Goal: Task Accomplishment & Management: Use online tool/utility

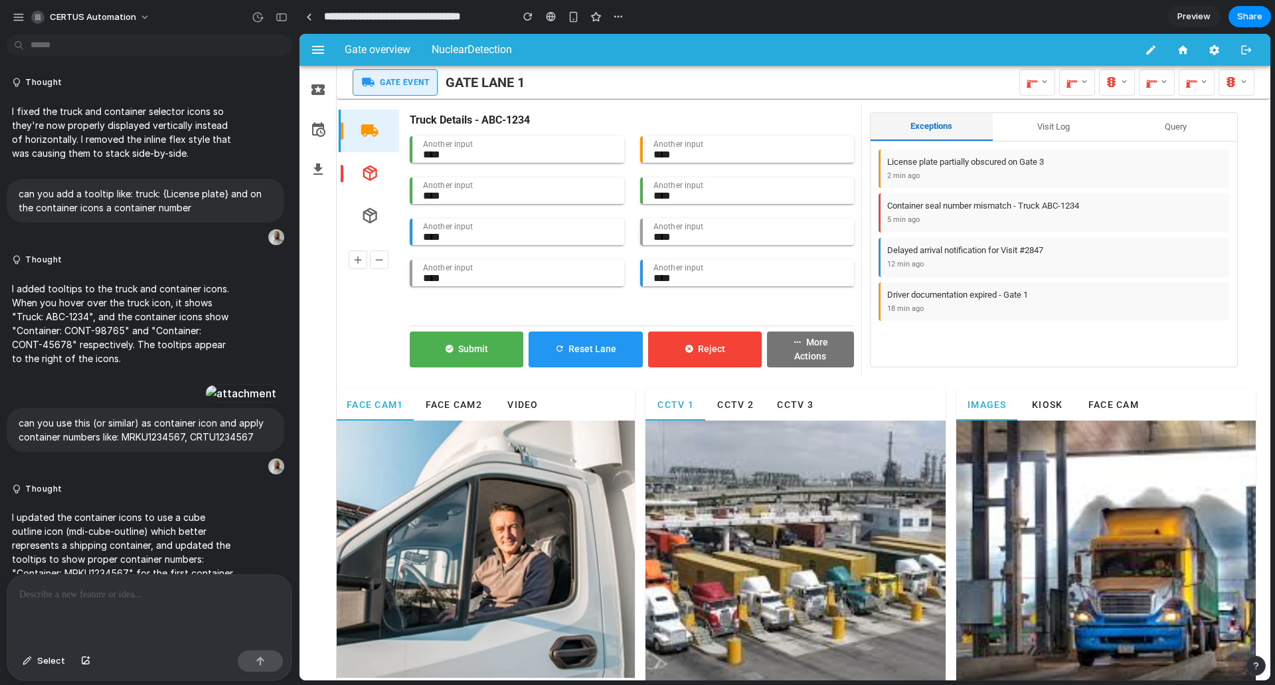
scroll to position [4236, 0]
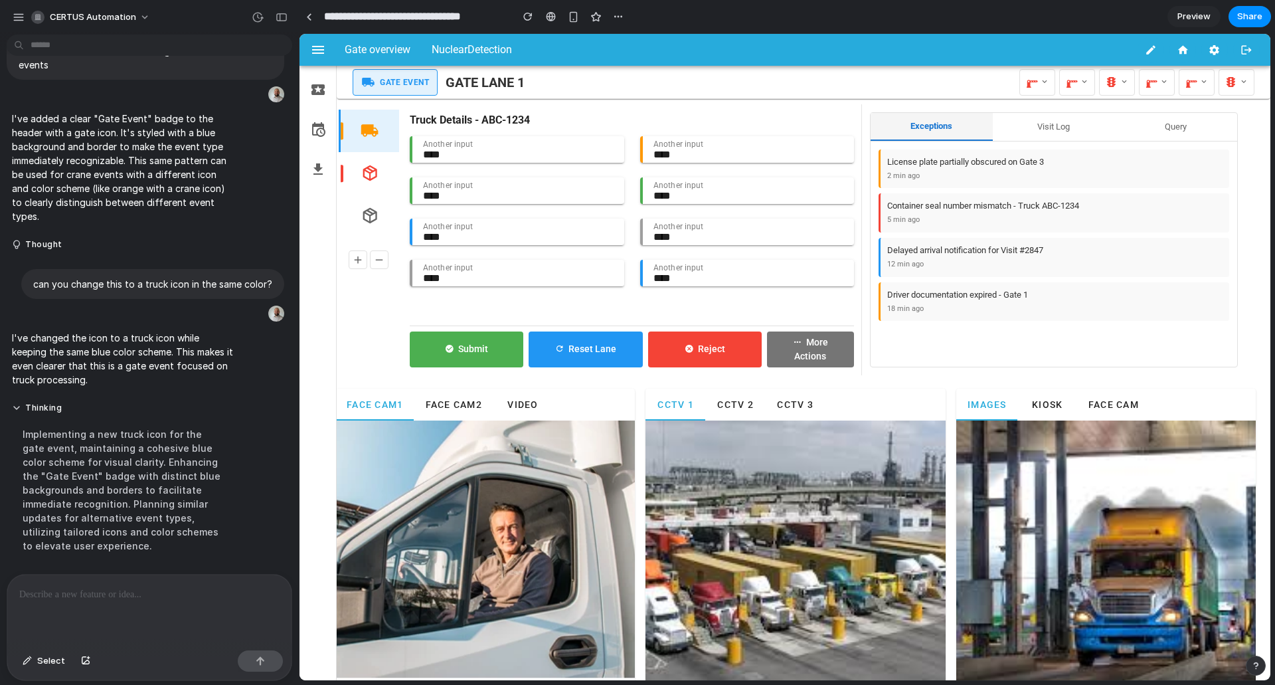
click at [462, 407] on span "Face Cam2" at bounding box center [452, 404] width 57 height 11
click at [501, 402] on button "Video" at bounding box center [523, 405] width 60 height 32
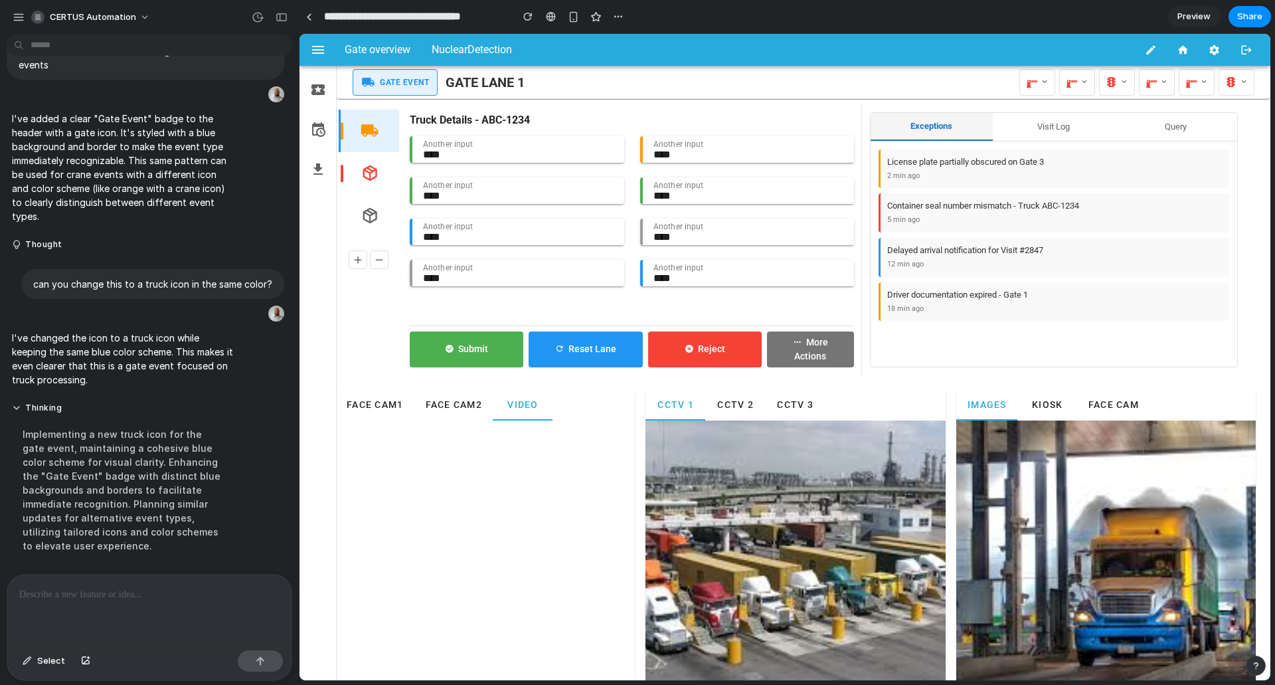
click at [391, 406] on span "Face Cam1" at bounding box center [374, 404] width 57 height 11
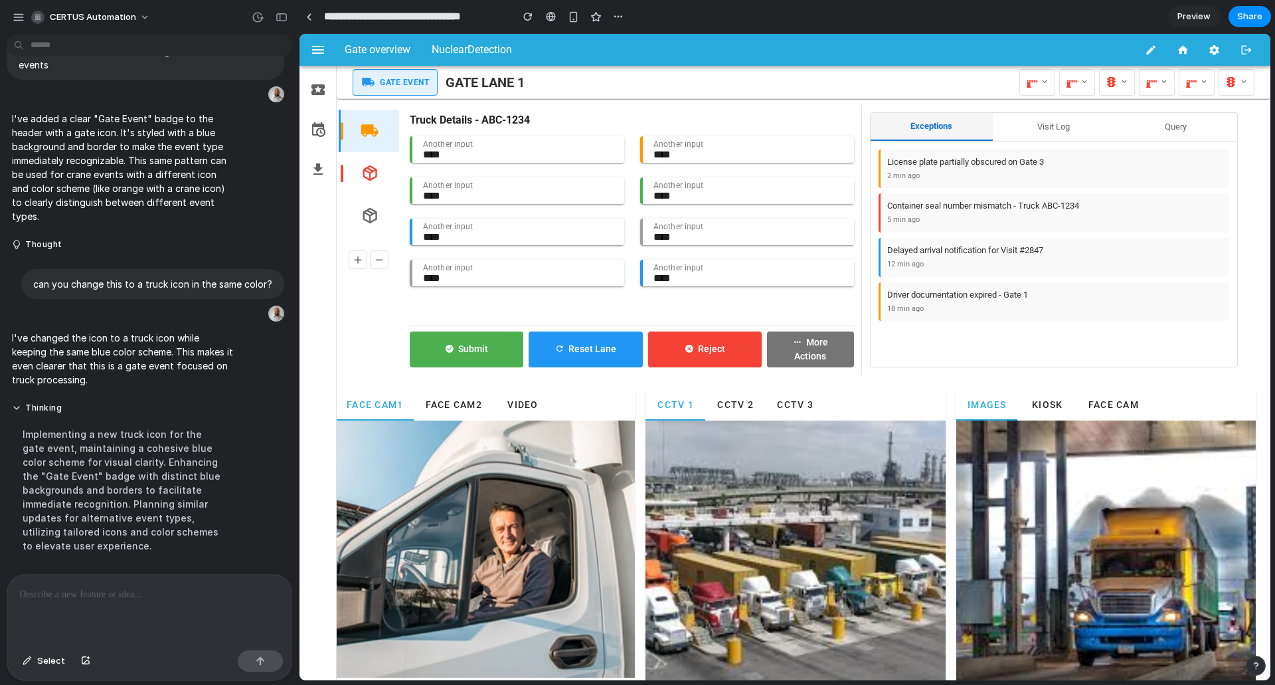
click at [68, 602] on div at bounding box center [149, 610] width 284 height 70
click at [1040, 84] on icon at bounding box center [1044, 82] width 9 height 14
click at [1045, 133] on span "Open Barrier" at bounding box center [1067, 134] width 46 height 13
click at [1039, 86] on button at bounding box center [1038, 82] width 36 height 27
click at [37, 663] on span "Select" at bounding box center [51, 660] width 28 height 13
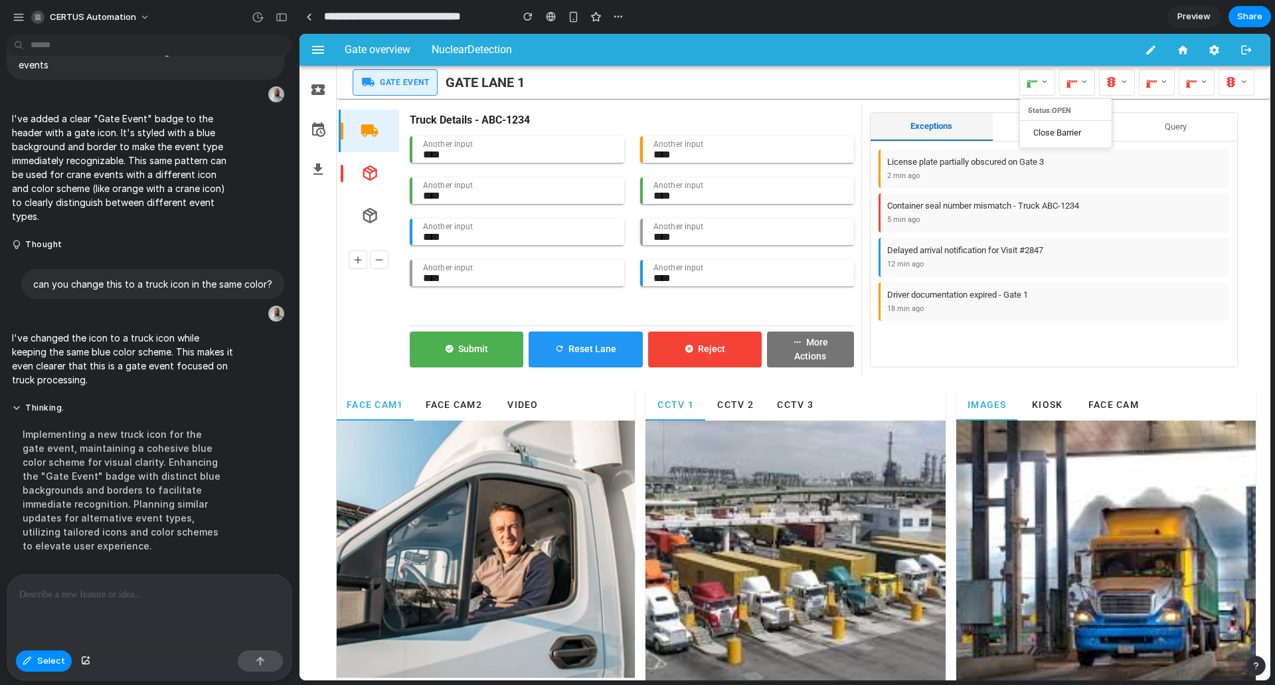
click at [108, 595] on p at bounding box center [149, 594] width 260 height 16
click at [1051, 133] on div at bounding box center [785, 357] width 971 height 646
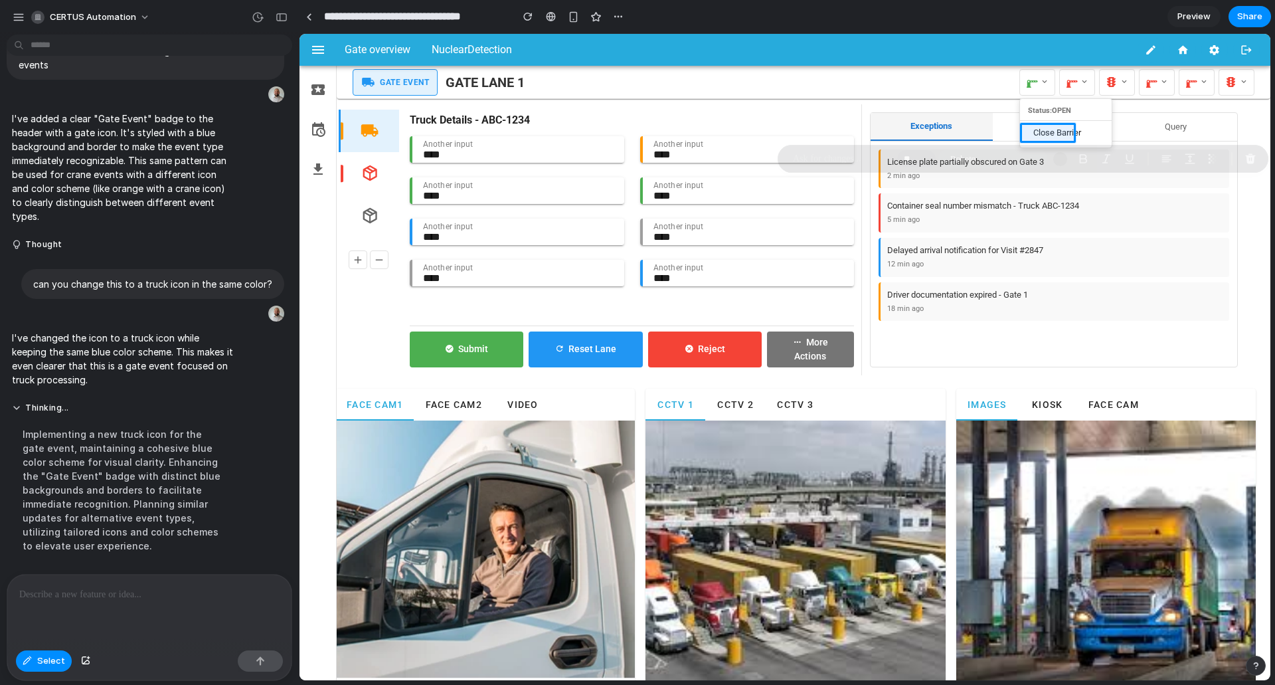
click at [197, 510] on div "Implementing a new truck icon for the gate event, maintaining a cohesive blue c…" at bounding box center [123, 489] width 222 height 141
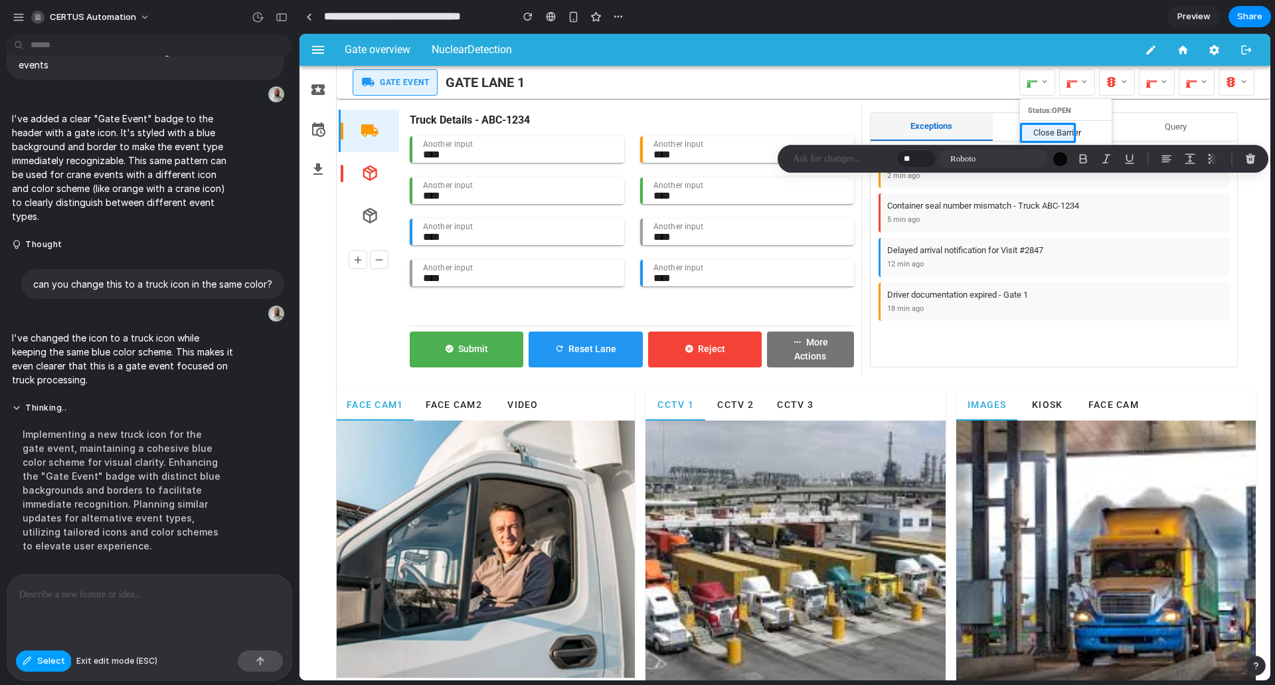
click at [61, 666] on button "Select" at bounding box center [44, 660] width 56 height 21
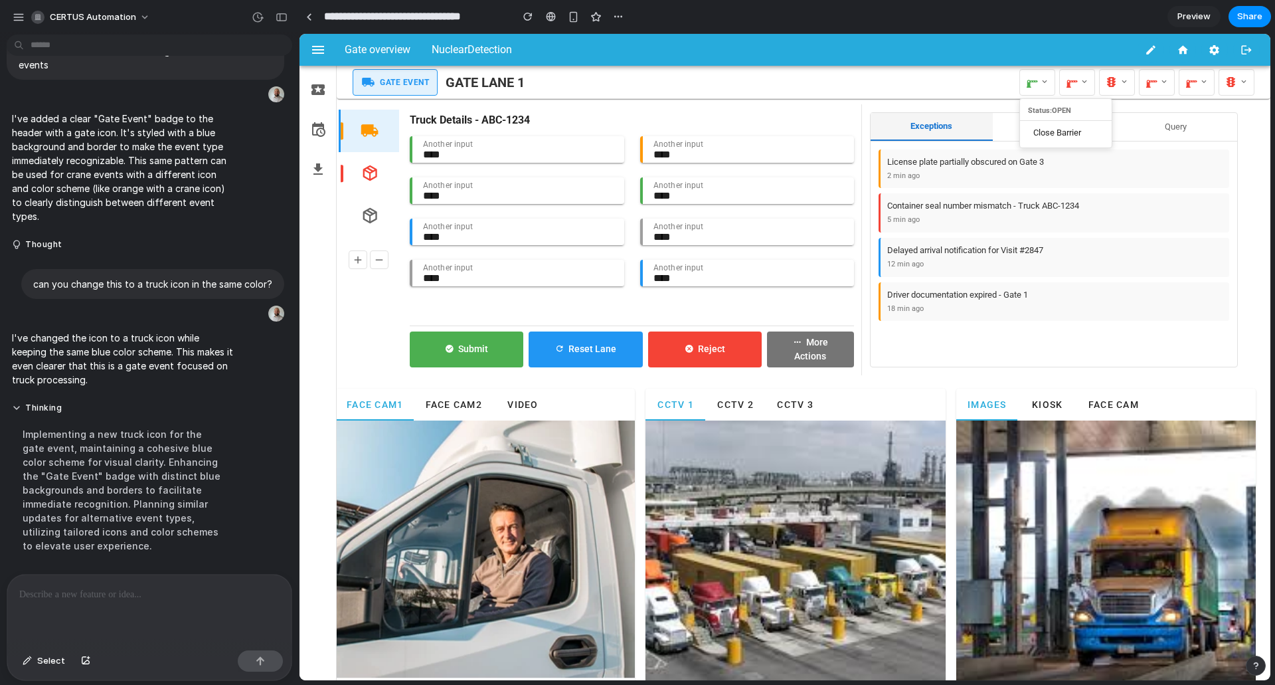
click at [139, 604] on div at bounding box center [149, 610] width 284 height 70
click at [305, 21] on link at bounding box center [309, 17] width 20 height 20
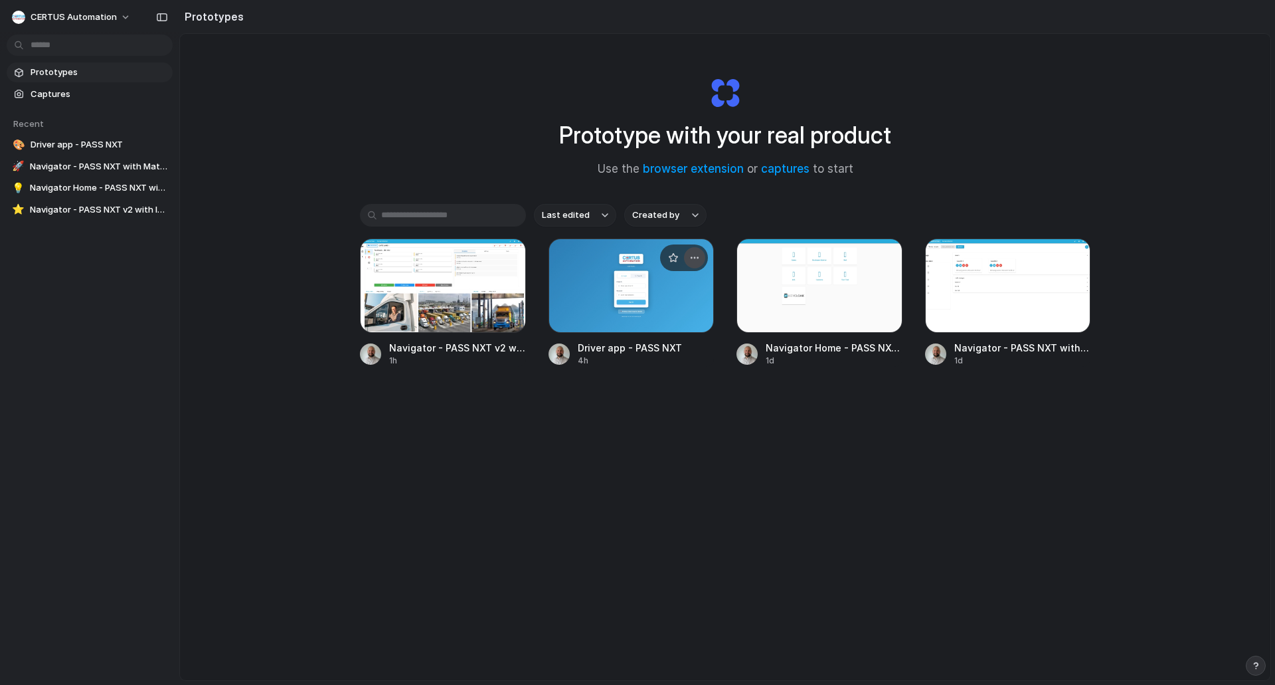
click at [690, 253] on div "button" at bounding box center [694, 257] width 11 height 11
click at [677, 327] on li "Copy link" at bounding box center [658, 329] width 94 height 21
click at [697, 260] on div "button" at bounding box center [694, 257] width 11 height 11
click at [678, 324] on li "Copy link" at bounding box center [658, 329] width 94 height 21
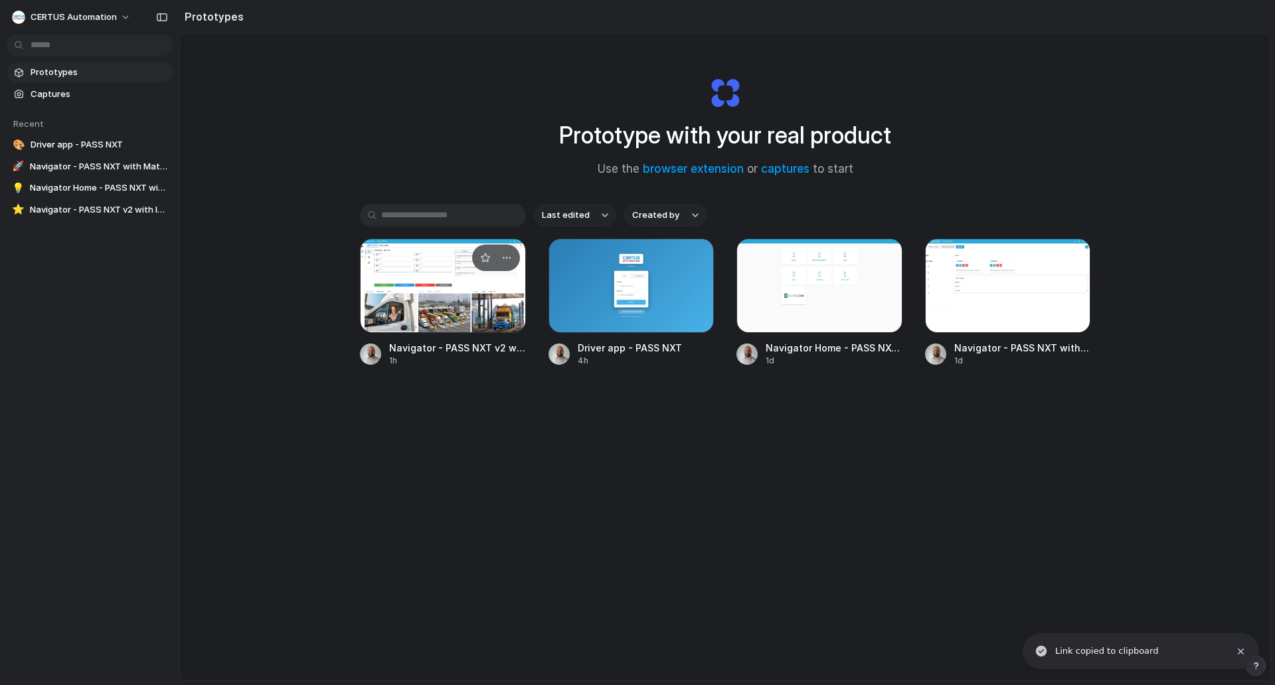
click at [436, 290] on div at bounding box center [443, 285] width 166 height 94
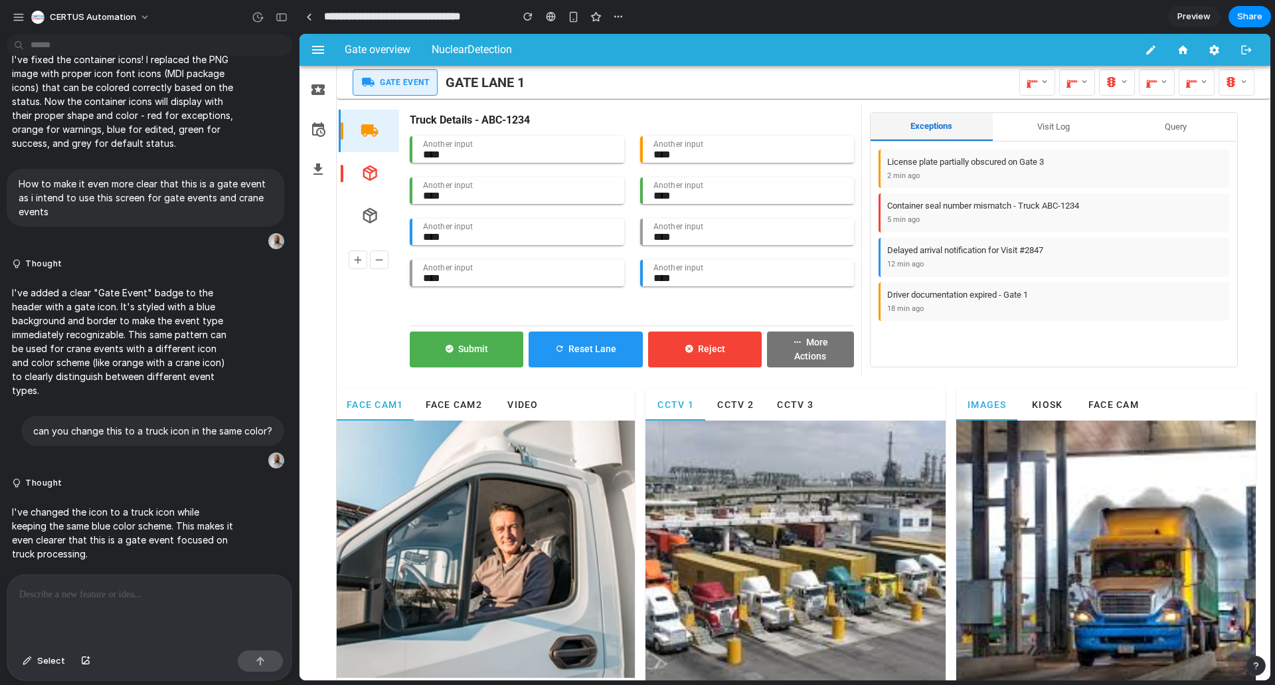
click at [1196, 19] on span "Preview" at bounding box center [1194, 16] width 33 height 13
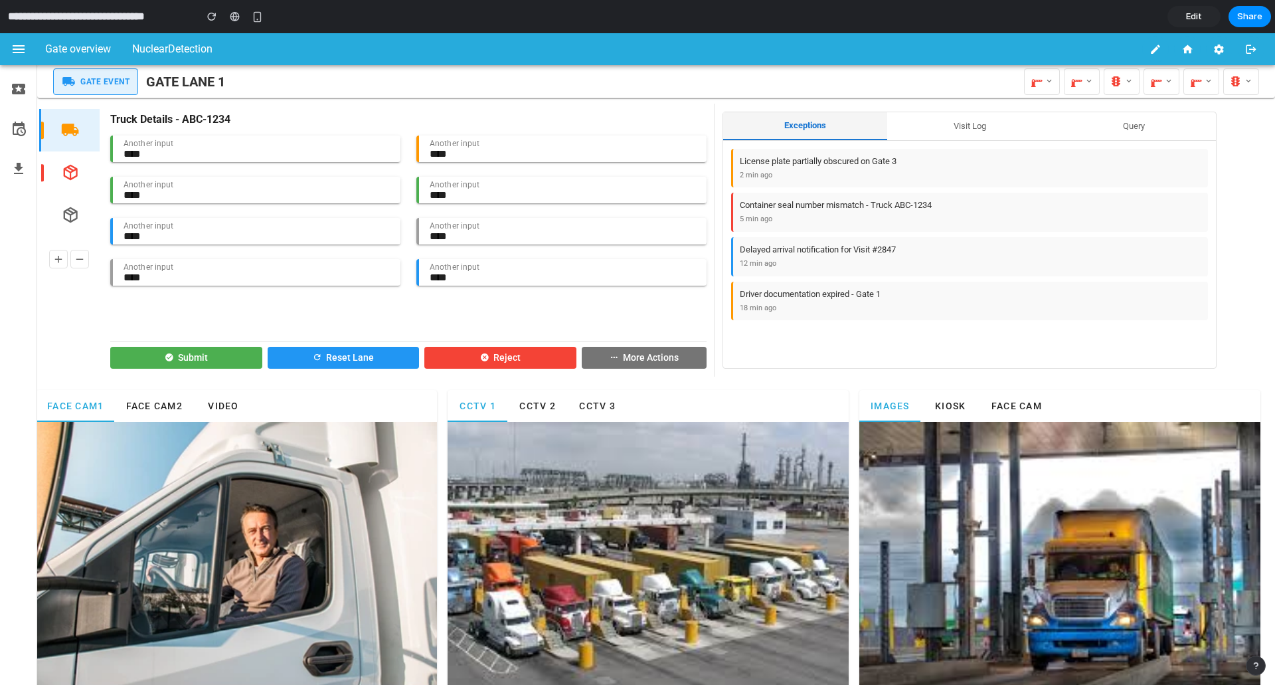
click at [978, 130] on button "Visit Log" at bounding box center [969, 126] width 164 height 28
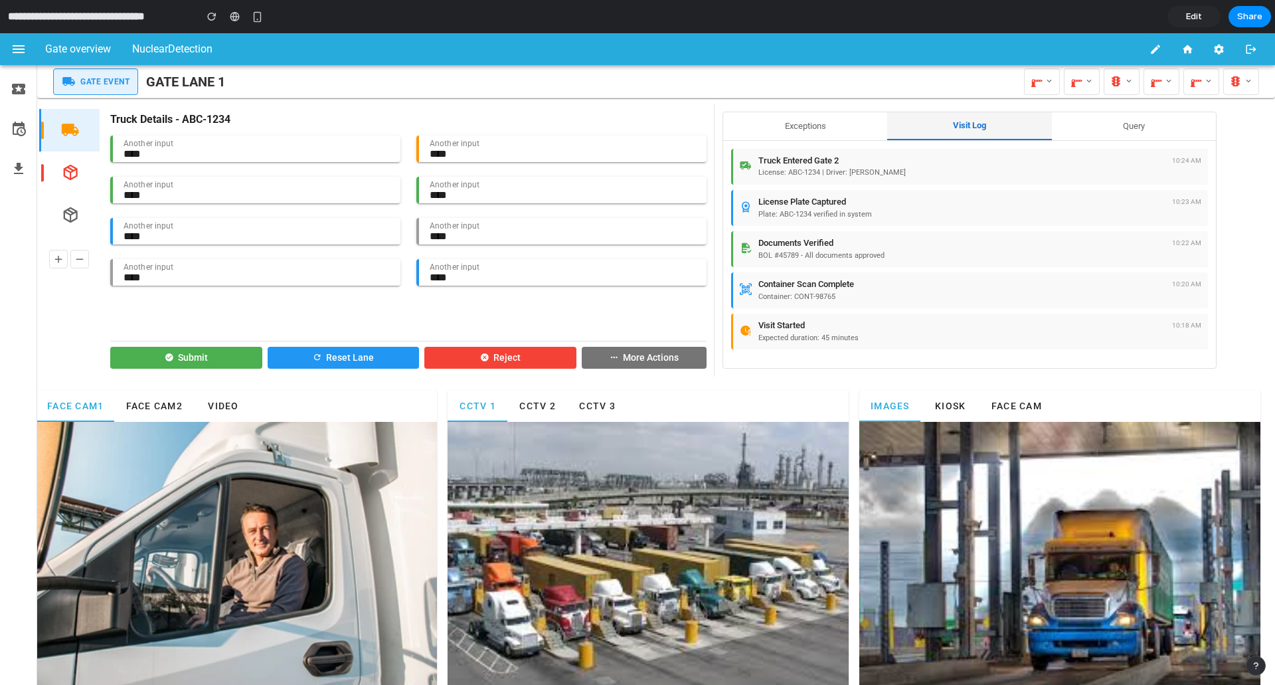
click at [831, 135] on button "Exceptions" at bounding box center [805, 126] width 164 height 28
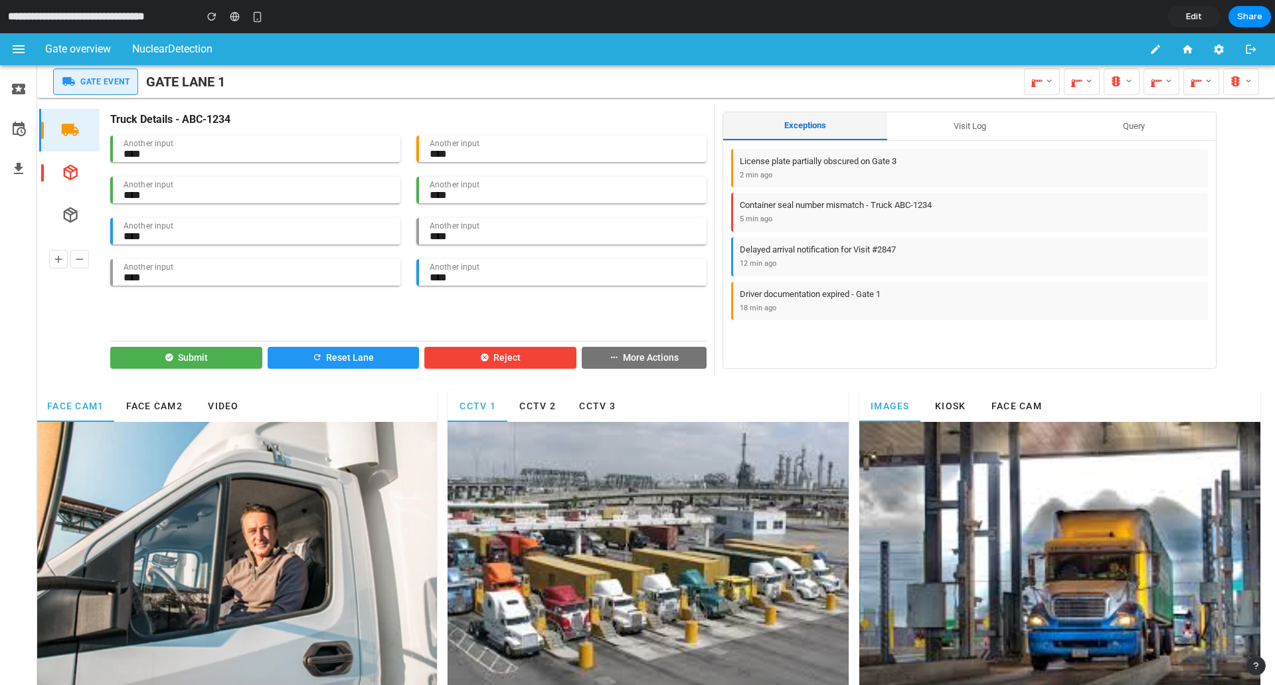
click at [1075, 136] on button "Query" at bounding box center [1134, 126] width 164 height 28
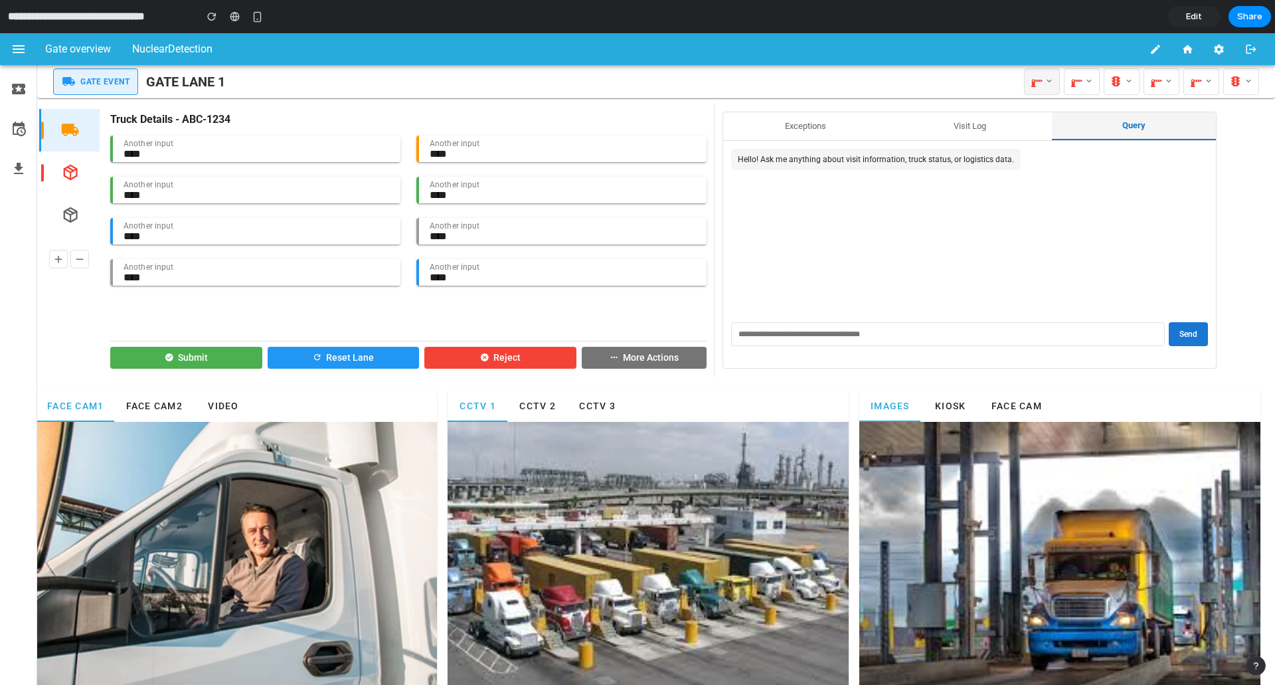
click at [1048, 85] on button at bounding box center [1042, 81] width 36 height 27
click at [1043, 86] on div at bounding box center [637, 359] width 1275 height 652
click at [1045, 86] on icon at bounding box center [1049, 81] width 9 height 14
click at [1043, 86] on div at bounding box center [637, 359] width 1275 height 652
click at [1033, 88] on button at bounding box center [1042, 81] width 36 height 27
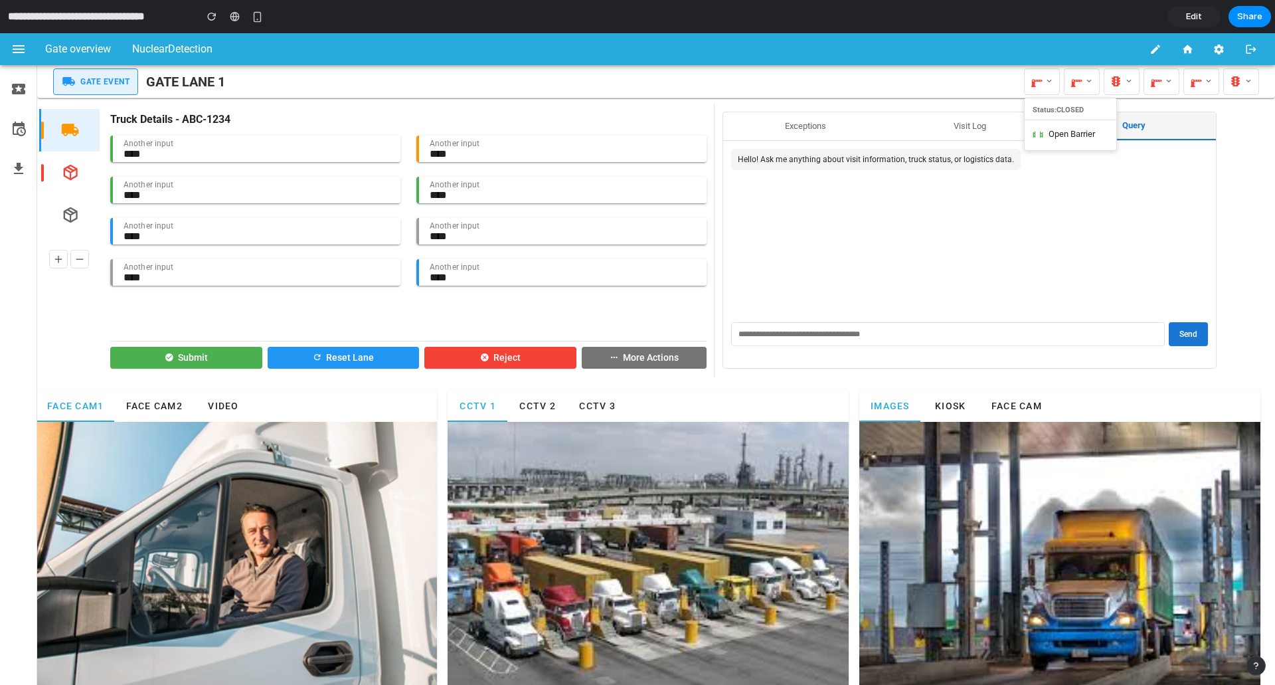
click at [1075, 87] on div at bounding box center [637, 359] width 1275 height 652
click at [1085, 87] on icon at bounding box center [1089, 81] width 9 height 14
click at [1075, 87] on div at bounding box center [637, 359] width 1275 height 652
click at [1201, 14] on link "Edit" at bounding box center [1194, 16] width 53 height 21
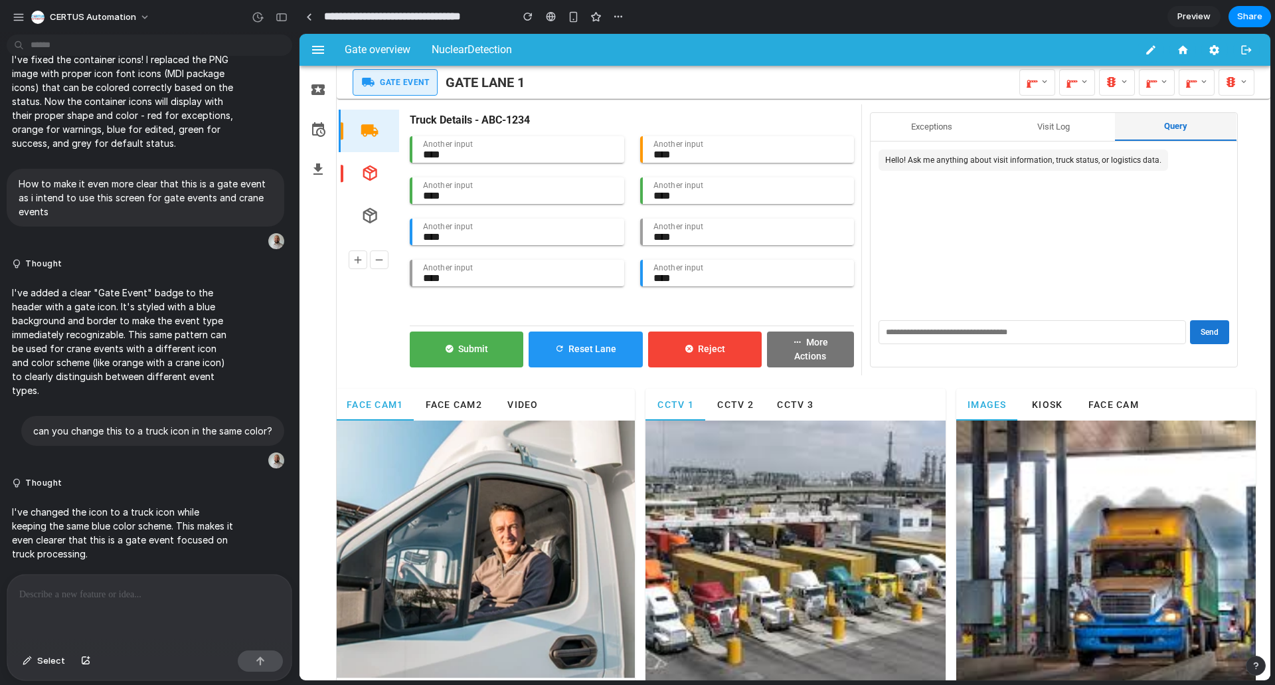
click at [44, 672] on div "Select" at bounding box center [149, 662] width 284 height 35
click at [46, 662] on span "Select" at bounding box center [51, 660] width 28 height 13
click at [1025, 84] on div at bounding box center [785, 357] width 971 height 646
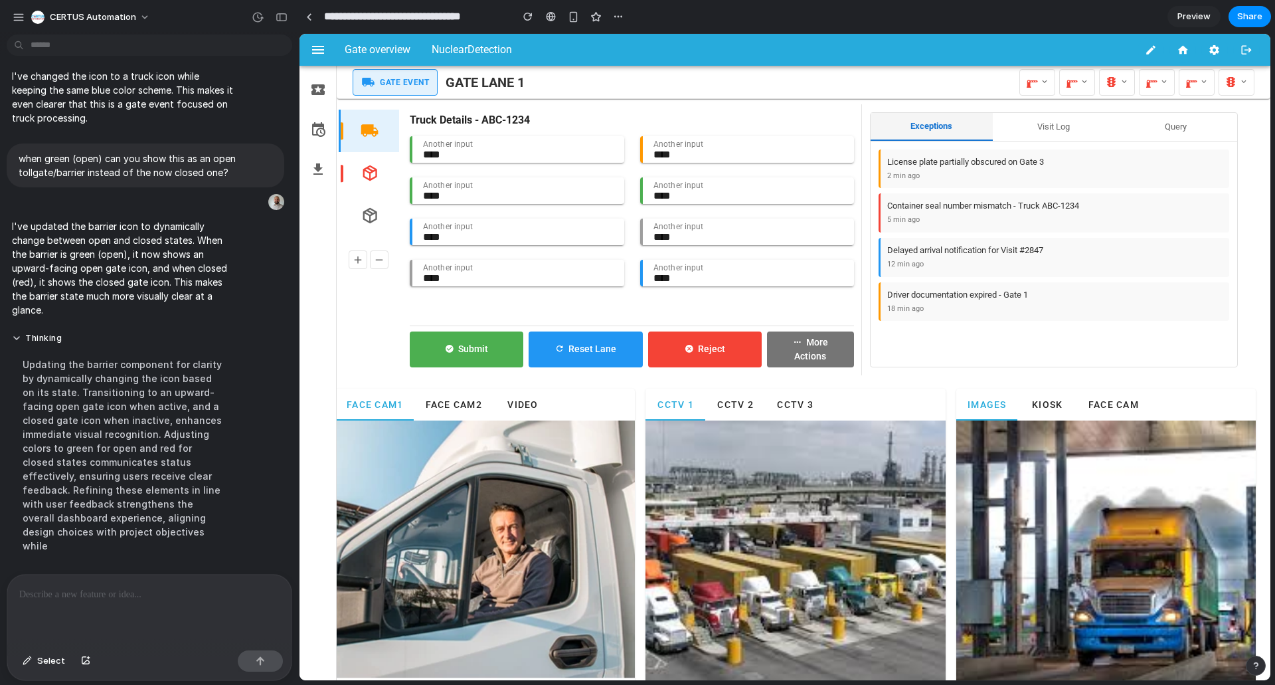
scroll to position [4334, 0]
click at [1040, 85] on icon at bounding box center [1044, 82] width 9 height 14
click at [1033, 135] on button "Open Barrier" at bounding box center [1066, 134] width 92 height 27
click at [1040, 85] on icon at bounding box center [1044, 82] width 9 height 14
click at [1035, 134] on span "Close Barrier" at bounding box center [1057, 132] width 48 height 13
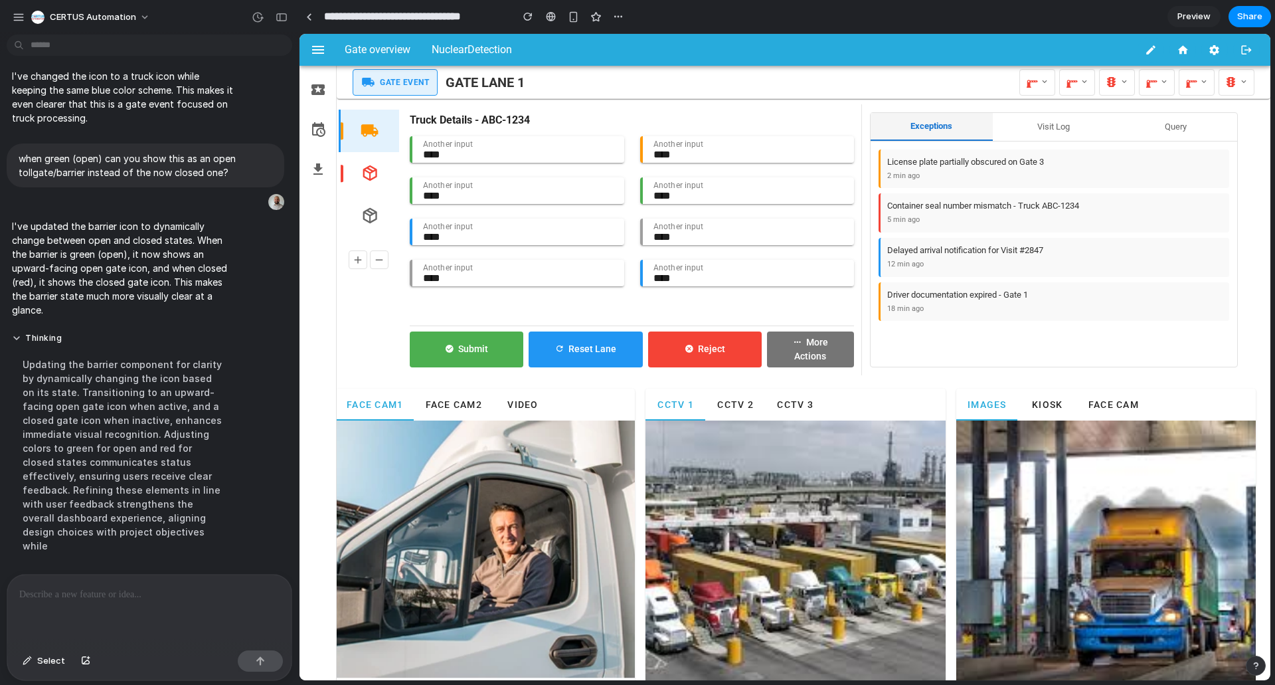
click at [92, 604] on div at bounding box center [149, 610] width 284 height 70
click at [37, 664] on span "Select" at bounding box center [51, 660] width 28 height 13
click at [1029, 89] on div at bounding box center [785, 357] width 971 height 646
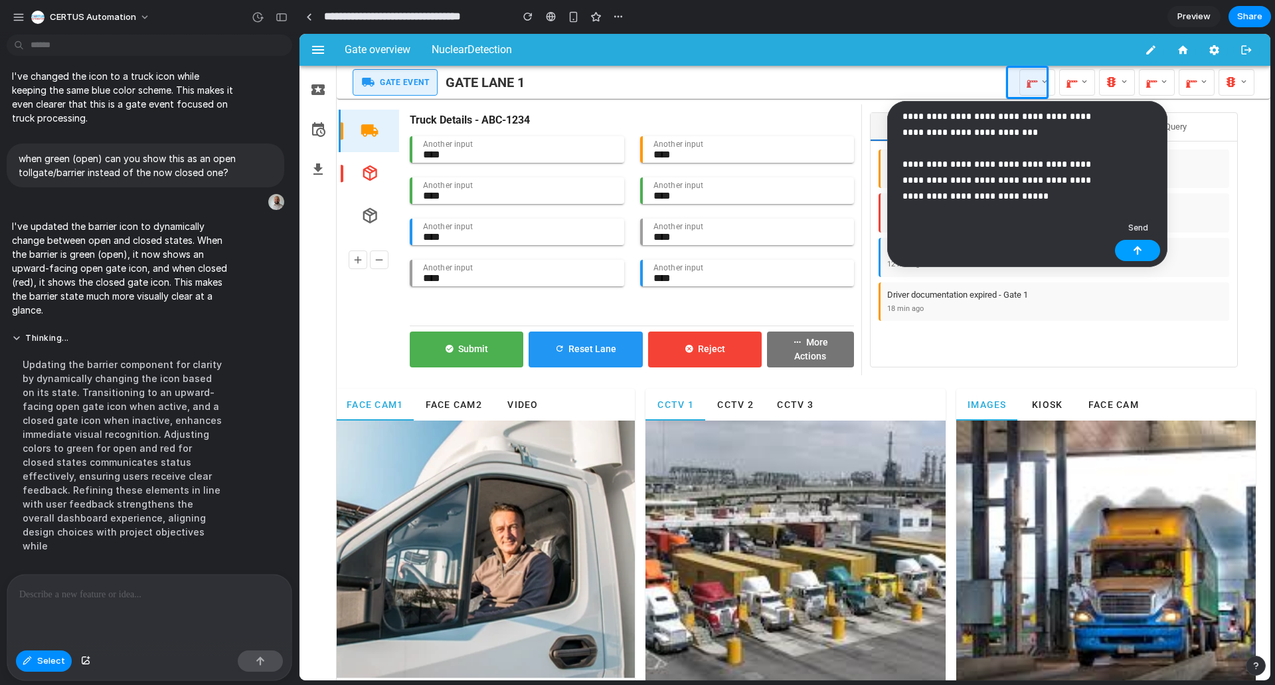
click at [1147, 252] on button "button" at bounding box center [1137, 250] width 45 height 21
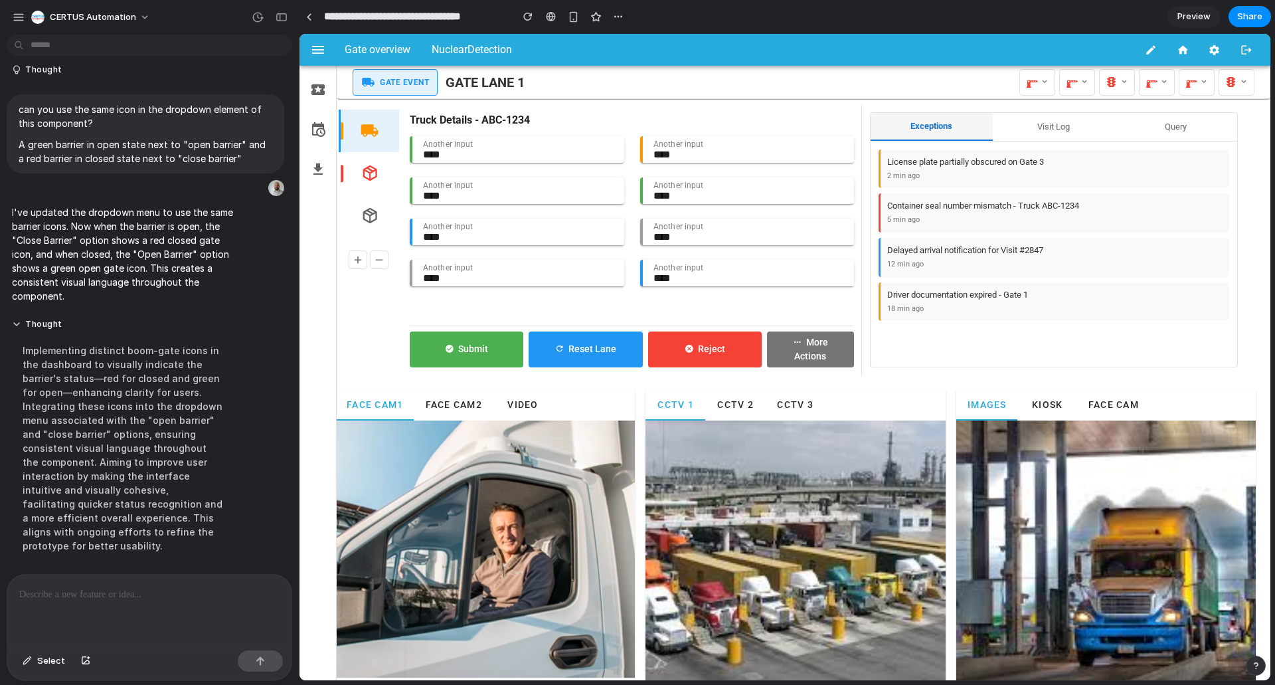
scroll to position [4162, 0]
click at [1043, 84] on button at bounding box center [1038, 82] width 36 height 27
click at [1042, 141] on button "Open Barrier" at bounding box center [1066, 134] width 92 height 27
click at [1040, 80] on icon at bounding box center [1044, 82] width 9 height 14
click at [1044, 139] on span "Close Barrier" at bounding box center [1068, 134] width 48 height 13
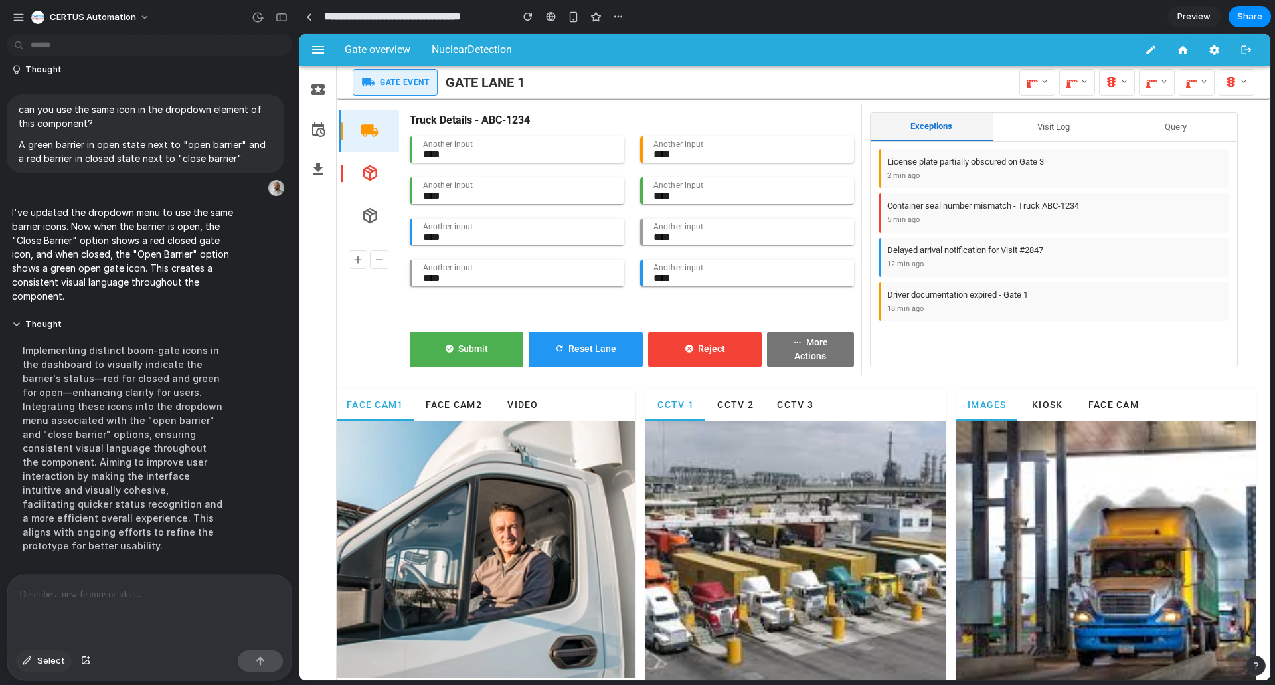
click at [48, 661] on span "Select" at bounding box center [51, 660] width 28 height 13
click at [1029, 92] on div at bounding box center [785, 357] width 971 height 646
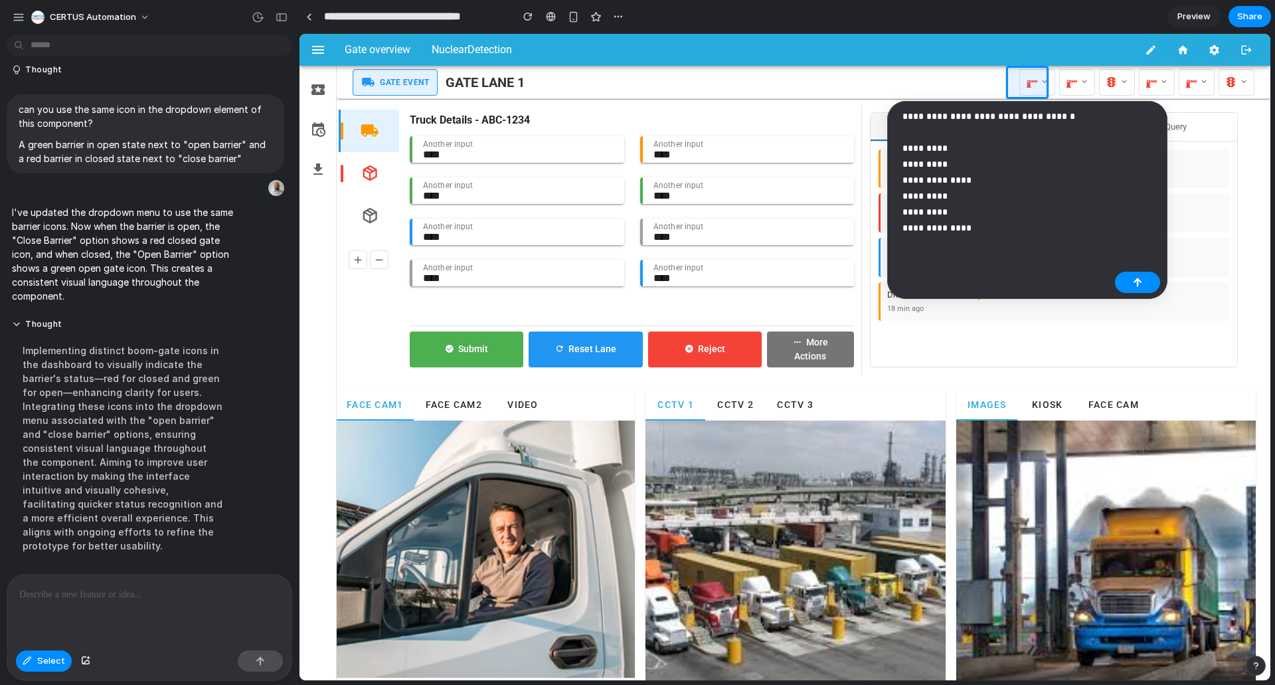
click at [988, 115] on p "**********" at bounding box center [1006, 172] width 207 height 128
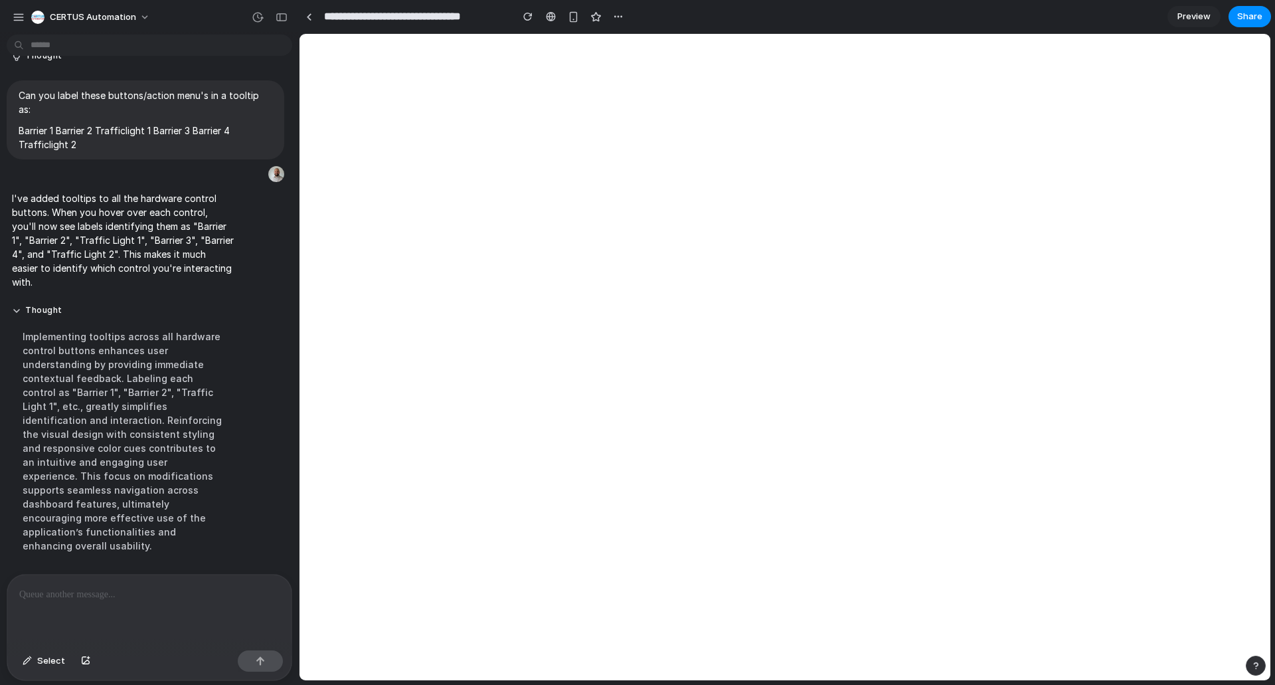
scroll to position [4197, 0]
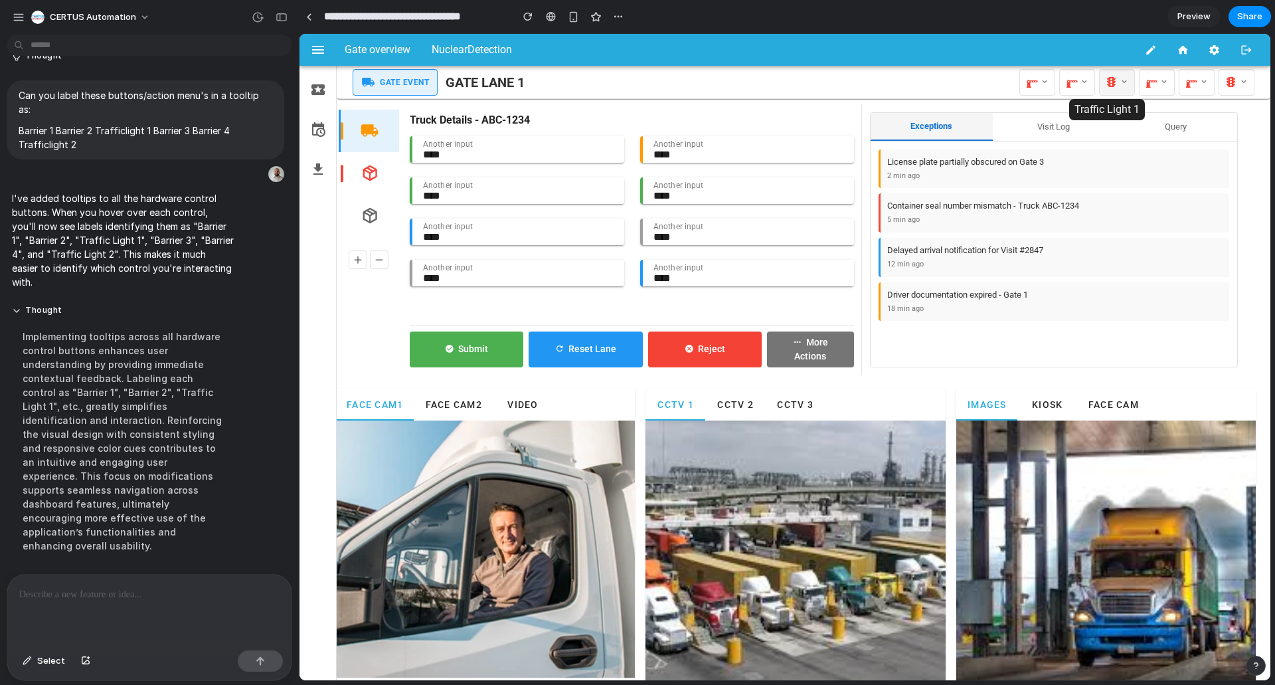
click at [1120, 86] on icon at bounding box center [1124, 82] width 9 height 14
click at [1077, 84] on div at bounding box center [785, 357] width 971 height 646
click at [1080, 84] on icon at bounding box center [1084, 82] width 9 height 14
click at [1084, 140] on span "Open Barrier" at bounding box center [1107, 134] width 46 height 13
click at [1080, 83] on icon at bounding box center [1084, 82] width 9 height 14
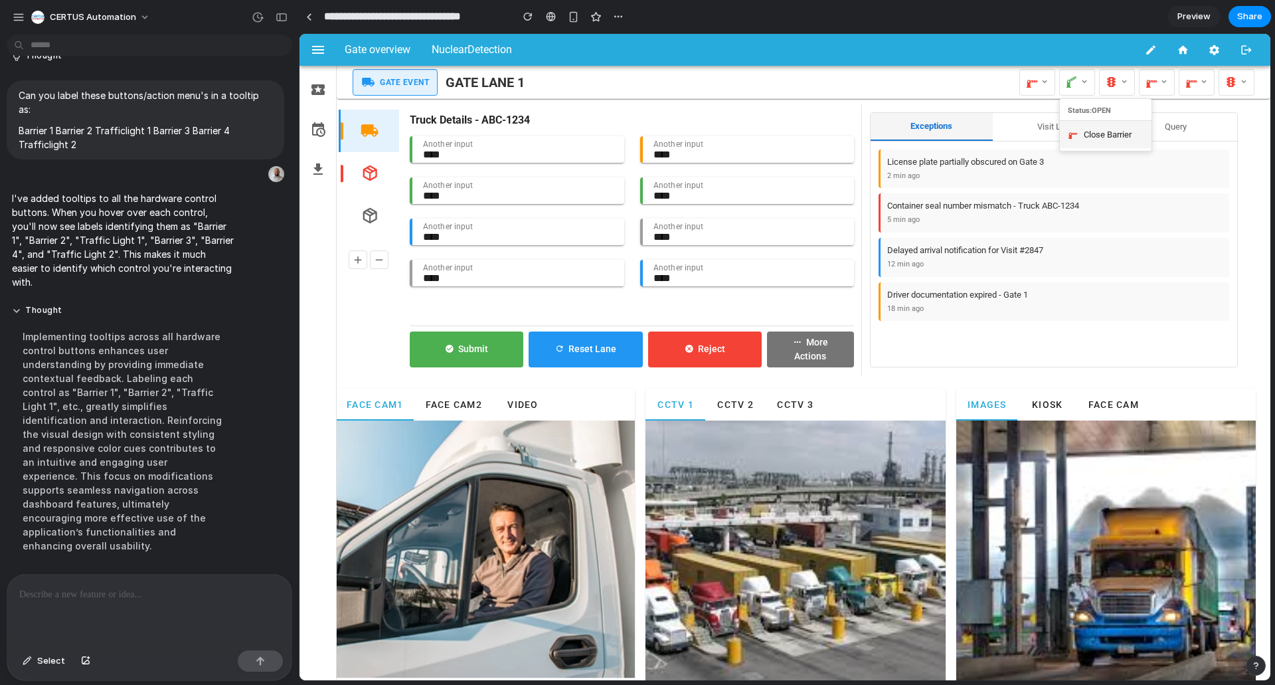
click at [1089, 135] on span "Close Barrier" at bounding box center [1108, 134] width 48 height 13
click at [1036, 407] on span "Kiosk" at bounding box center [1046, 404] width 31 height 11
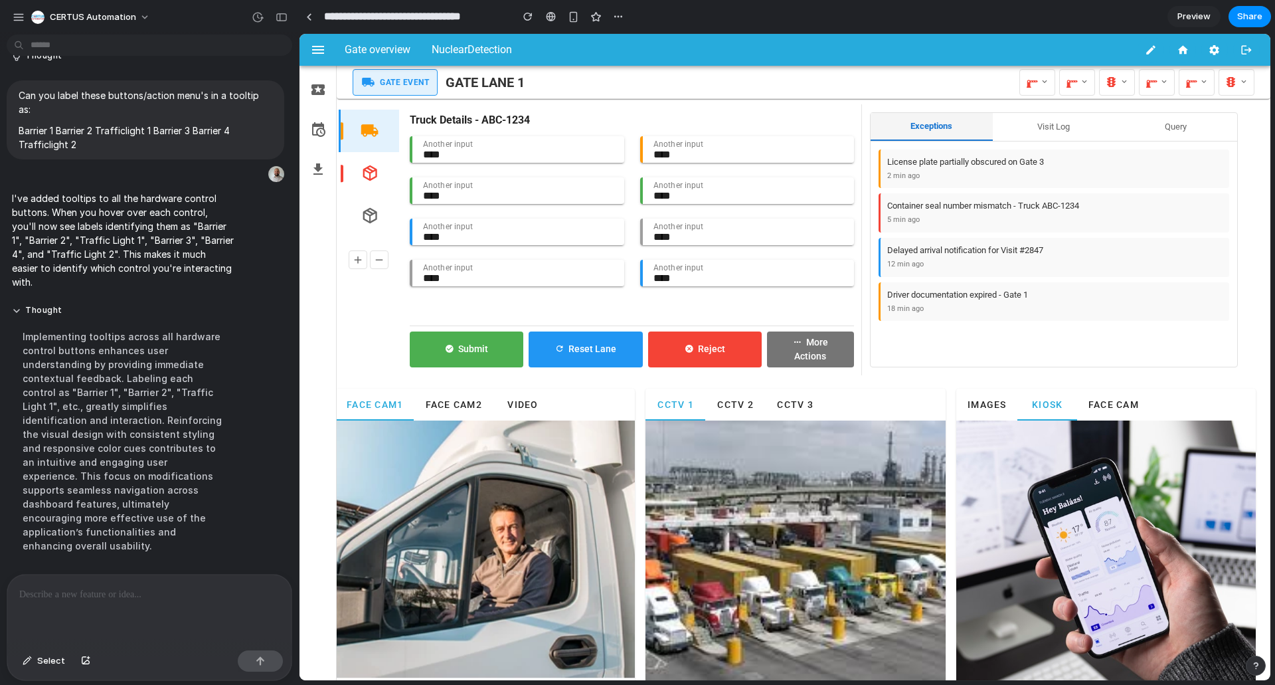
click at [980, 408] on span "Images" at bounding box center [987, 404] width 40 height 11
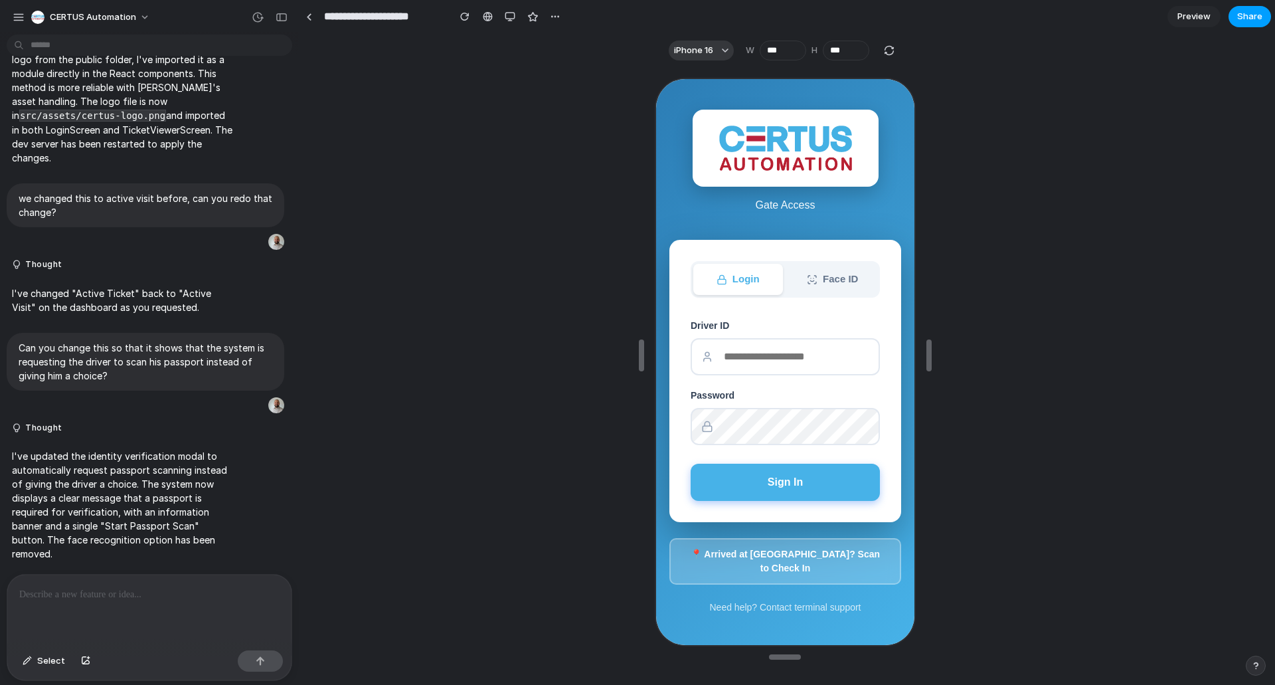
click at [1250, 15] on span "Share" at bounding box center [1249, 16] width 25 height 13
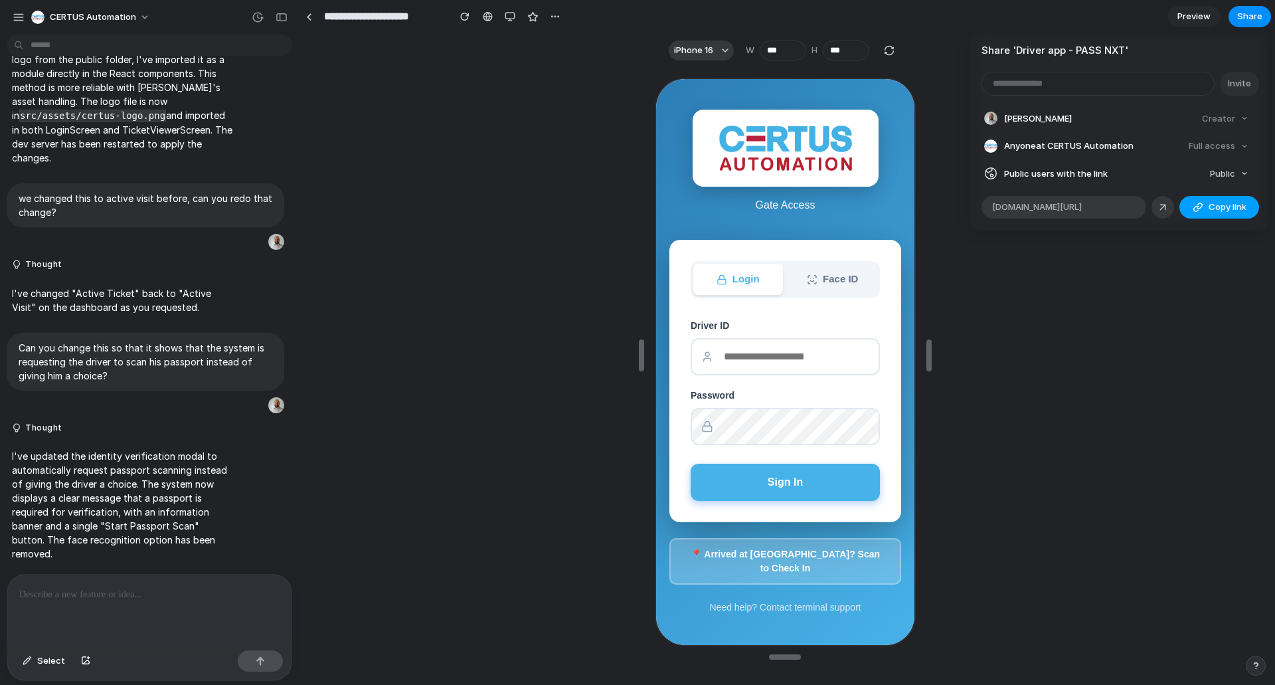
click at [1230, 210] on span "Copy link" at bounding box center [1228, 207] width 38 height 13
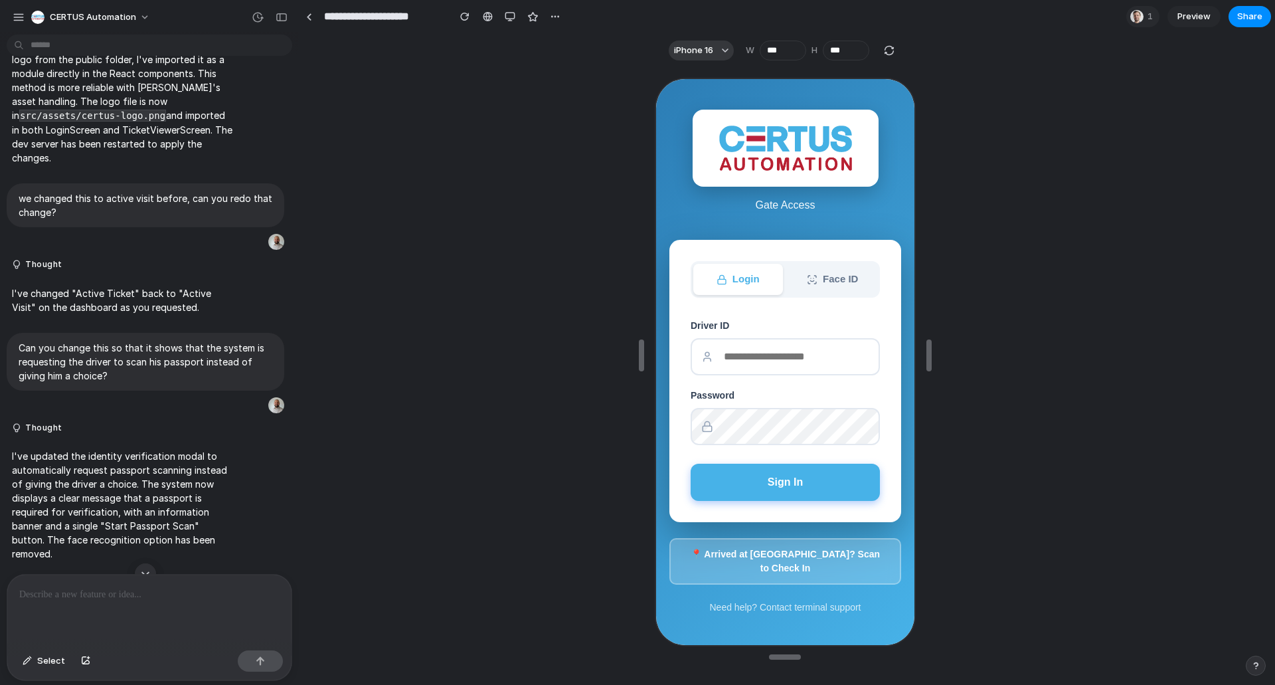
click at [777, 482] on div "Share ' Driver app - PASS NXT ' Invite Mark Willemsen Creator Anyone at CERTUS …" at bounding box center [637, 342] width 1275 height 685
click at [761, 489] on button "Sign In" at bounding box center [783, 480] width 189 height 37
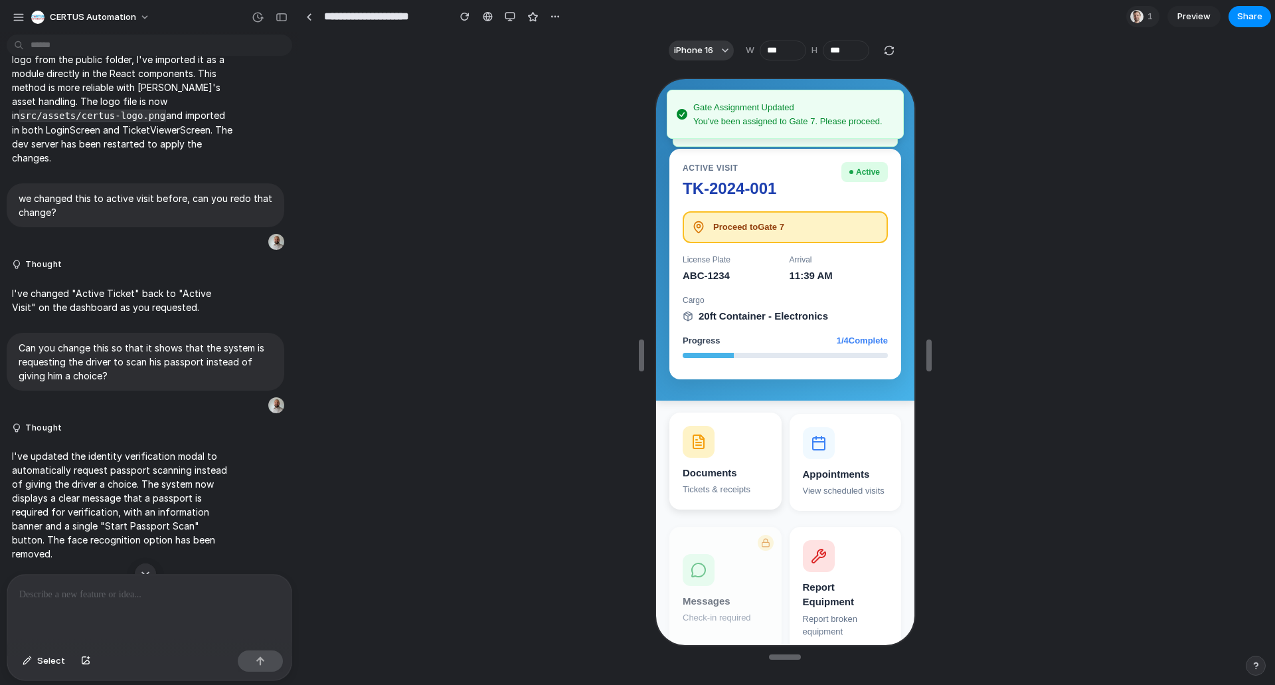
click at [690, 475] on div "Documents" at bounding box center [724, 471] width 86 height 15
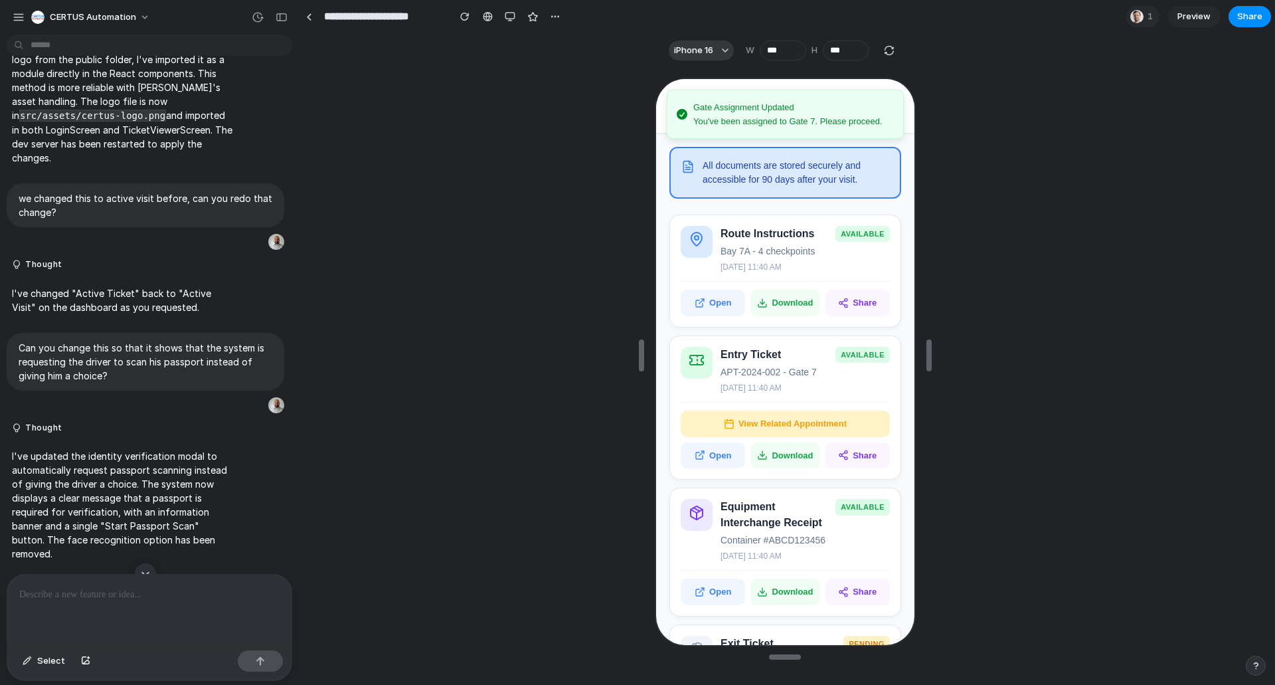
click at [836, 259] on div "Route Instructions available Bay 7A - 4 checkpoints Oct 15, 11:40 AM" at bounding box center [803, 248] width 169 height 48
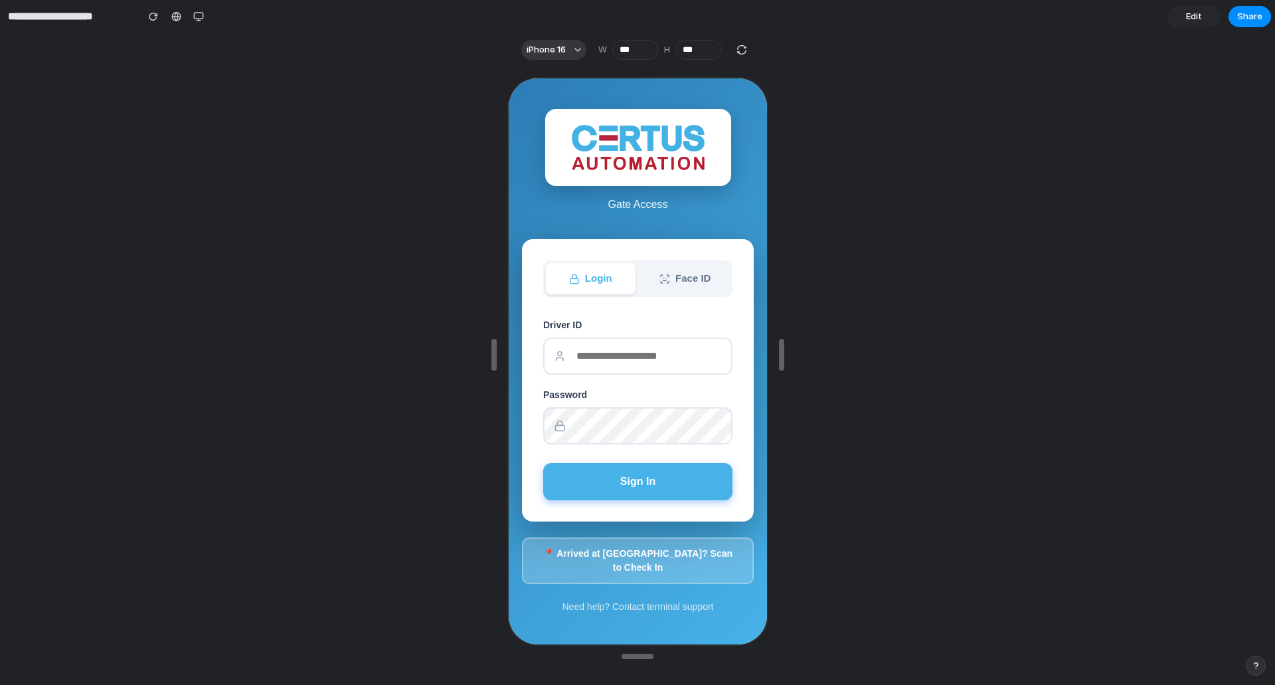
click at [987, 271] on div at bounding box center [637, 375] width 1275 height 618
click at [569, 50] on button "iPhone 16" at bounding box center [553, 50] width 65 height 20
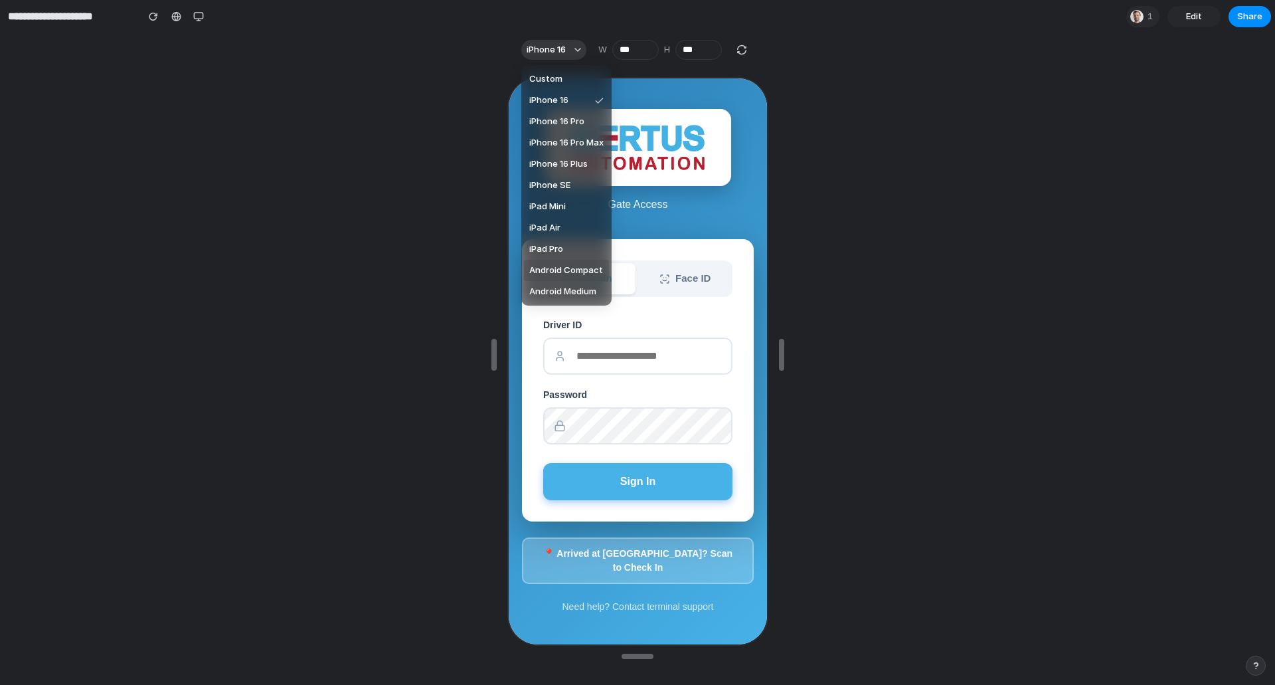
click at [578, 265] on span "Android Compact" at bounding box center [566, 270] width 74 height 13
type input "***"
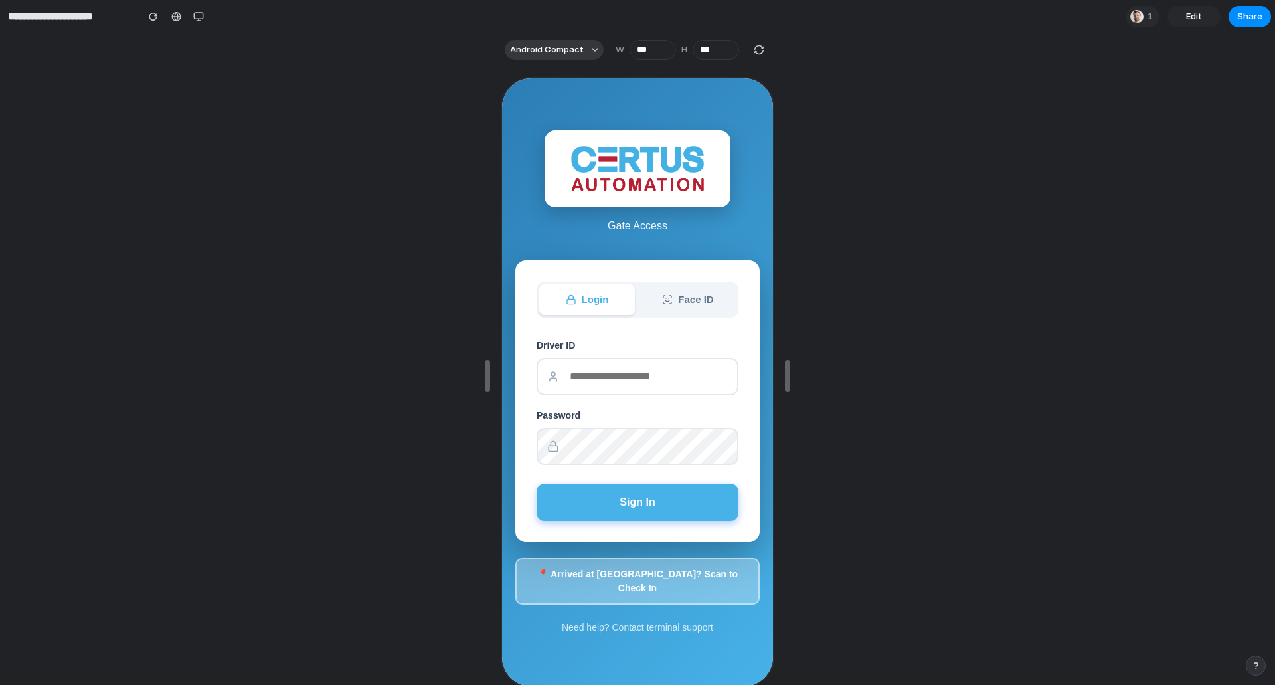
click at [666, 570] on button "📍 Arrived at Kiosk? Scan to Check In" at bounding box center [636, 580] width 244 height 46
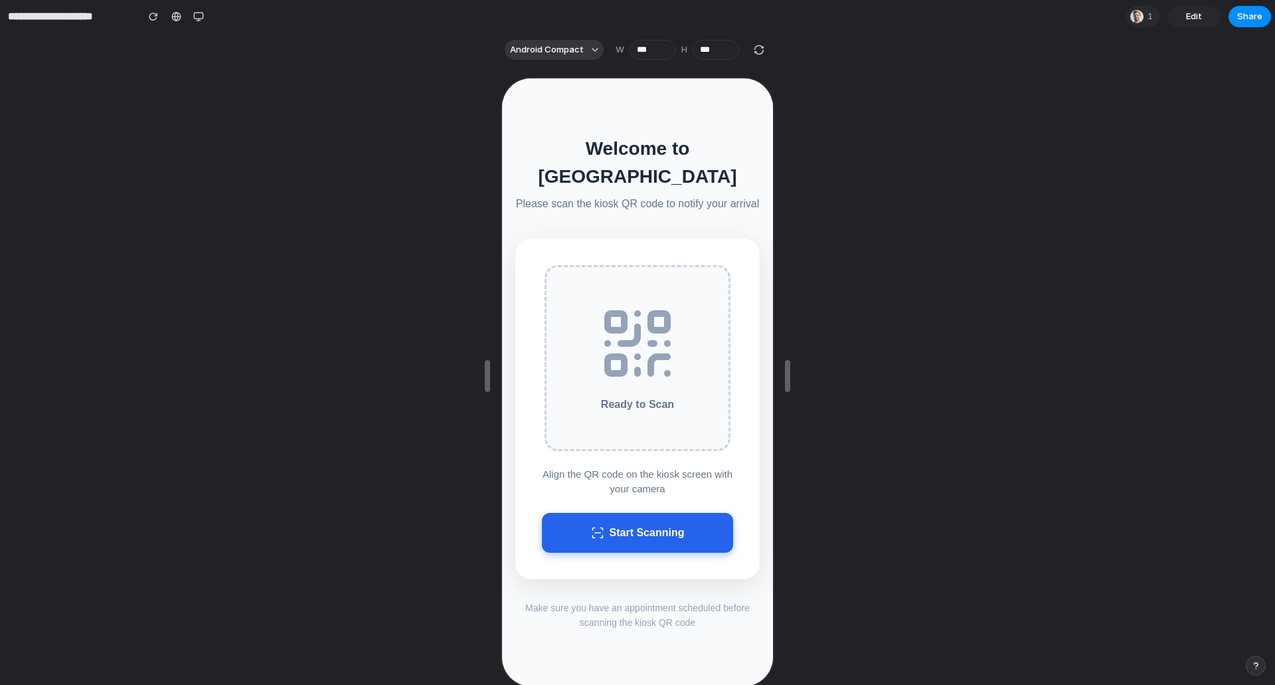
click at [638, 516] on button "Start Scanning" at bounding box center [636, 531] width 191 height 40
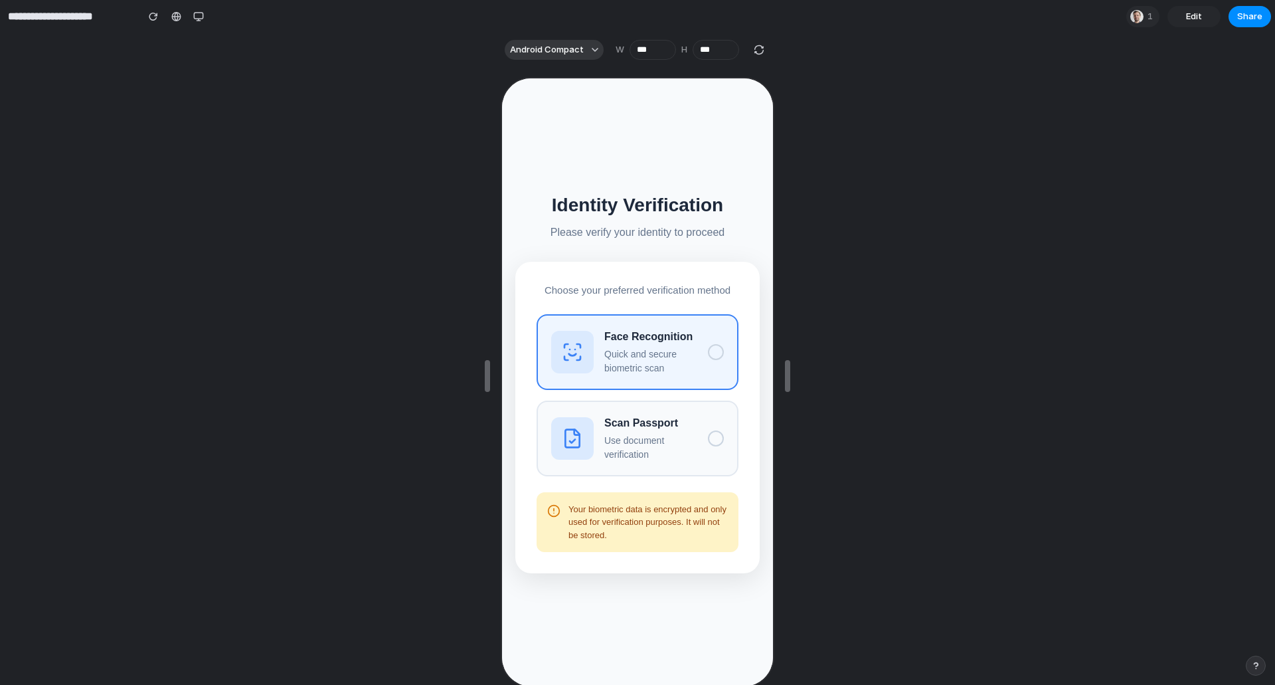
click at [677, 349] on p "Quick and secure biometric scan" at bounding box center [649, 360] width 93 height 28
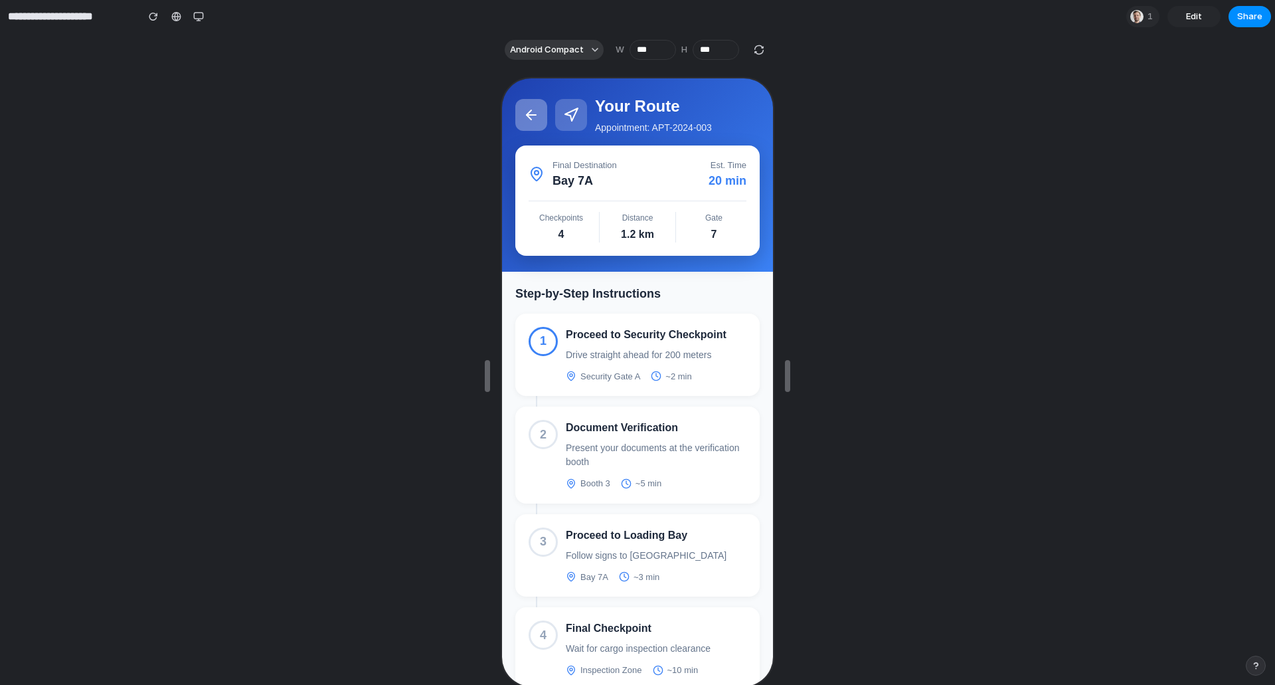
click at [532, 115] on icon at bounding box center [530, 114] width 16 height 16
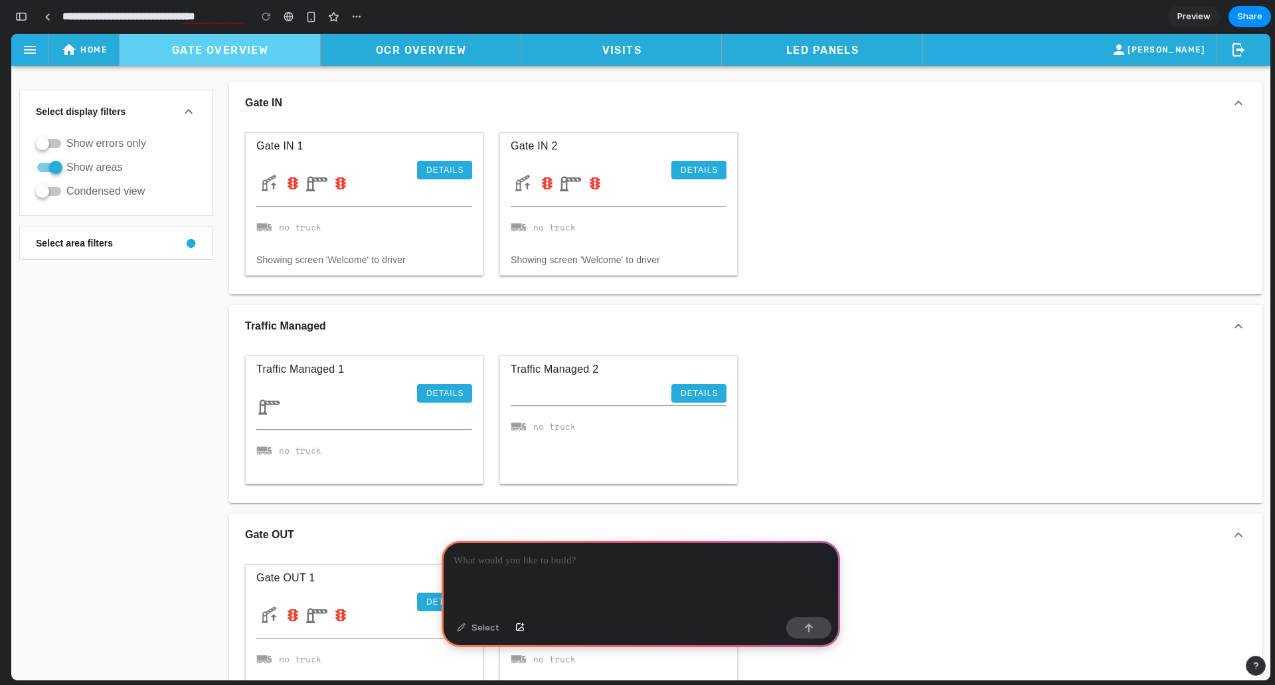
click at [557, 575] on div at bounding box center [641, 576] width 399 height 71
click at [575, 553] on p "**********" at bounding box center [638, 561] width 369 height 16
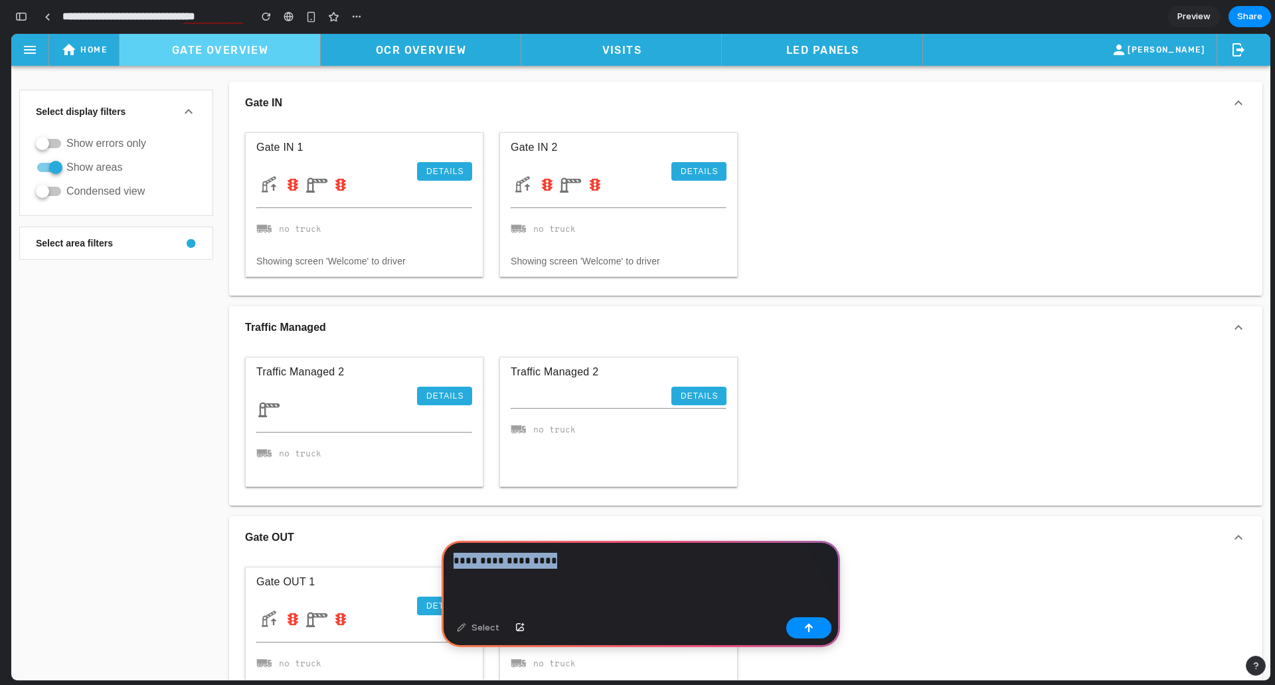
drag, startPoint x: 568, startPoint y: 592, endPoint x: 424, endPoint y: 559, distance: 147.4
click at [262, 13] on div "button" at bounding box center [266, 16] width 9 height 9
click at [544, 577] on div at bounding box center [641, 576] width 399 height 71
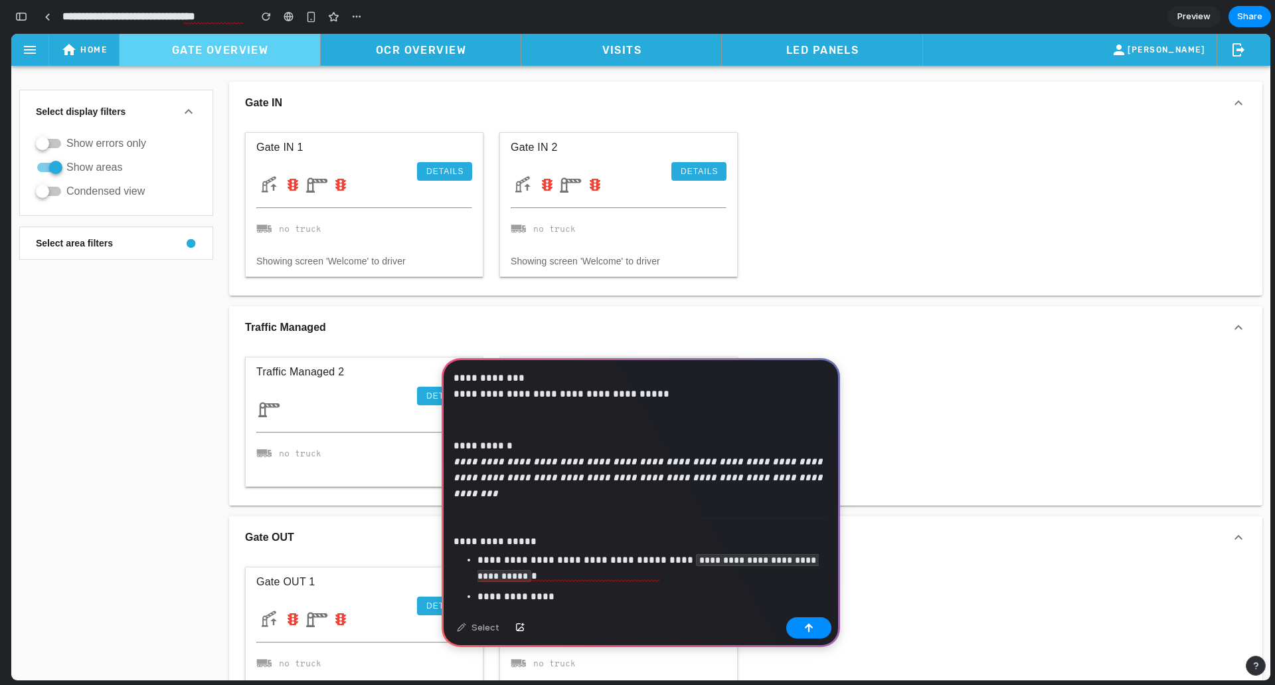
scroll to position [1318, 0]
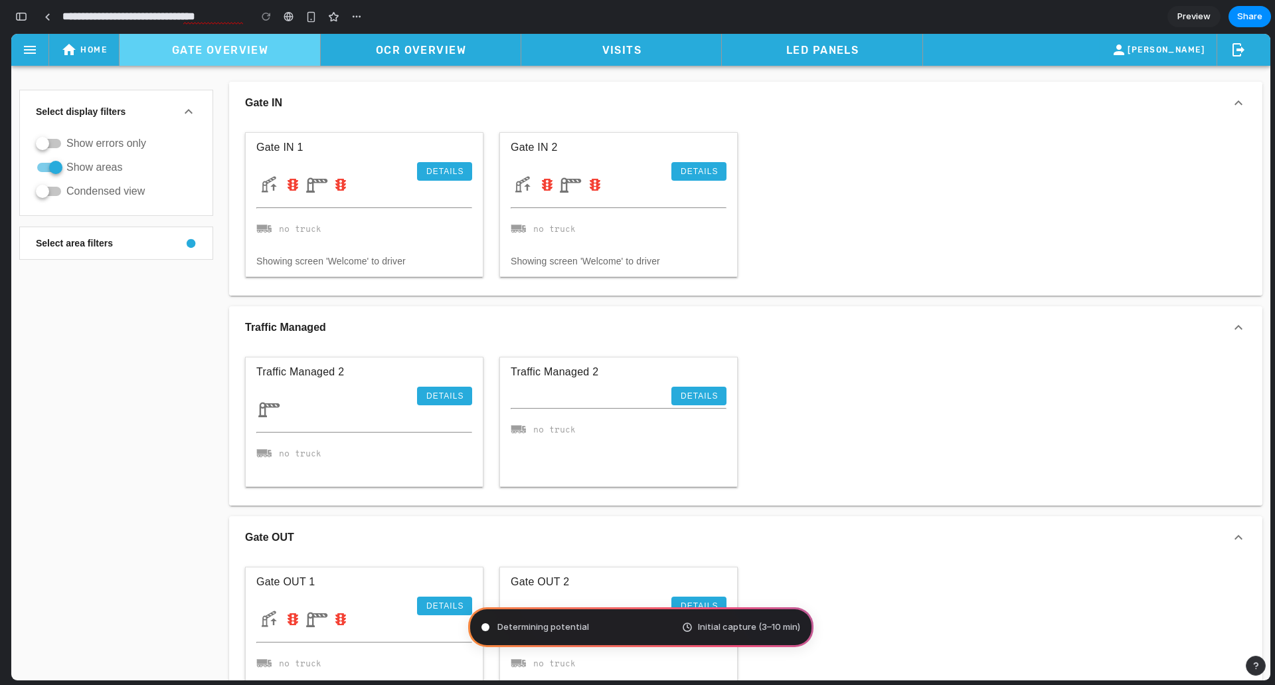
type input "**********"
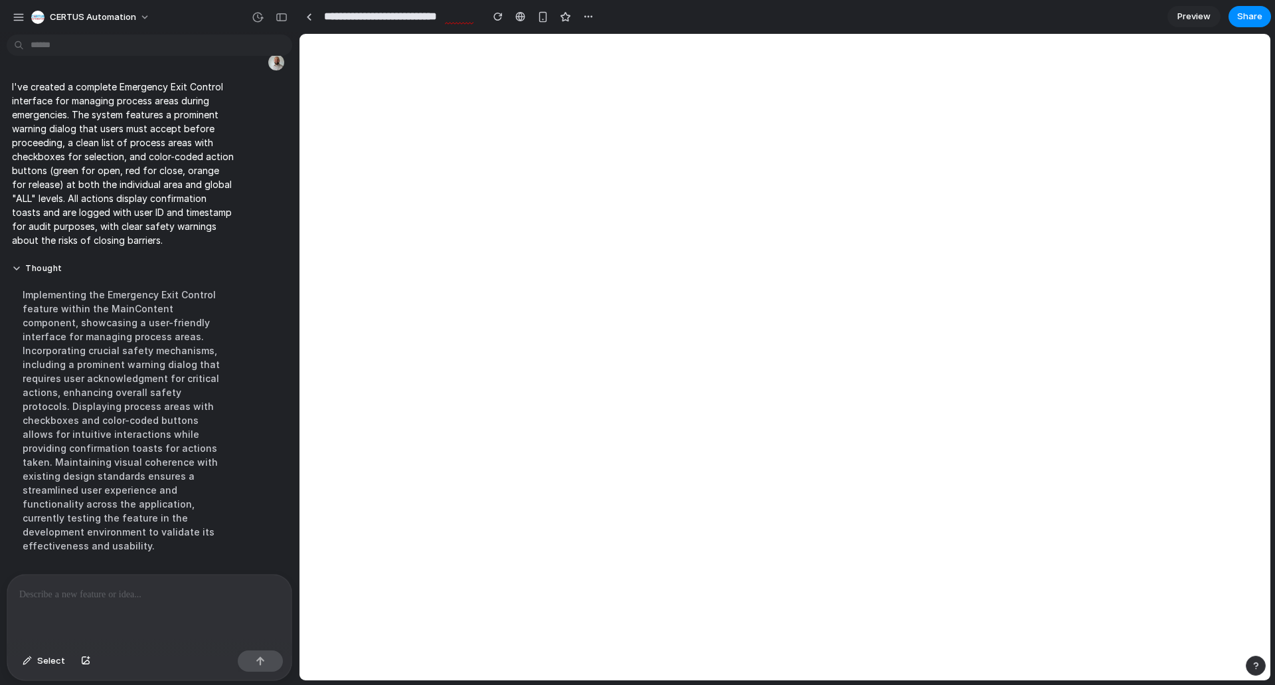
scroll to position [0, 0]
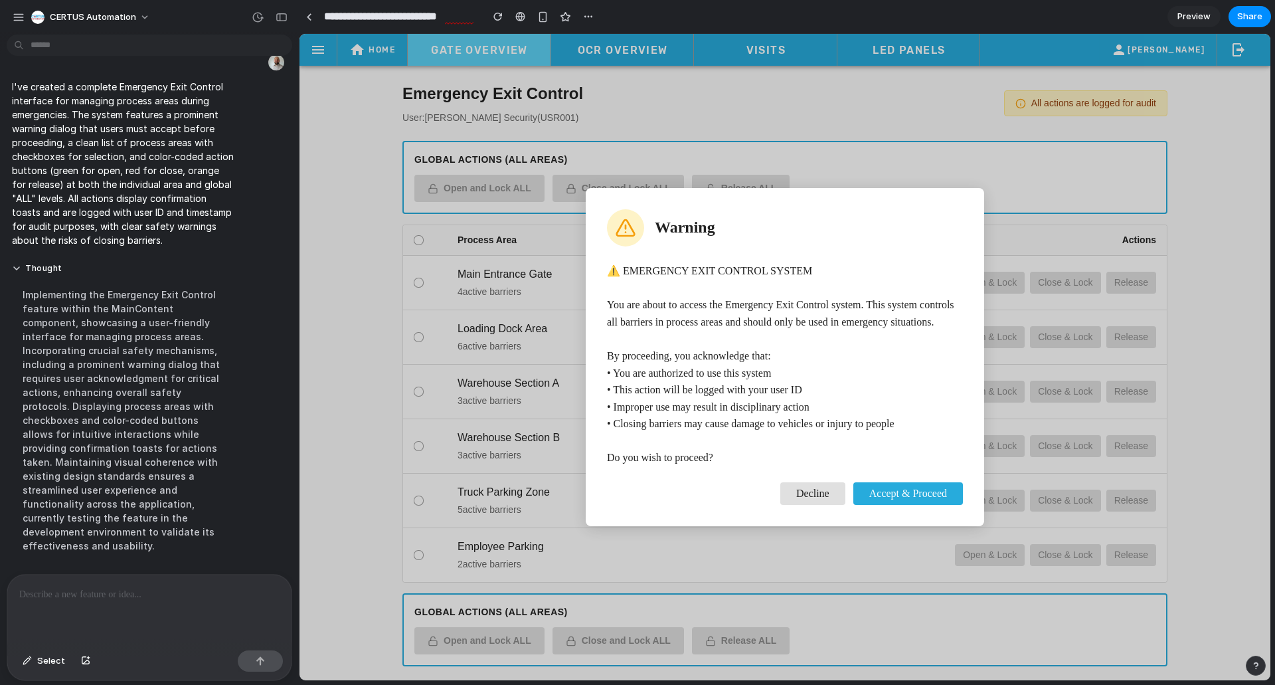
click at [898, 497] on span "Accept & Proceed" at bounding box center [908, 493] width 78 height 11
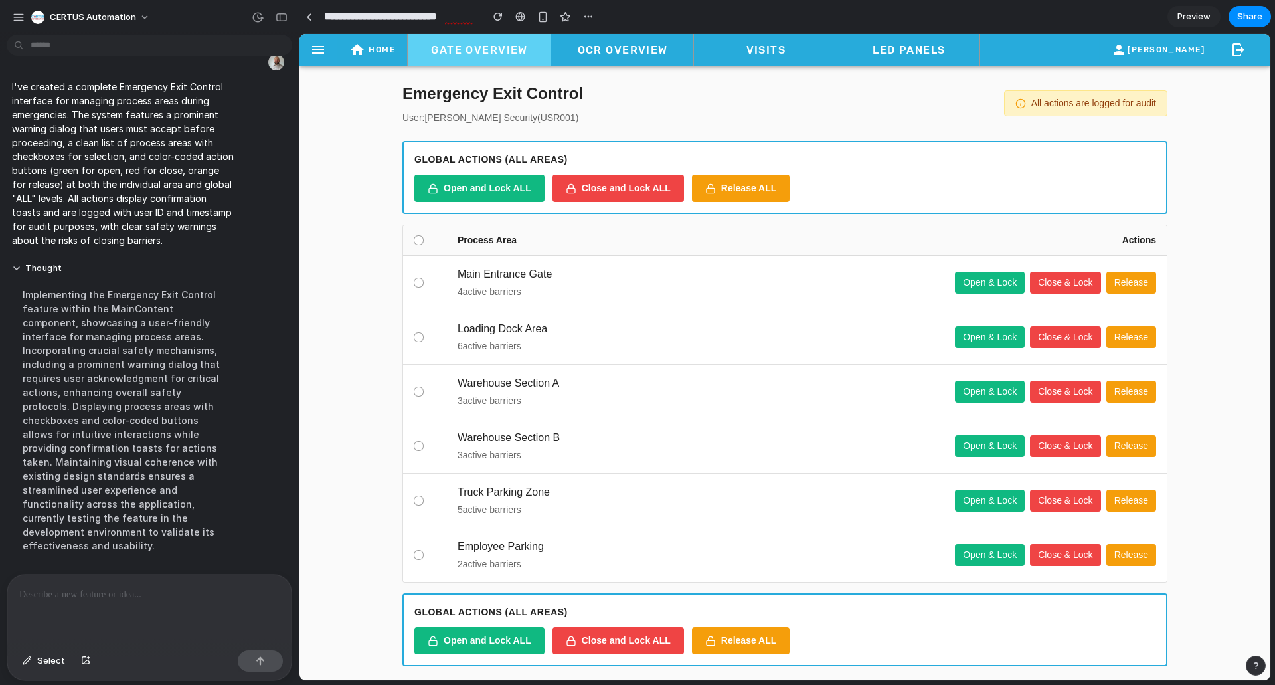
click at [491, 54] on span "Gate Overview" at bounding box center [479, 50] width 119 height 13
click at [362, 59] on link "Home" at bounding box center [372, 50] width 71 height 32
click at [506, 55] on span "Gate Overview" at bounding box center [479, 50] width 119 height 13
click at [156, 607] on div at bounding box center [149, 610] width 284 height 70
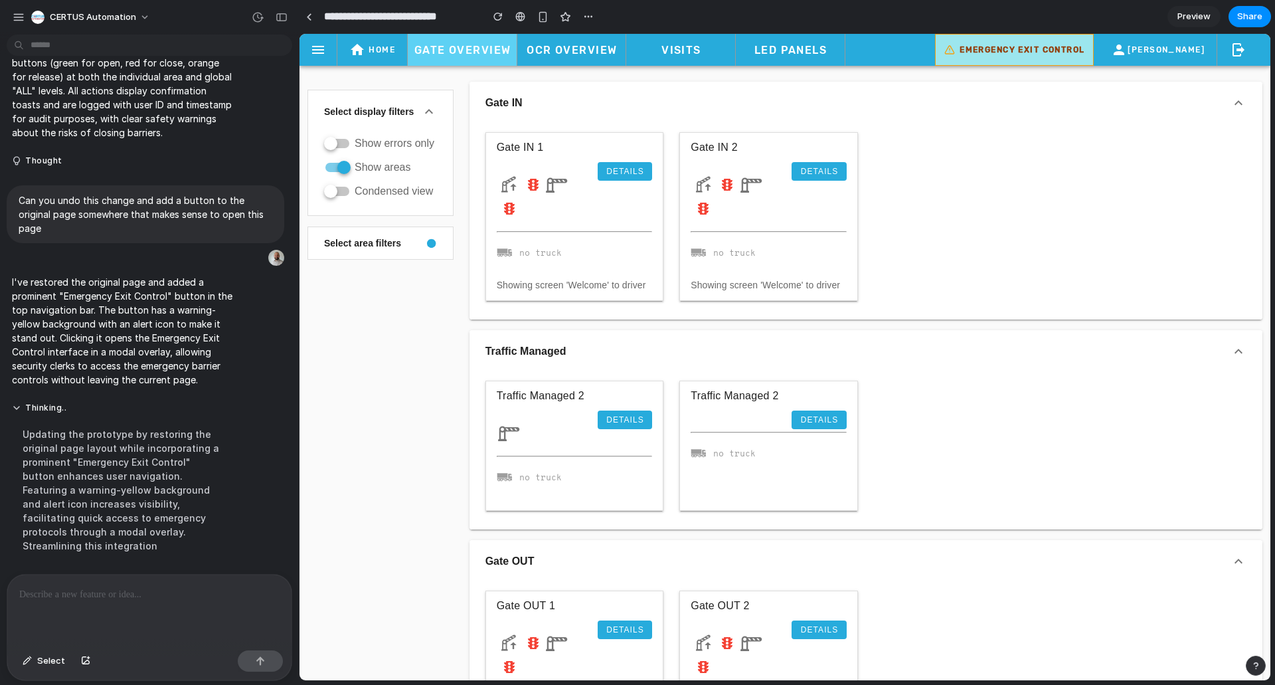
click at [1011, 46] on span "Emergency Exit Control" at bounding box center [1022, 49] width 126 height 9
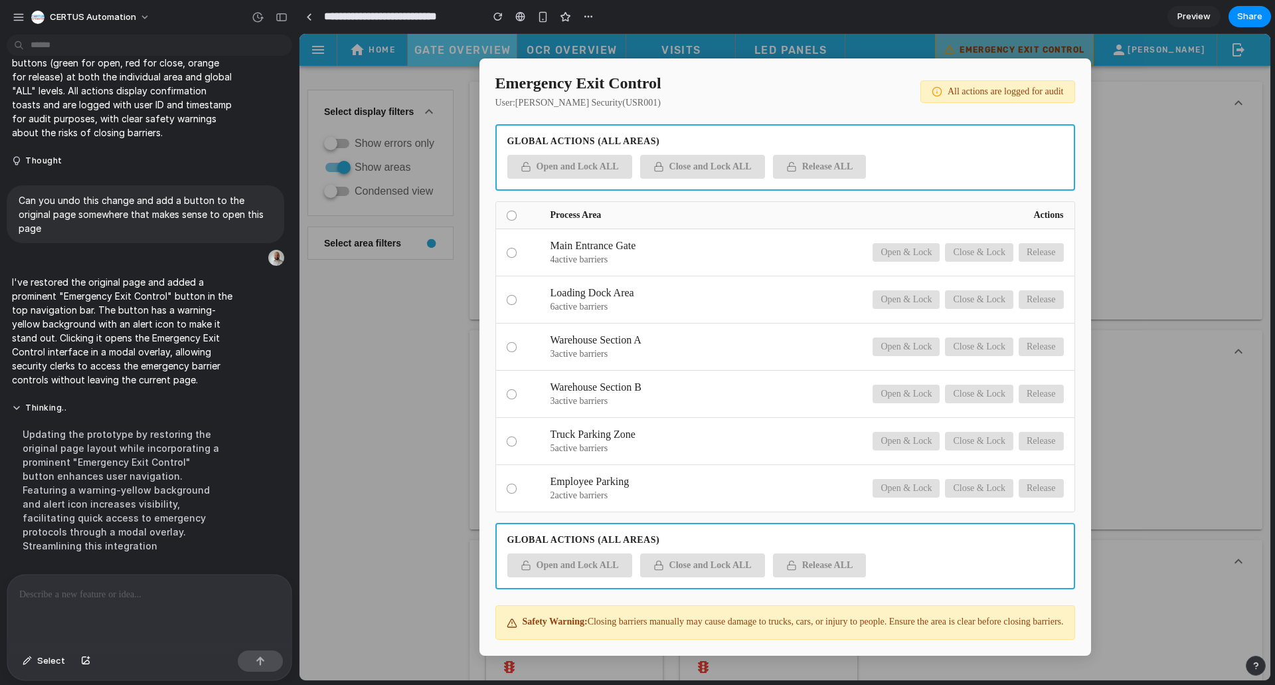
click at [509, 218] on div at bounding box center [512, 216] width 10 height 10
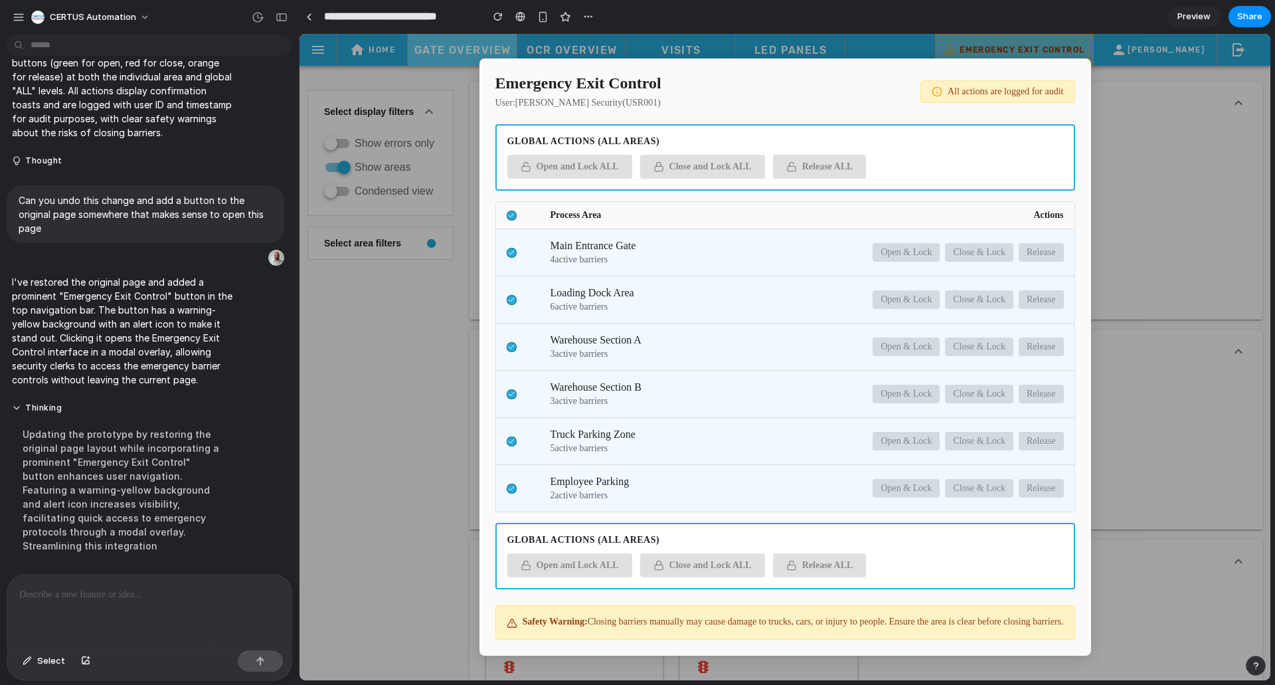
click at [509, 218] on icon at bounding box center [511, 215] width 7 height 7
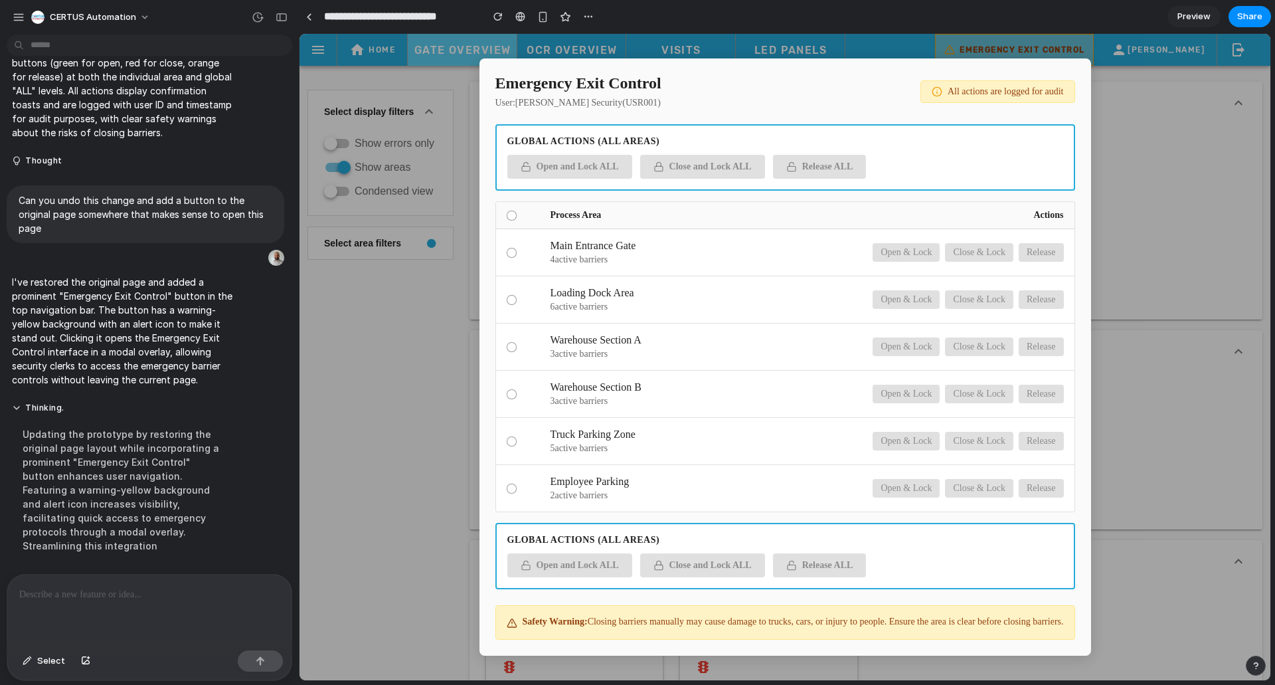
click at [511, 244] on div "Main Entrance Gate 4 active barrier s Open & Lock Close & Lock Release" at bounding box center [785, 252] width 578 height 47
click at [510, 256] on div at bounding box center [512, 253] width 10 height 10
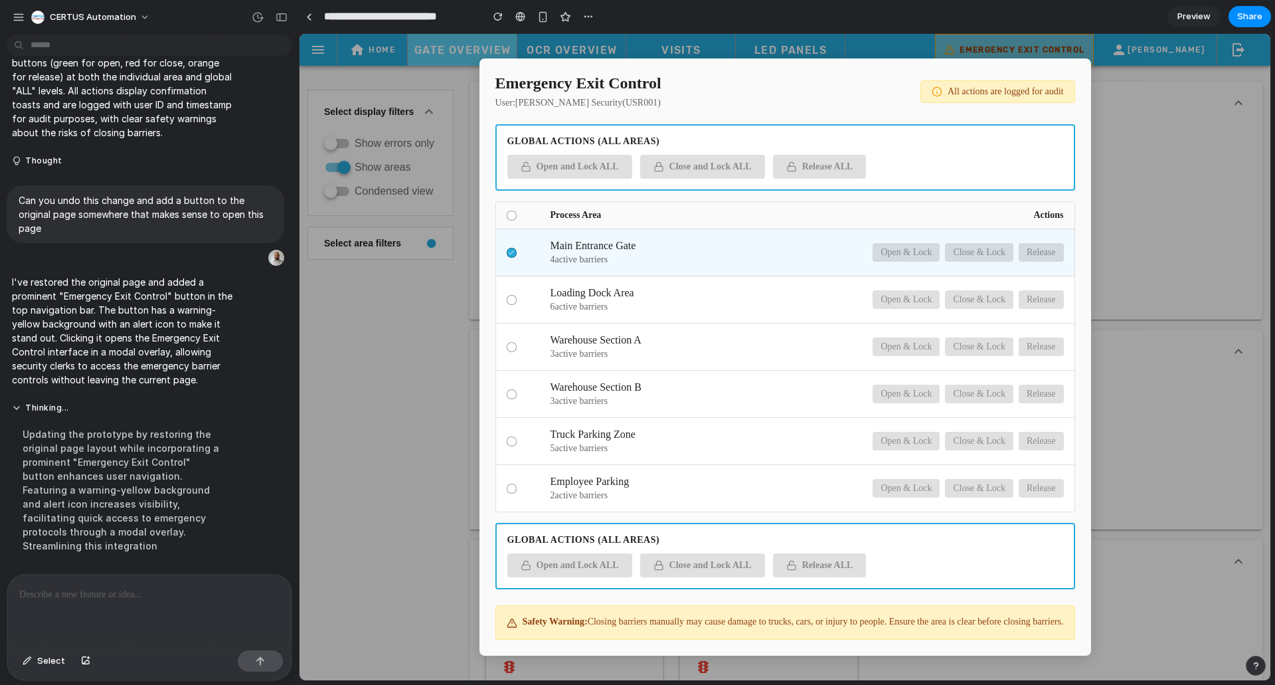
click at [513, 313] on div "Loading Dock Area 6 active barrier s Open & Lock Close & Lock Release" at bounding box center [785, 299] width 578 height 47
click at [510, 299] on div at bounding box center [512, 300] width 10 height 10
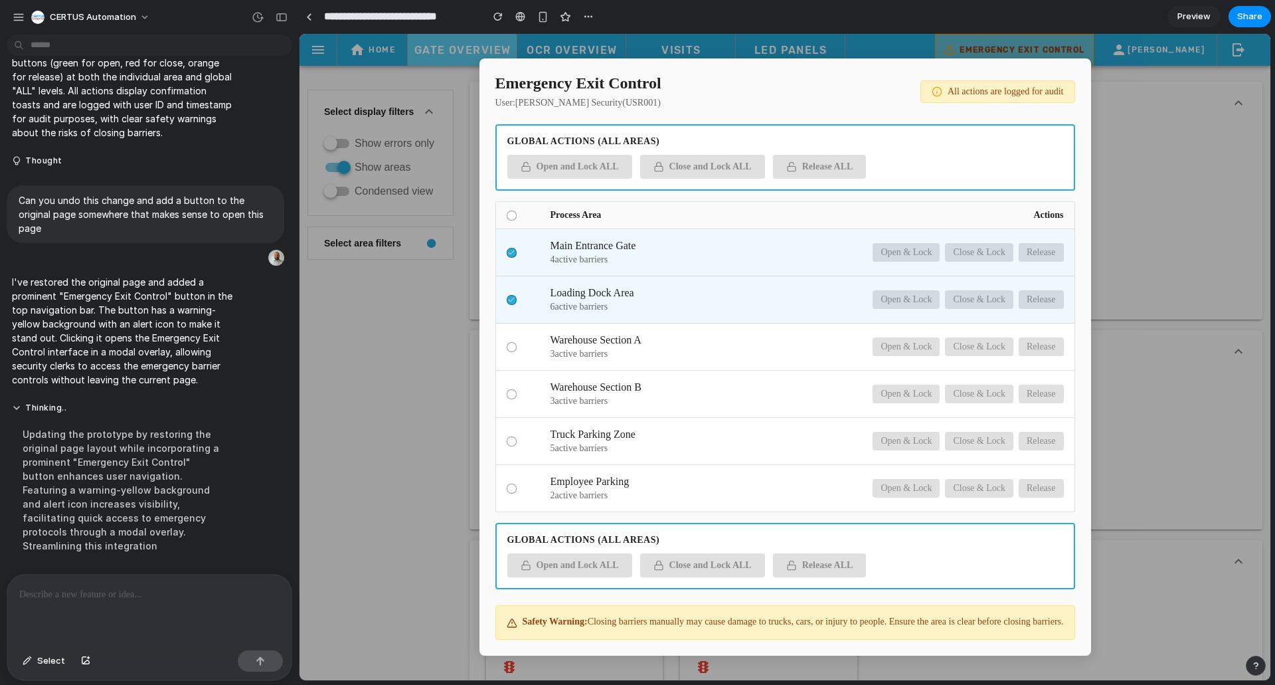
click at [501, 356] on div "Warehouse Section A 3 active barrier s Open & Lock Close & Lock Release" at bounding box center [785, 346] width 578 height 47
click at [509, 356] on div "Warehouse Section A 3 active barrier s Open & Lock Close & Lock Release" at bounding box center [785, 346] width 578 height 47
click at [511, 404] on div "Warehouse Section B 3 active barrier s Open & Lock Close & Lock Release" at bounding box center [785, 394] width 578 height 47
click at [509, 391] on div at bounding box center [512, 394] width 10 height 10
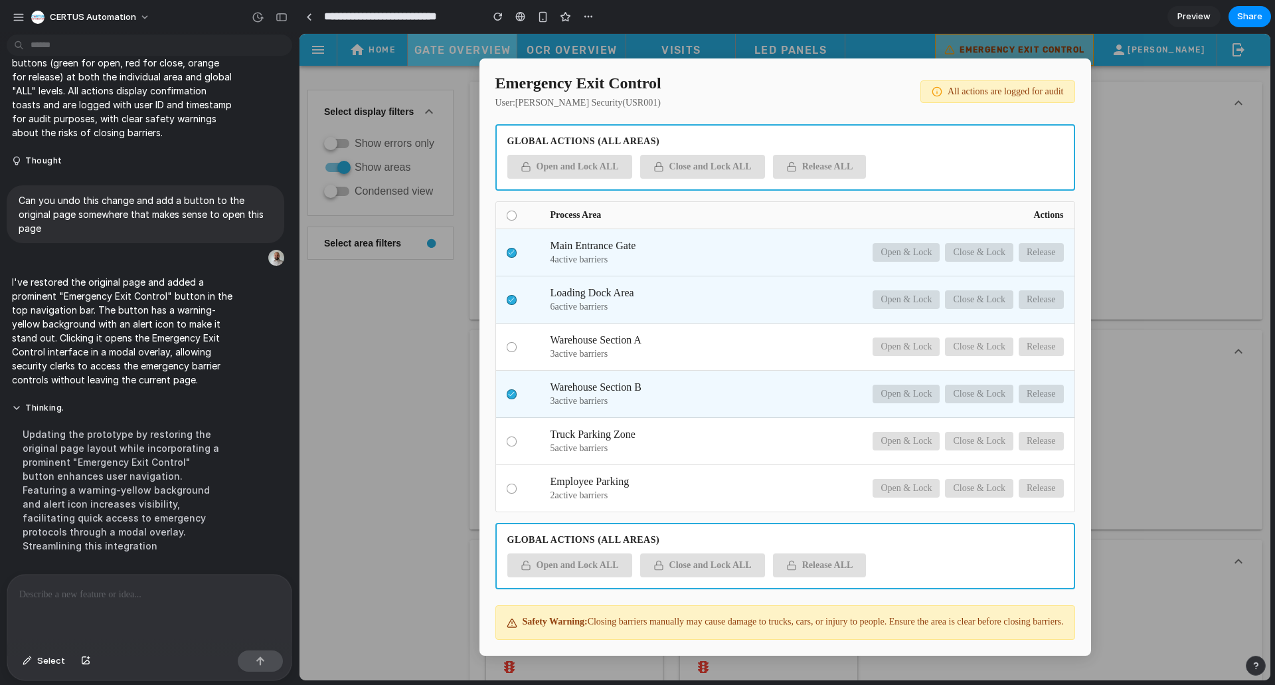
click at [925, 407] on div "Warehouse Section B 3 active barrier s Open & Lock Close & Lock Release" at bounding box center [785, 394] width 578 height 47
click at [507, 219] on div at bounding box center [512, 216] width 10 height 10
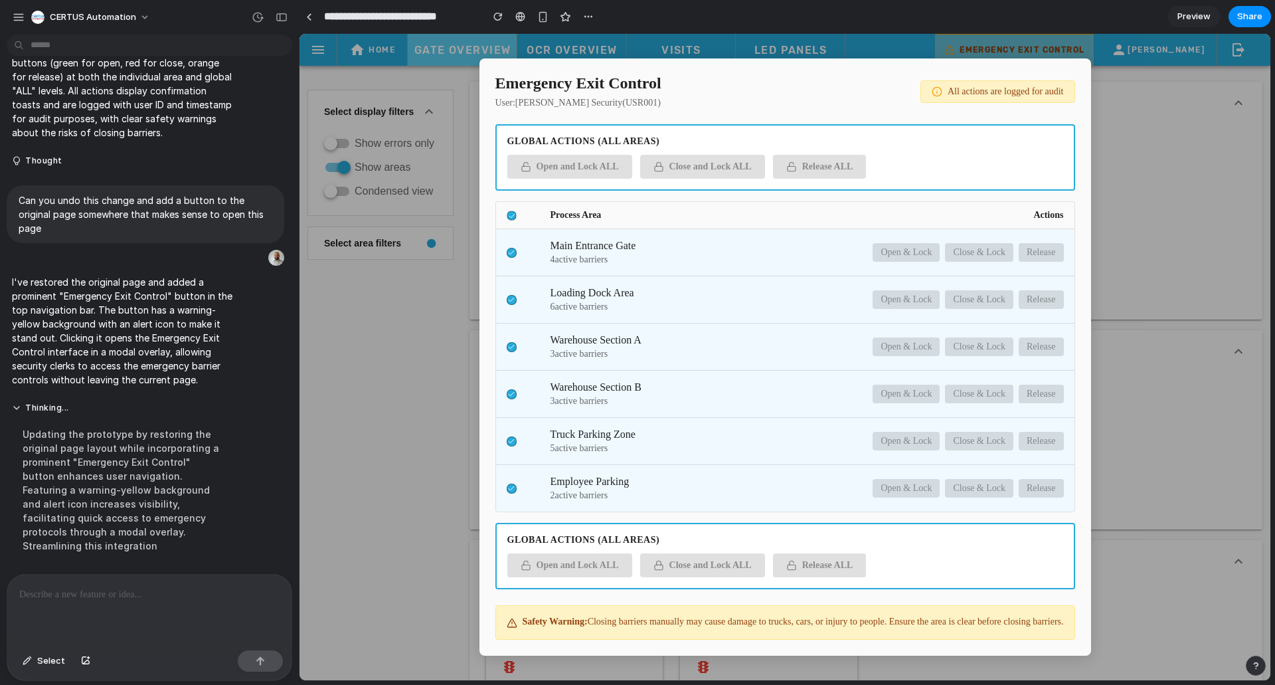
click at [509, 214] on icon at bounding box center [511, 215] width 7 height 7
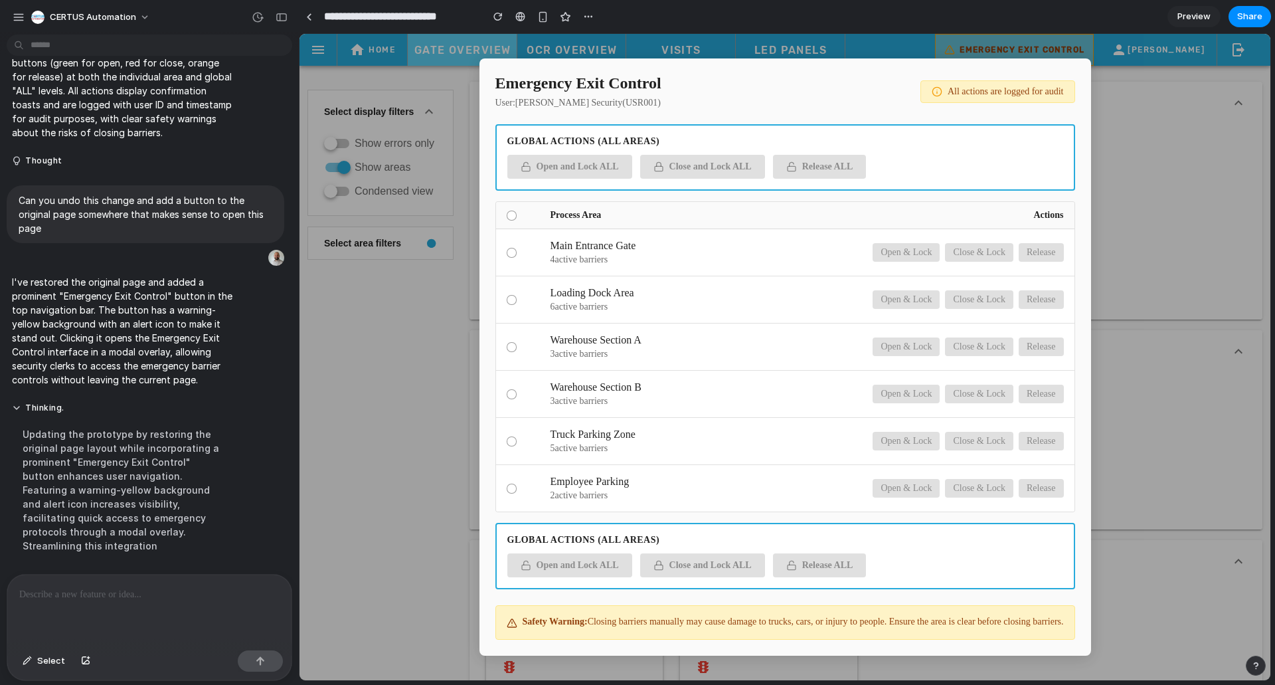
click at [986, 96] on span "All actions are logged for audit" at bounding box center [1006, 91] width 116 height 11
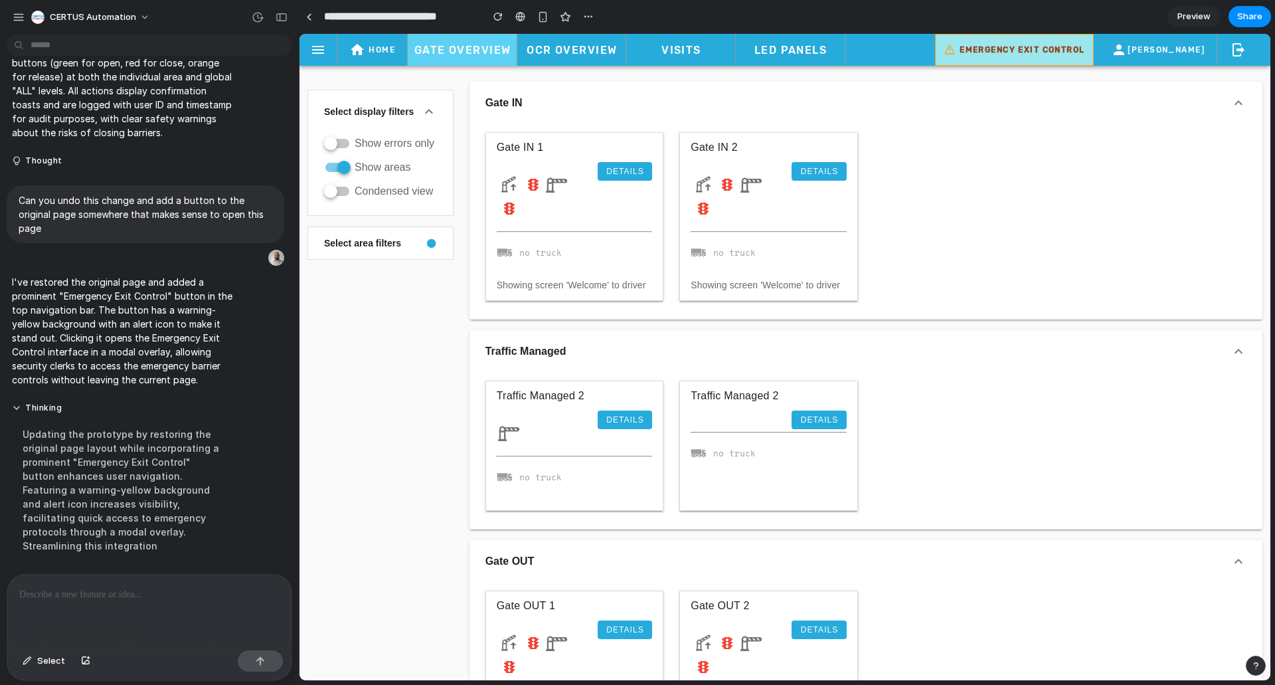
click at [1036, 57] on button "Emergency Exit Control" at bounding box center [1014, 50] width 159 height 32
click at [135, 597] on div at bounding box center [149, 610] width 284 height 70
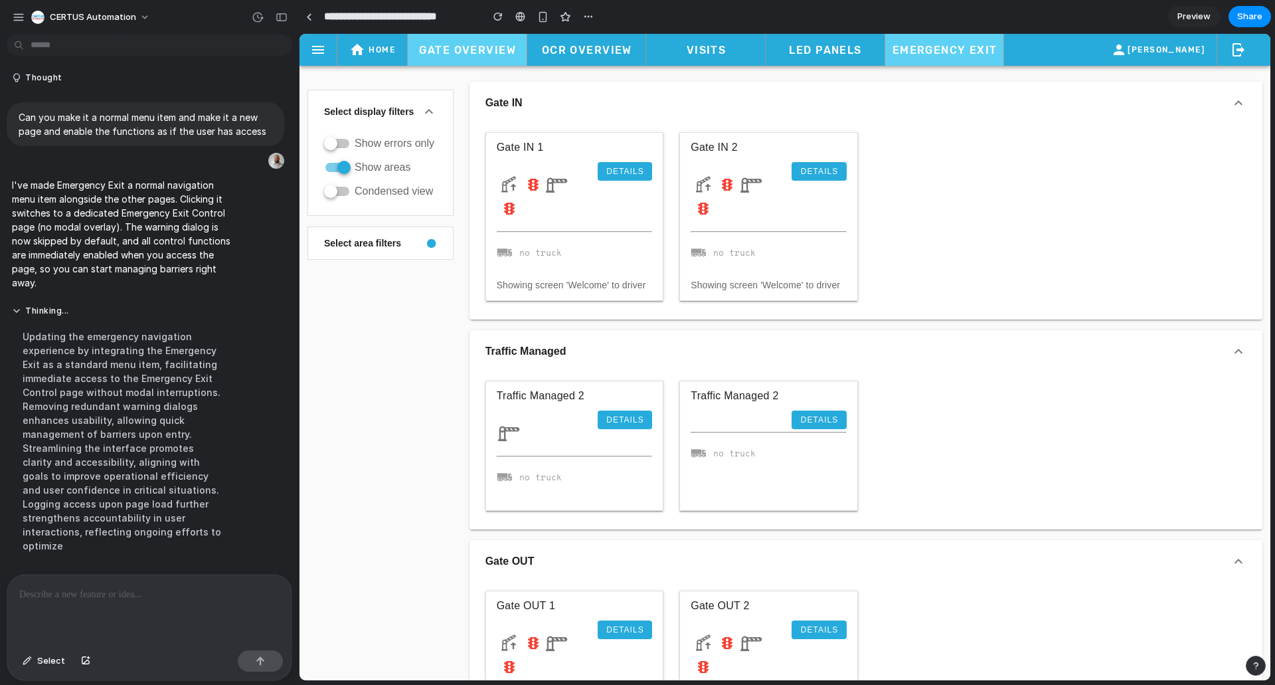
click at [971, 45] on span "Emergency Exit" at bounding box center [944, 50] width 106 height 13
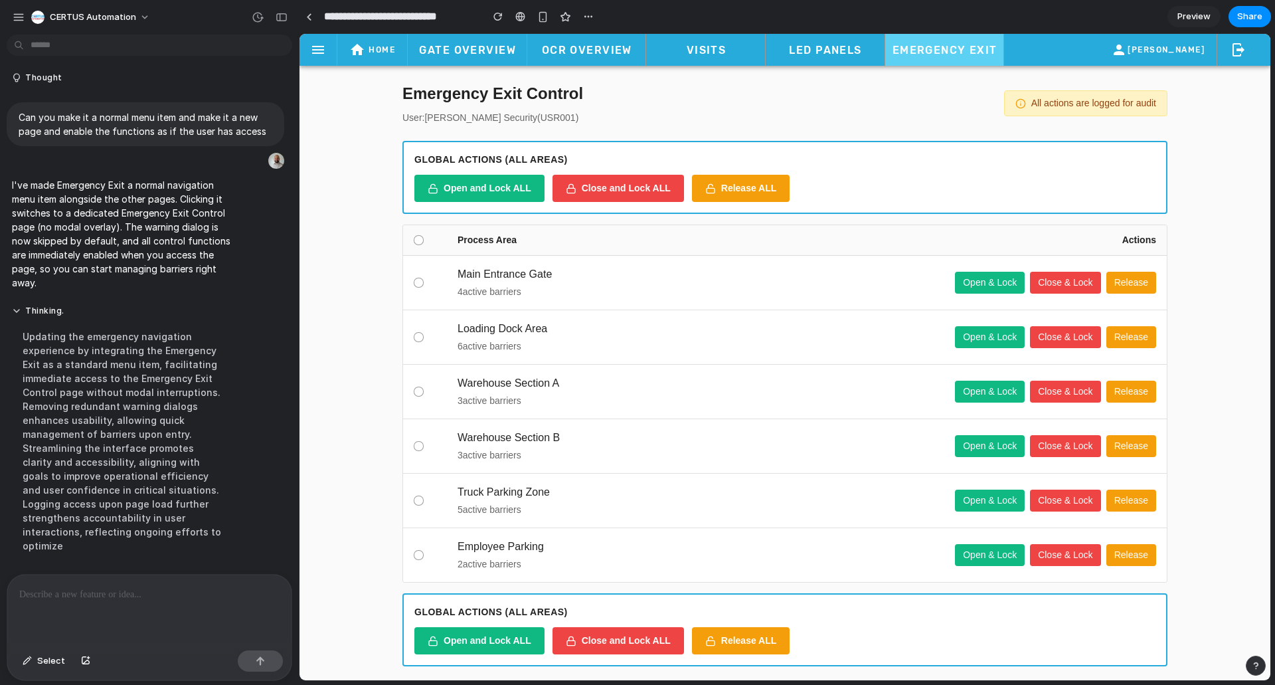
click at [498, 278] on div "Main Entrance Gate" at bounding box center [701, 274] width 487 height 16
click at [458, 286] on div "4 active barrier s" at bounding box center [701, 292] width 487 height 14
click at [410, 284] on div "Main Entrance Gate 4 active barrier s Open & Lock Close & Lock Release" at bounding box center [785, 283] width 764 height 54
click at [416, 284] on div at bounding box center [418, 282] width 9 height 9
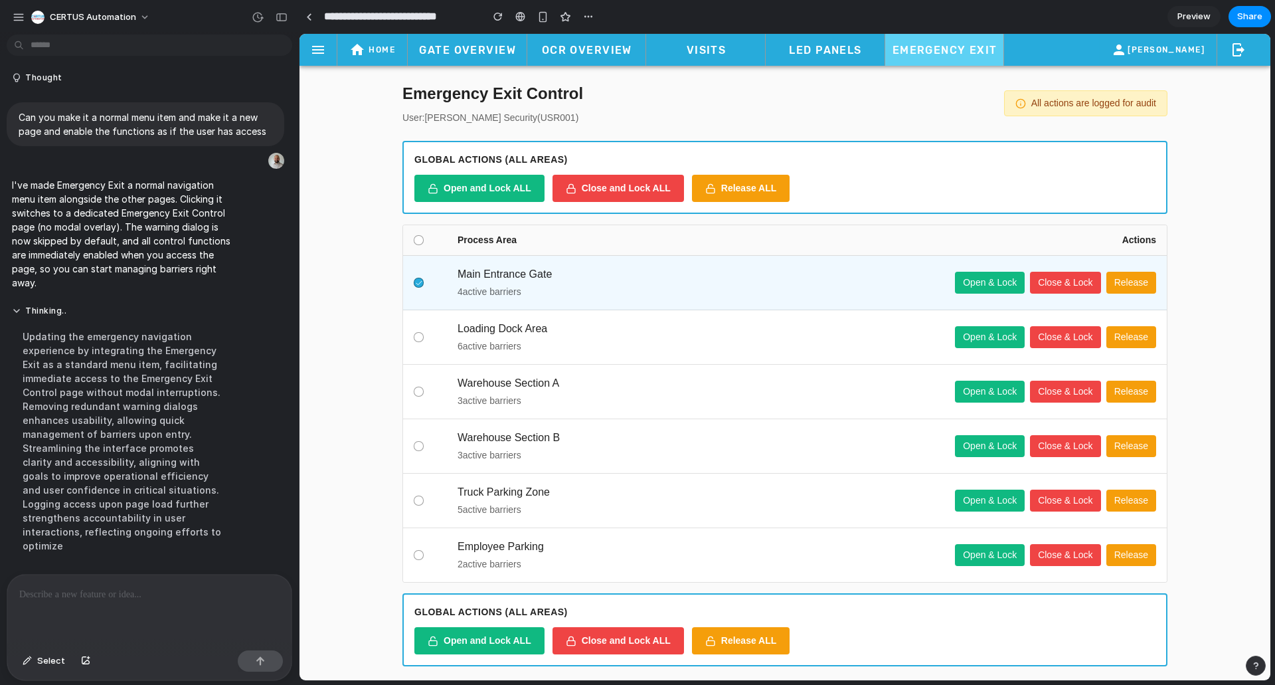
click at [426, 315] on div "Loading Dock Area 6 active barrier s Open & Lock Close & Lock Release" at bounding box center [785, 337] width 764 height 54
drag, startPoint x: 408, startPoint y: 325, endPoint x: 412, endPoint y: 344, distance: 19.7
click at [412, 343] on div "Loading Dock Area 6 active barrier s Open & Lock Close & Lock Release" at bounding box center [785, 337] width 764 height 54
click at [412, 344] on div "Loading Dock Area 6 active barrier s Open & Lock Close & Lock Release" at bounding box center [785, 337] width 764 height 54
click at [414, 338] on div at bounding box center [419, 337] width 10 height 10
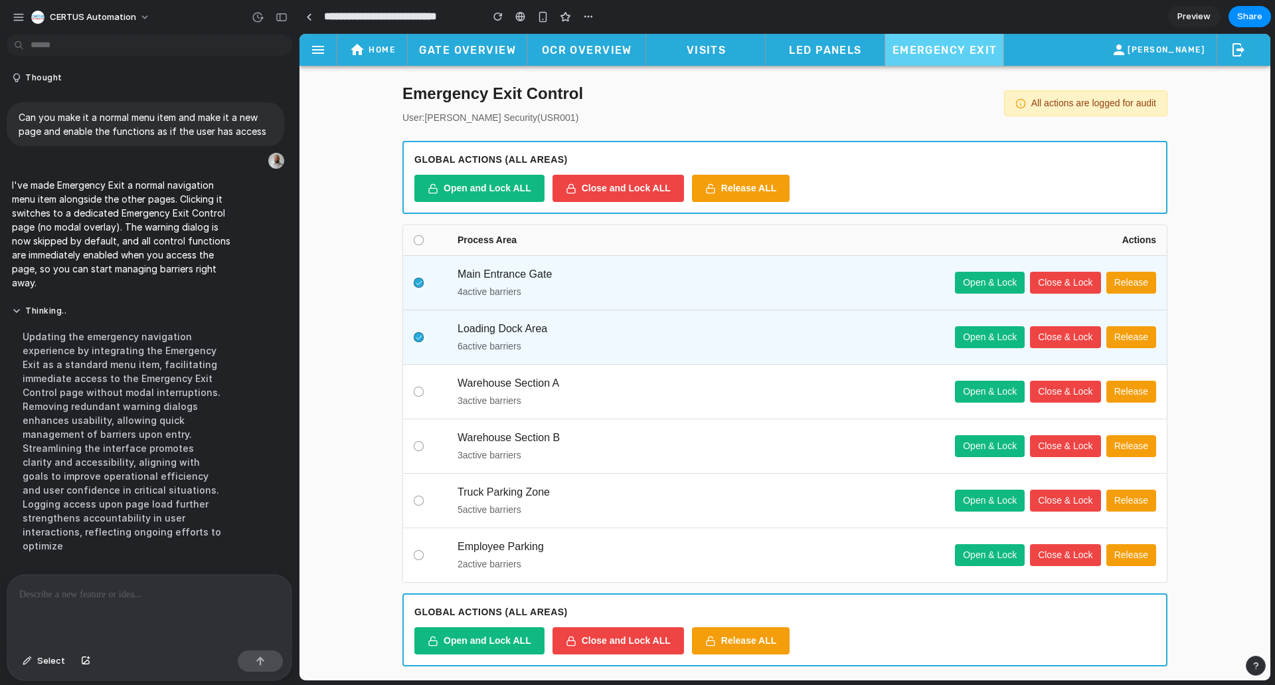
click at [420, 280] on div at bounding box center [430, 283] width 33 height 10
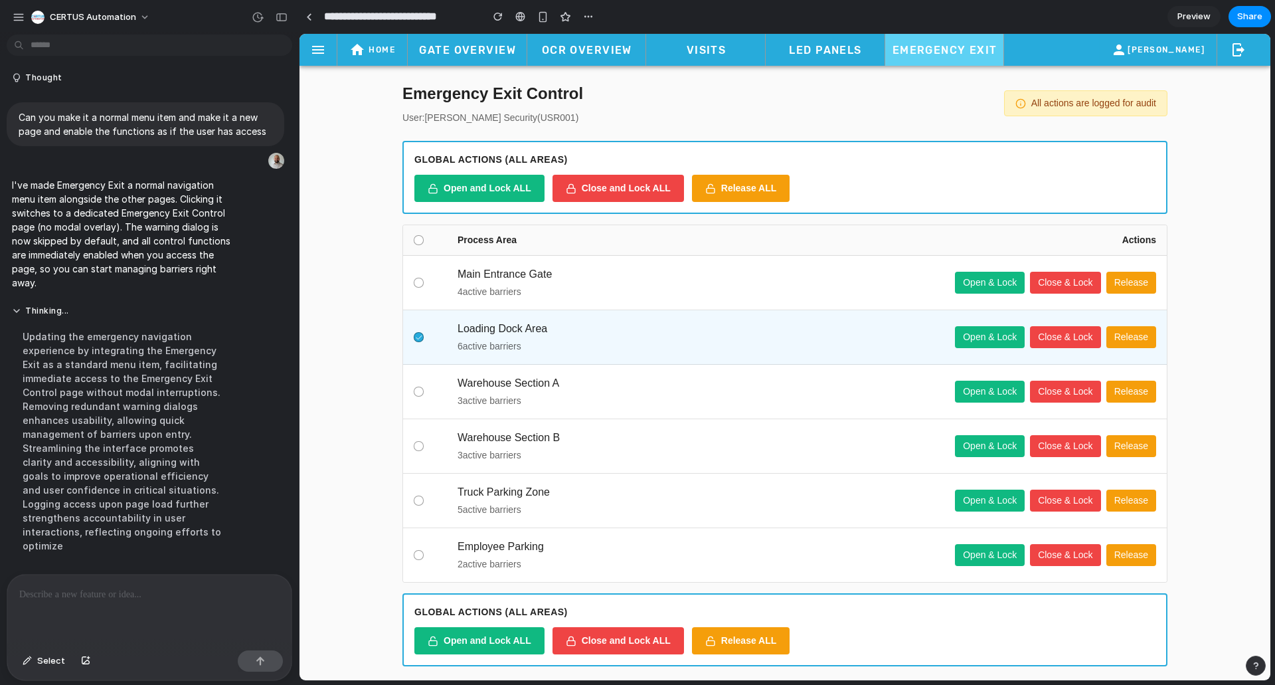
click at [418, 335] on div at bounding box center [419, 337] width 10 height 10
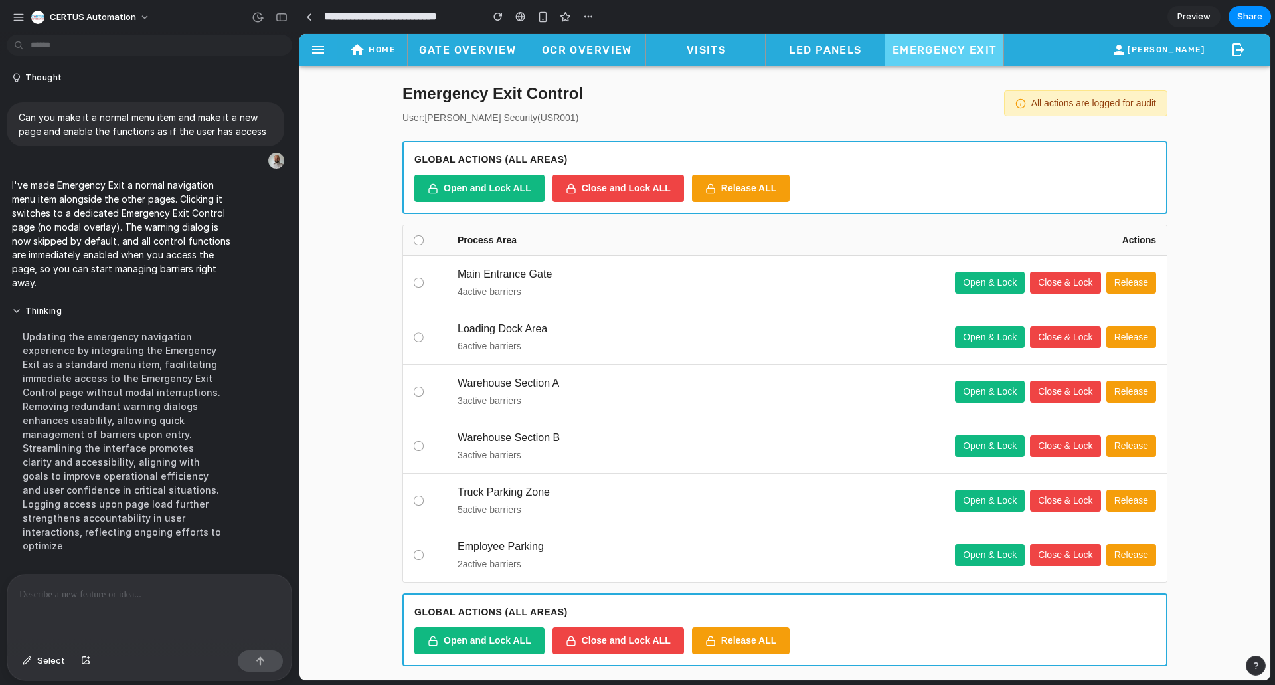
click at [418, 332] on div at bounding box center [430, 337] width 33 height 10
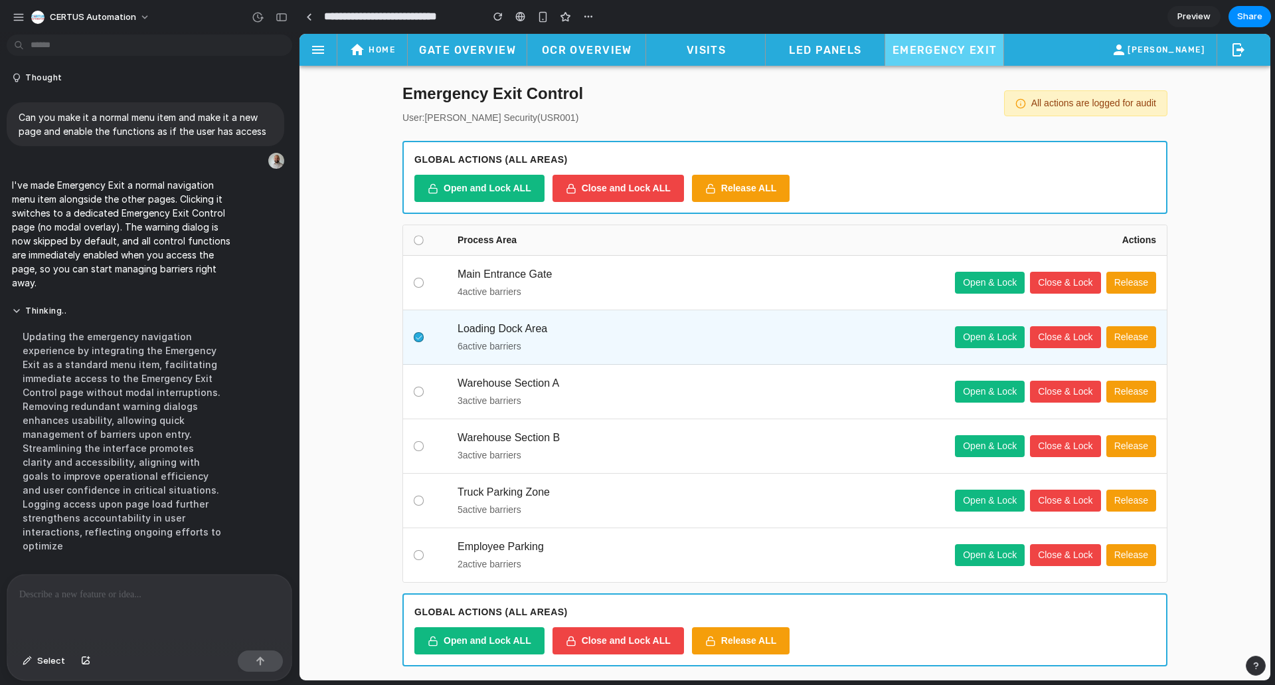
click at [416, 239] on div at bounding box center [418, 239] width 9 height 9
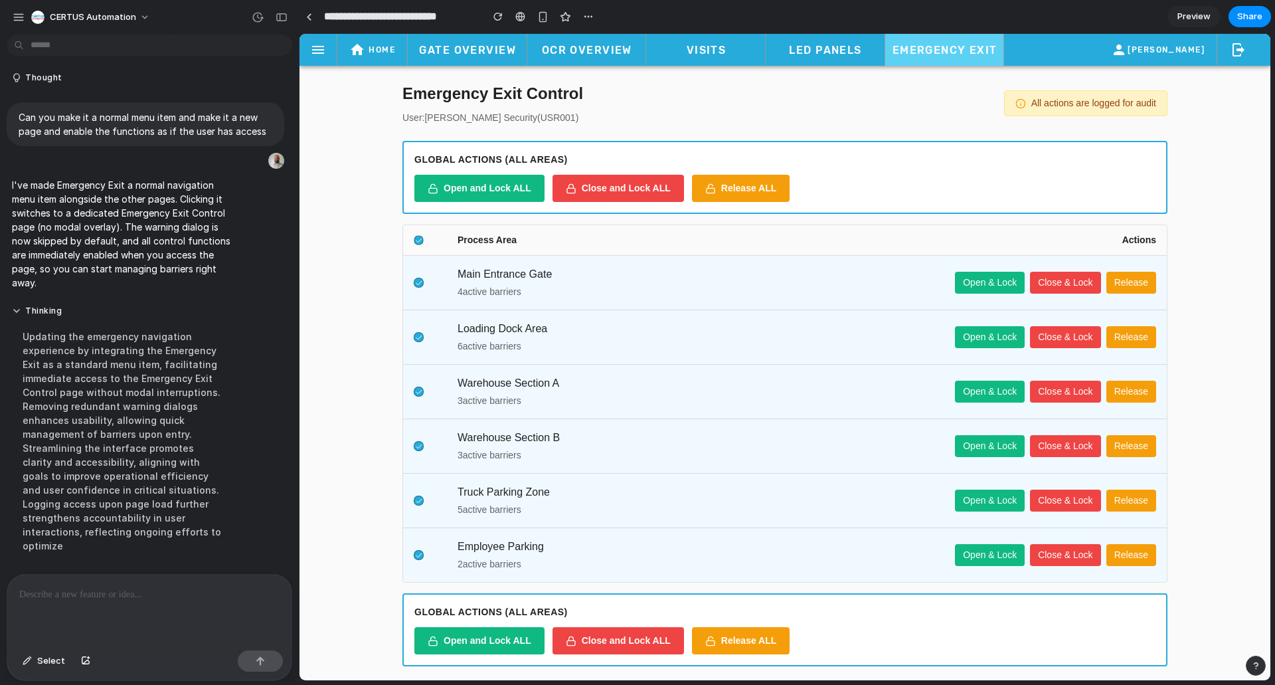
click at [416, 239] on icon at bounding box center [419, 240] width 7 height 7
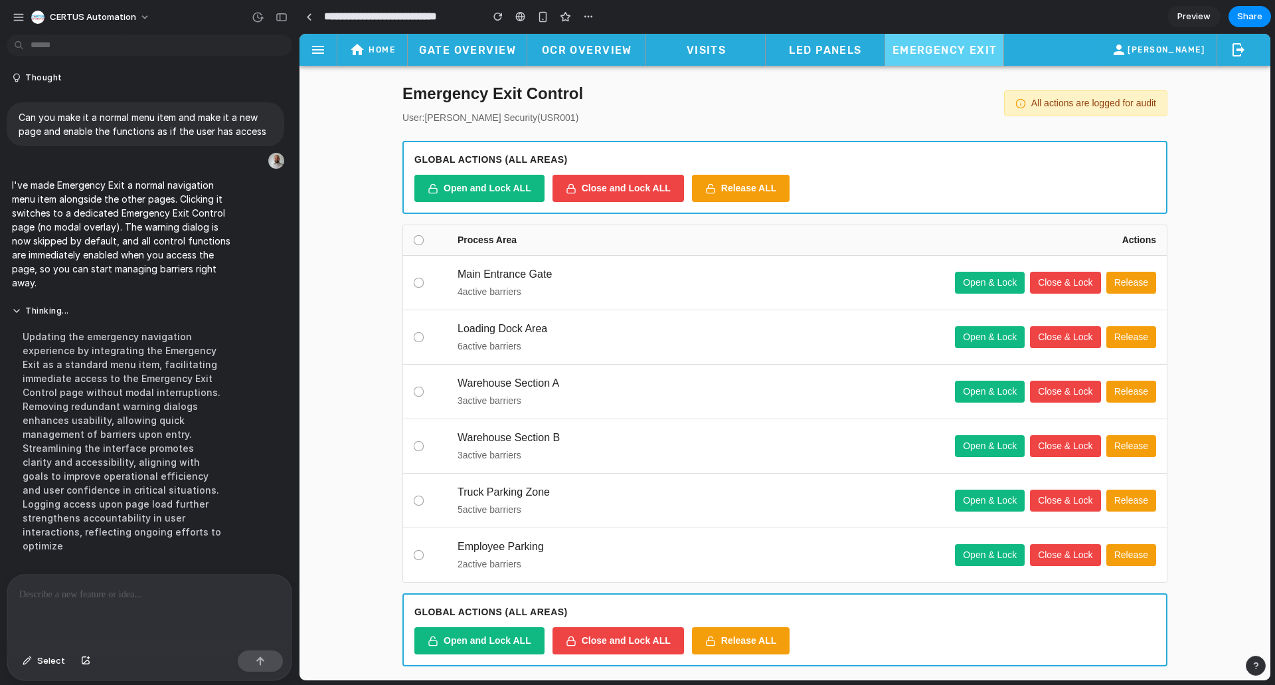
drag, startPoint x: 369, startPoint y: 438, endPoint x: 458, endPoint y: 365, distance: 114.2
click at [369, 438] on div "Emergency Exit Control User: John Security ( USR001 ) All actions are logged fo…" at bounding box center [785, 400] width 971 height 669
click at [467, 41] on link "Gate Overview" at bounding box center [468, 50] width 120 height 32
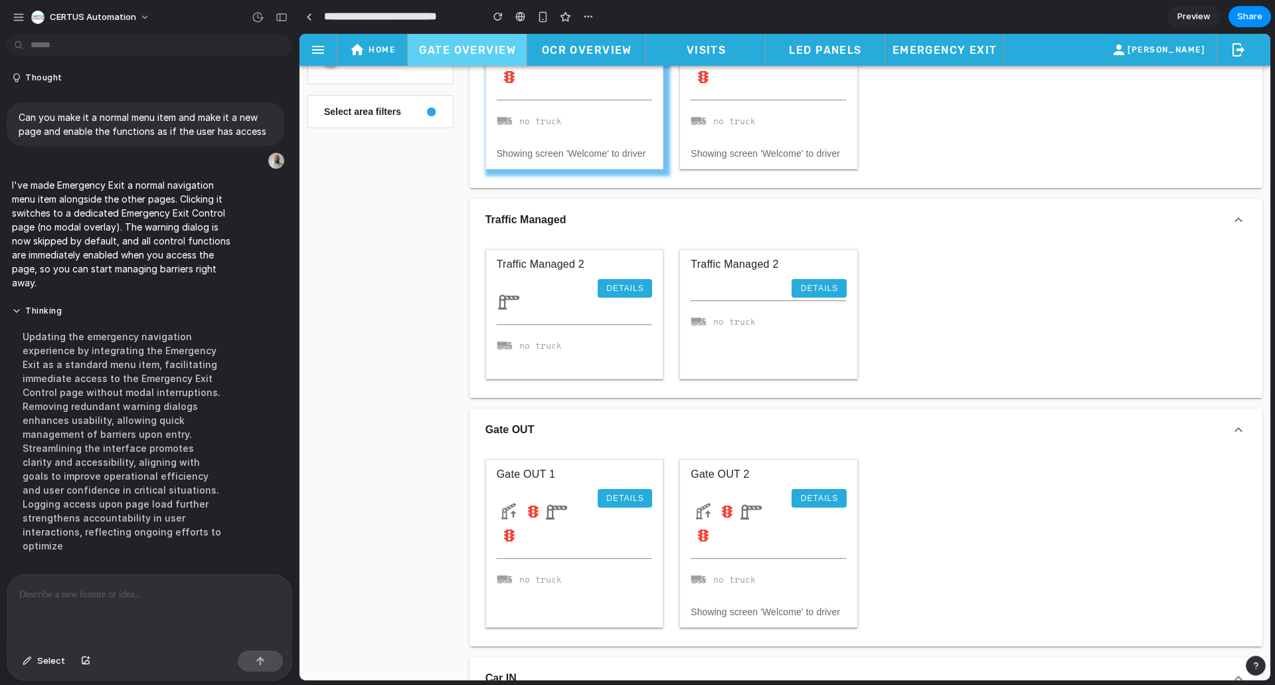
scroll to position [133, 0]
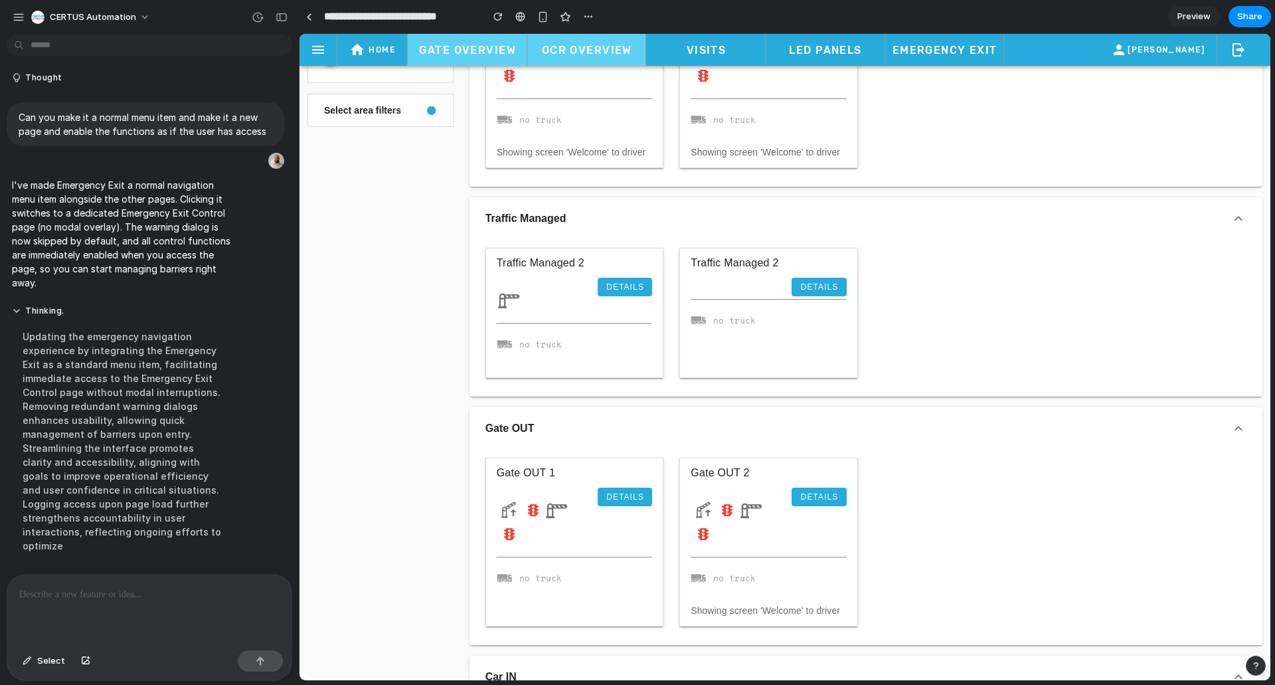
click at [559, 44] on span "OCR Overview" at bounding box center [586, 50] width 95 height 13
click at [485, 52] on span "Gate Overview" at bounding box center [467, 50] width 98 height 13
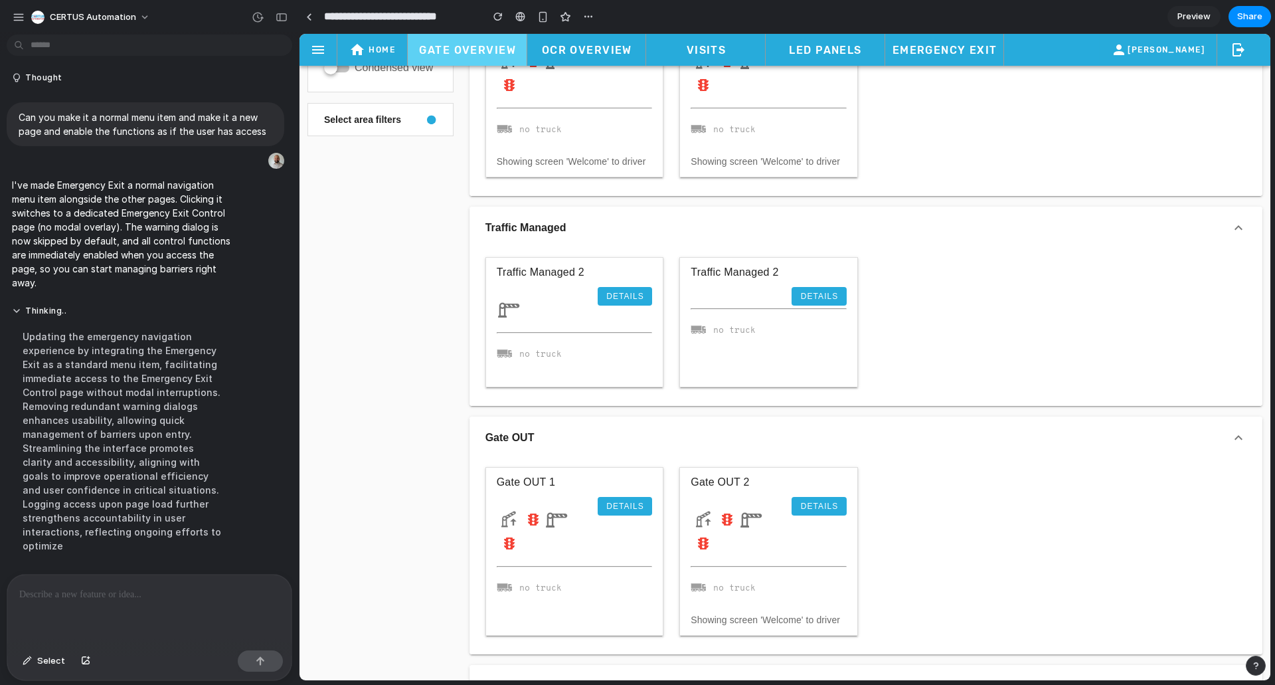
scroll to position [0, 0]
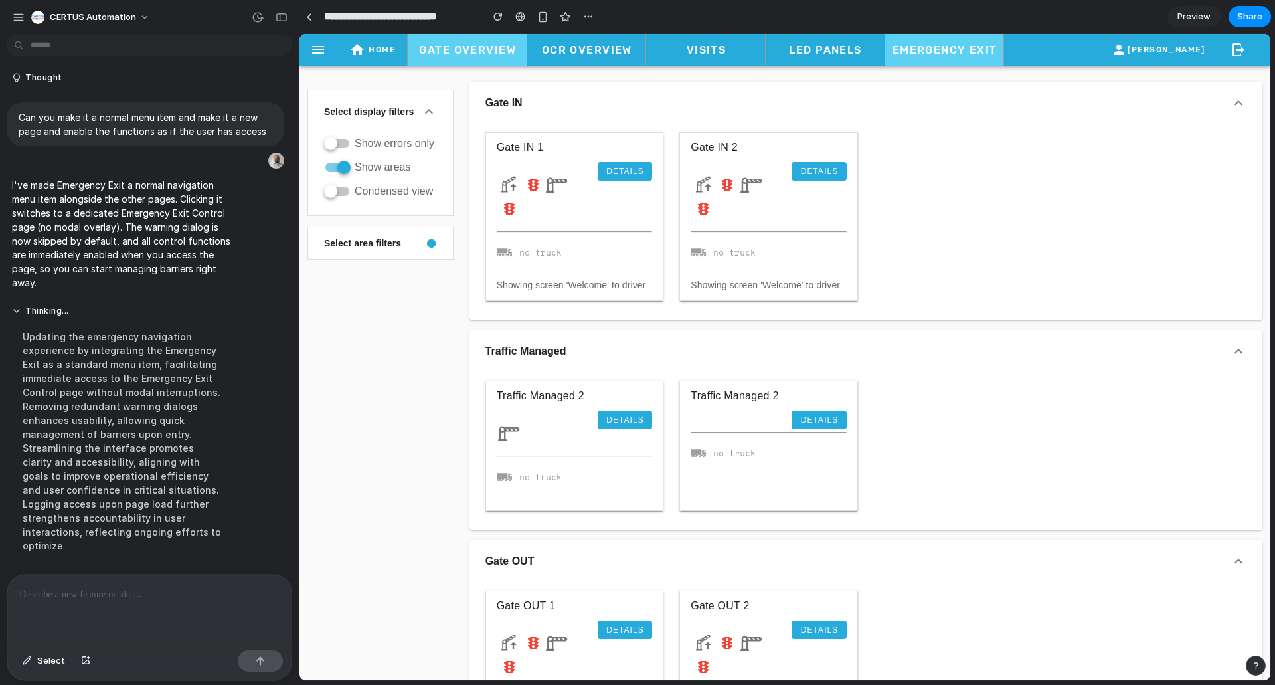
click at [932, 44] on span "Emergency Exit" at bounding box center [944, 50] width 106 height 13
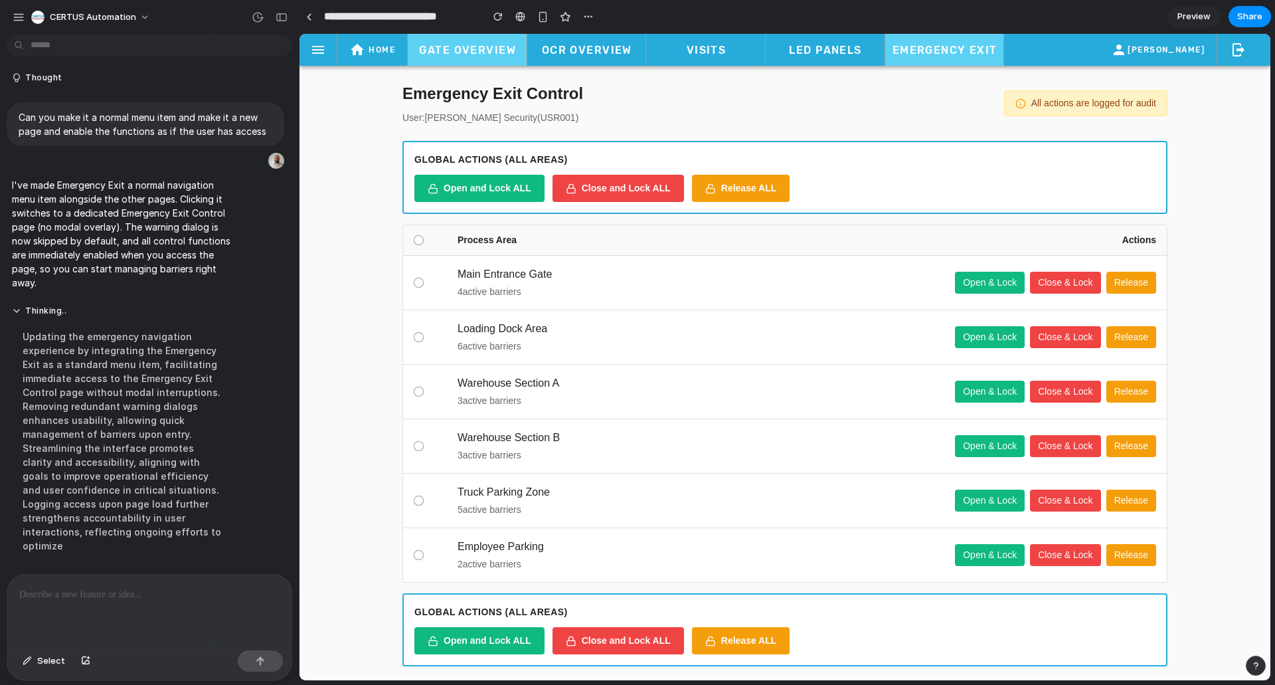
click at [459, 47] on span "Gate Overview" at bounding box center [467, 50] width 98 height 13
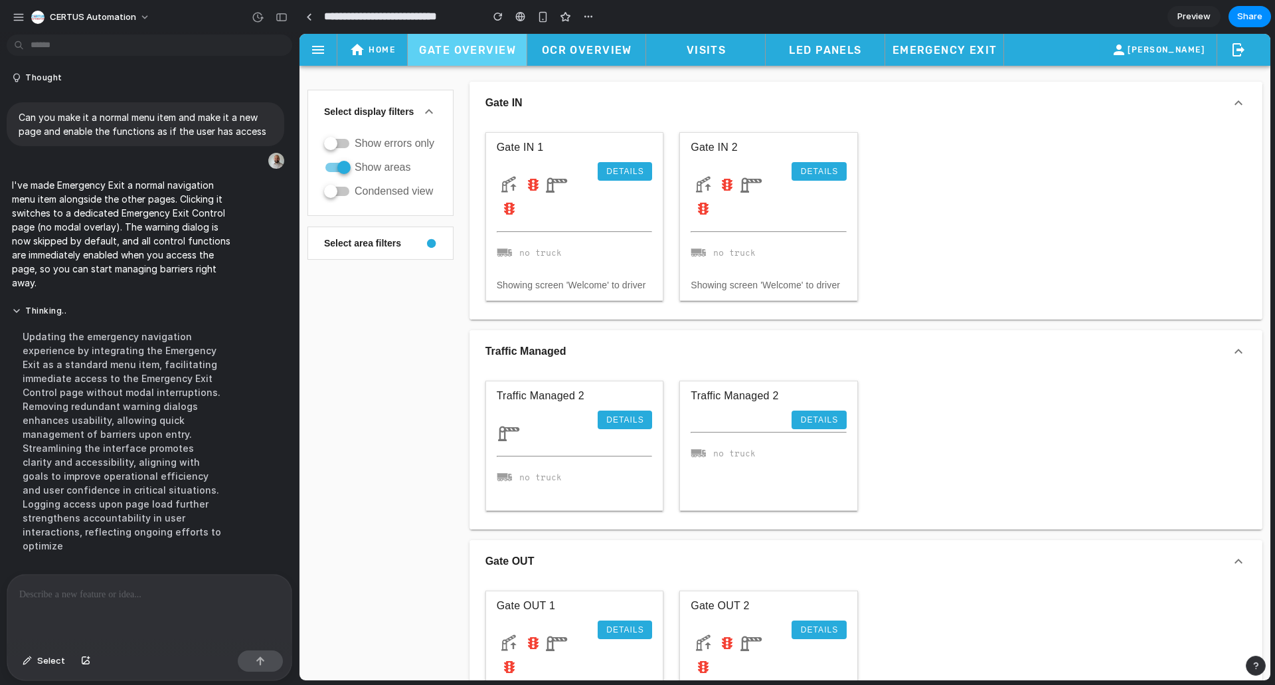
drag, startPoint x: 143, startPoint y: 585, endPoint x: 139, endPoint y: 593, distance: 8.6
click at [143, 586] on p at bounding box center [146, 594] width 255 height 16
click at [163, 608] on div "**********" at bounding box center [149, 610] width 284 height 70
drag, startPoint x: 183, startPoint y: 585, endPoint x: 18, endPoint y: 585, distance: 164.7
click at [18, 585] on div "**********" at bounding box center [149, 610] width 284 height 70
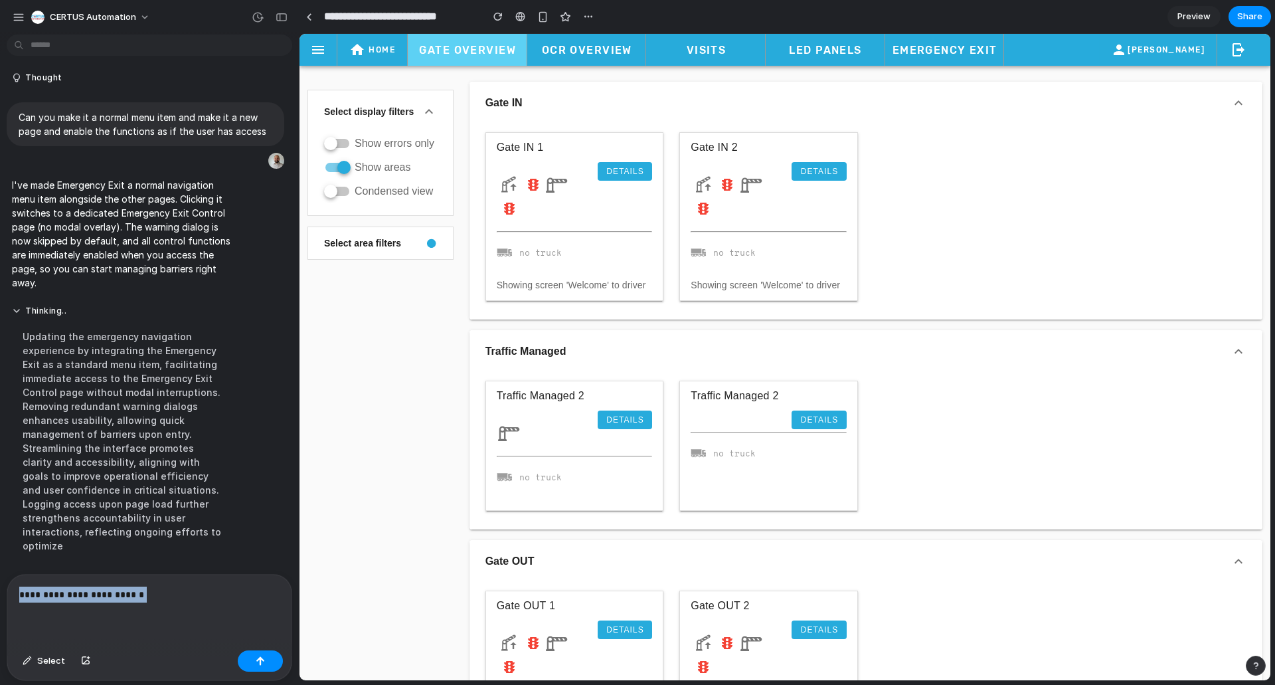
click at [169, 589] on p "**********" at bounding box center [146, 594] width 255 height 16
click at [110, 602] on div "**********" at bounding box center [149, 610] width 284 height 70
click at [153, 596] on p "**********" at bounding box center [146, 594] width 255 height 16
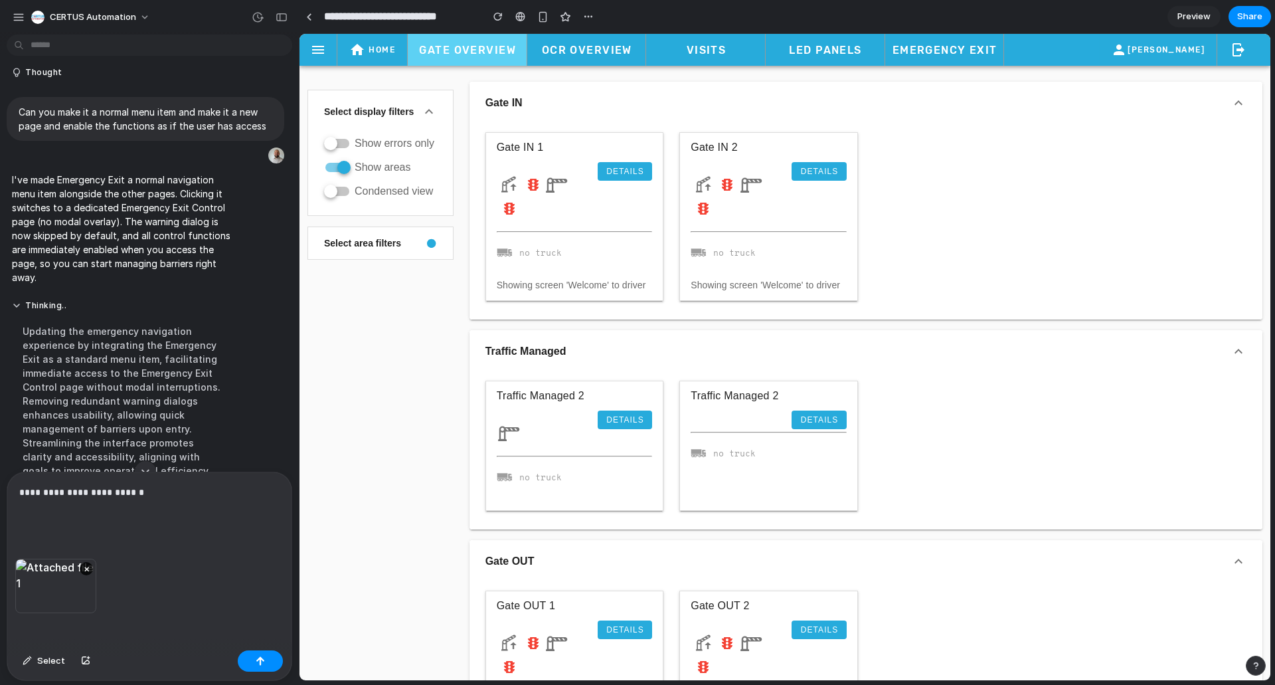
click at [163, 503] on p "**********" at bounding box center [146, 500] width 255 height 32
click at [177, 490] on p "**********" at bounding box center [146, 500] width 255 height 32
click at [74, 515] on div "**********" at bounding box center [149, 507] width 284 height 102
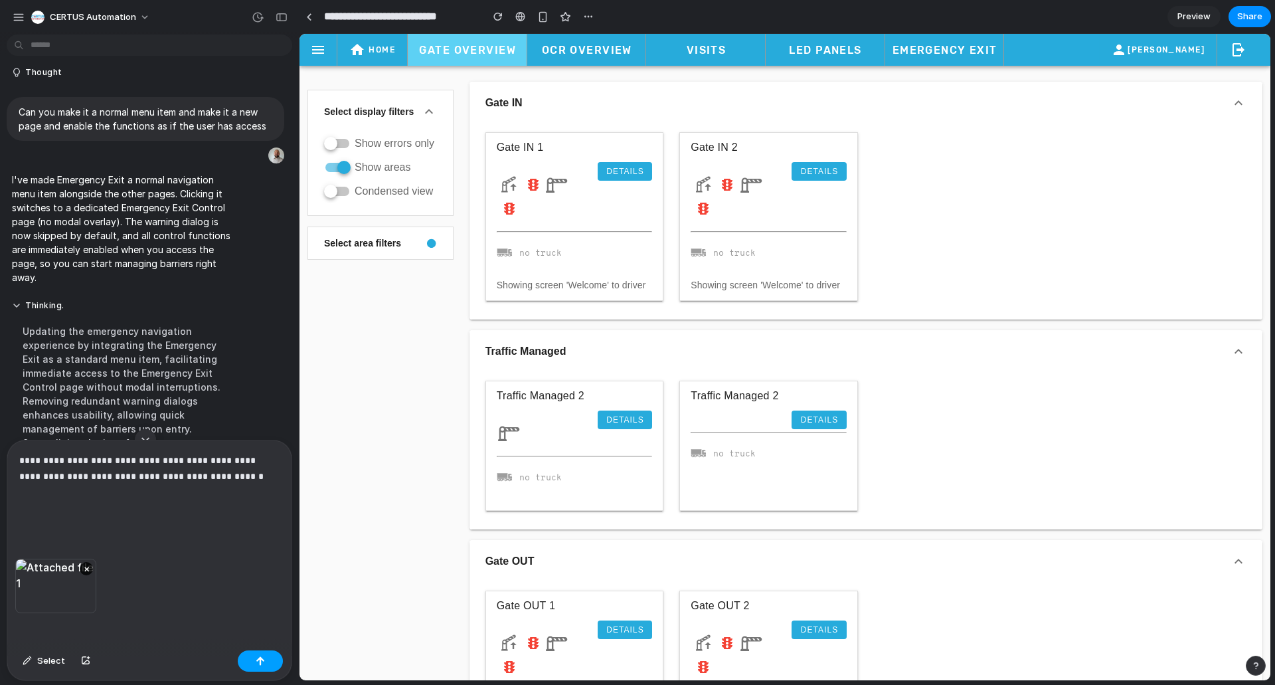
click at [254, 659] on button "button" at bounding box center [260, 660] width 45 height 21
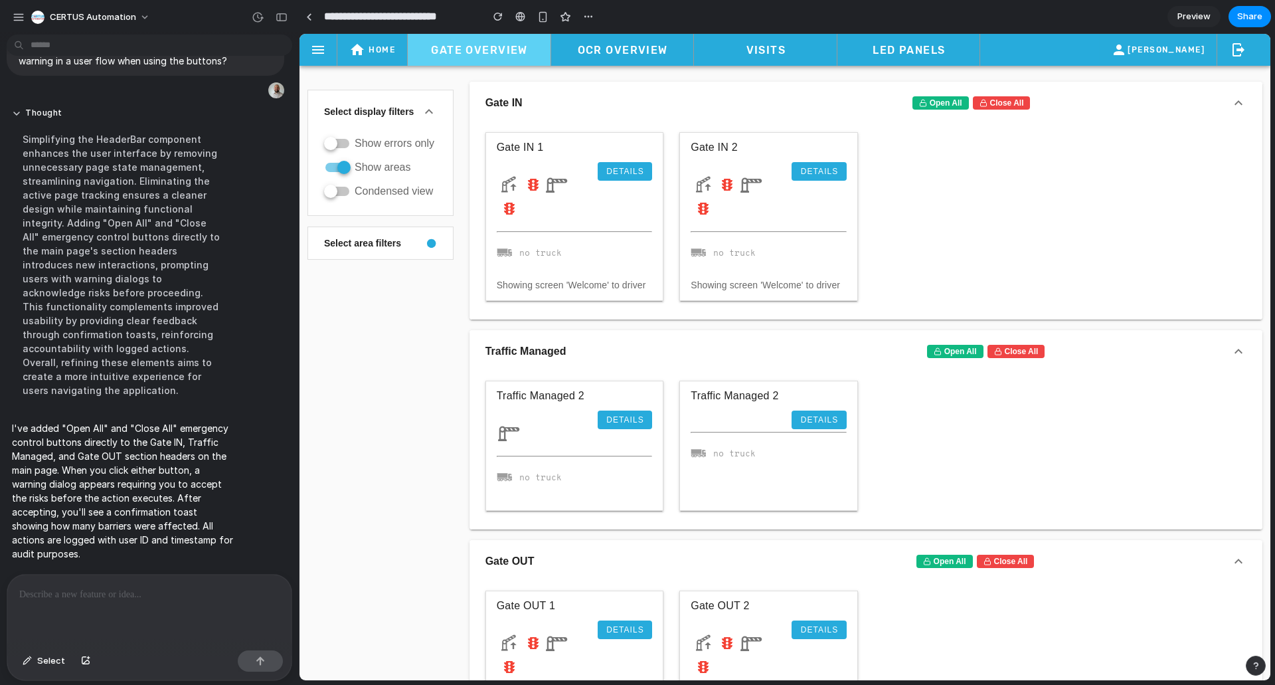
click at [176, 588] on p at bounding box center [146, 594] width 255 height 16
click at [1019, 106] on button "Close All" at bounding box center [1002, 102] width 58 height 13
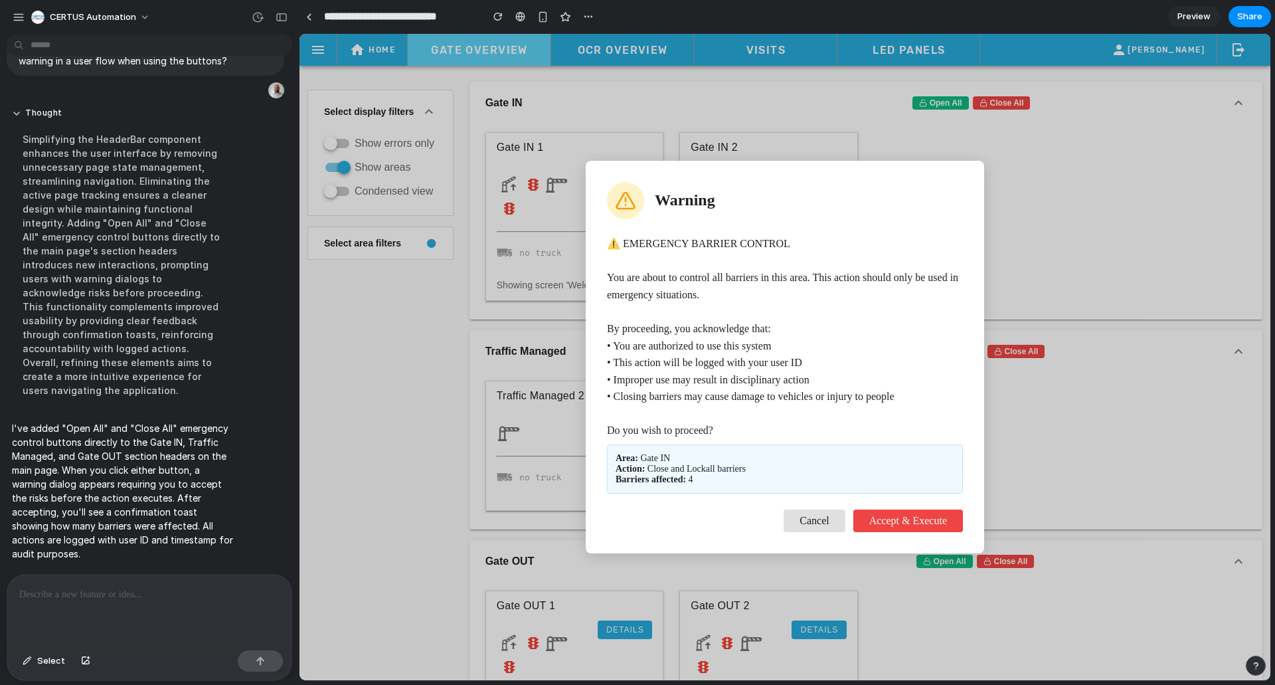
click at [807, 527] on button "Cancel" at bounding box center [814, 520] width 61 height 23
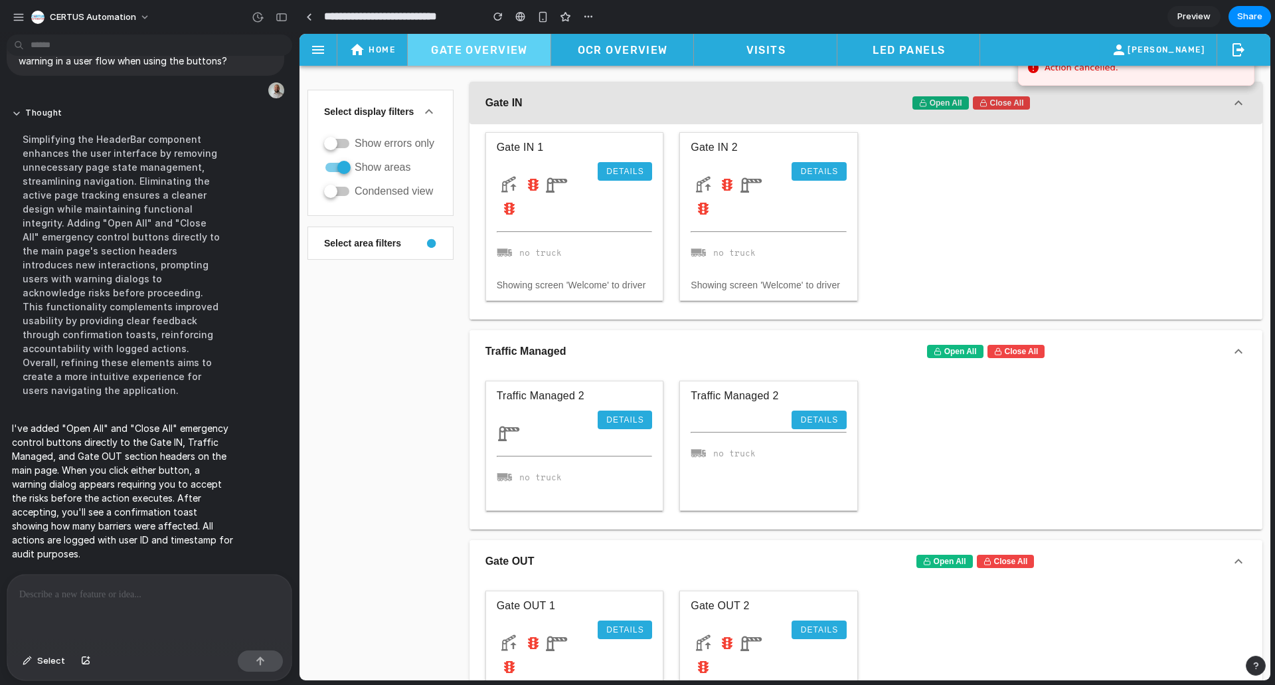
click at [925, 94] on button "Gate IN Action cancelled. Open All Close All" at bounding box center [866, 103] width 793 height 43
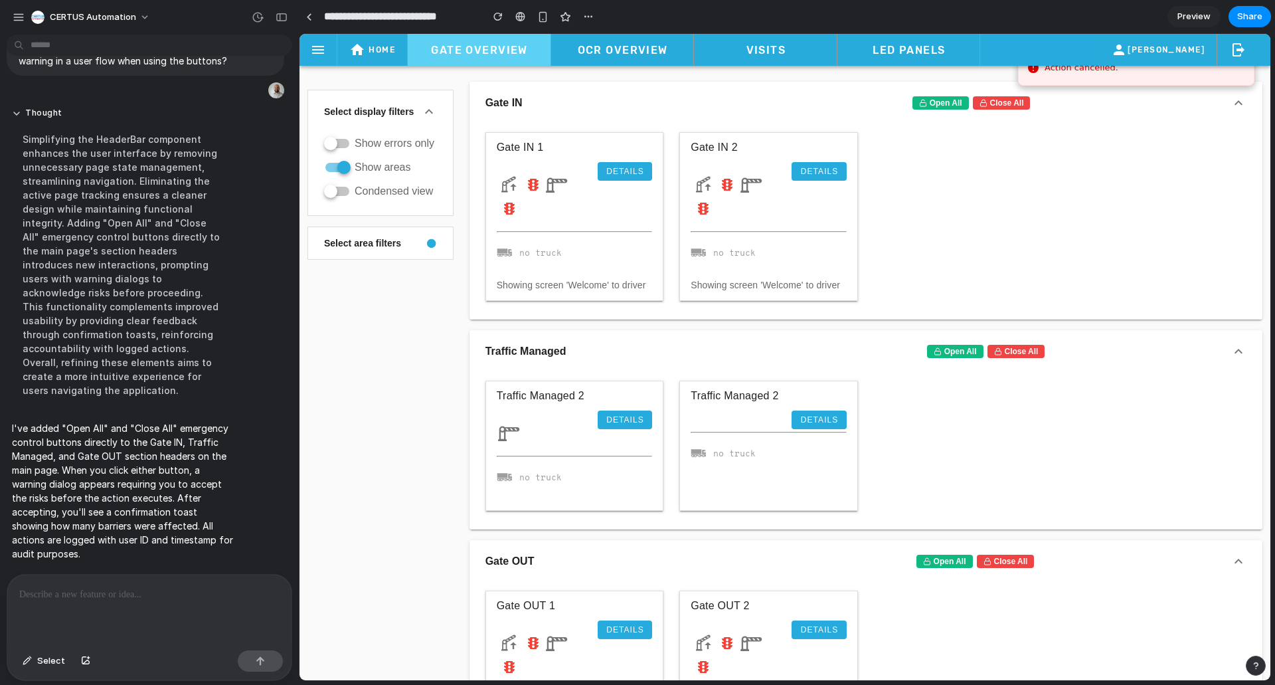
click at [941, 100] on button "Open All" at bounding box center [941, 102] width 56 height 13
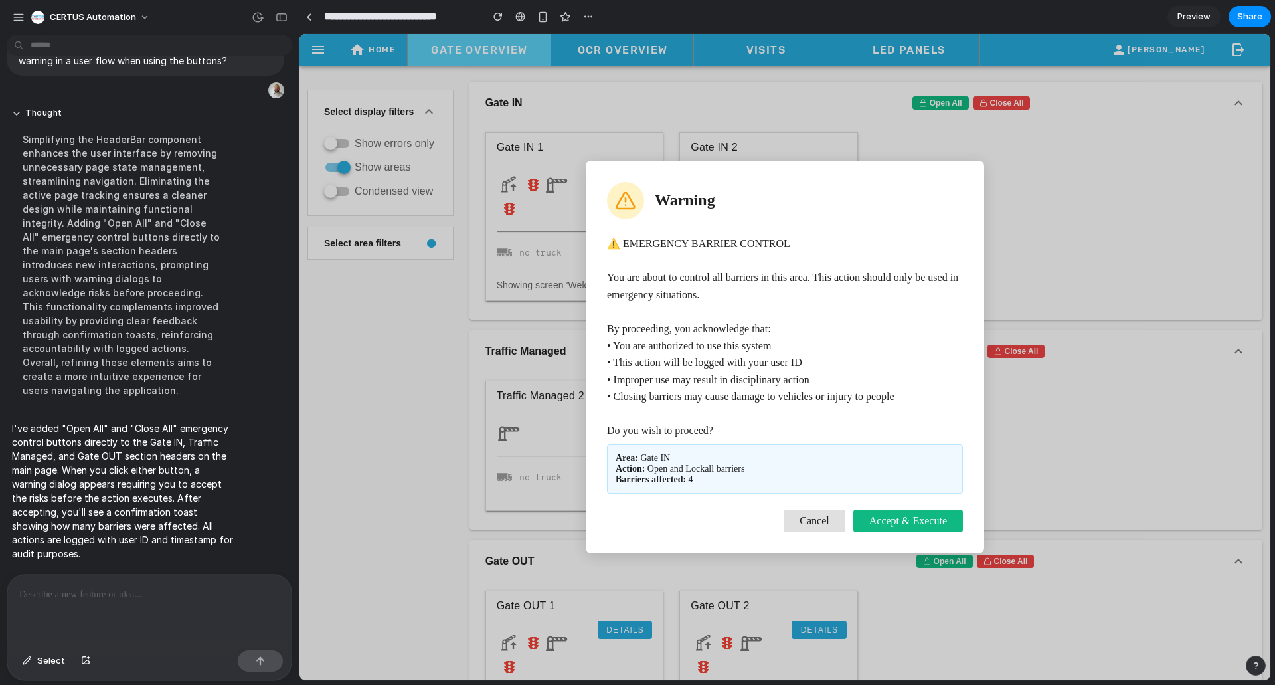
click at [798, 525] on button "Cancel" at bounding box center [814, 520] width 61 height 23
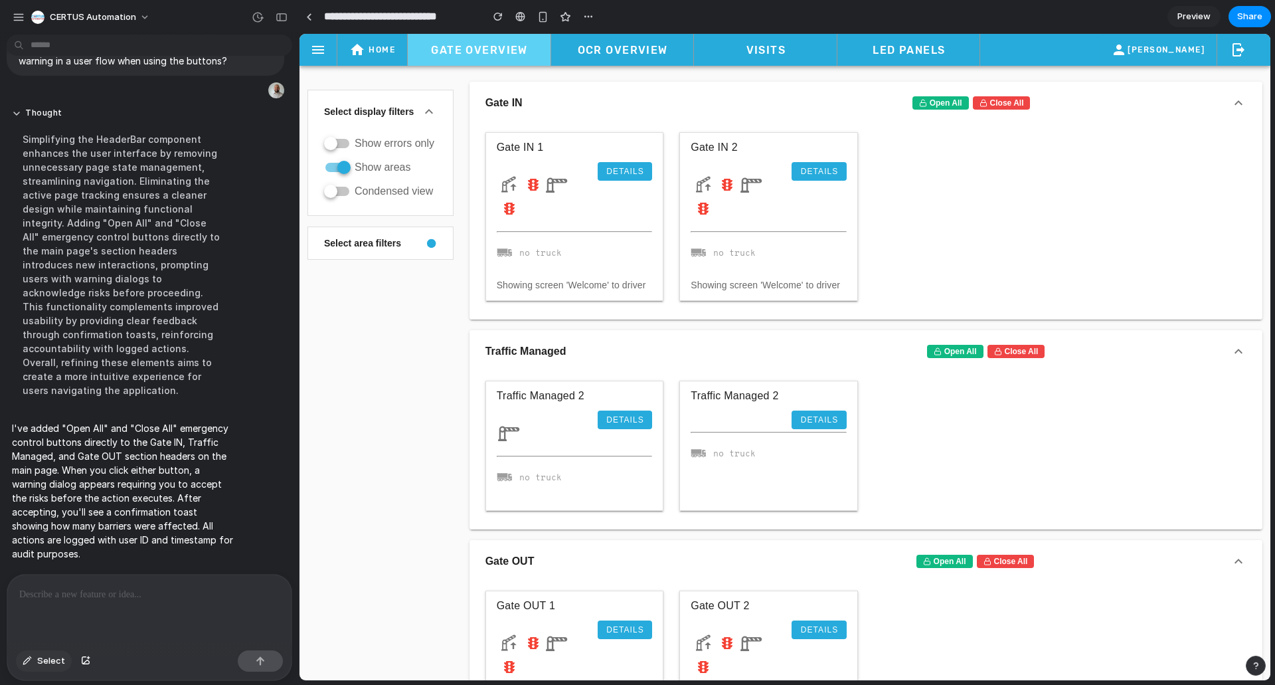
click at [31, 660] on div "button" at bounding box center [27, 661] width 9 height 8
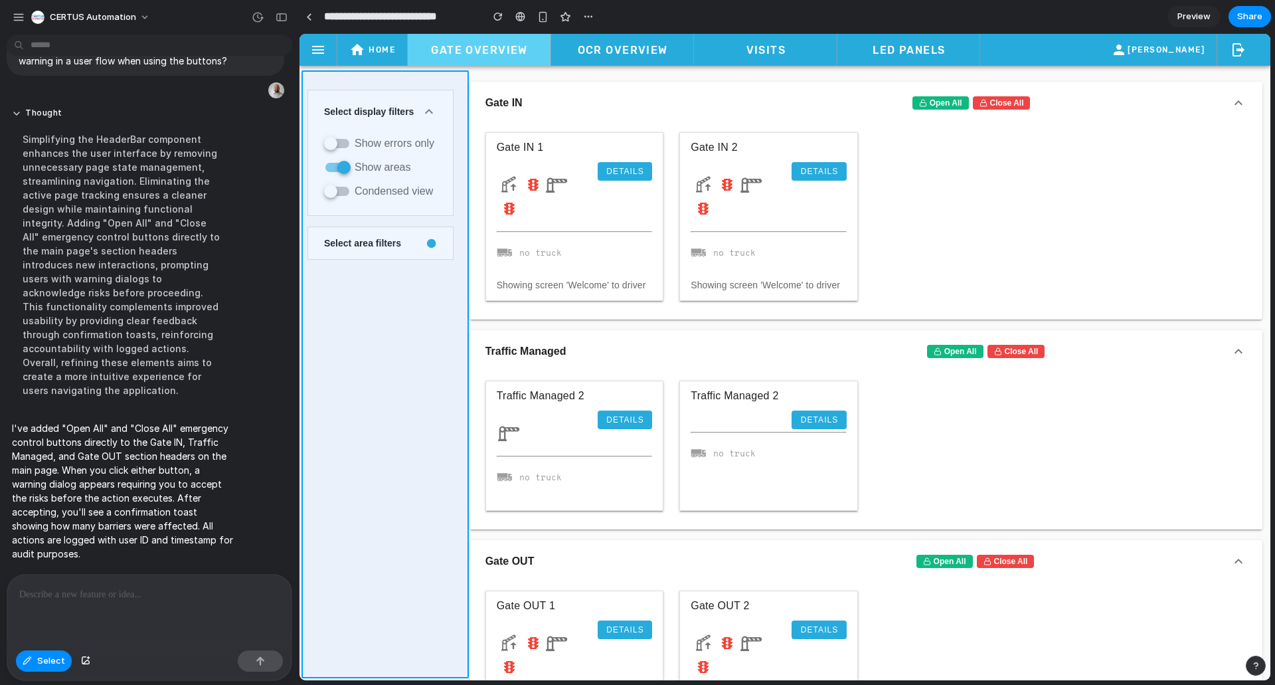
click at [345, 292] on div at bounding box center [785, 357] width 971 height 646
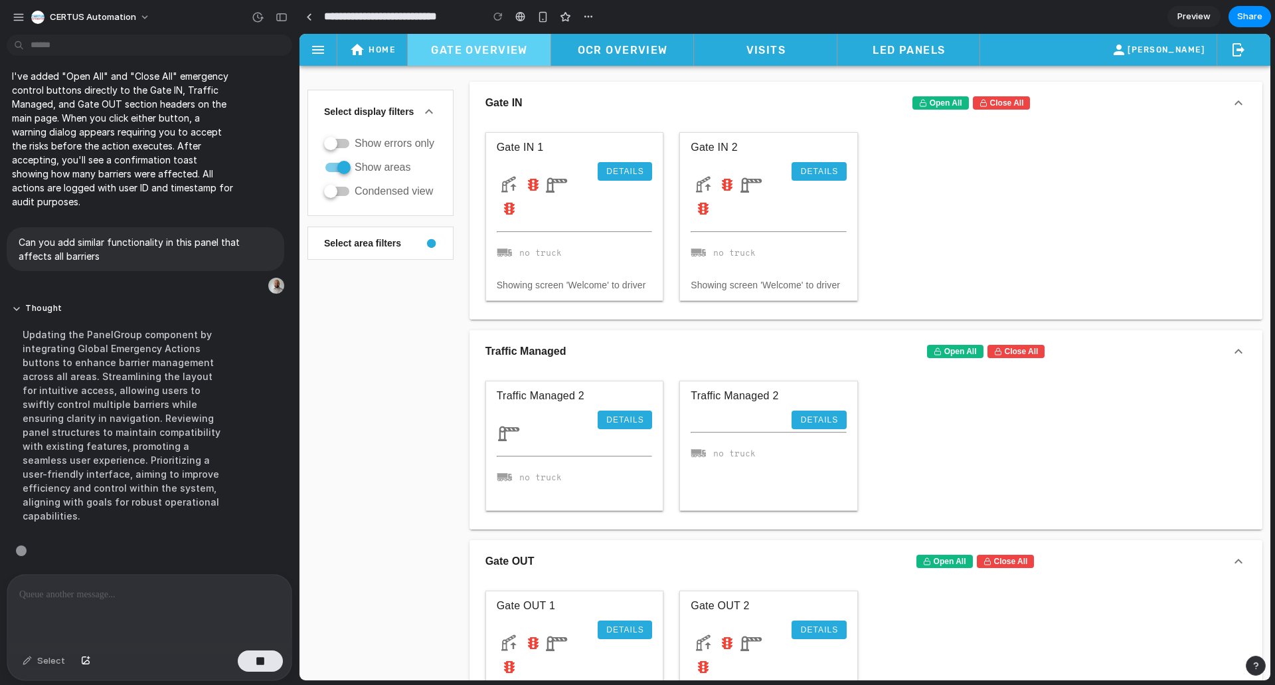
scroll to position [1983, 0]
click at [373, 239] on button "Select area filters" at bounding box center [380, 243] width 145 height 32
click at [411, 335] on div "Select display filters Show errors only Show areas Condensed view Select area f…" at bounding box center [381, 640] width 162 height 1132
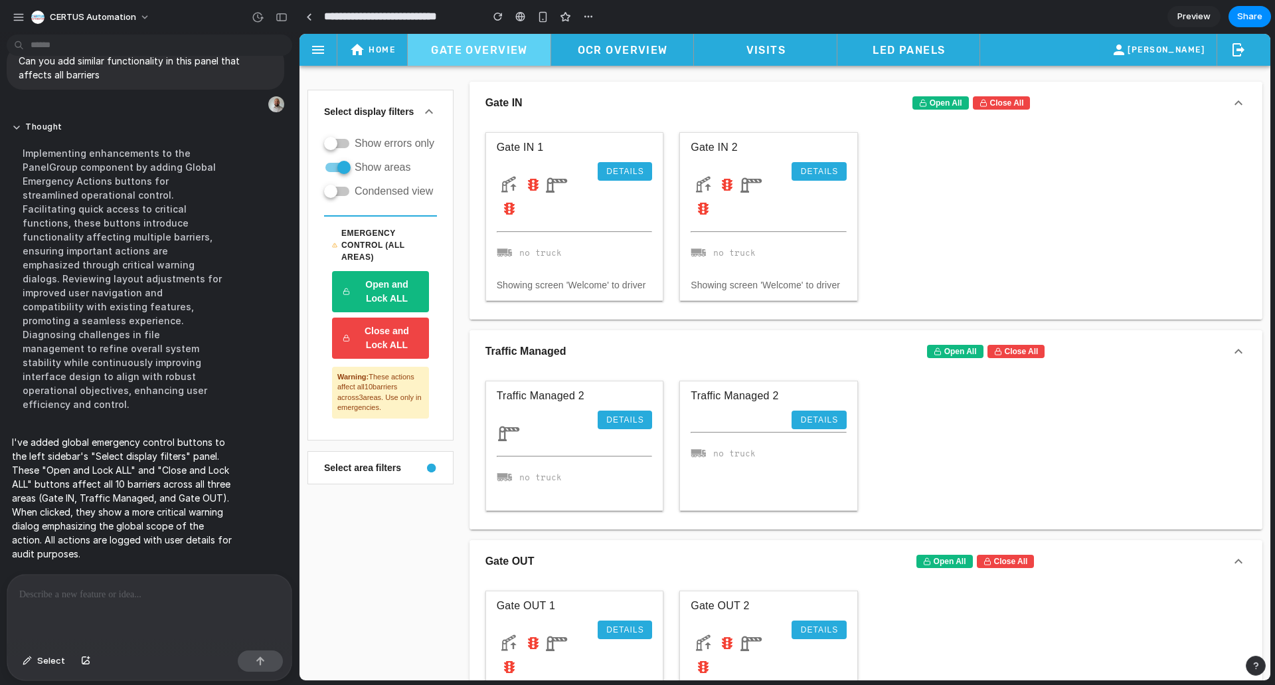
scroll to position [0, 0]
click at [126, 601] on div at bounding box center [149, 610] width 284 height 70
click at [85, 608] on div at bounding box center [149, 610] width 284 height 70
click at [180, 599] on div "**********" at bounding box center [149, 610] width 284 height 70
click at [55, 667] on button "Select" at bounding box center [44, 660] width 56 height 21
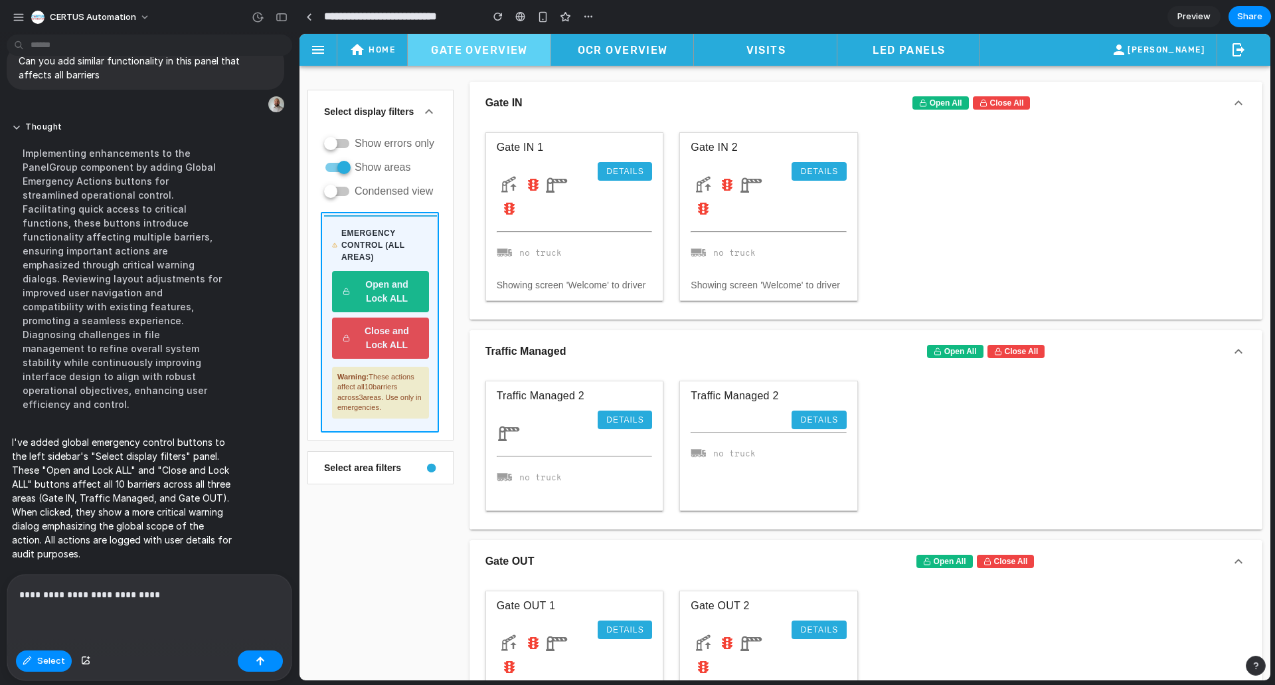
click at [434, 241] on div at bounding box center [785, 357] width 971 height 646
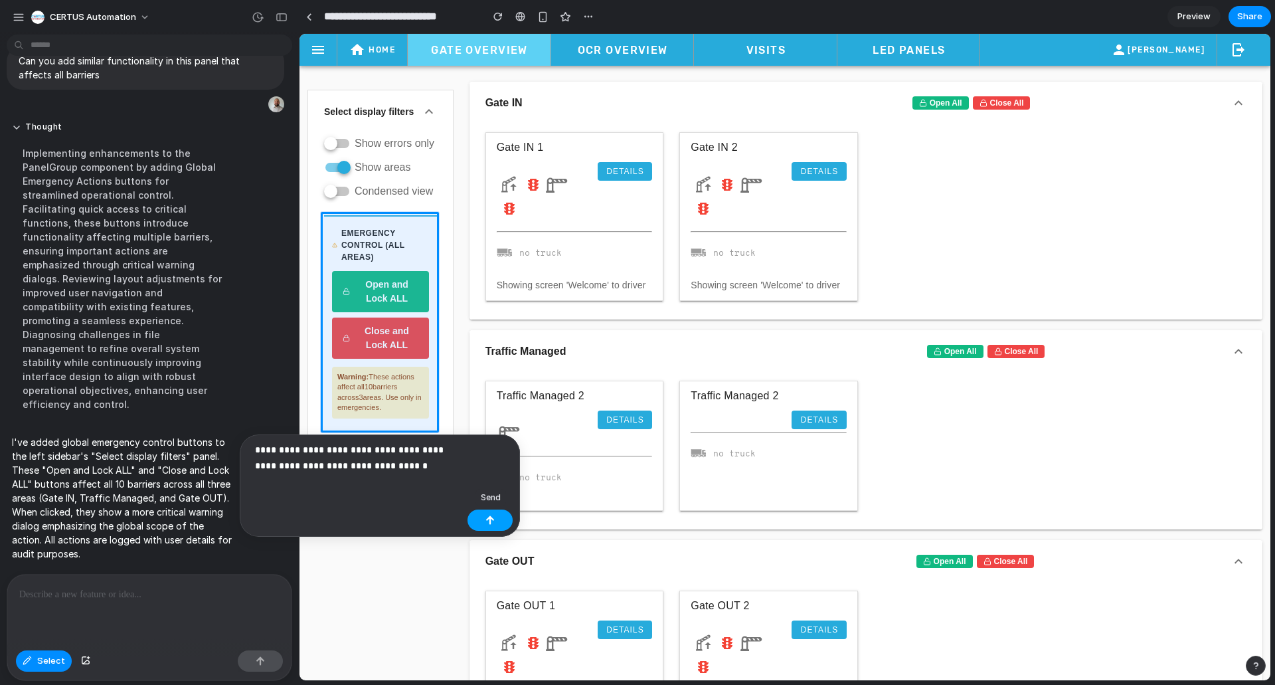
click at [499, 521] on button "button" at bounding box center [490, 519] width 45 height 21
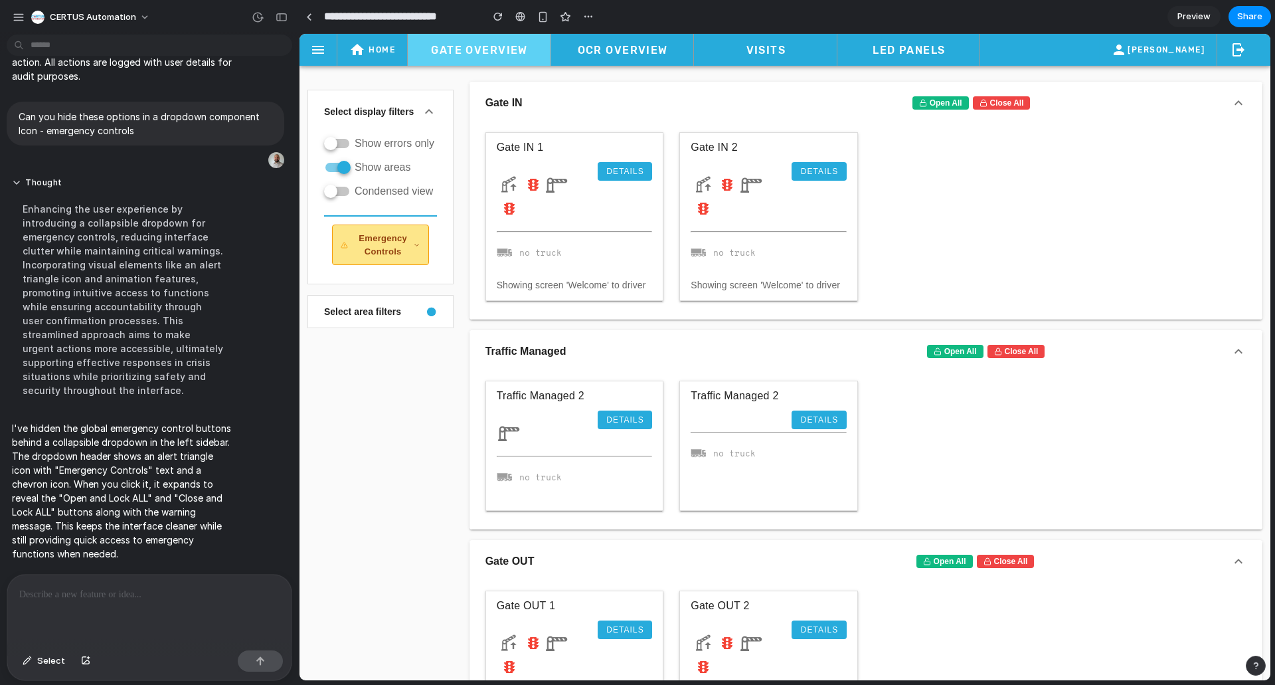
click at [417, 246] on icon at bounding box center [416, 245] width 7 height 11
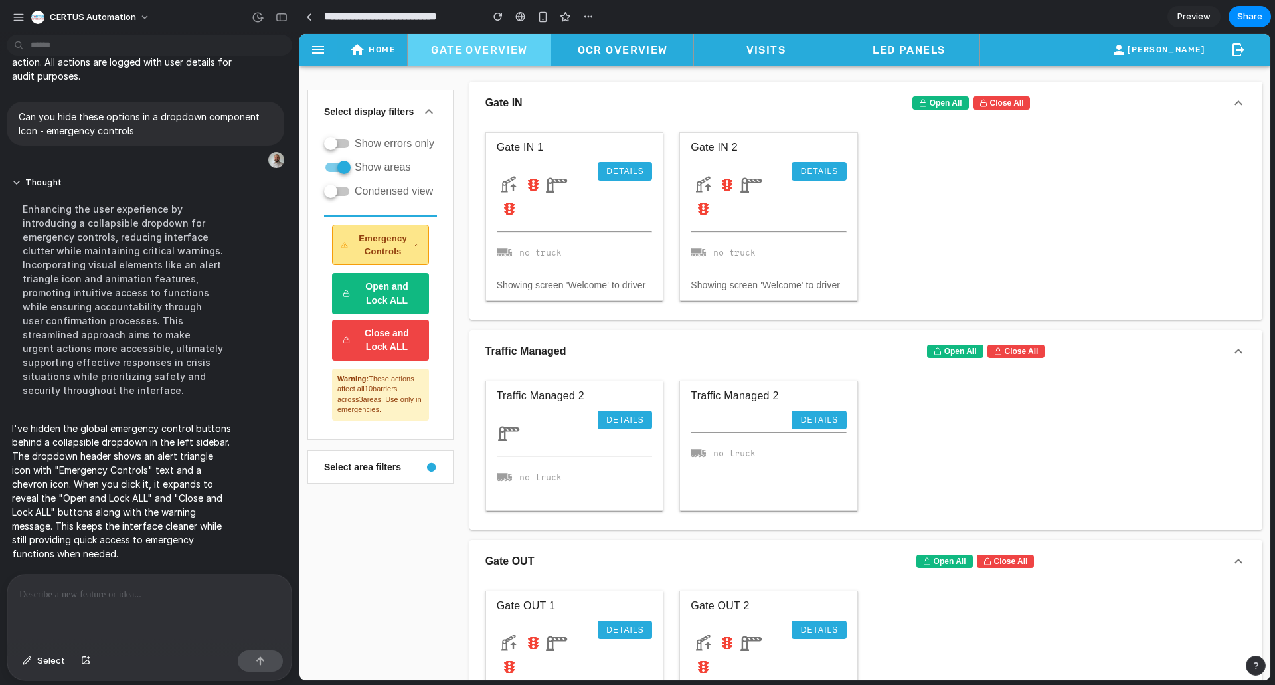
click at [418, 246] on icon at bounding box center [416, 245] width 7 height 11
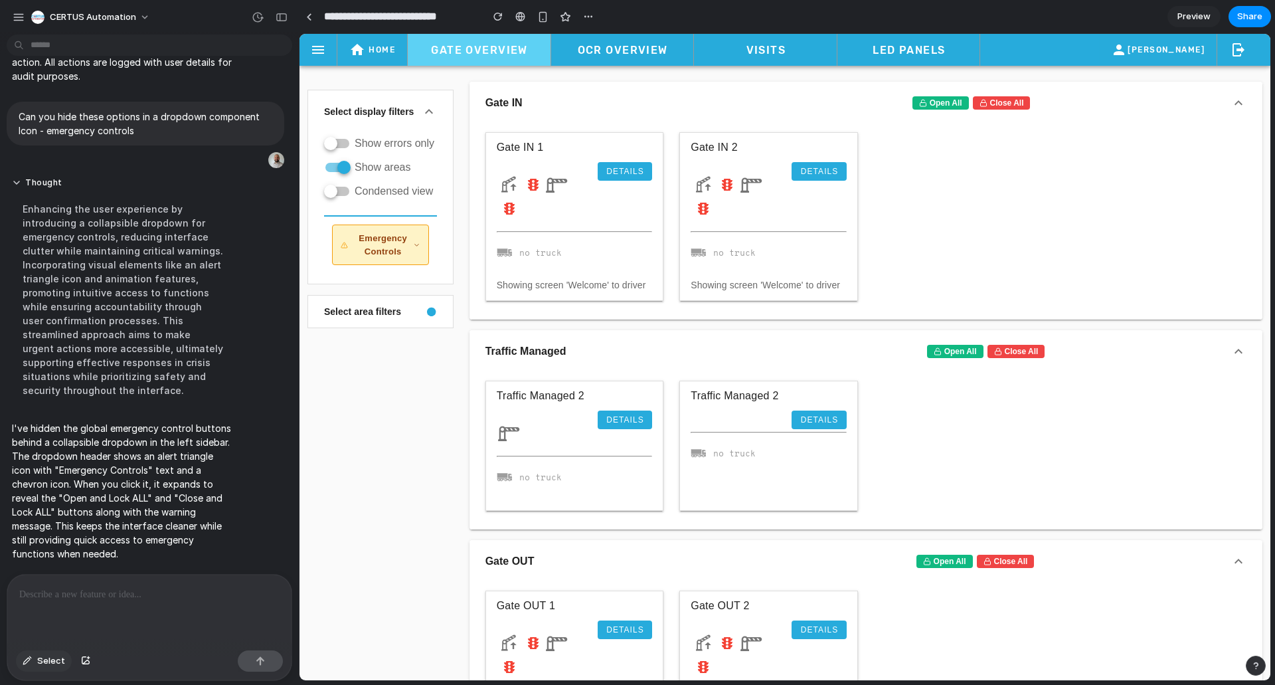
click at [42, 663] on span "Select" at bounding box center [51, 660] width 28 height 13
click at [953, 104] on div at bounding box center [785, 357] width 971 height 646
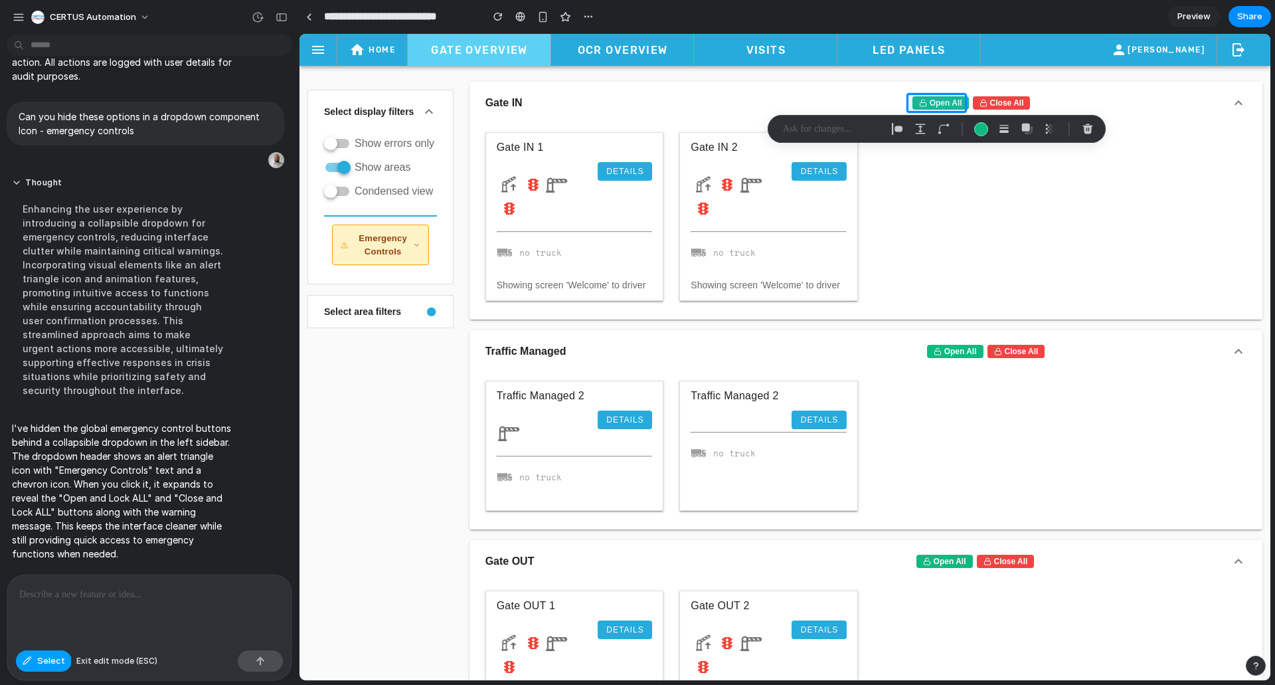
click at [40, 665] on span "Select" at bounding box center [51, 660] width 28 height 13
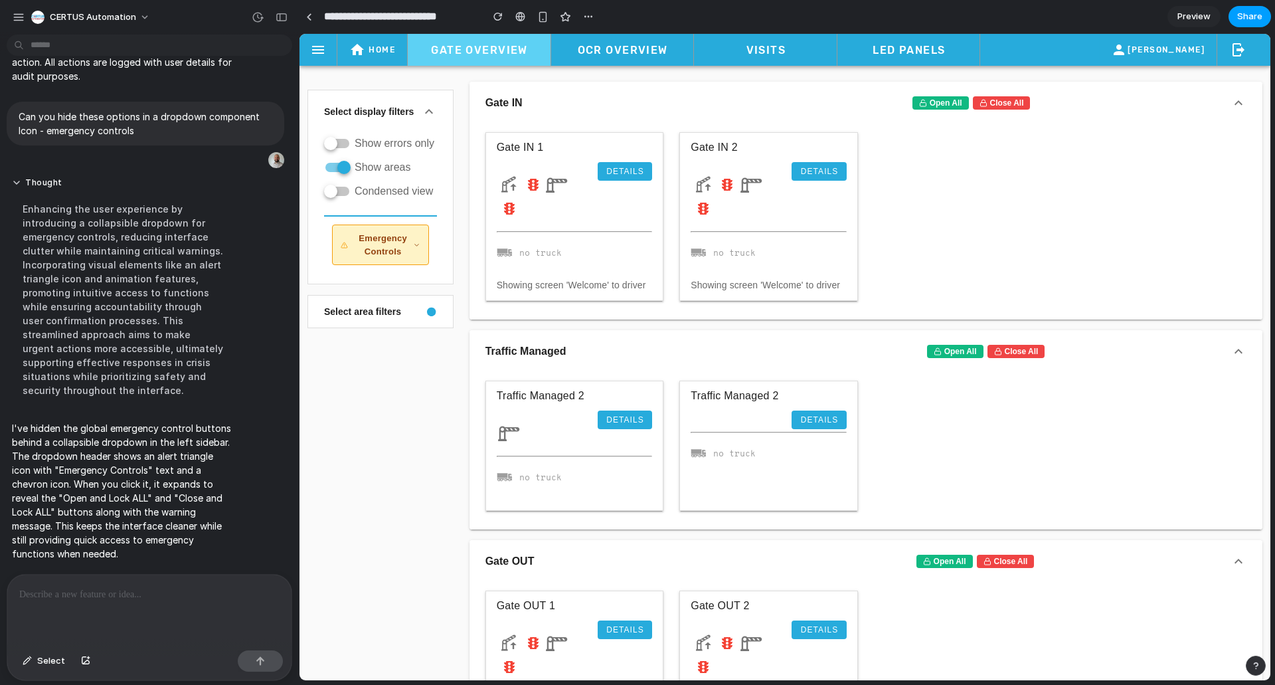
click at [1245, 17] on span "Share" at bounding box center [1249, 16] width 25 height 13
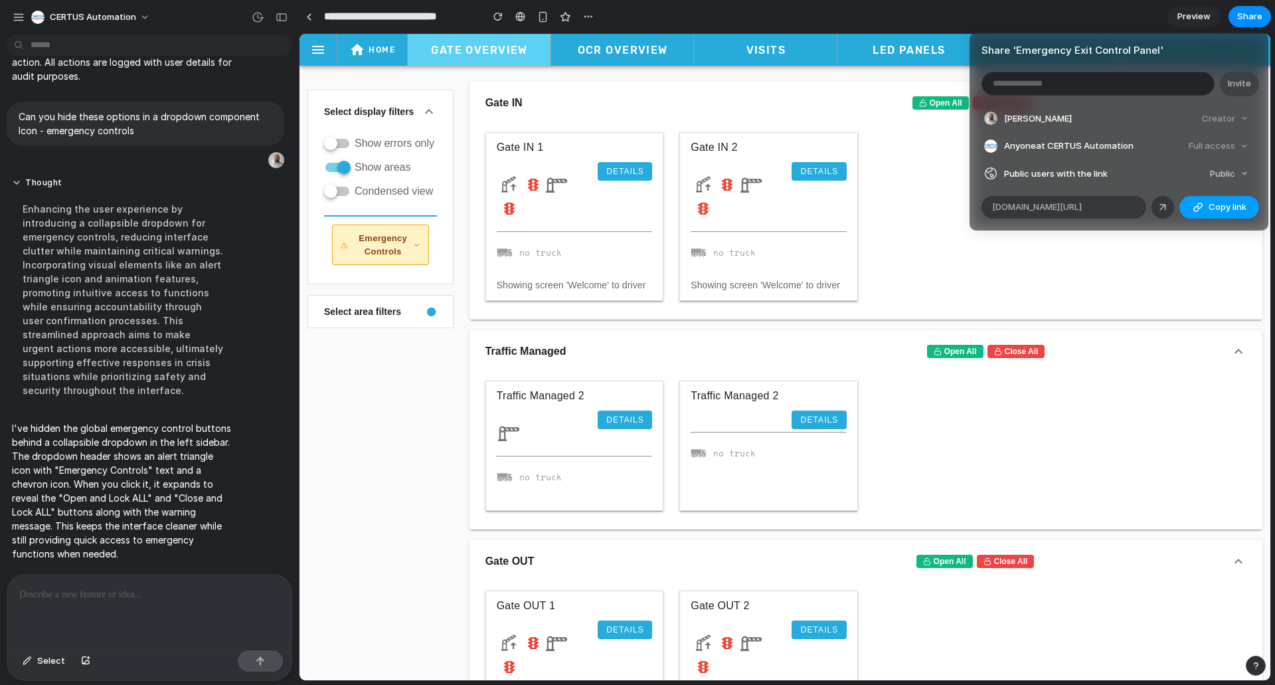
click at [1210, 211] on span "Copy link" at bounding box center [1228, 207] width 38 height 13
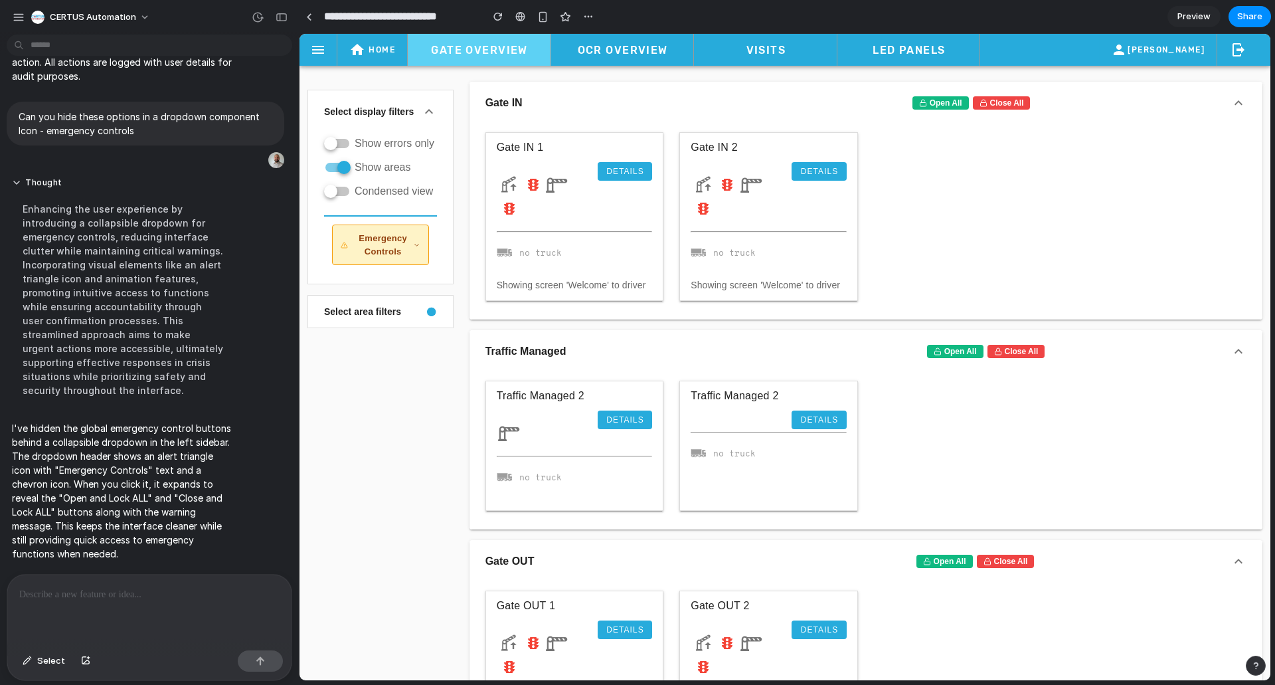
drag, startPoint x: 351, startPoint y: 446, endPoint x: 356, endPoint y: 502, distance: 56.6
click at [351, 446] on div "Share ' Emergency Exit Control Panel ' Invite Mark Willemsen Creator Anyone at …" at bounding box center [637, 342] width 1275 height 685
click at [52, 657] on span "Select" at bounding box center [51, 660] width 28 height 13
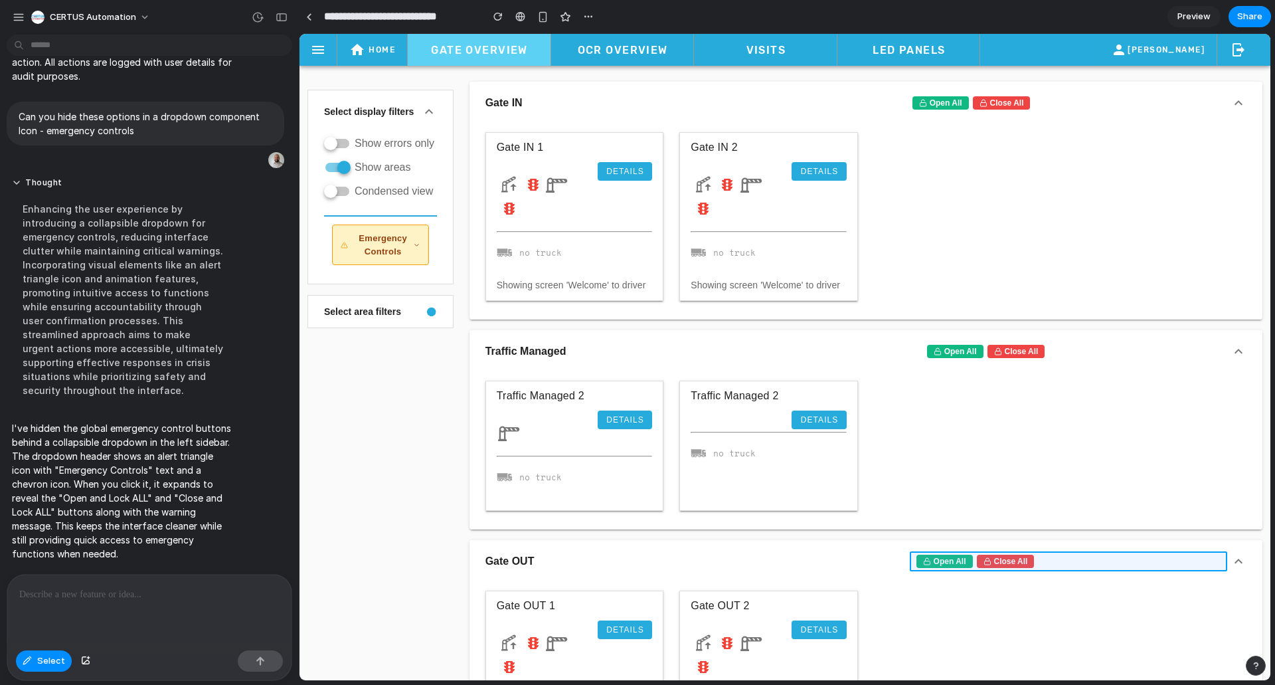
click at [968, 555] on div at bounding box center [785, 357] width 971 height 646
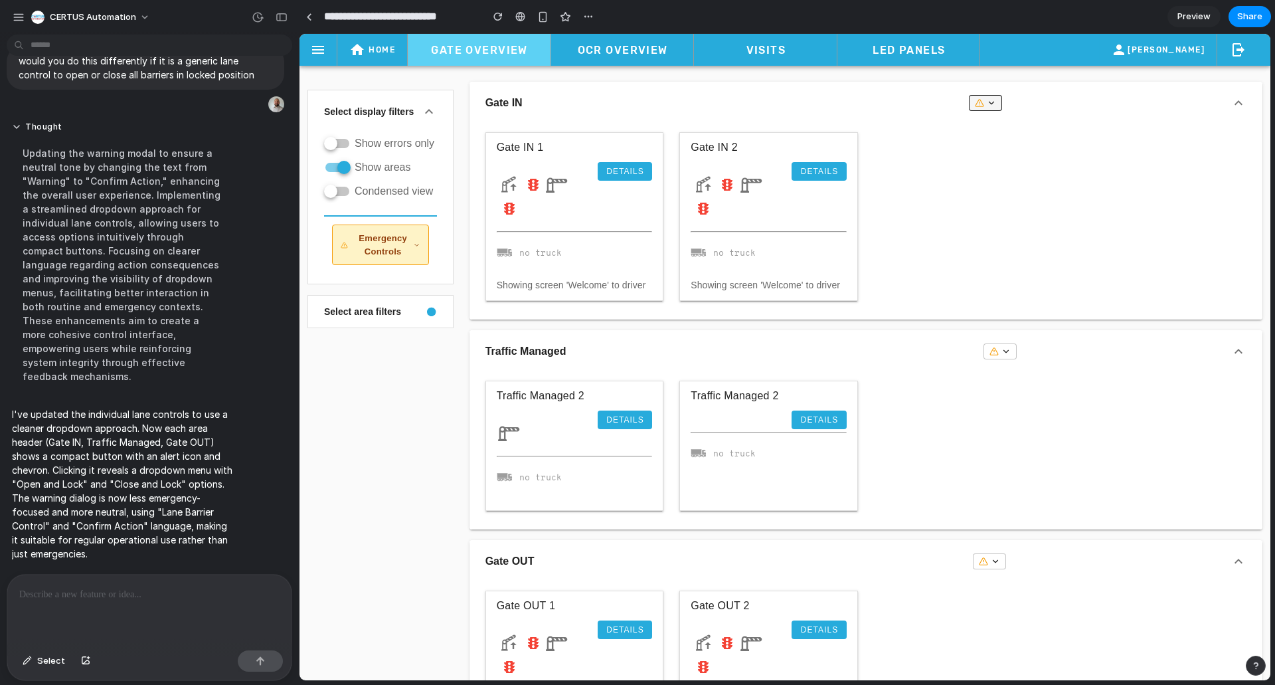
click at [993, 104] on button "button" at bounding box center [985, 103] width 33 height 16
click at [150, 594] on p at bounding box center [146, 594] width 255 height 16
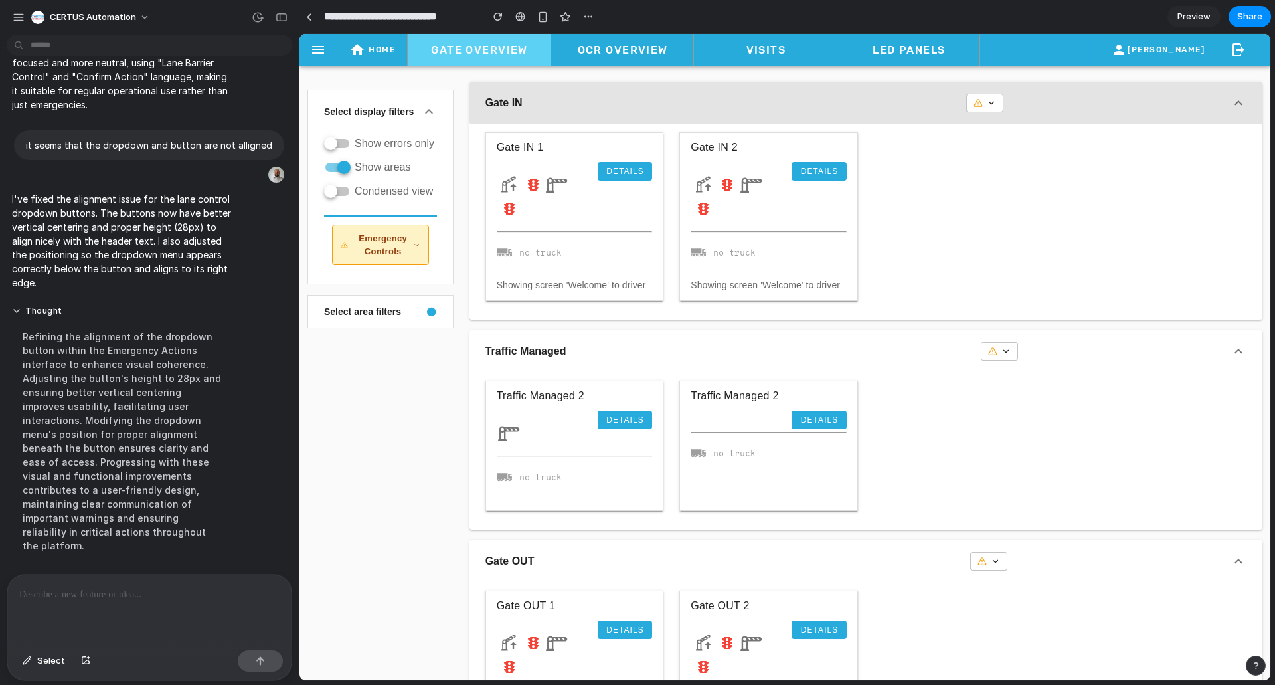
click at [979, 112] on button "Gate IN" at bounding box center [866, 103] width 793 height 43
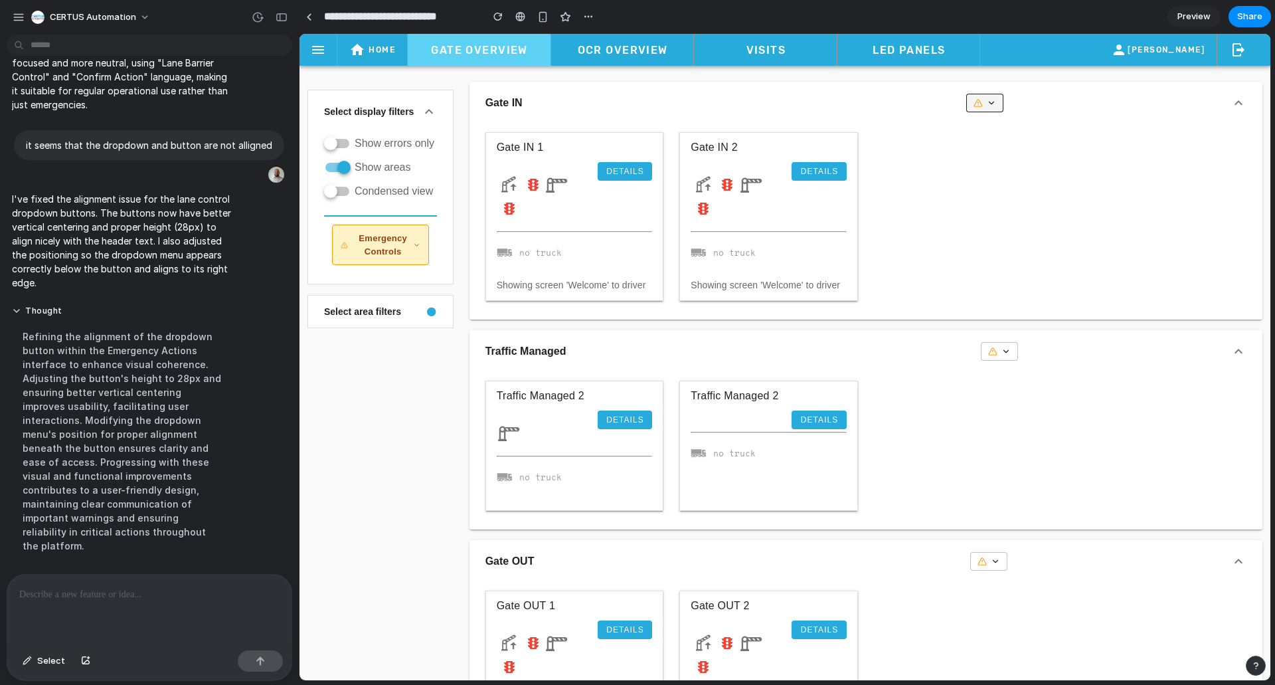
click at [989, 103] on icon "button" at bounding box center [991, 102] width 9 height 9
drag, startPoint x: 989, startPoint y: 103, endPoint x: 974, endPoint y: 106, distance: 15.0
click at [989, 103] on icon "button" at bounding box center [991, 102] width 9 height 9
click at [160, 605] on div at bounding box center [149, 610] width 284 height 70
click at [491, 18] on button "button" at bounding box center [498, 17] width 20 height 20
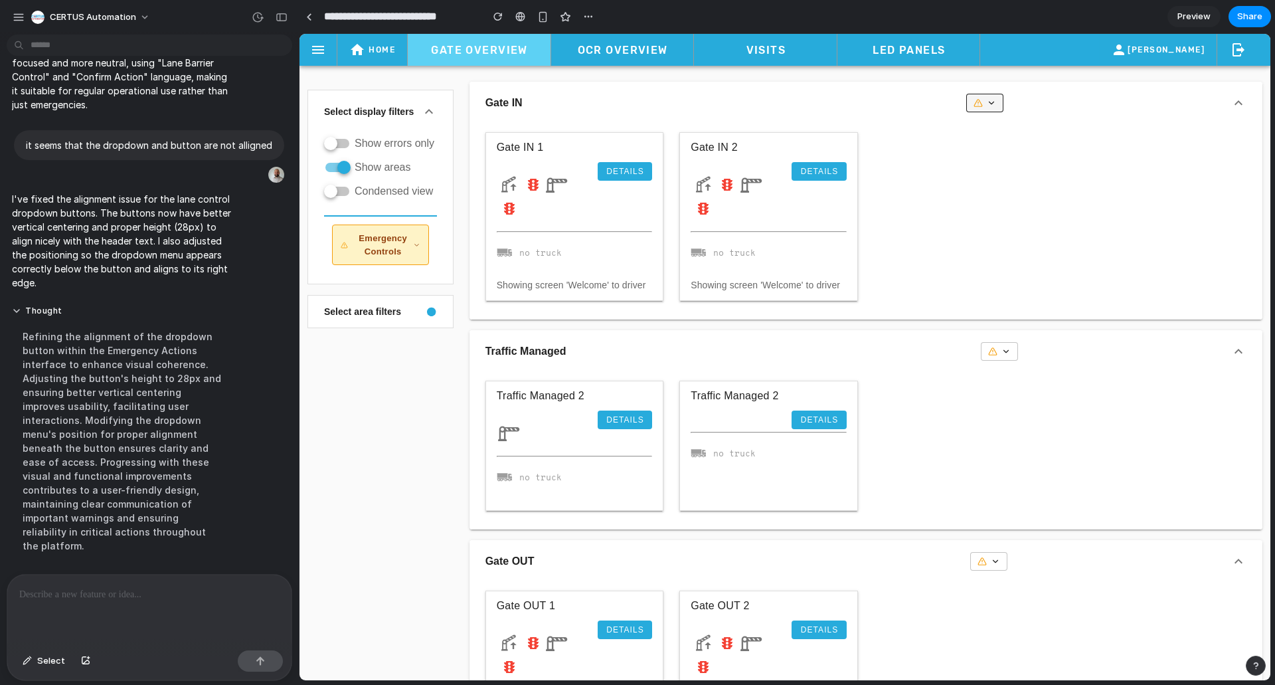
click at [992, 94] on button "button" at bounding box center [984, 103] width 37 height 19
click at [990, 101] on icon "button" at bounding box center [991, 102] width 9 height 9
click at [72, 606] on div at bounding box center [149, 610] width 284 height 70
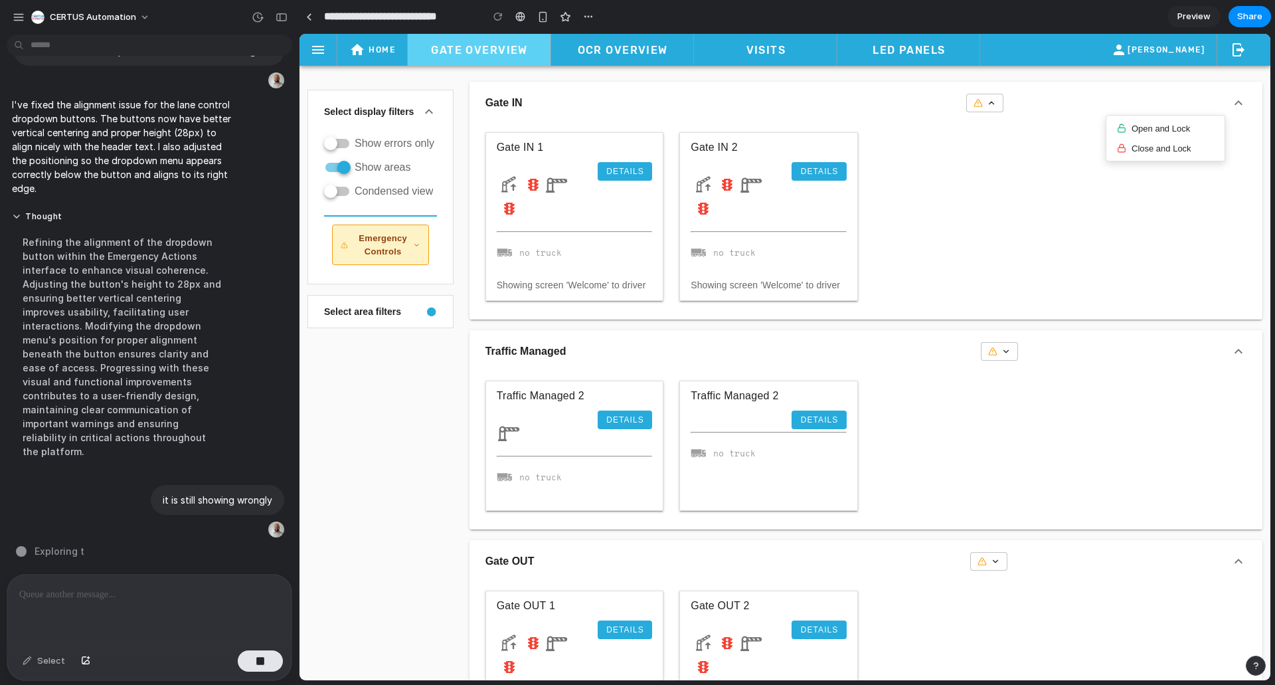
click at [72, 606] on div at bounding box center [149, 610] width 284 height 70
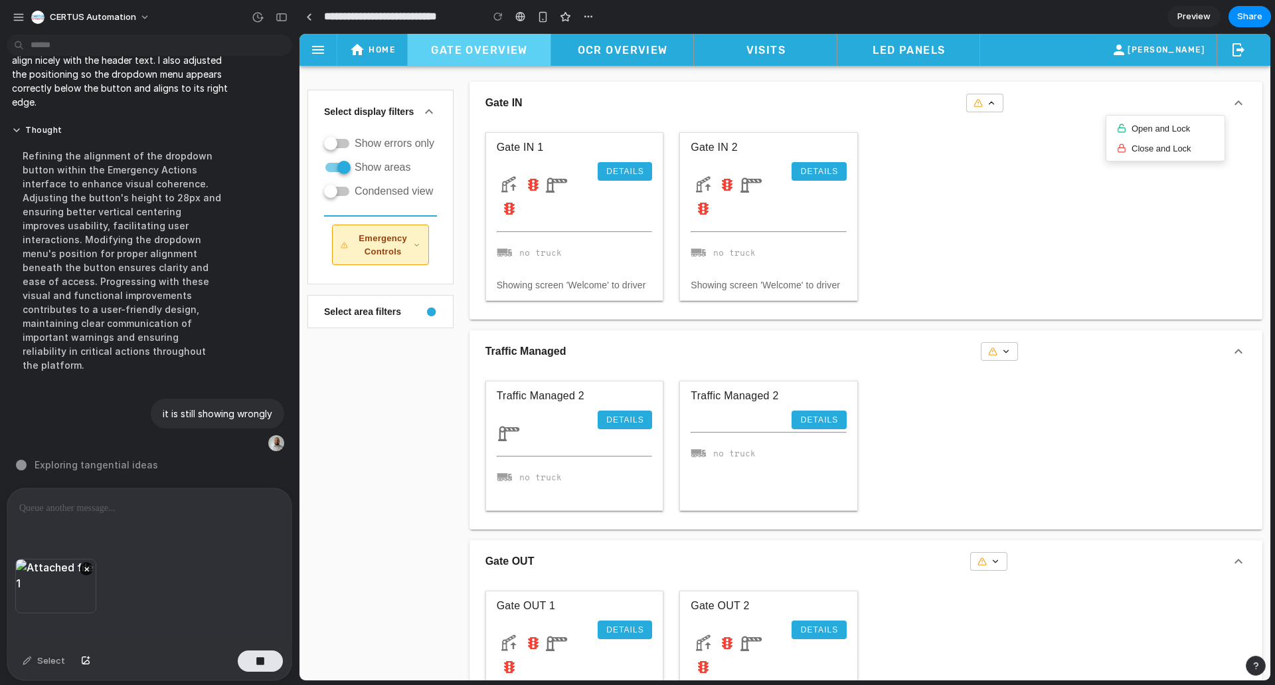
scroll to position [3031, 0]
click at [271, 657] on button "button" at bounding box center [260, 660] width 45 height 21
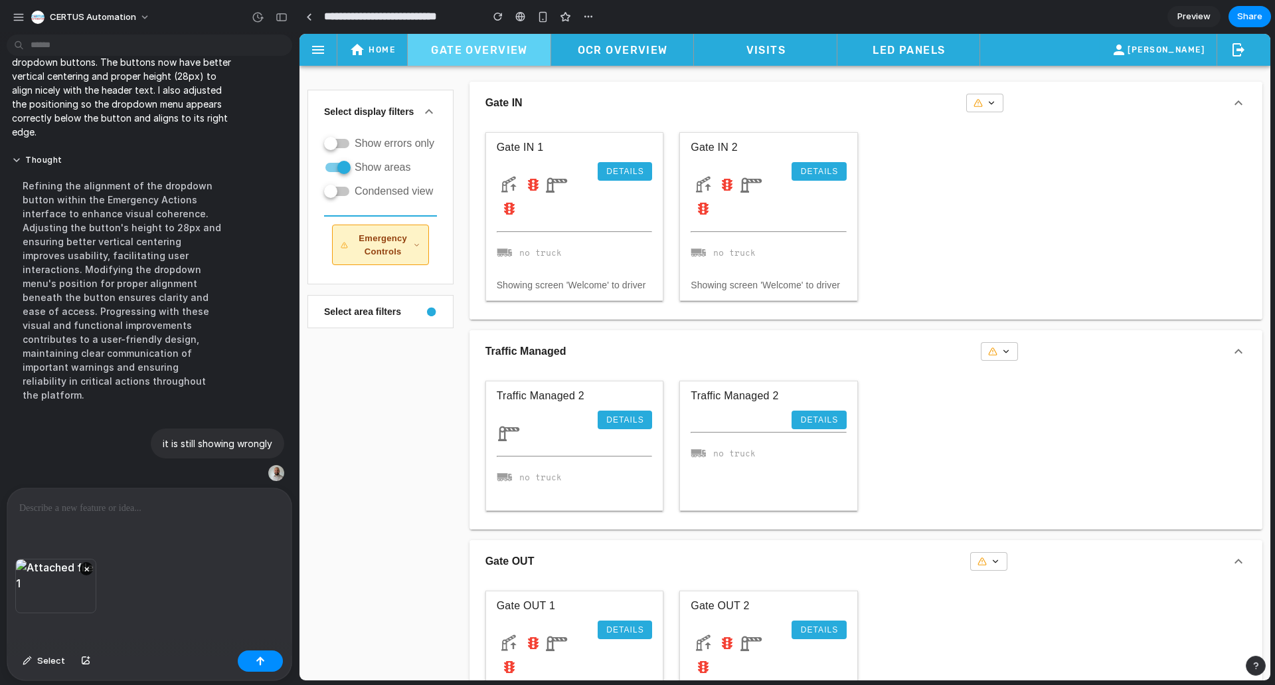
scroll to position [0, 0]
click at [255, 659] on button "button" at bounding box center [260, 660] width 45 height 21
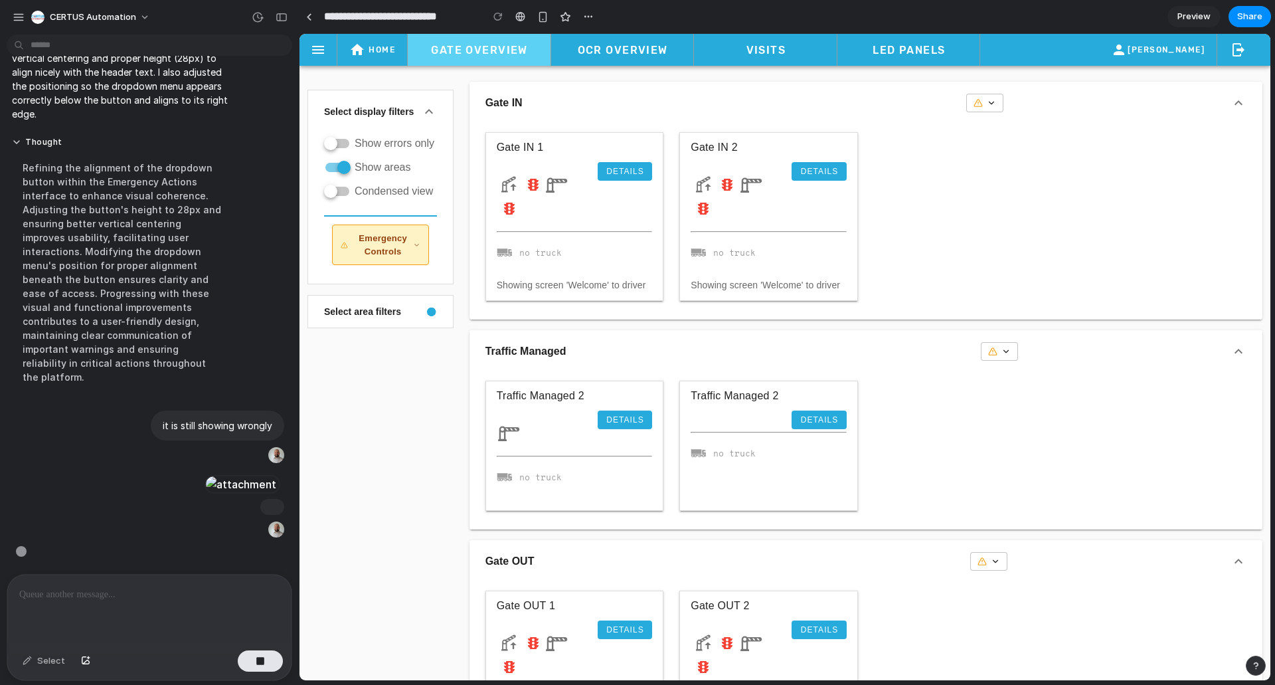
scroll to position [3255, 0]
click at [966, 110] on button "button" at bounding box center [984, 103] width 37 height 19
click at [987, 106] on icon "button" at bounding box center [991, 102] width 9 height 9
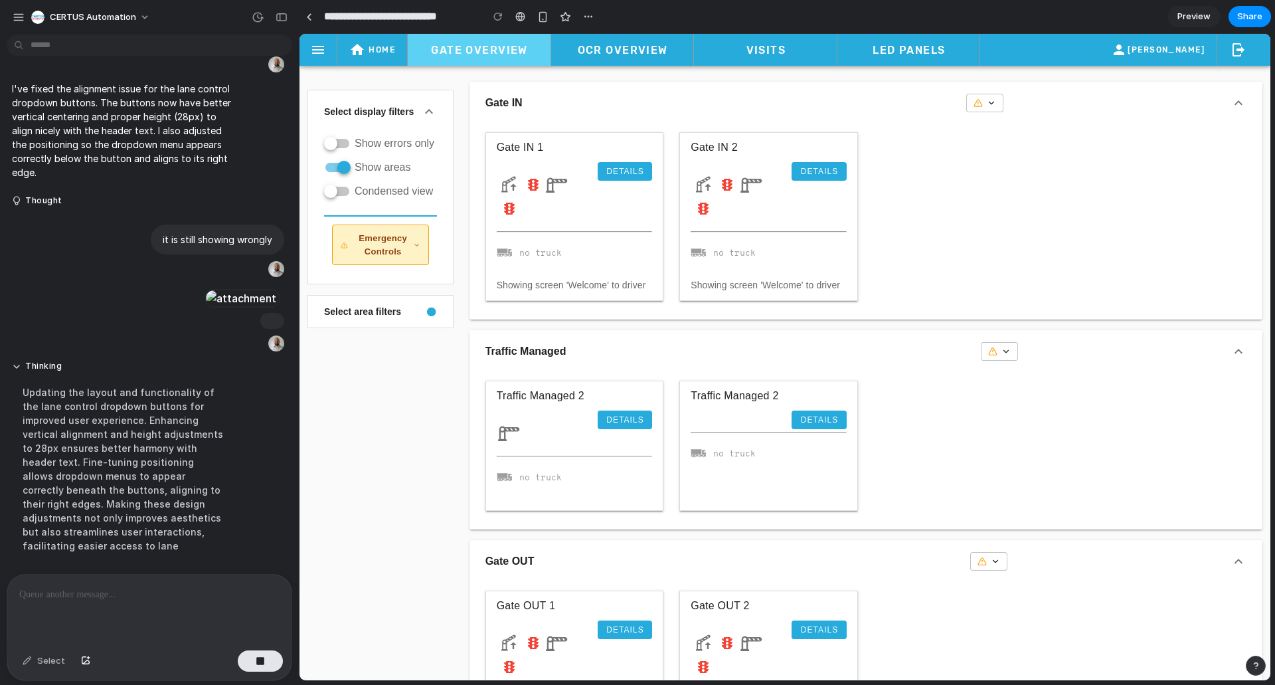
scroll to position [3254, 0]
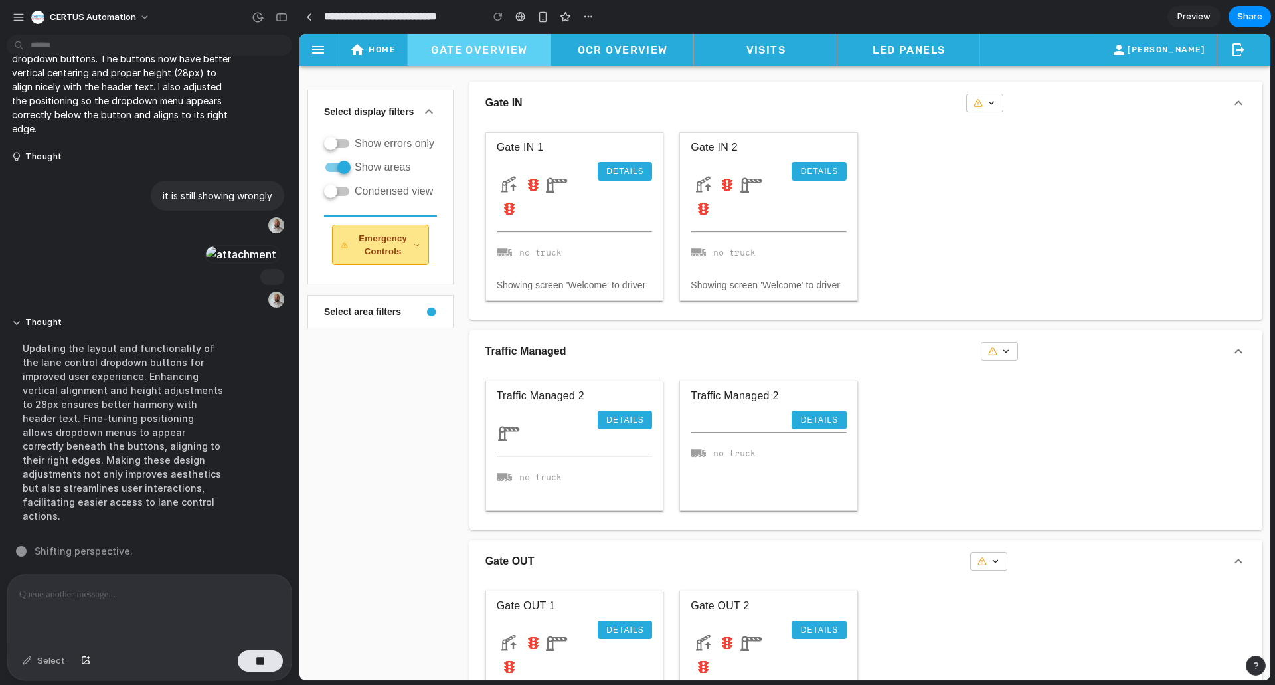
click at [421, 252] on button "Emergency Controls" at bounding box center [380, 244] width 97 height 41
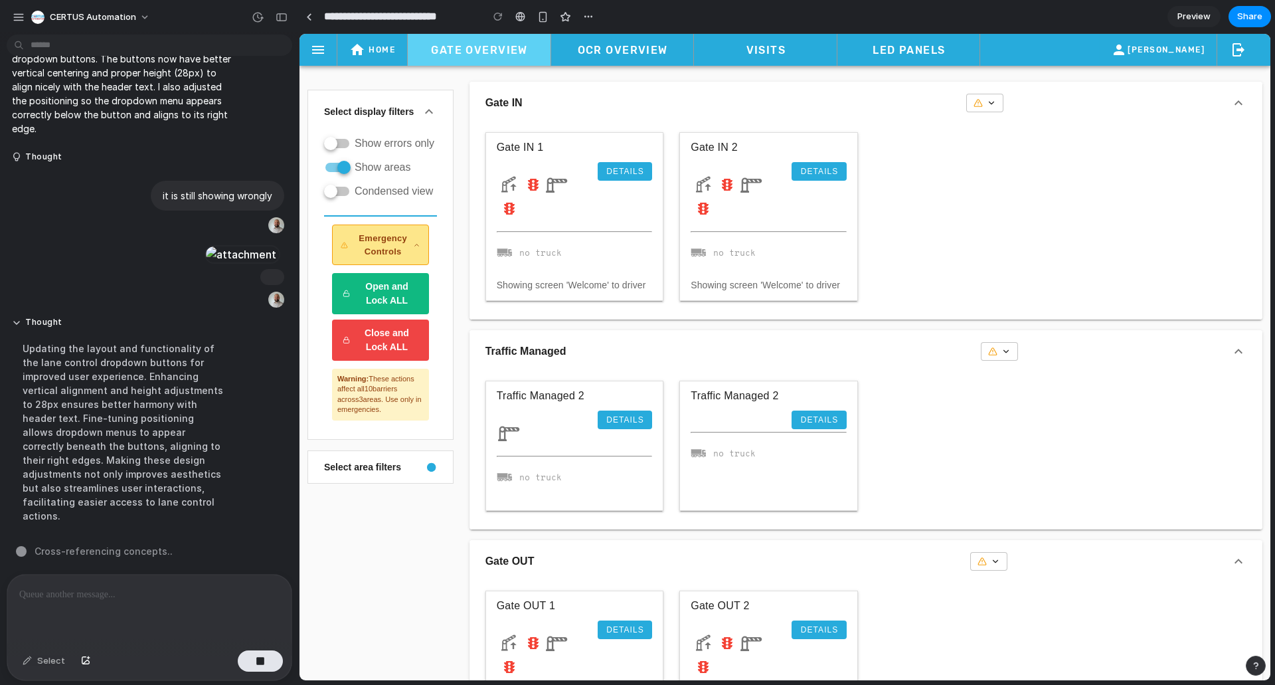
click at [421, 252] on button "Emergency Controls" at bounding box center [380, 244] width 97 height 41
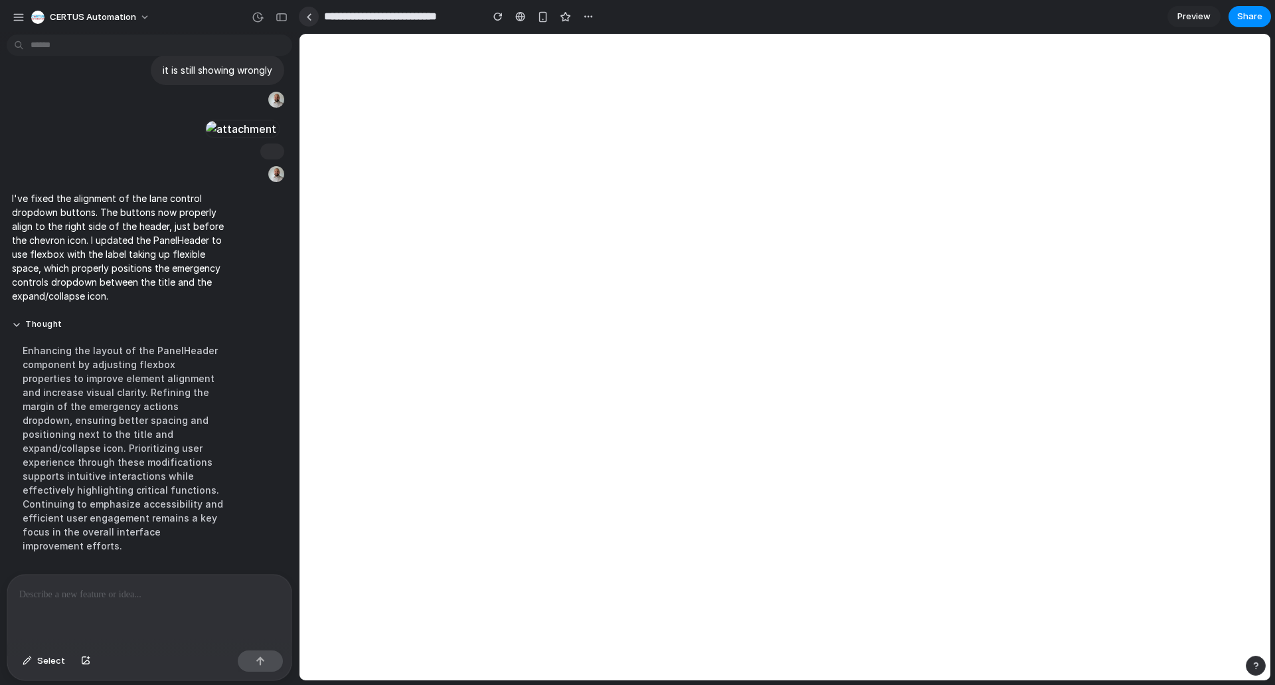
scroll to position [0, 0]
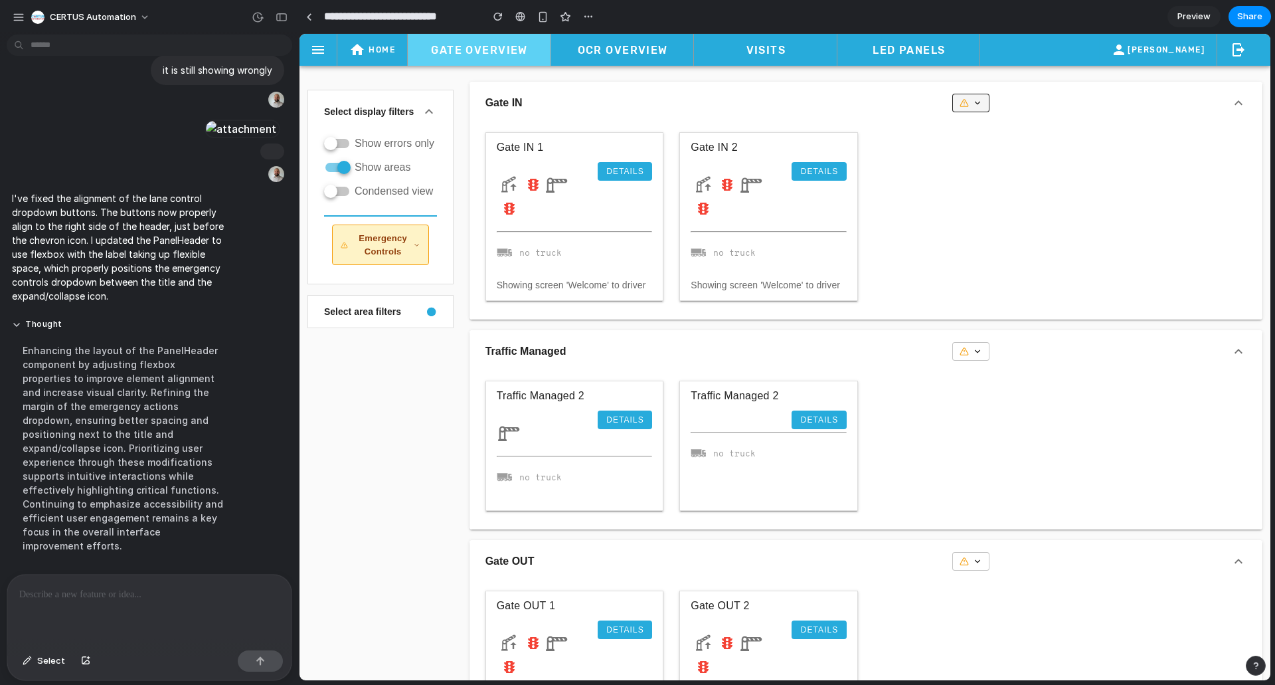
click at [974, 108] on button "button" at bounding box center [970, 103] width 37 height 19
click at [508, 187] on icon "button" at bounding box center [509, 185] width 16 height 16
click at [560, 183] on icon "button" at bounding box center [557, 185] width 16 height 16
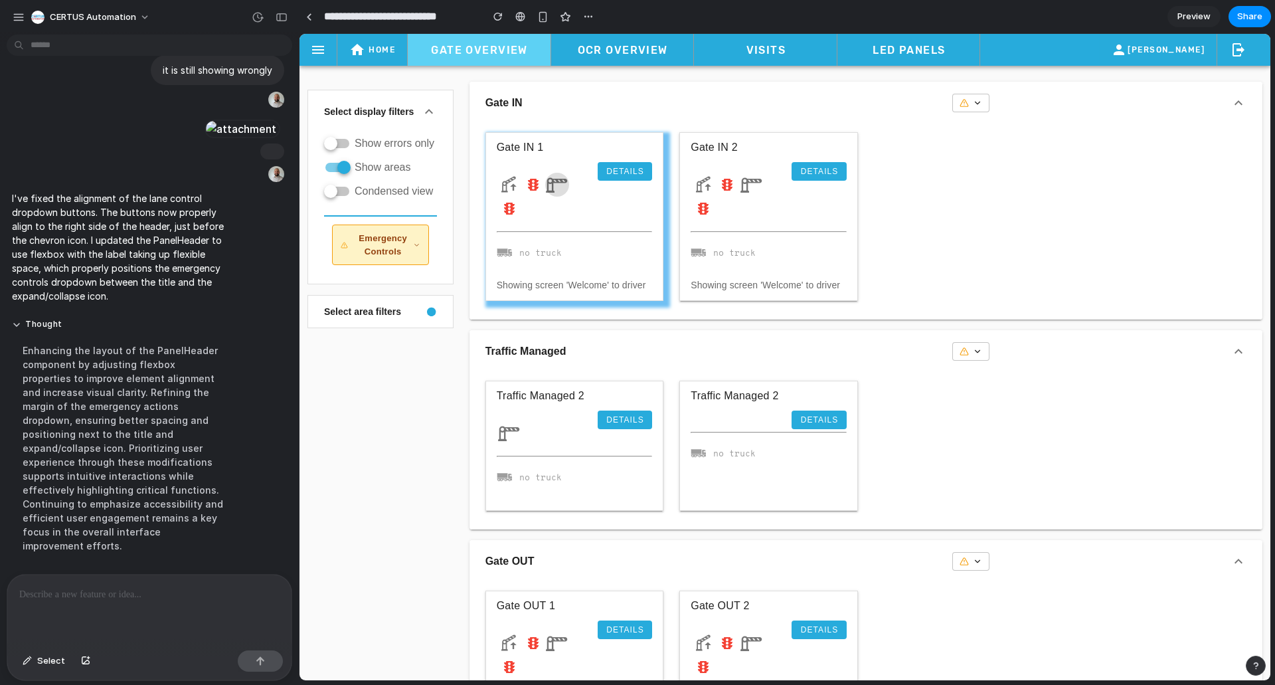
click at [555, 194] on button "button" at bounding box center [557, 185] width 24 height 24
click at [130, 277] on p "I've fixed the alignment of the lane control dropdown buttons. The buttons now …" at bounding box center [123, 247] width 222 height 112
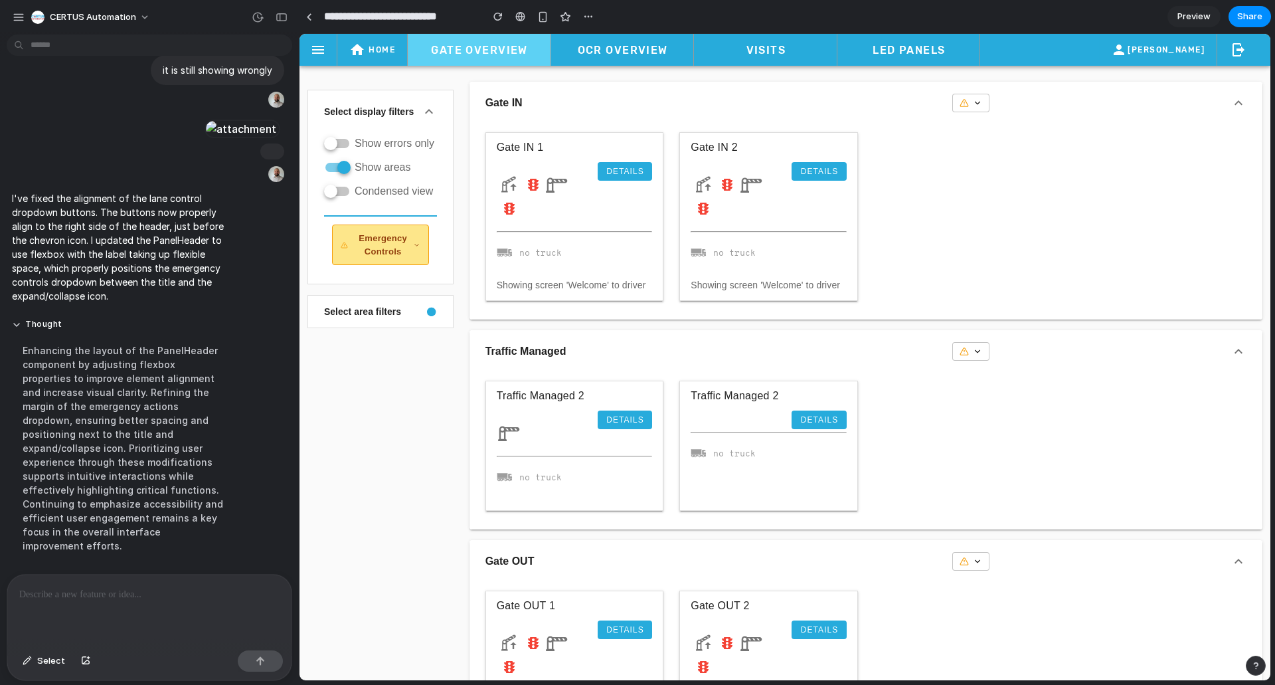
click at [379, 230] on button "Emergency Controls" at bounding box center [380, 244] width 97 height 41
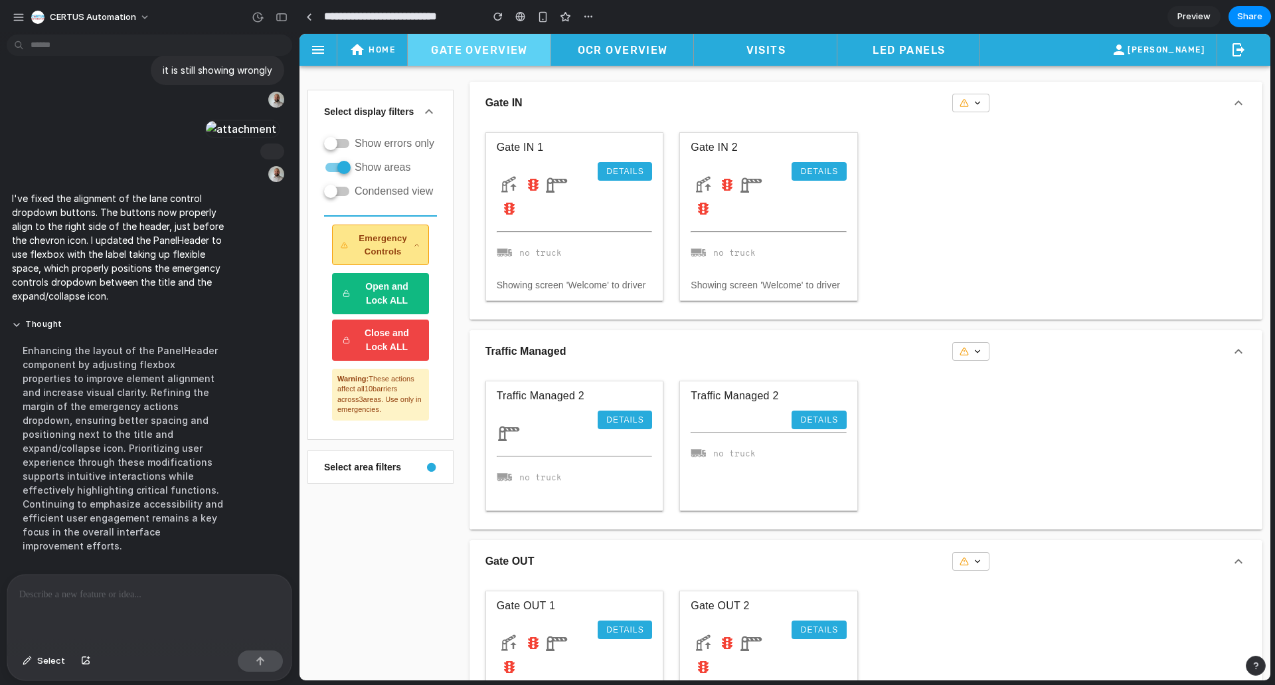
click at [381, 238] on span "Emergency Controls" at bounding box center [383, 245] width 60 height 26
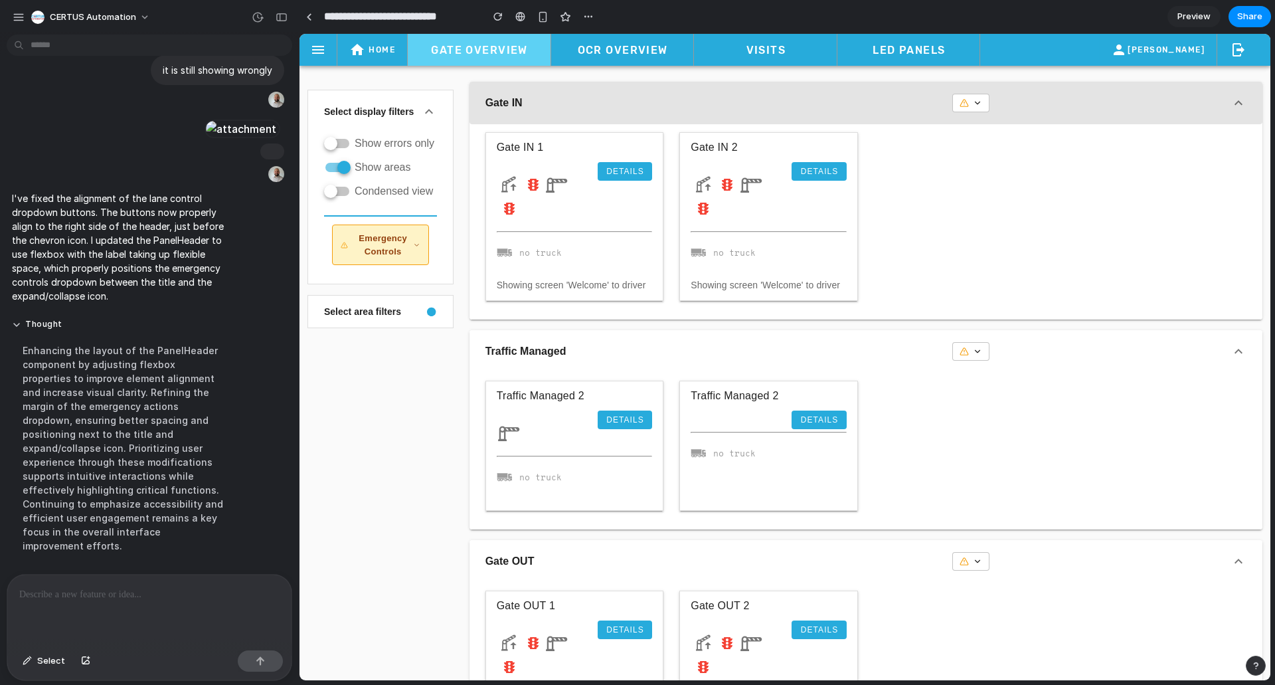
click at [811, 107] on button "Gate IN" at bounding box center [866, 103] width 793 height 43
click at [809, 102] on button "Gate IN" at bounding box center [866, 103] width 793 height 43
click at [1234, 103] on icon "button" at bounding box center [1239, 103] width 16 height 16
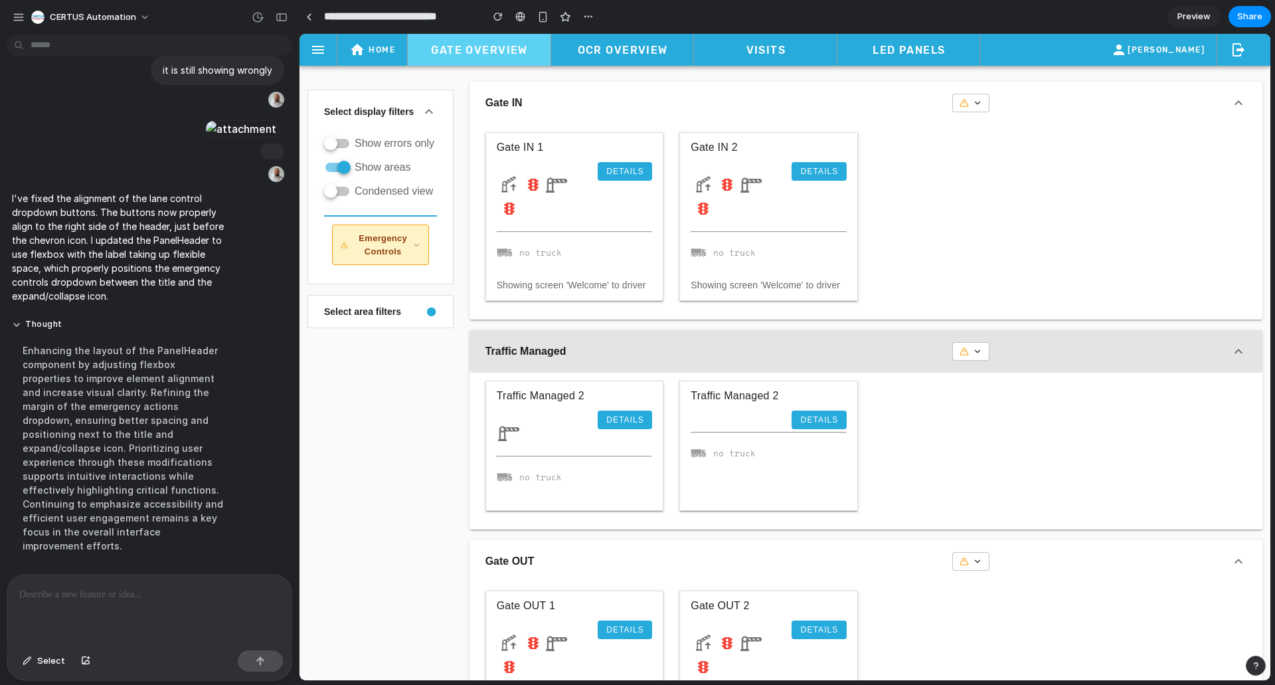
click at [1231, 349] on icon "button" at bounding box center [1239, 351] width 16 height 16
click at [1179, 358] on div "button" at bounding box center [1087, 351] width 270 height 19
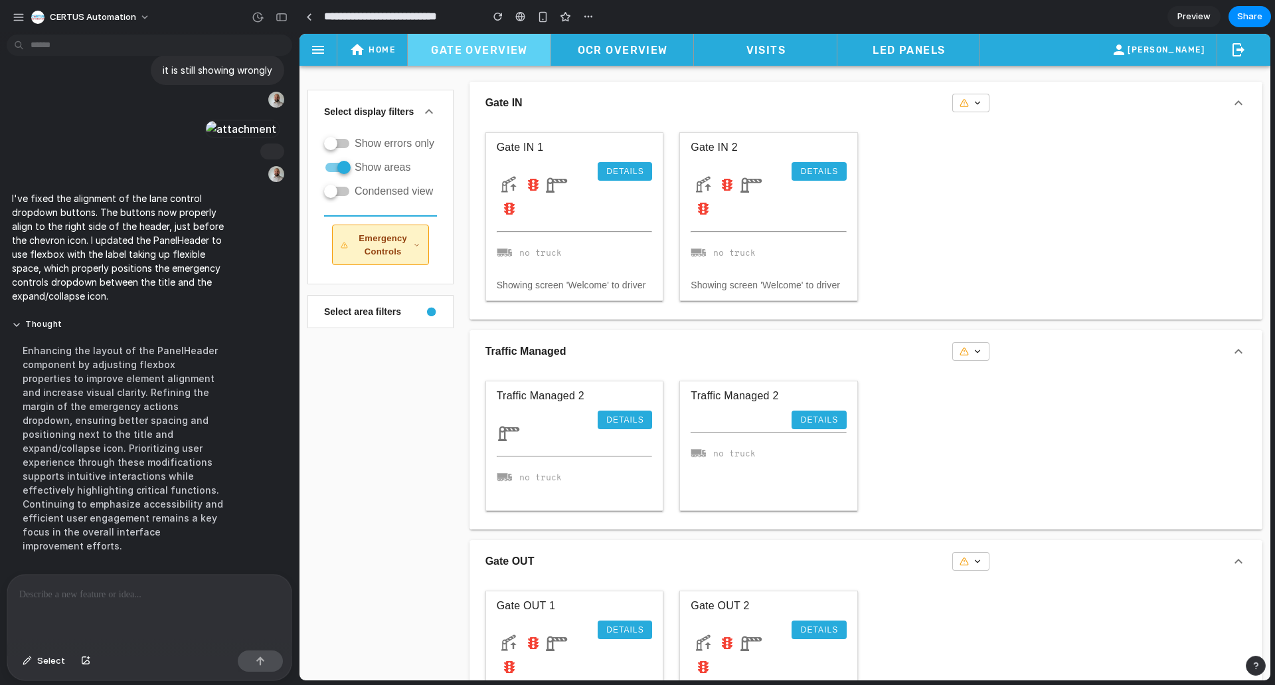
click at [976, 355] on icon "button" at bounding box center [977, 351] width 9 height 9
click at [34, 657] on button "Select" at bounding box center [44, 660] width 56 height 21
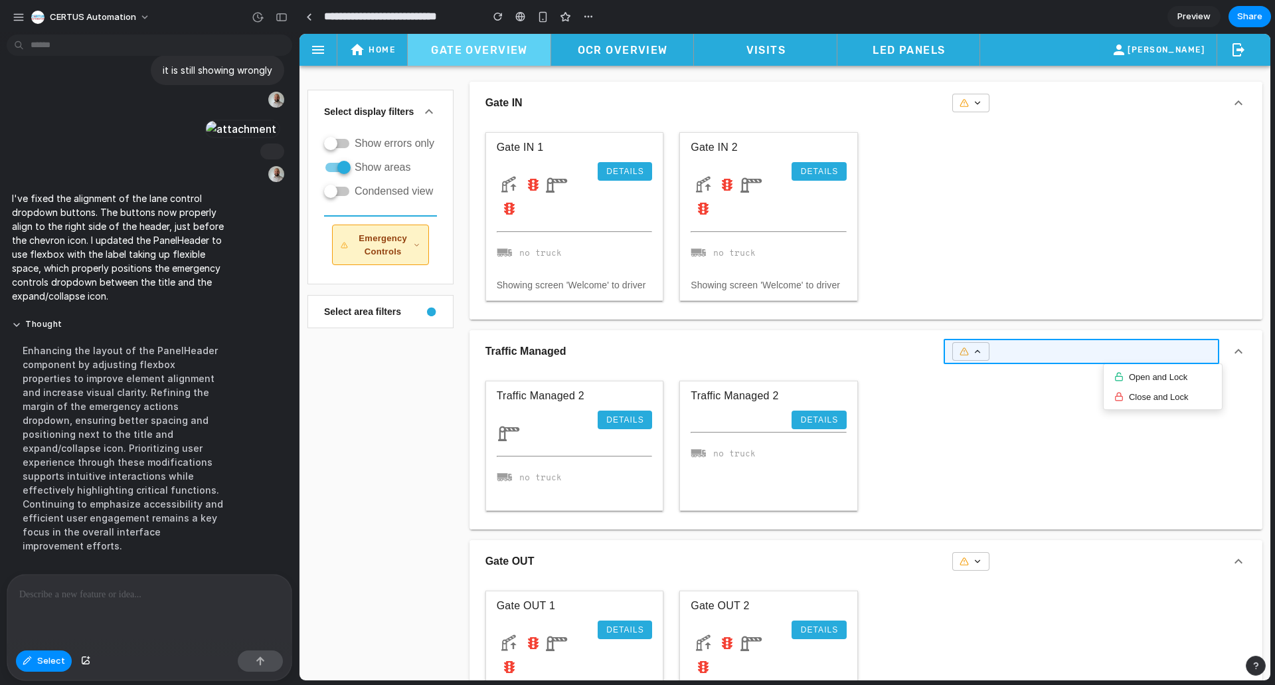
click at [1062, 356] on div at bounding box center [785, 357] width 971 height 646
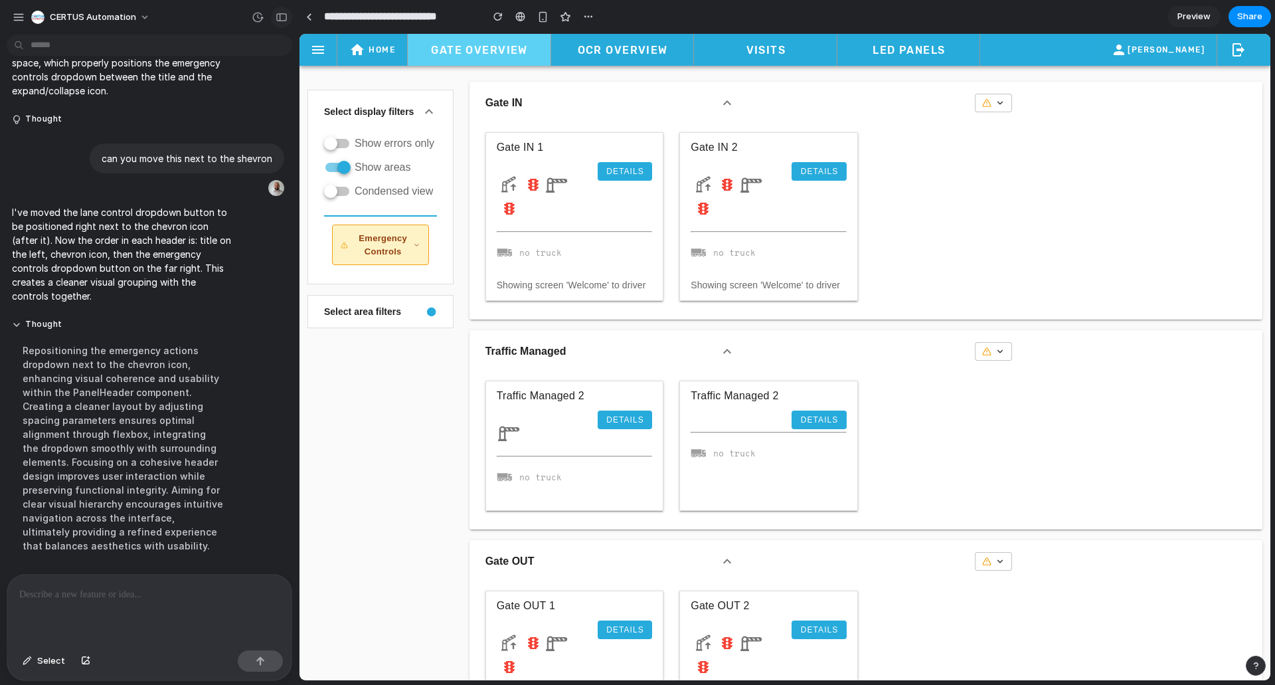
scroll to position [3599, 0]
click at [996, 102] on icon "button" at bounding box center [1000, 102] width 9 height 9
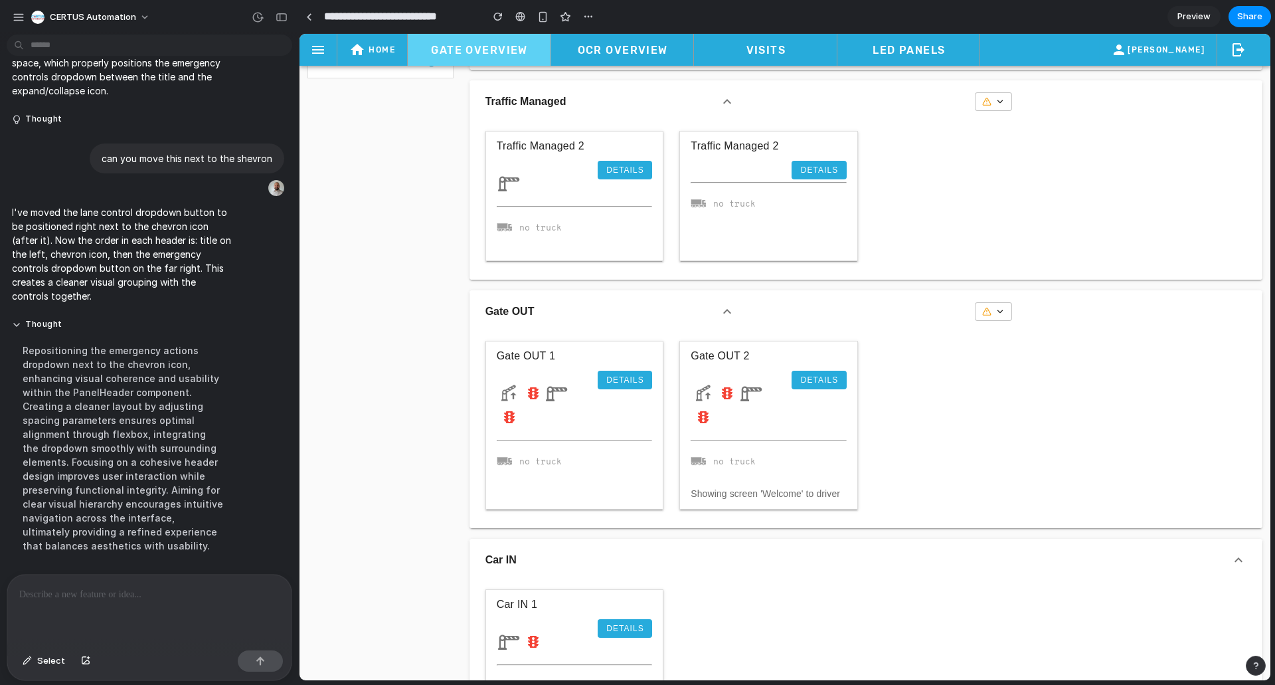
scroll to position [0, 0]
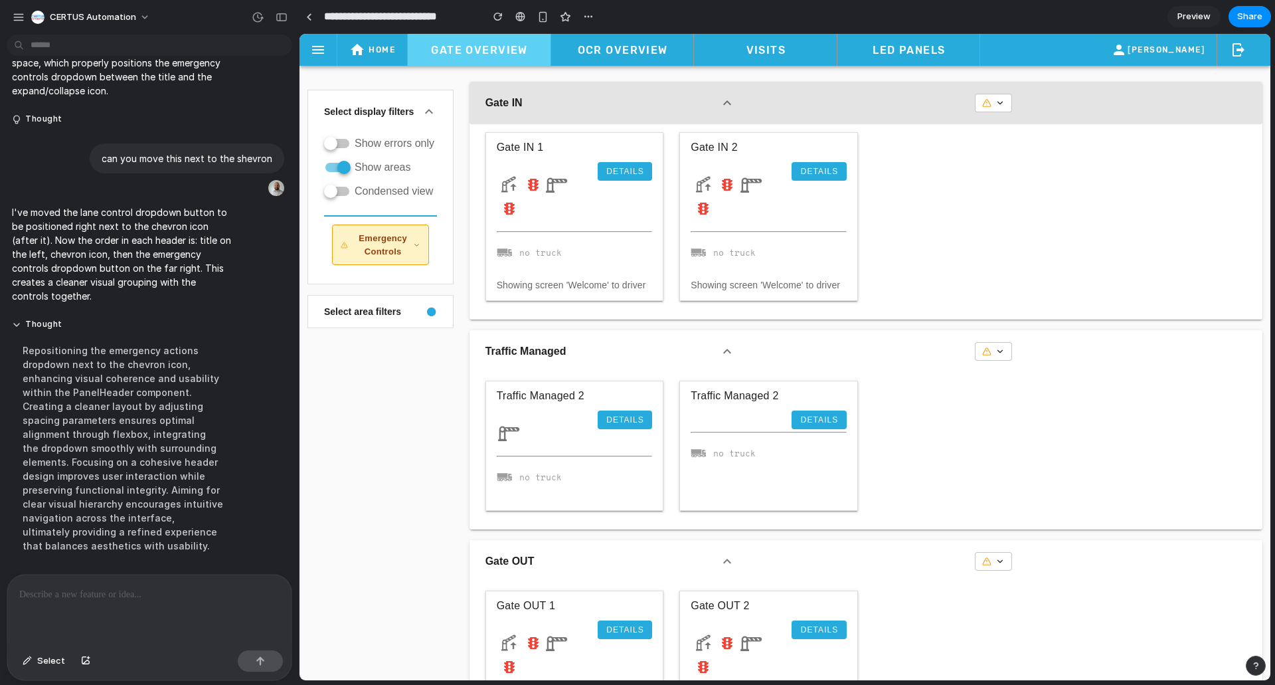
click at [732, 106] on icon "button" at bounding box center [727, 103] width 16 height 16
click at [723, 107] on icon "button" at bounding box center [727, 103] width 16 height 16
click at [725, 104] on icon "button" at bounding box center [727, 103] width 16 height 16
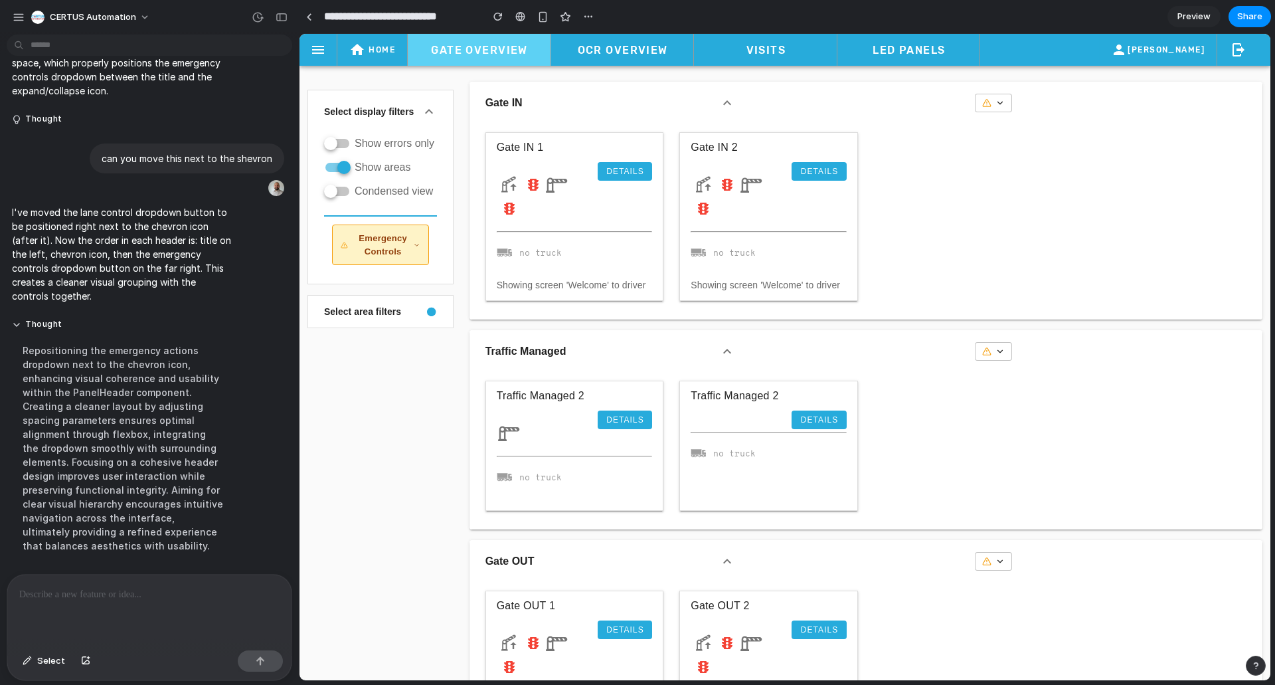
click at [191, 600] on div at bounding box center [149, 610] width 284 height 70
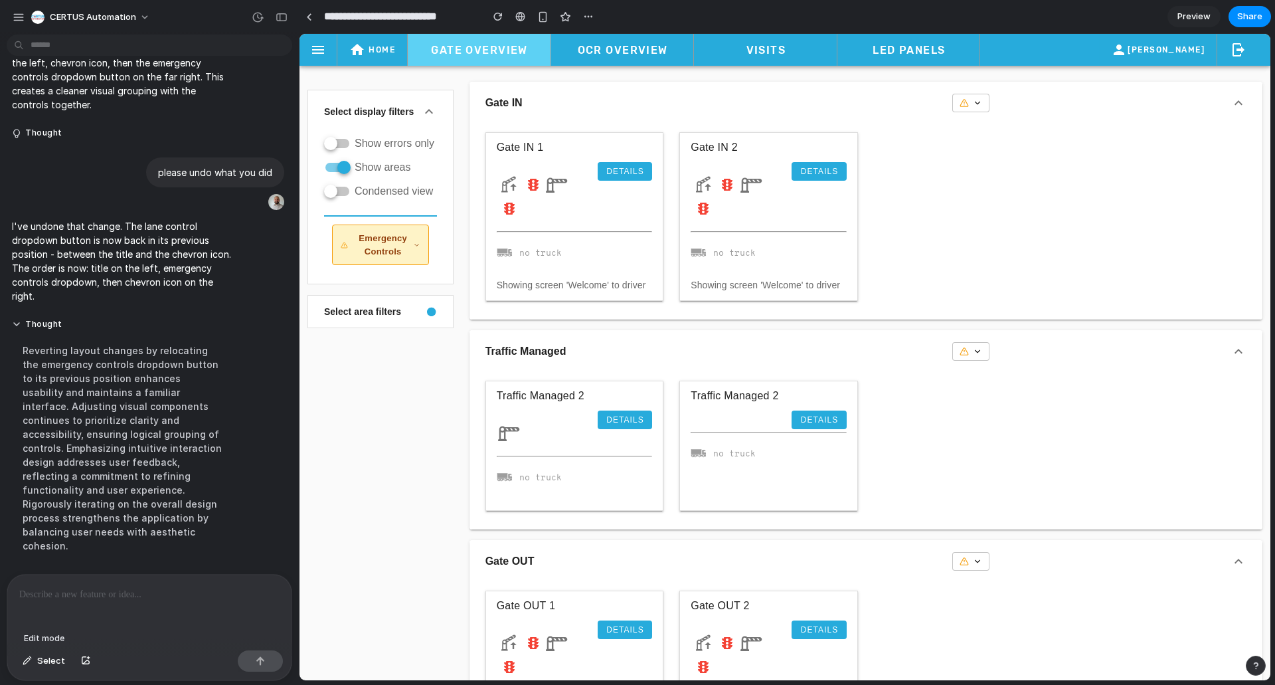
drag, startPoint x: 41, startPoint y: 656, endPoint x: 190, endPoint y: 626, distance: 152.5
click at [41, 656] on span "Select" at bounding box center [51, 660] width 28 height 13
click at [956, 359] on div at bounding box center [785, 357] width 971 height 646
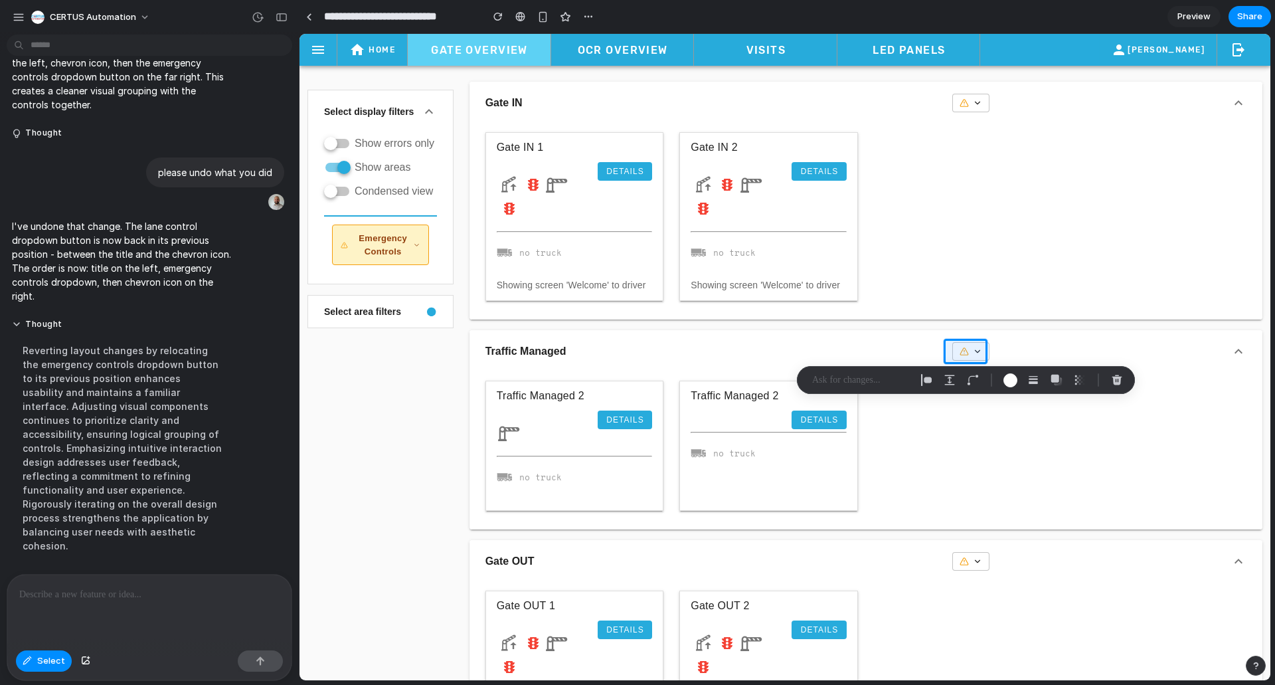
click at [147, 600] on div at bounding box center [149, 610] width 284 height 70
click at [840, 379] on p at bounding box center [861, 380] width 98 height 16
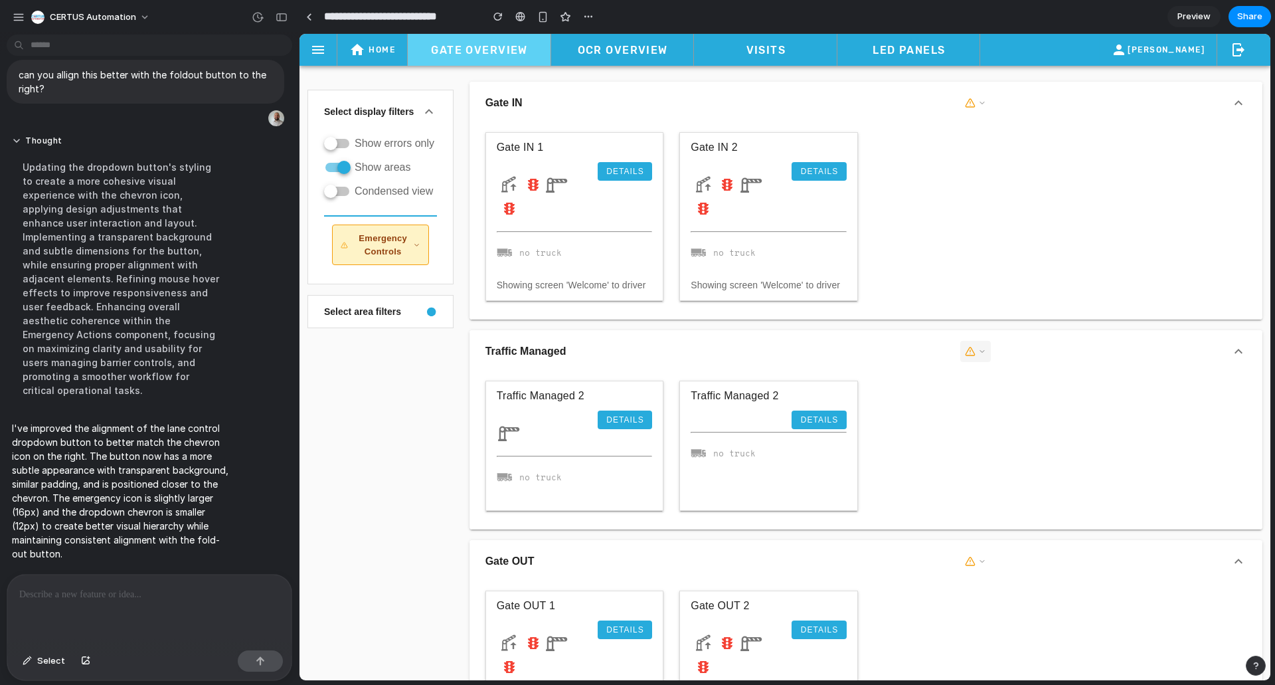
click at [981, 351] on icon "button" at bounding box center [982, 351] width 8 height 8
click at [978, 353] on icon "button" at bounding box center [982, 351] width 8 height 8
click at [501, 18] on div "button" at bounding box center [497, 16] width 9 height 9
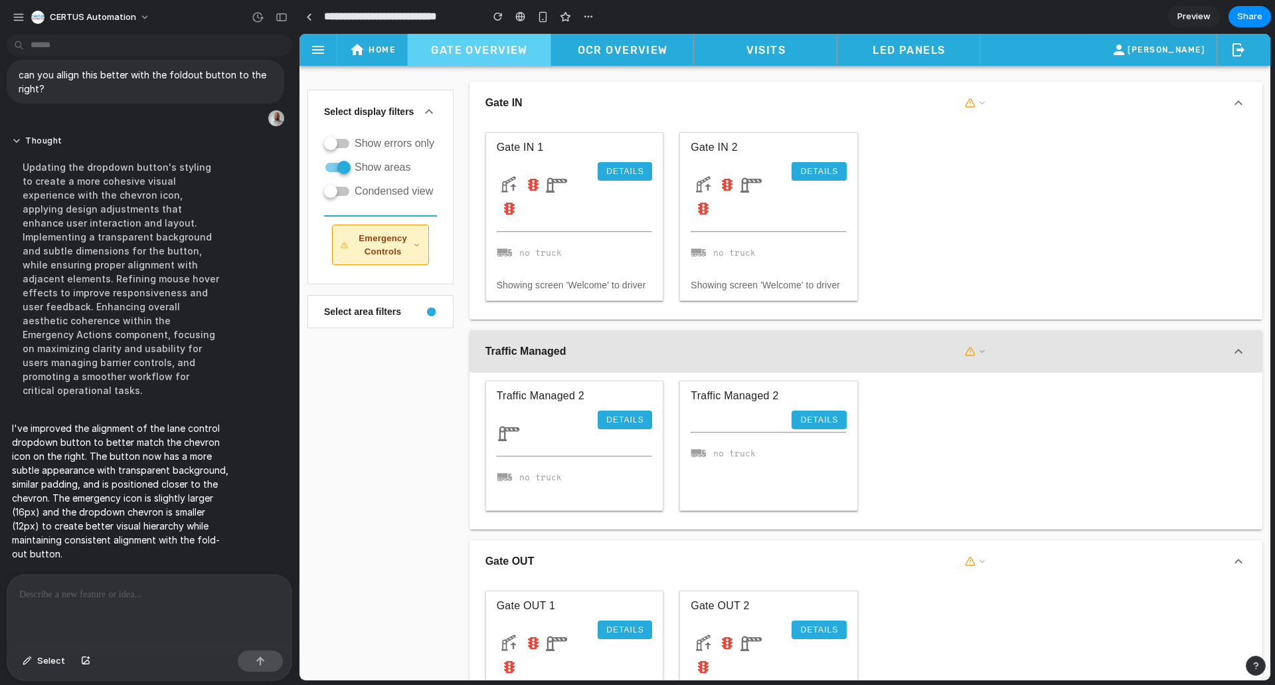
click at [973, 363] on button "Traffic Managed" at bounding box center [866, 351] width 793 height 43
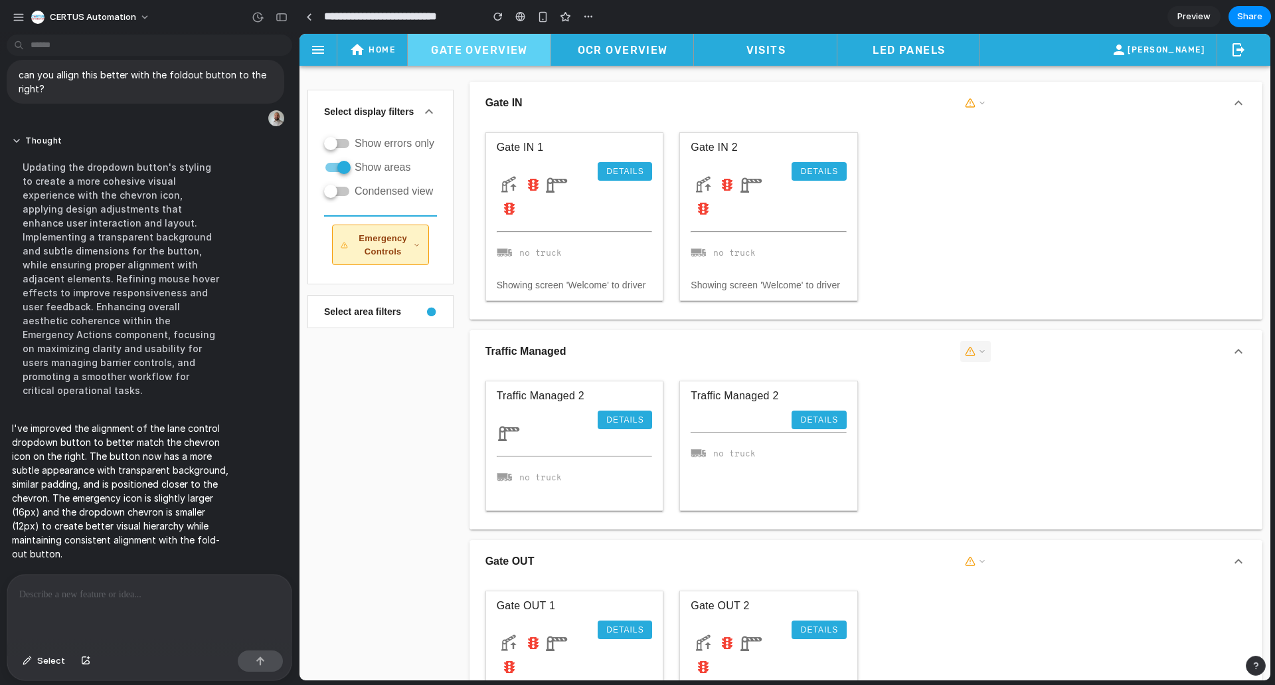
click at [978, 353] on icon "button" at bounding box center [982, 351] width 8 height 8
click at [978, 348] on icon "button" at bounding box center [982, 351] width 8 height 8
click at [166, 596] on p at bounding box center [146, 594] width 255 height 16
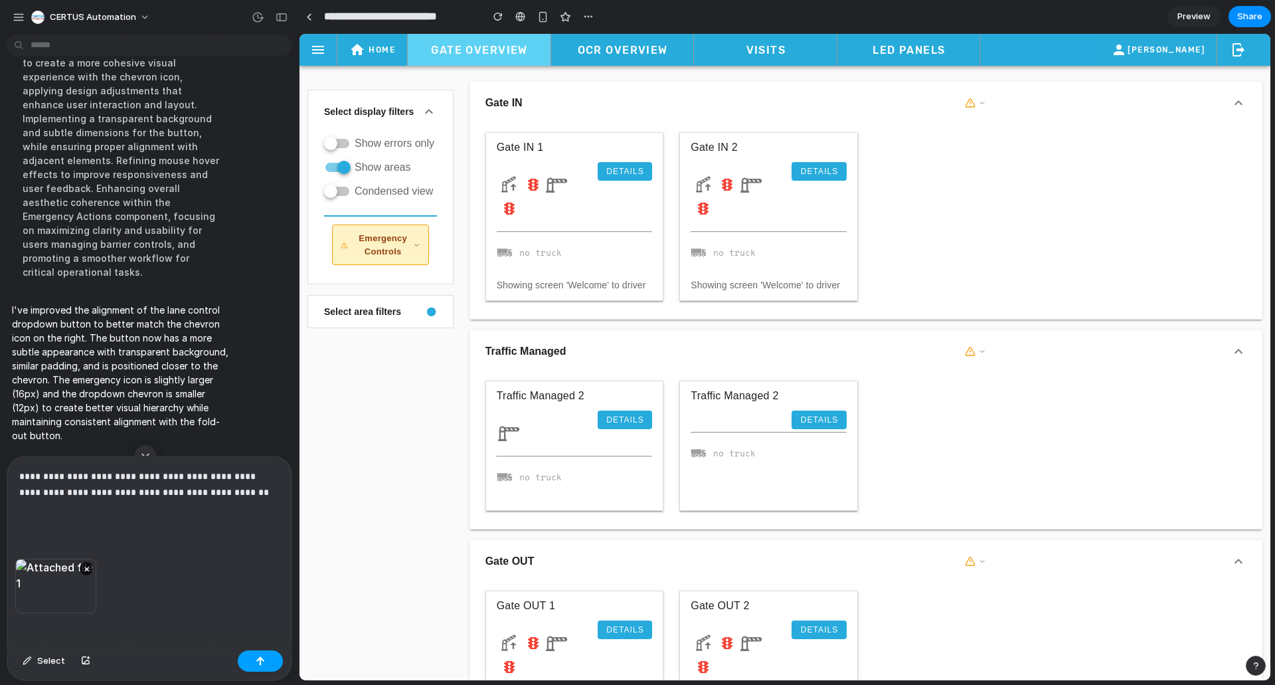
click at [255, 659] on button "button" at bounding box center [260, 660] width 45 height 21
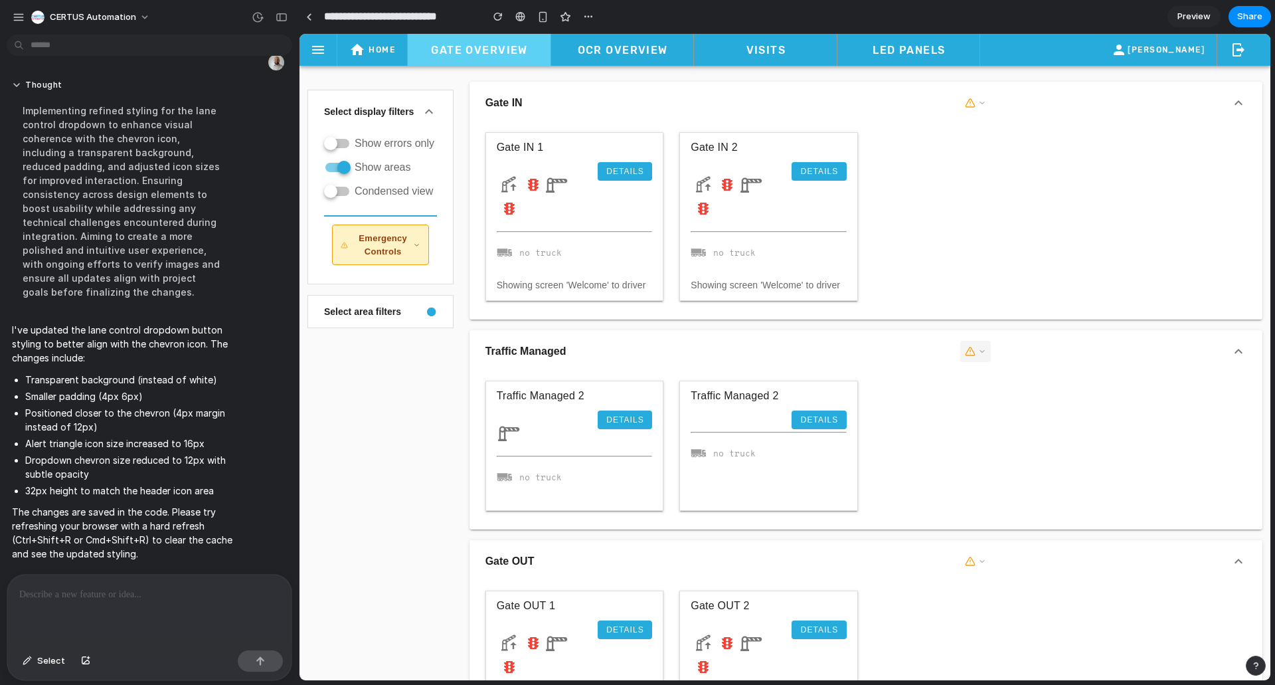
click at [983, 353] on button "button" at bounding box center [975, 351] width 31 height 21
click at [978, 349] on icon "button" at bounding box center [982, 351] width 8 height 8
click at [968, 348] on icon "button" at bounding box center [970, 351] width 11 height 11
click at [49, 670] on button "Select" at bounding box center [44, 660] width 56 height 21
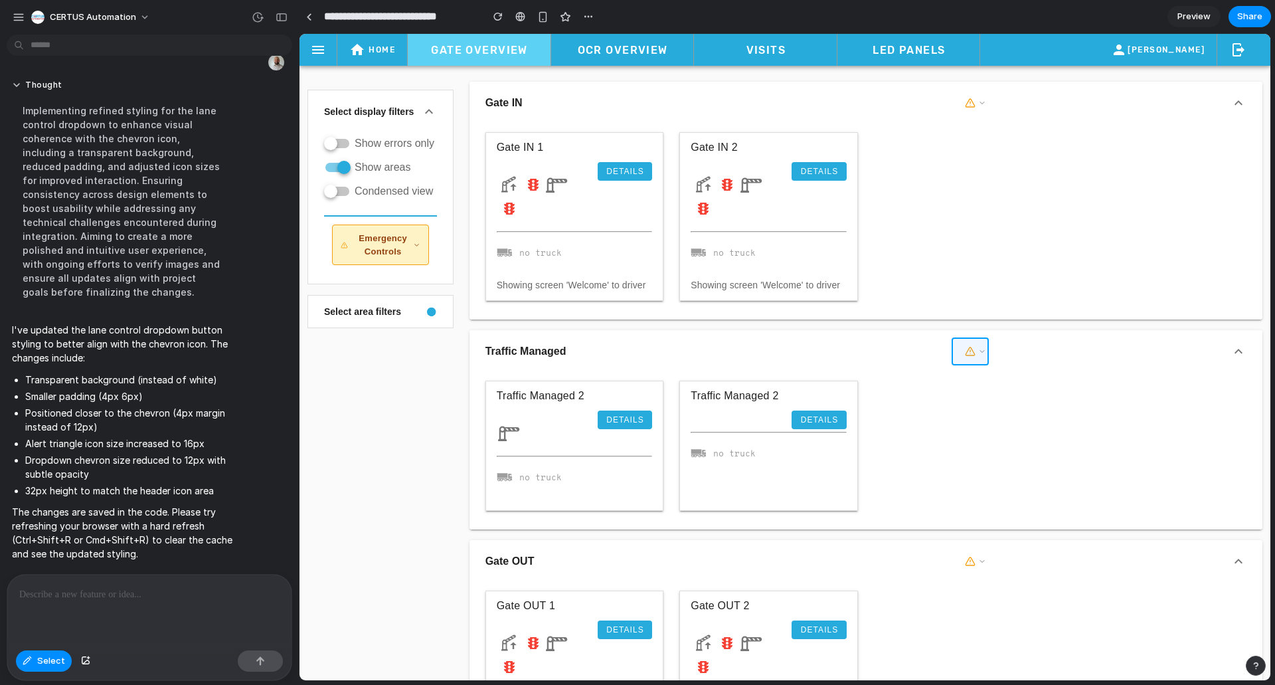
click at [972, 353] on div at bounding box center [785, 357] width 971 height 646
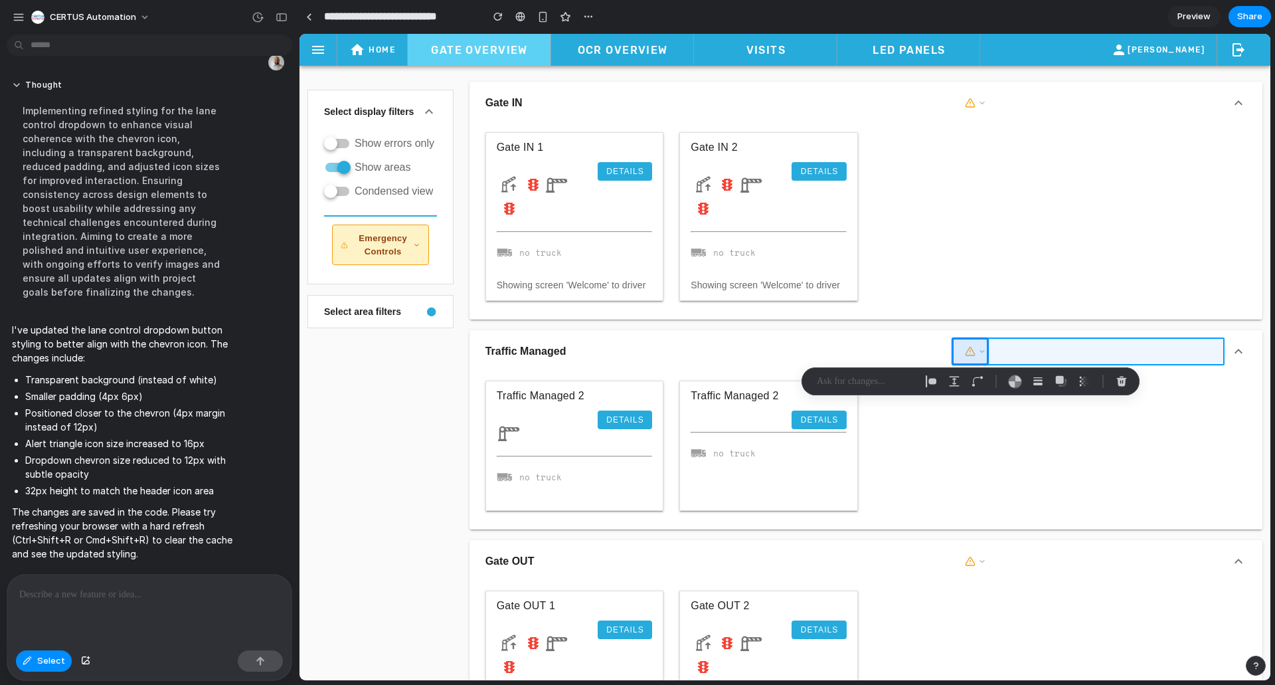
click at [1025, 355] on div at bounding box center [785, 357] width 971 height 646
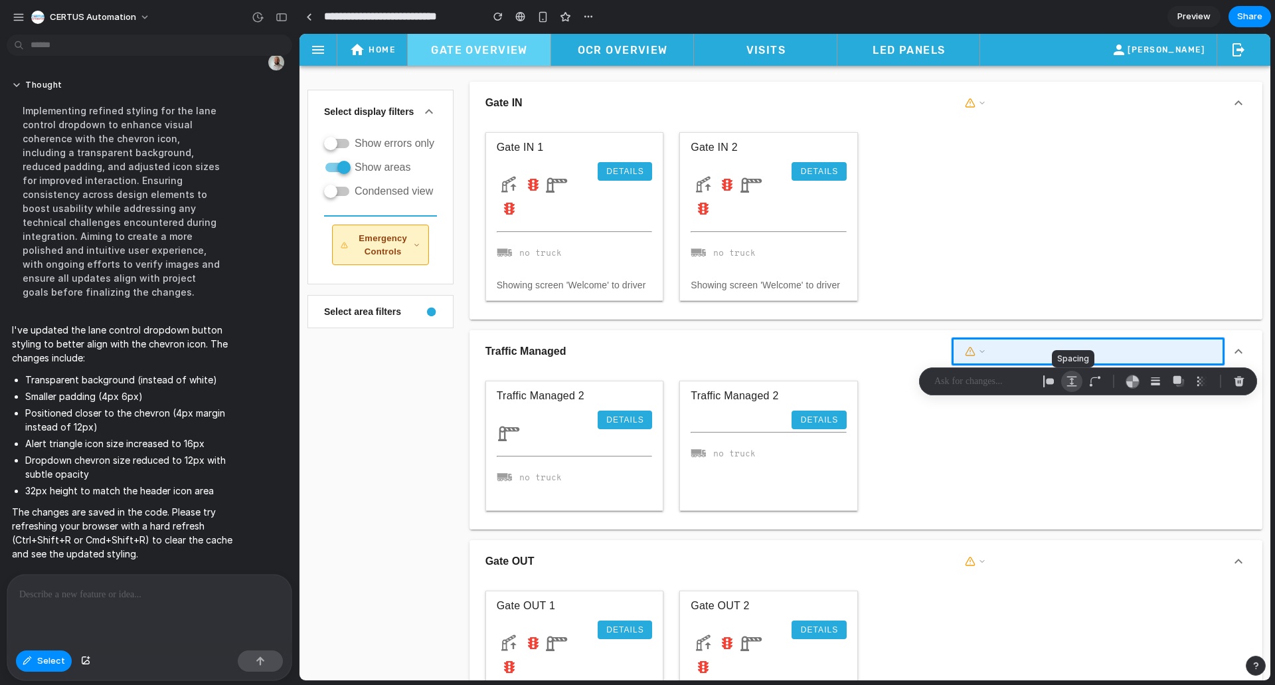
click at [1074, 383] on div "button" at bounding box center [1072, 381] width 12 height 12
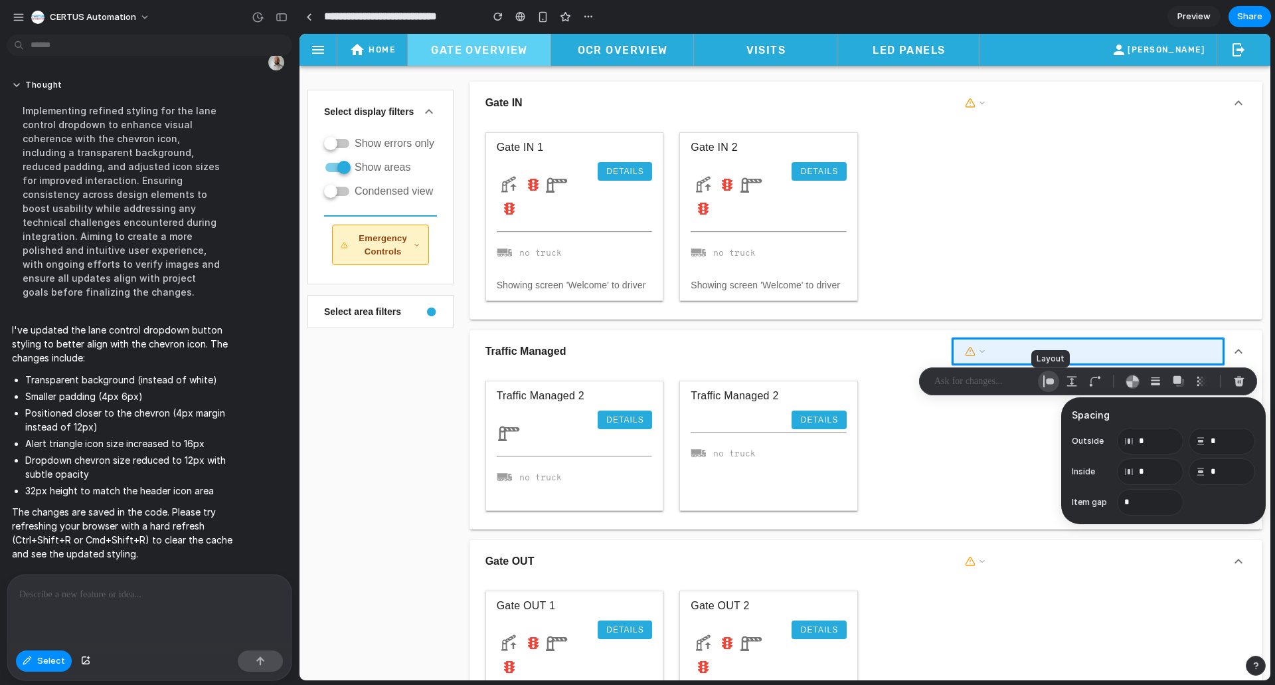
click at [1059, 385] on div at bounding box center [1048, 381] width 21 height 21
click at [1049, 385] on div "button" at bounding box center [1049, 381] width 12 height 12
select select "******"
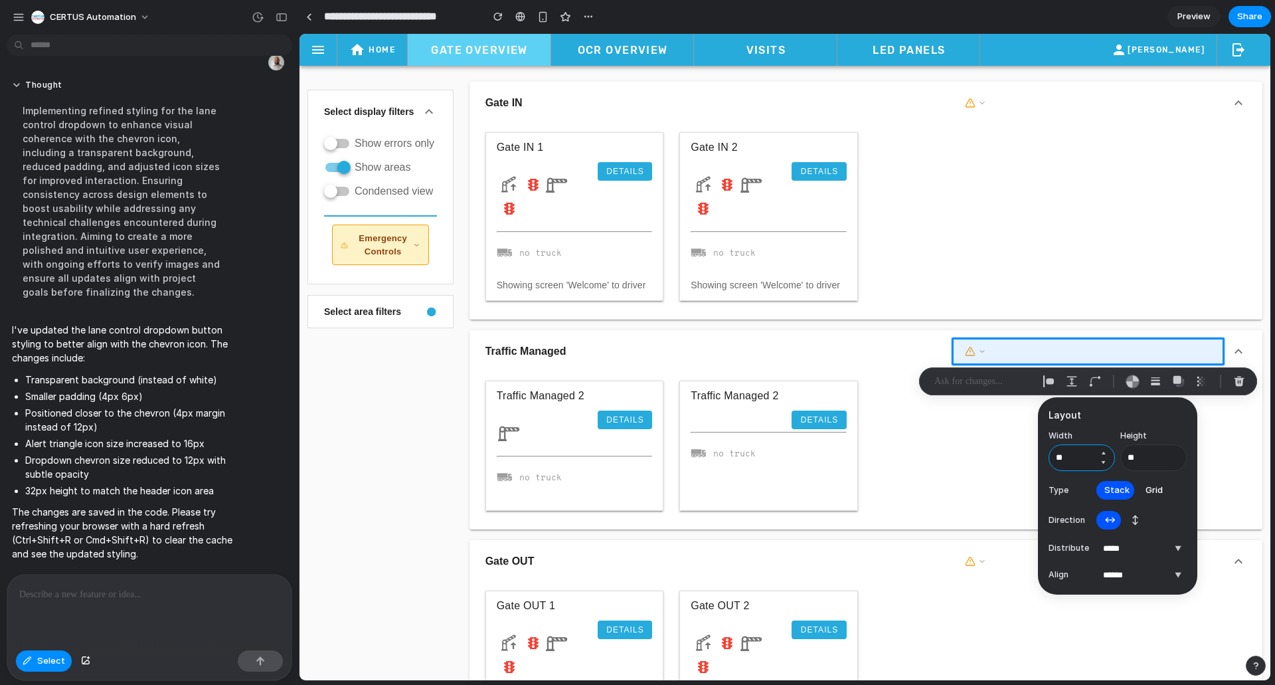
click at [1104, 462] on button "Decrement" at bounding box center [1103, 462] width 13 height 11
click at [1103, 462] on button "Decrement" at bounding box center [1103, 462] width 13 height 11
drag, startPoint x: 1069, startPoint y: 456, endPoint x: 1048, endPoint y: 456, distance: 21.3
click at [1048, 456] on div "**********" at bounding box center [1117, 495] width 159 height 197
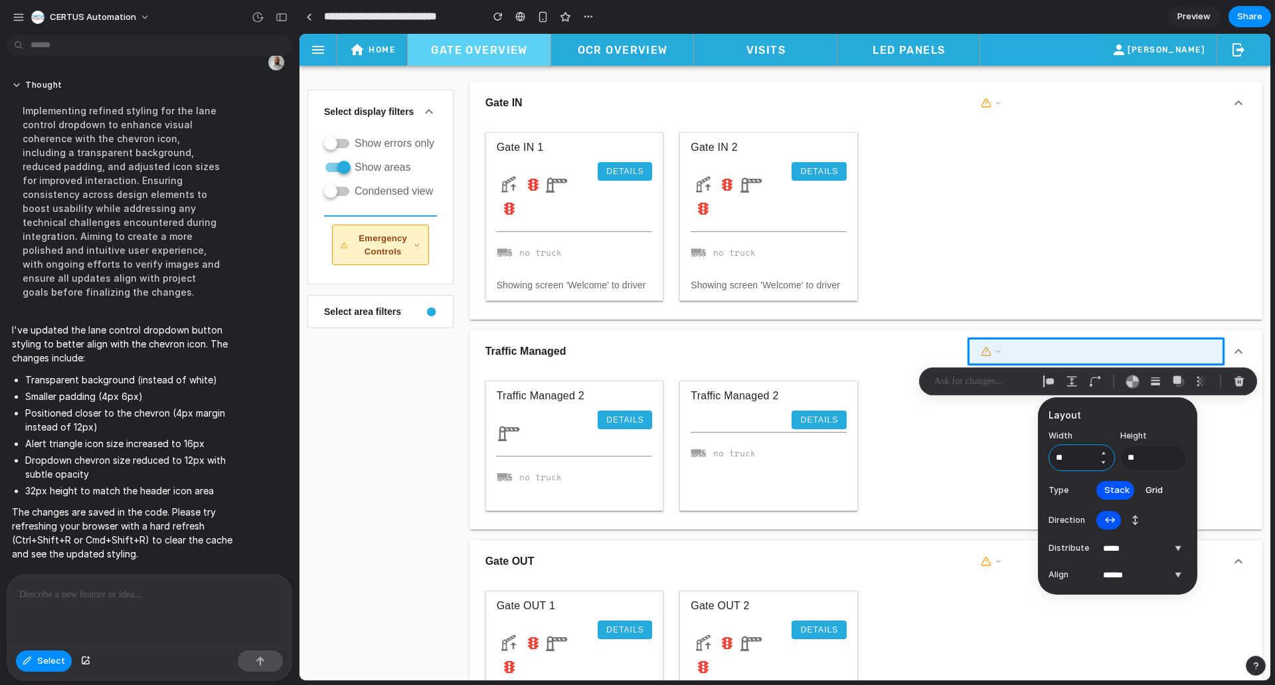
click at [1106, 464] on button "Decrement" at bounding box center [1103, 462] width 13 height 11
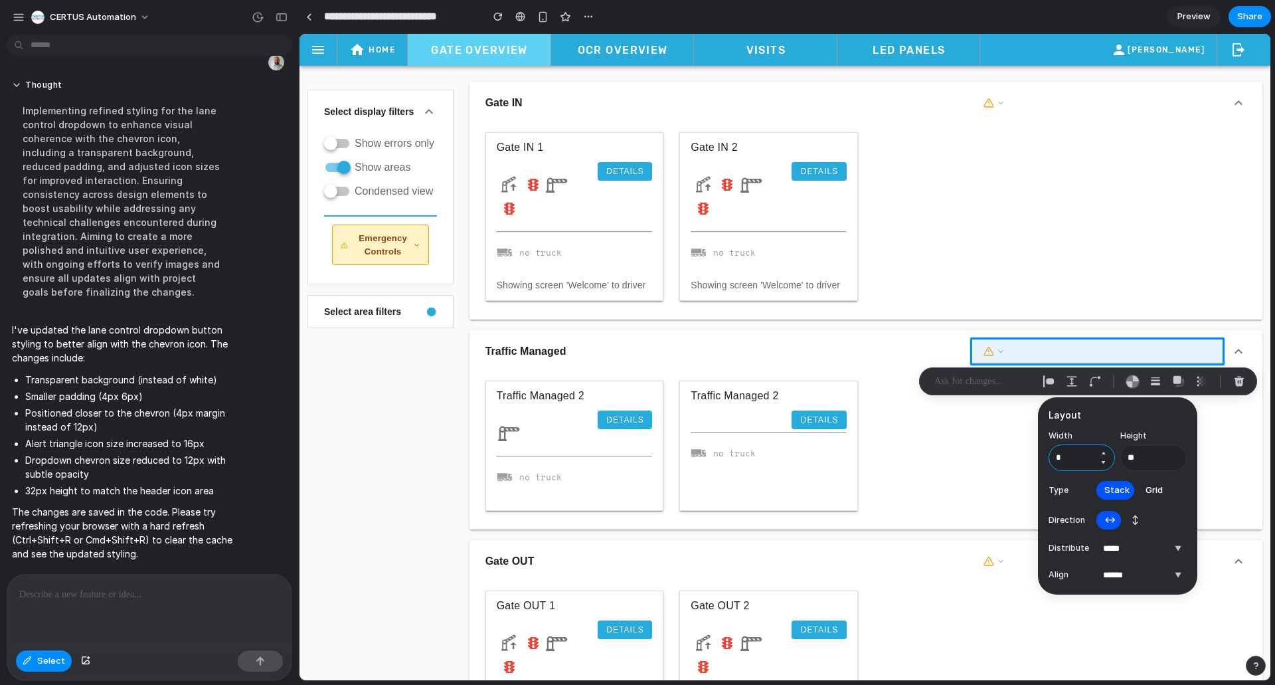
click at [1106, 464] on button "Decrement" at bounding box center [1103, 462] width 13 height 11
type input "*"
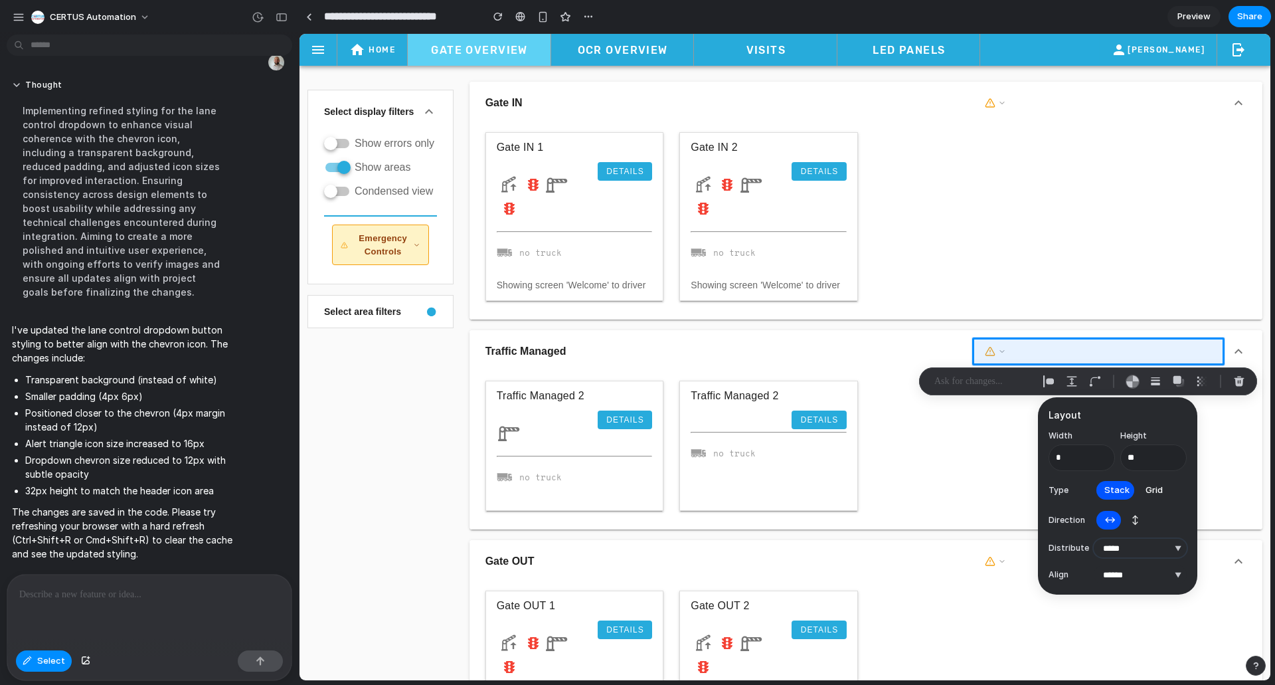
click at [1141, 544] on select "**********" at bounding box center [1140, 548] width 93 height 19
select select "********"
click at [1094, 539] on select "**********" at bounding box center [1140, 548] width 93 height 19
click at [1079, 458] on input "*" at bounding box center [1082, 457] width 66 height 27
click at [1106, 454] on button "Increment" at bounding box center [1103, 453] width 13 height 11
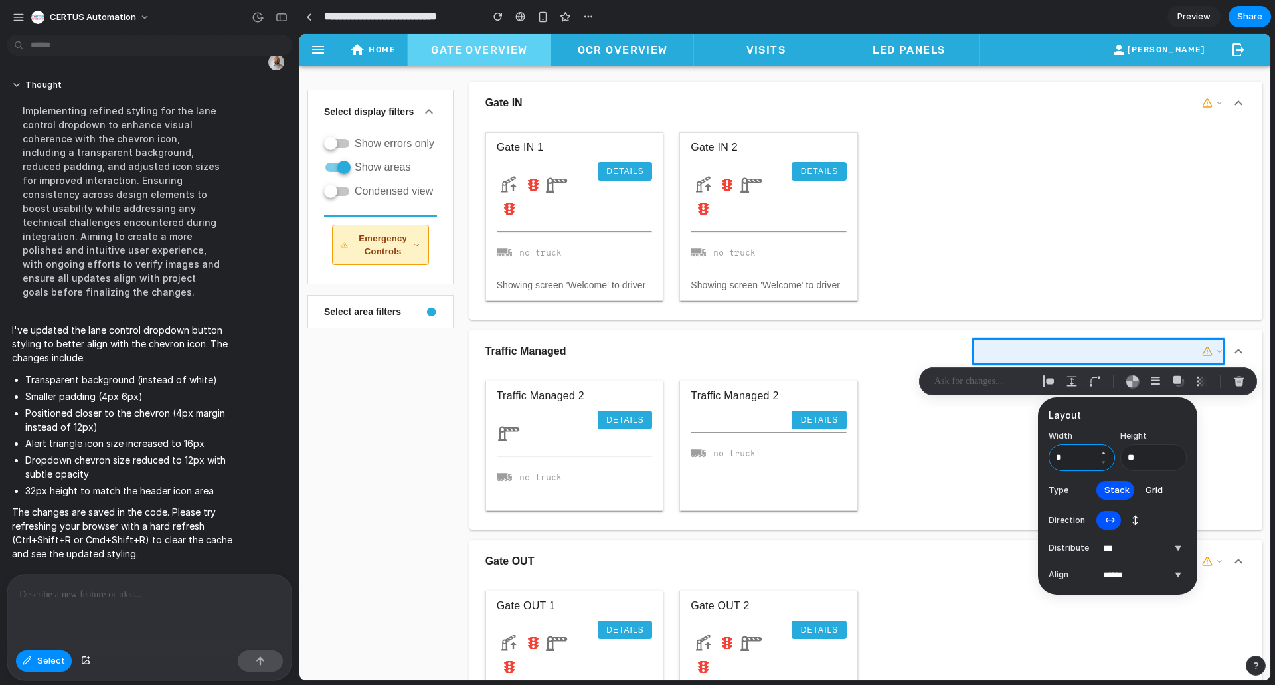
click at [1106, 454] on button "Increment" at bounding box center [1103, 453] width 13 height 11
click at [1103, 455] on button "Increment" at bounding box center [1103, 453] width 13 height 11
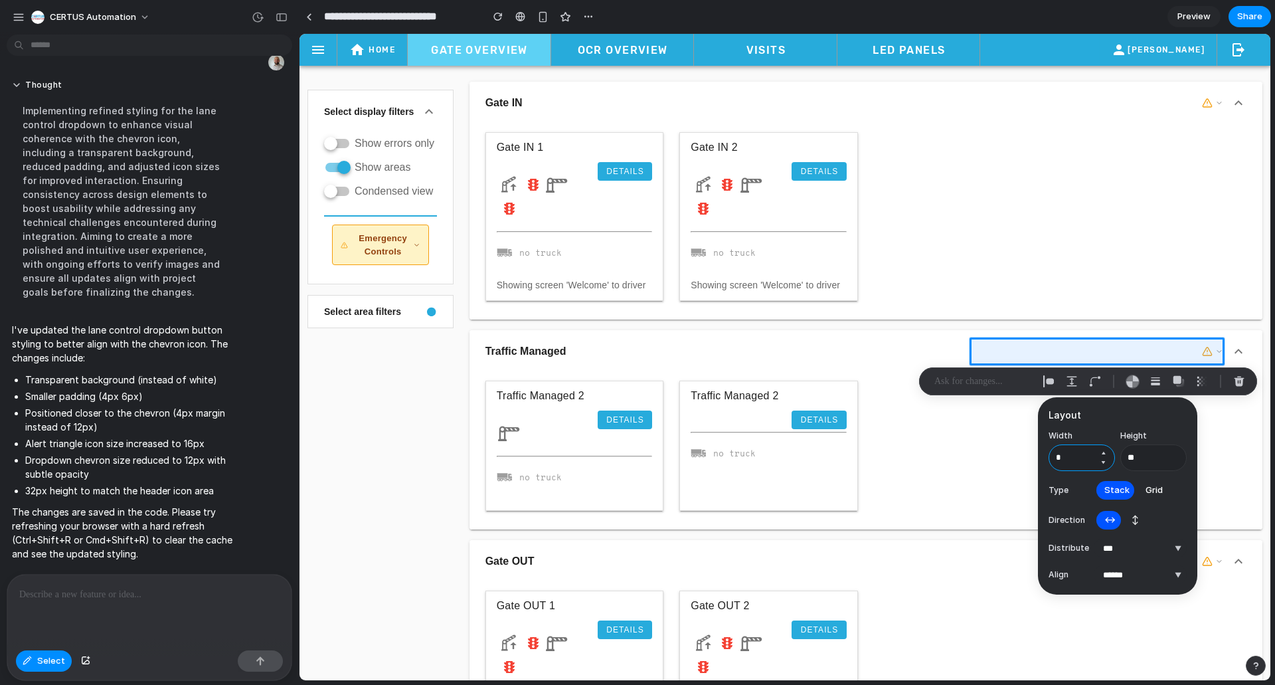
click at [1103, 455] on button "Increment" at bounding box center [1103, 453] width 13 height 11
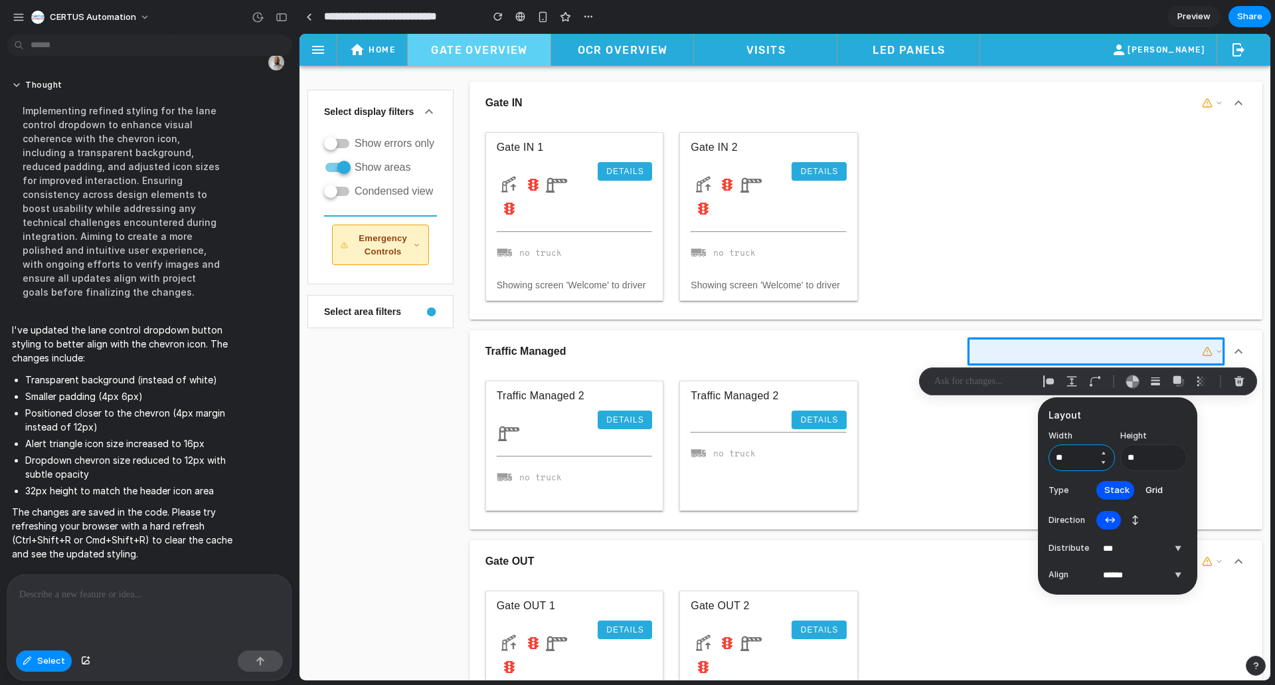
click at [1103, 455] on button "Increment" at bounding box center [1103, 453] width 13 height 11
type input "*"
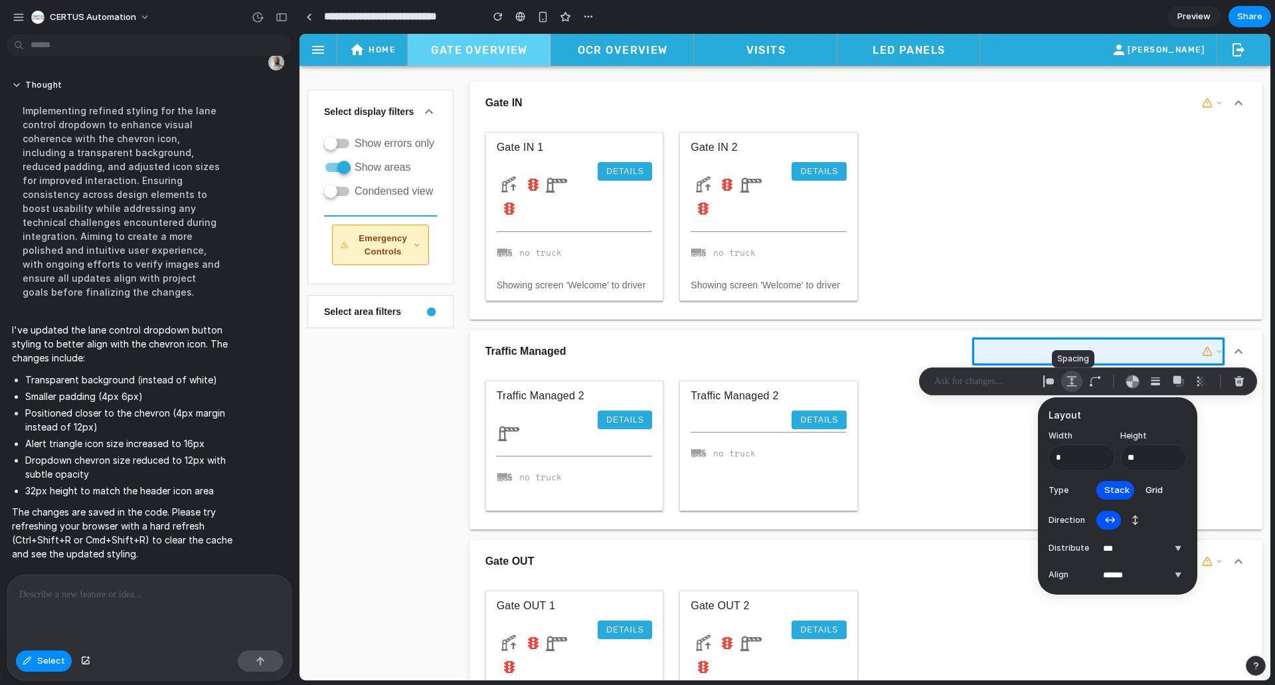
click at [1075, 385] on div "button" at bounding box center [1072, 381] width 12 height 12
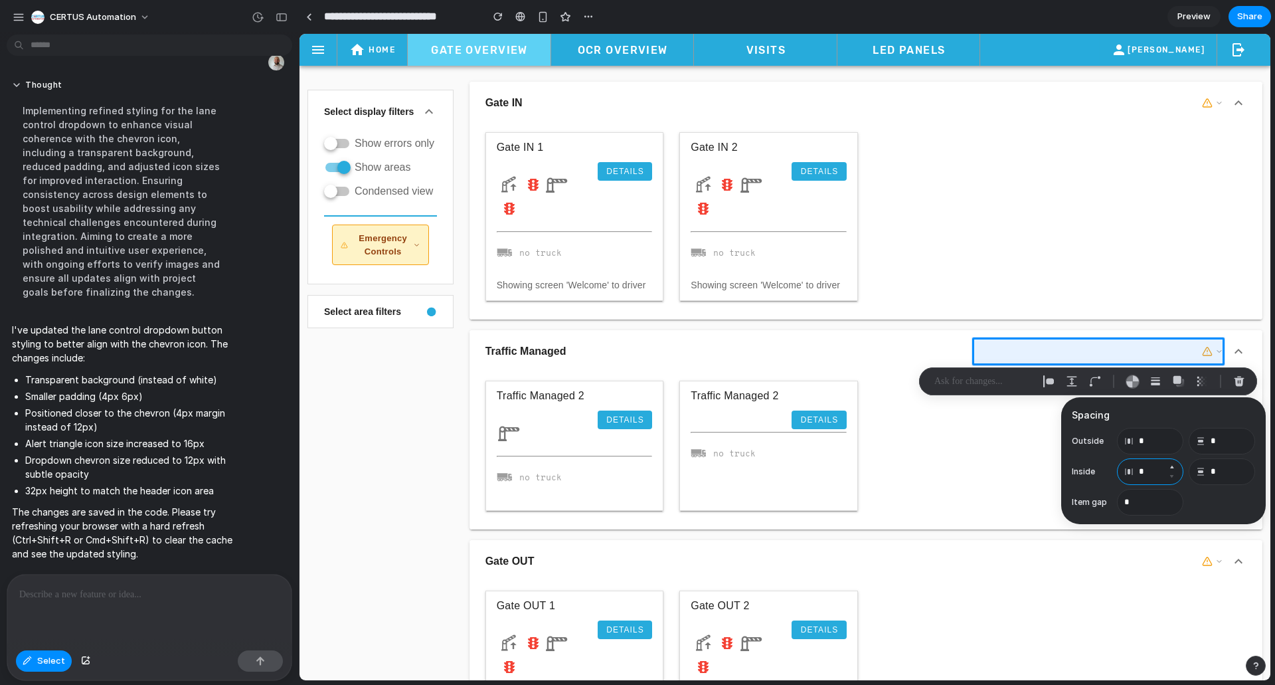
click at [1154, 472] on input "*" at bounding box center [1150, 471] width 66 height 27
click at [1170, 465] on button "Increment" at bounding box center [1171, 467] width 13 height 11
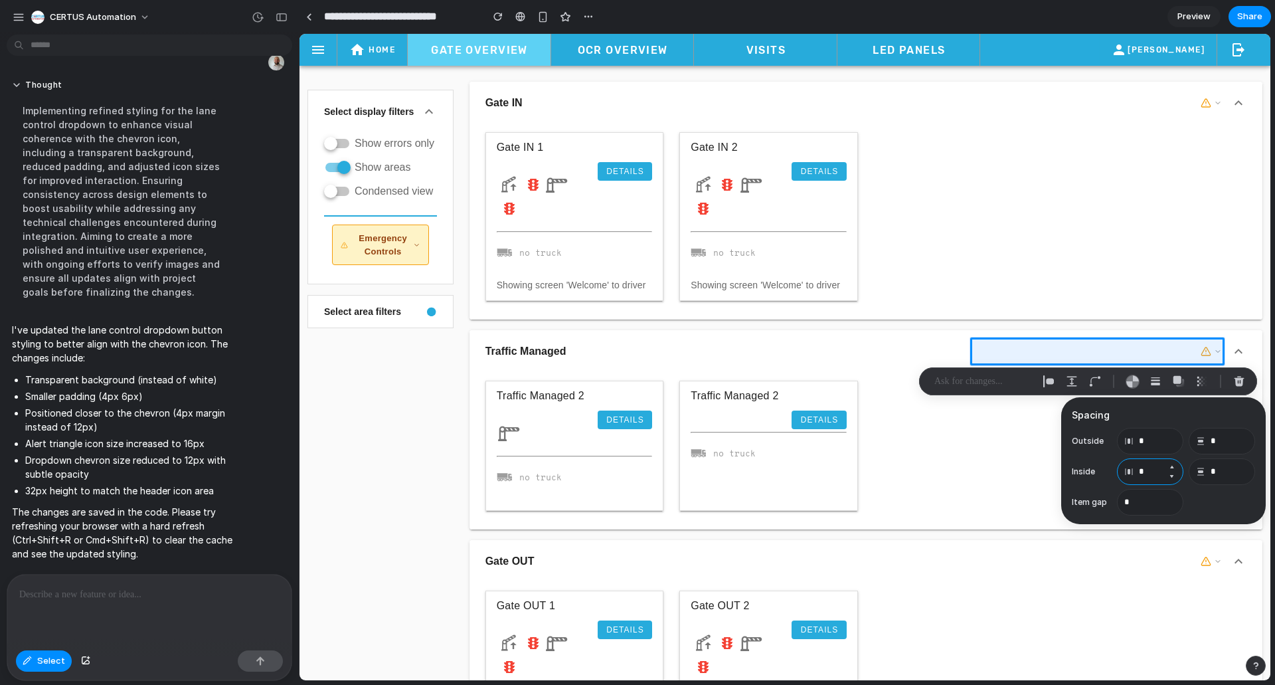
type input "*"
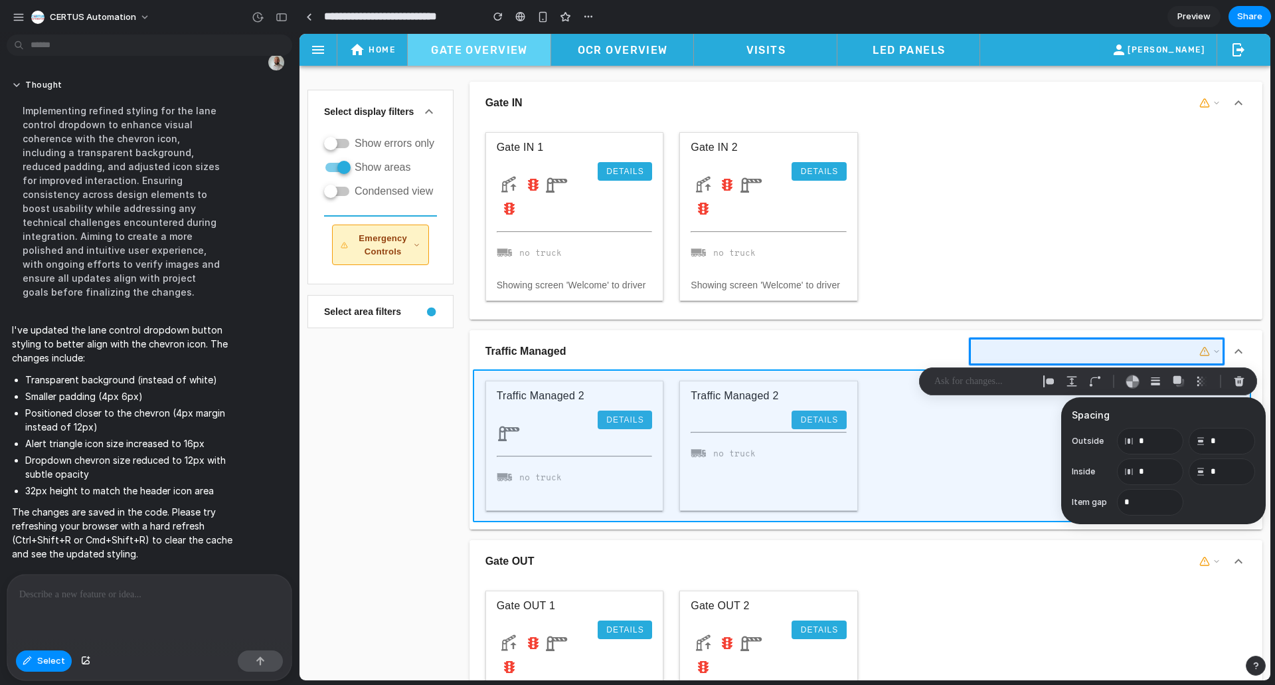
click at [1008, 448] on div at bounding box center [785, 357] width 971 height 646
type input "***"
type input "*"
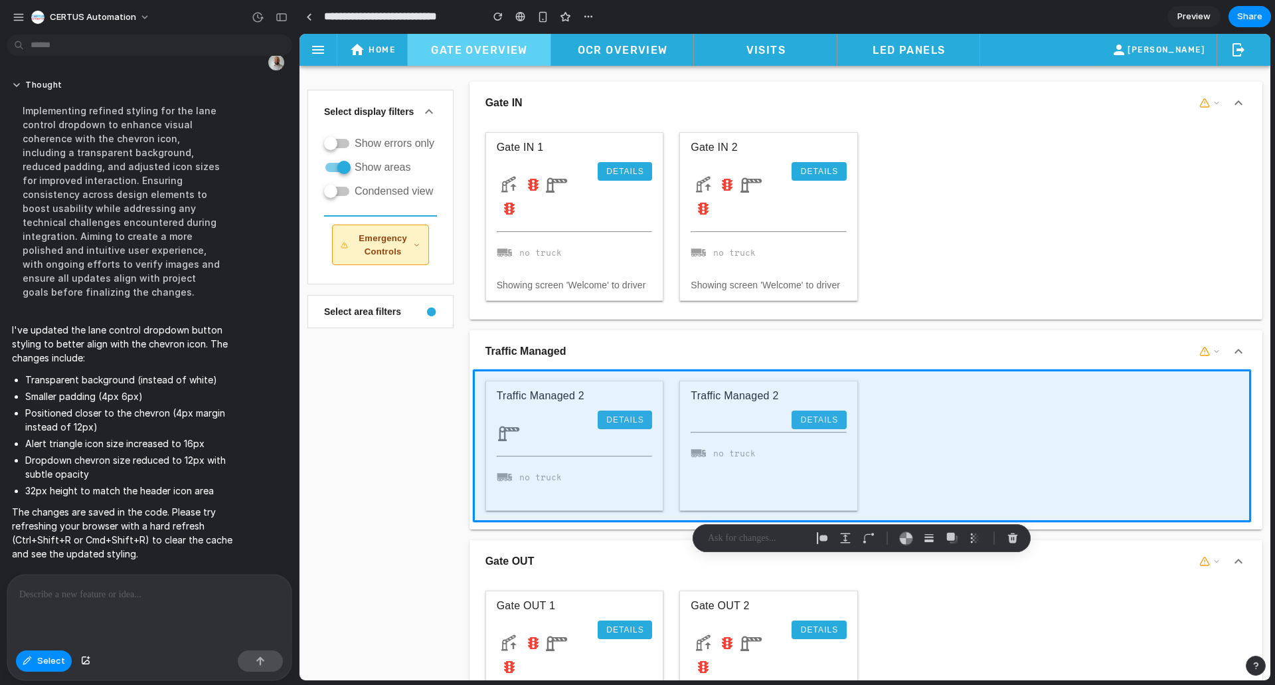
click at [254, 489] on div "I've updated the lane control dropdown button styling to better align with the …" at bounding box center [146, 441] width 278 height 253
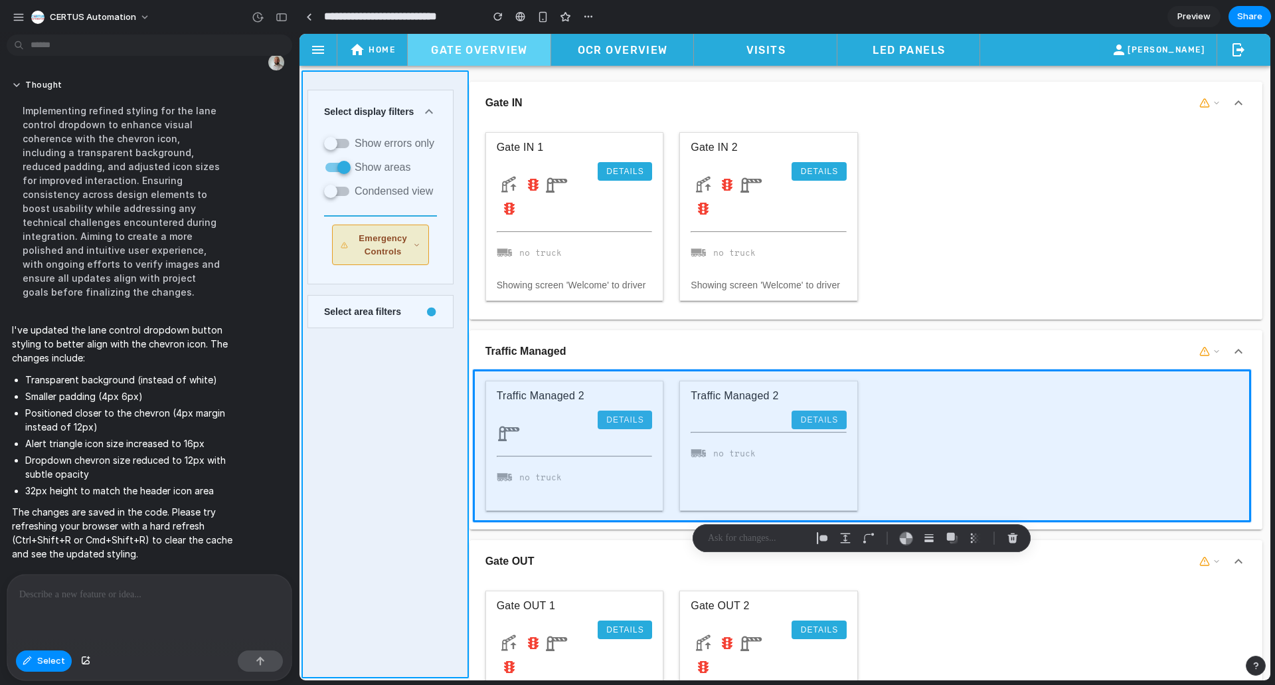
click at [400, 458] on div at bounding box center [785, 357] width 971 height 646
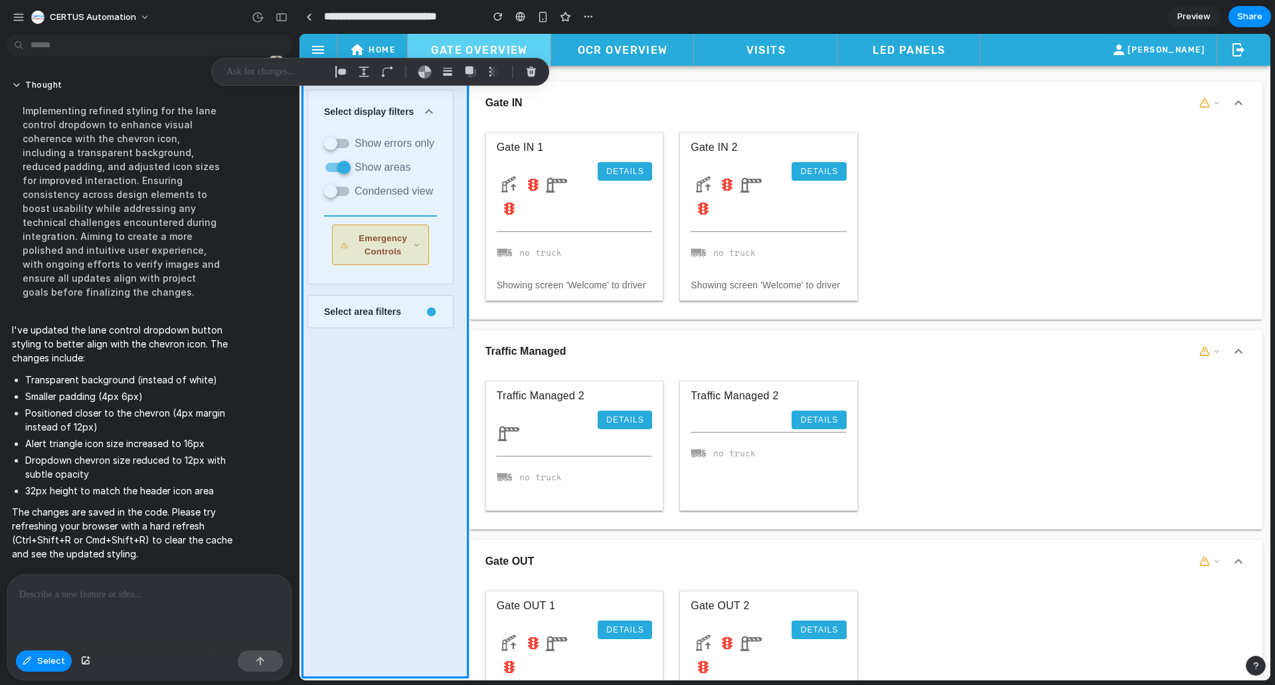
click at [723, 19] on section "**********" at bounding box center [785, 16] width 972 height 33
click at [278, 521] on div "I've updated the lane control dropdown button styling to better align with the …" at bounding box center [146, 441] width 278 height 253
click at [35, 662] on button "Select" at bounding box center [44, 660] width 56 height 21
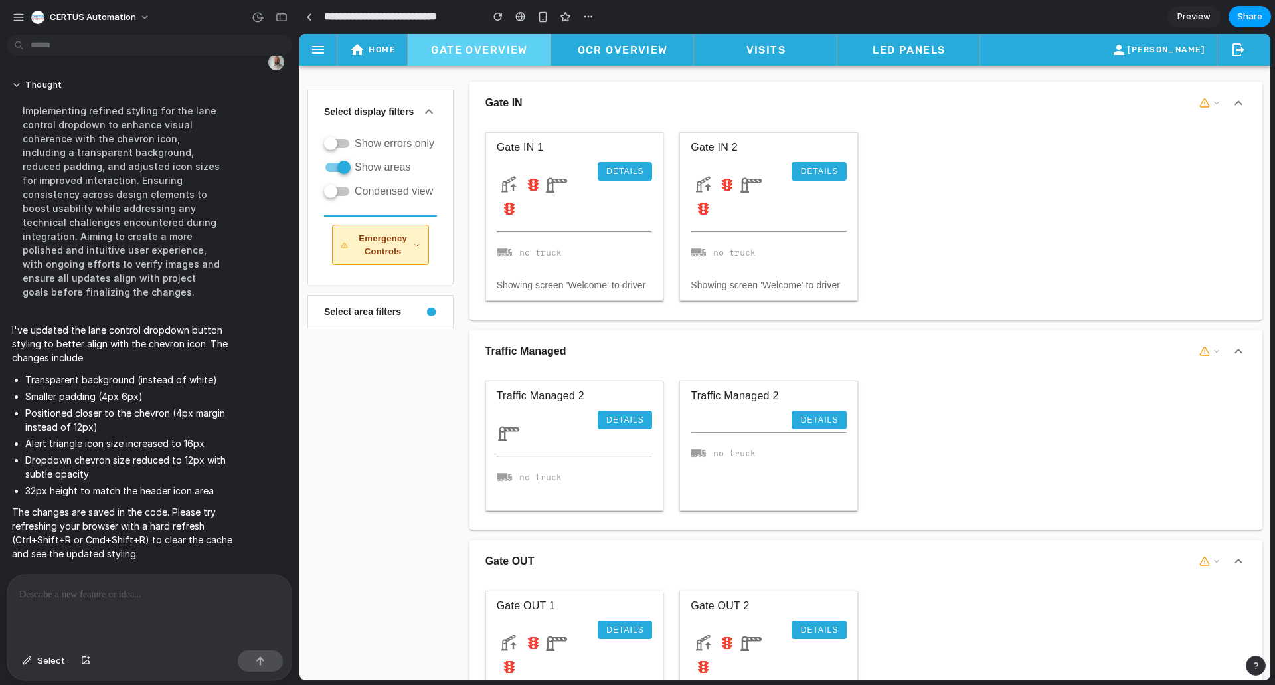
click at [1235, 13] on button "Share" at bounding box center [1250, 16] width 43 height 21
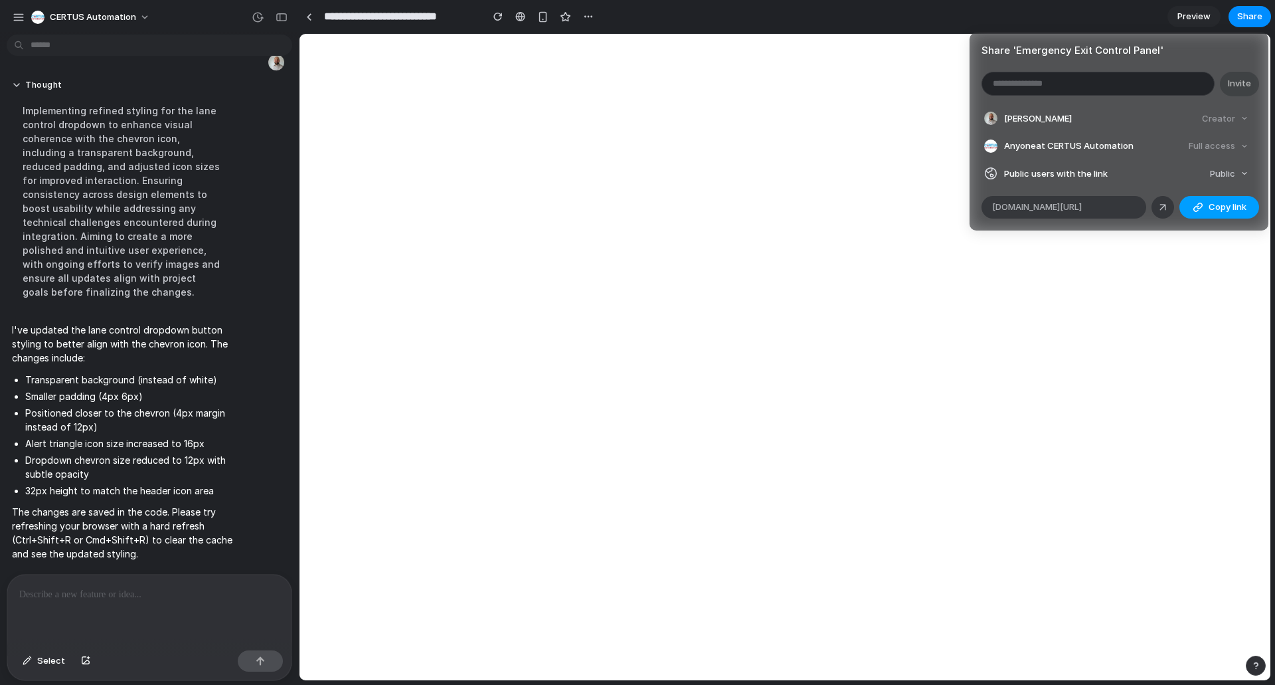
click at [1214, 207] on span "Copy link" at bounding box center [1228, 207] width 38 height 13
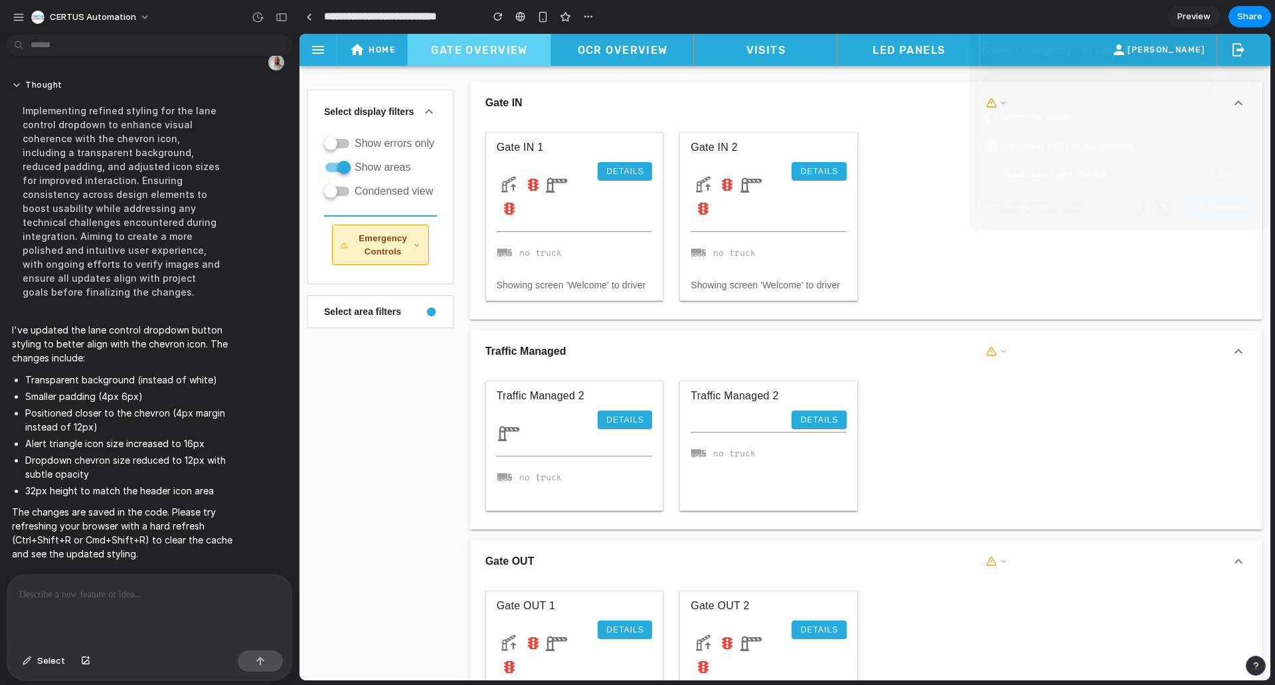
drag, startPoint x: 996, startPoint y: 357, endPoint x: 711, endPoint y: 309, distance: 288.3
click at [996, 357] on div "Share ' Emergency Exit Control Panel ' Invite Mark Willemsen Creator Anyone at …" at bounding box center [637, 342] width 1275 height 685
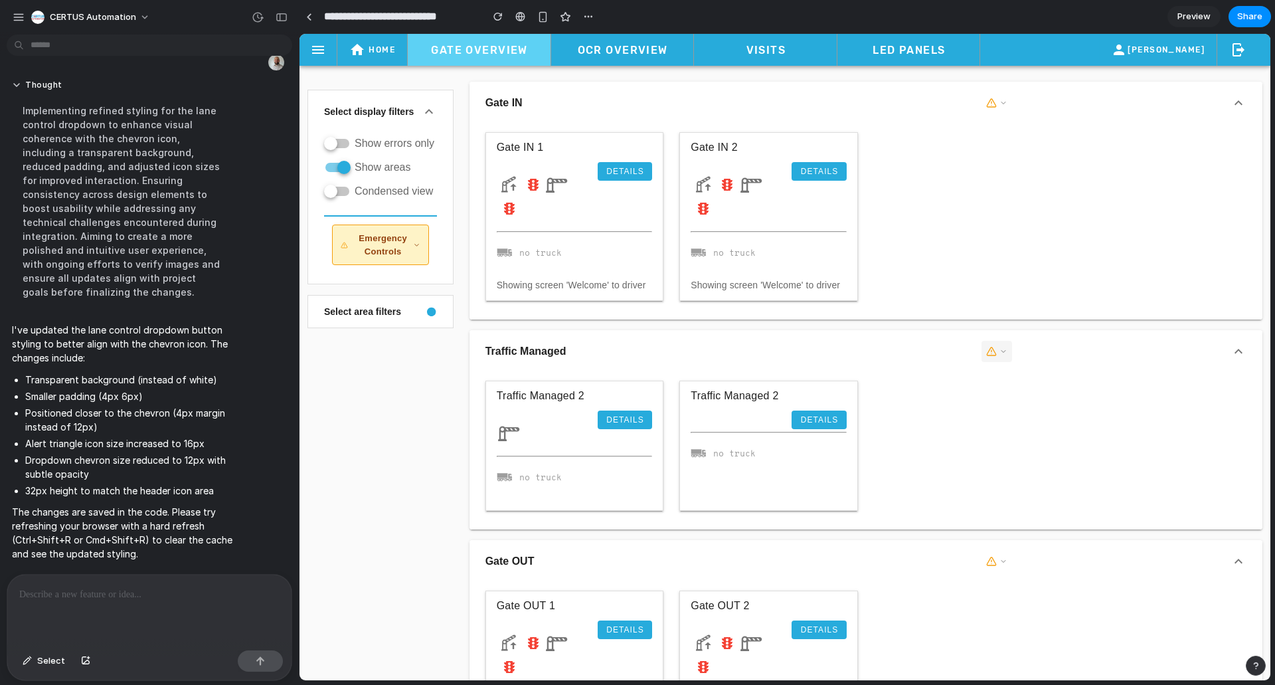
click at [986, 356] on icon "button" at bounding box center [991, 351] width 11 height 11
click at [47, 656] on span "Select" at bounding box center [51, 660] width 28 height 13
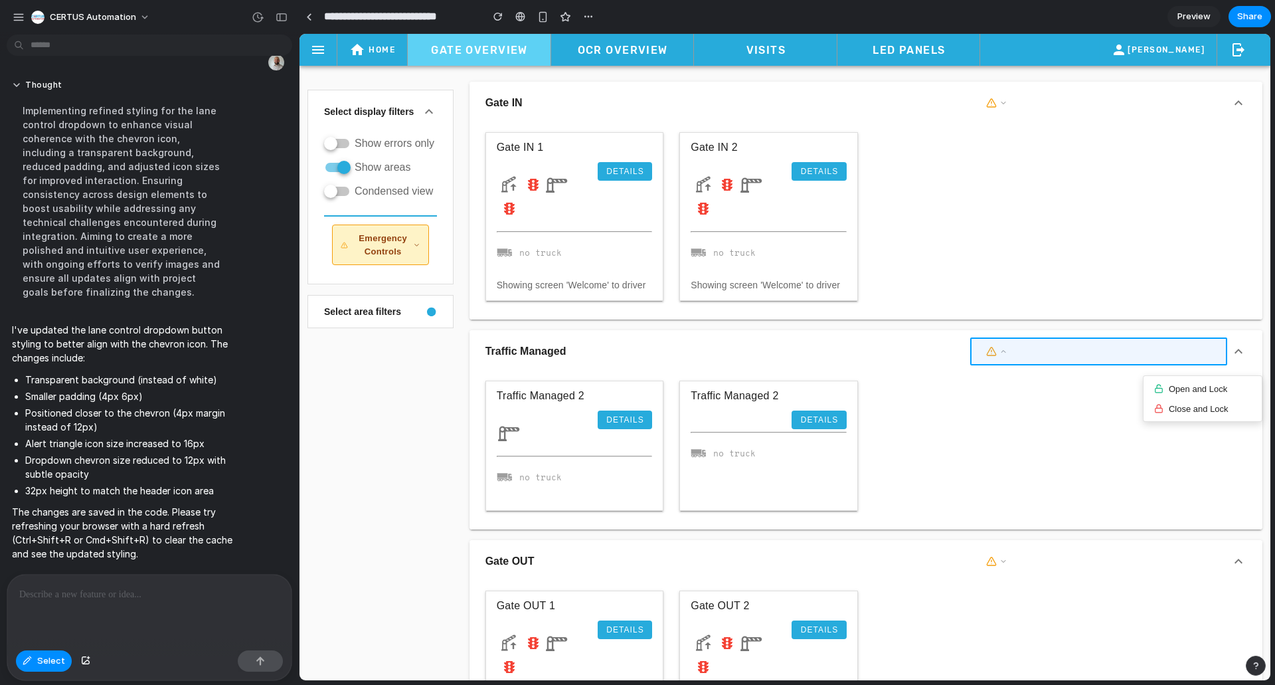
click at [1010, 349] on div at bounding box center [785, 357] width 971 height 646
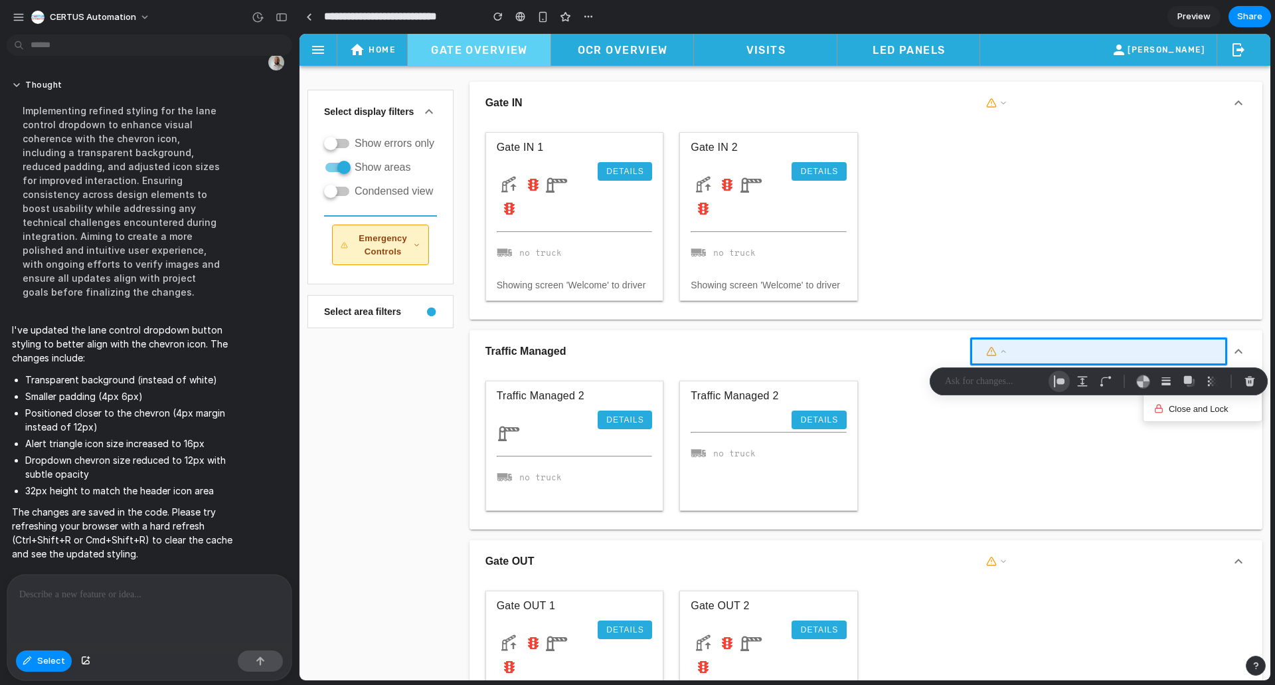
click at [1061, 377] on div "button" at bounding box center [1059, 381] width 12 height 12
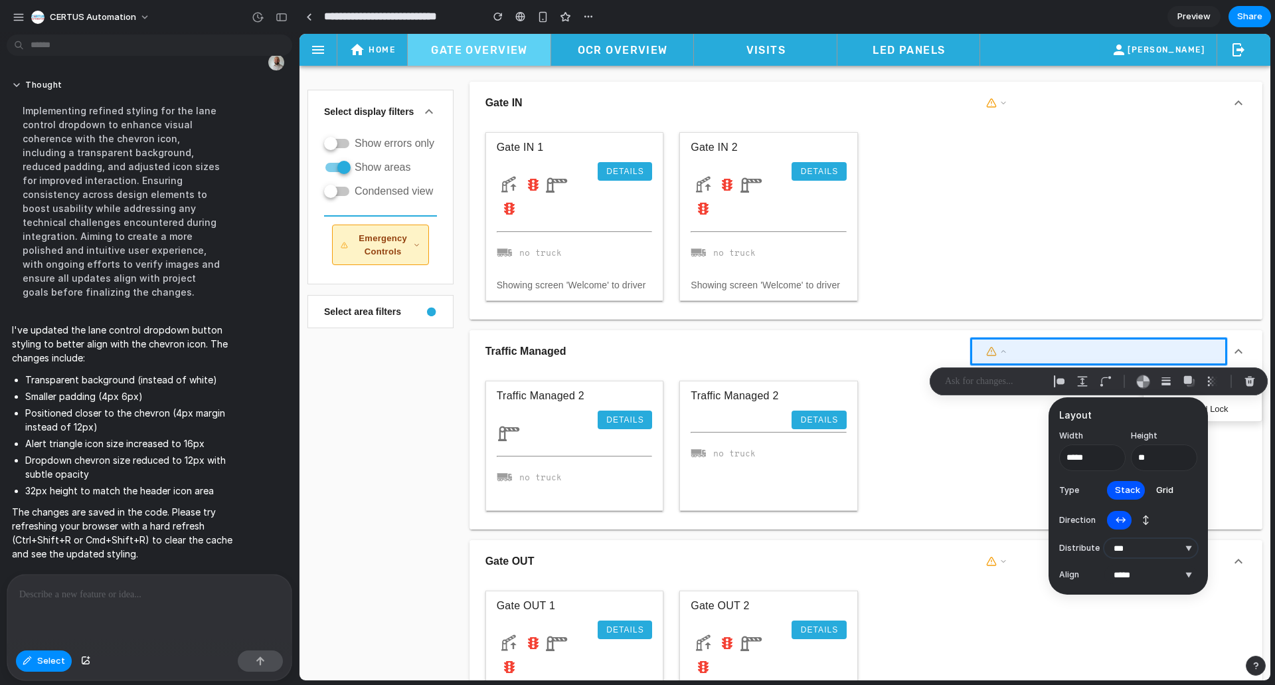
click at [1150, 550] on select "**********" at bounding box center [1151, 548] width 93 height 19
click at [1105, 539] on select "**********" at bounding box center [1151, 548] width 93 height 19
click at [1157, 550] on select "**********" at bounding box center [1151, 548] width 93 height 19
click at [1105, 539] on select "**********" at bounding box center [1151, 548] width 93 height 19
click at [1160, 549] on select "**********" at bounding box center [1151, 548] width 93 height 19
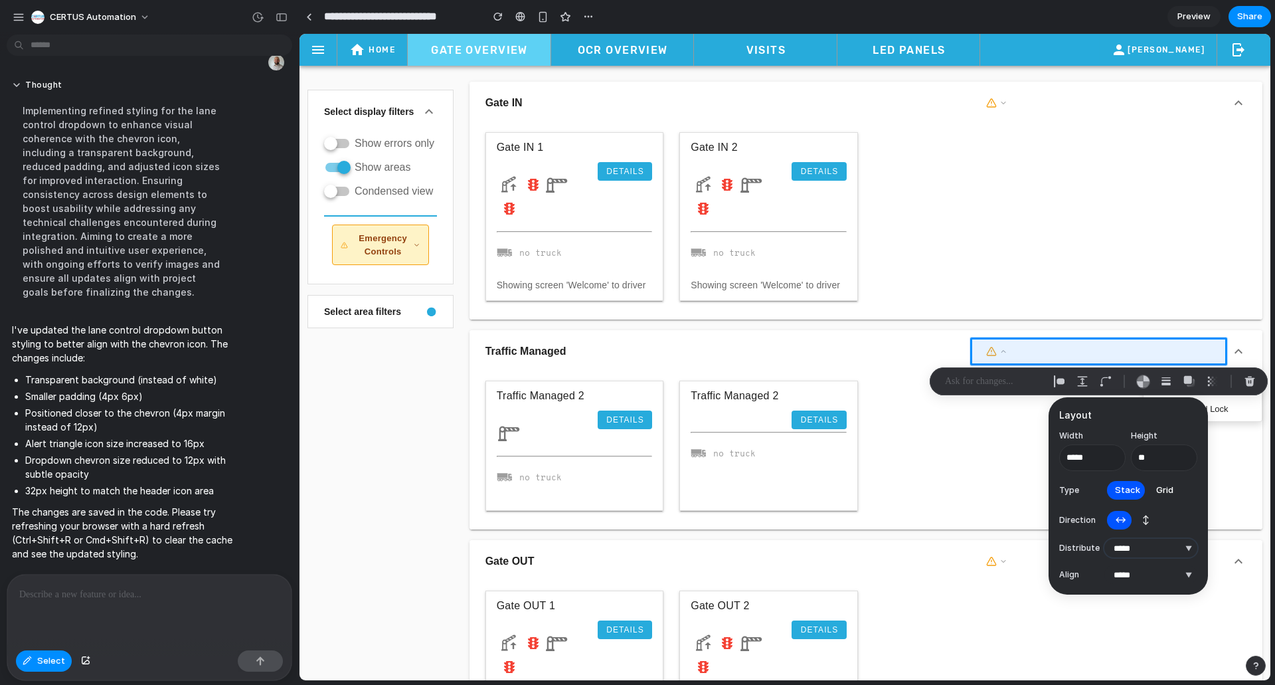
select select "********"
click at [1105, 539] on select "**********" at bounding box center [1151, 548] width 93 height 19
click at [1149, 576] on select "***** ****** *** *******" at bounding box center [1151, 574] width 93 height 19
click at [1093, 456] on input "*****" at bounding box center [1092, 457] width 66 height 27
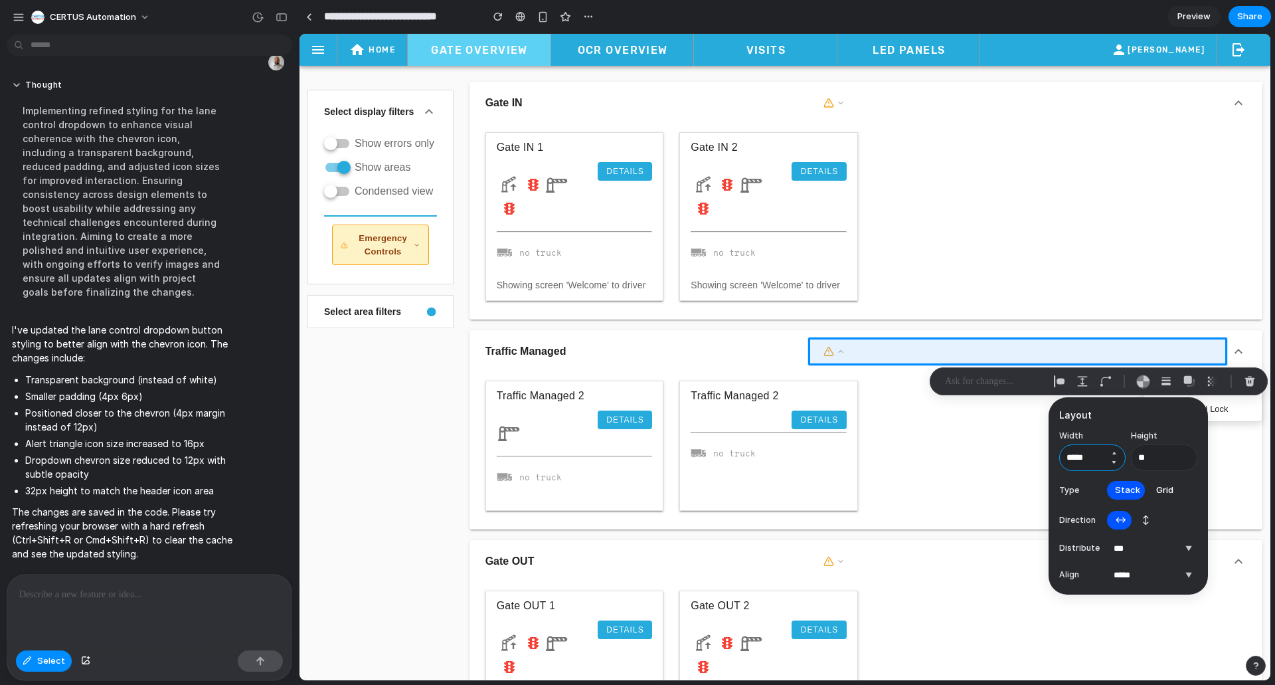
click at [1111, 462] on button "Decrement" at bounding box center [1113, 462] width 13 height 11
drag, startPoint x: 1111, startPoint y: 462, endPoint x: 1065, endPoint y: 460, distance: 45.8
click at [1065, 460] on div "*****" at bounding box center [1092, 457] width 66 height 27
click at [1065, 460] on input "*****" at bounding box center [1092, 457] width 66 height 27
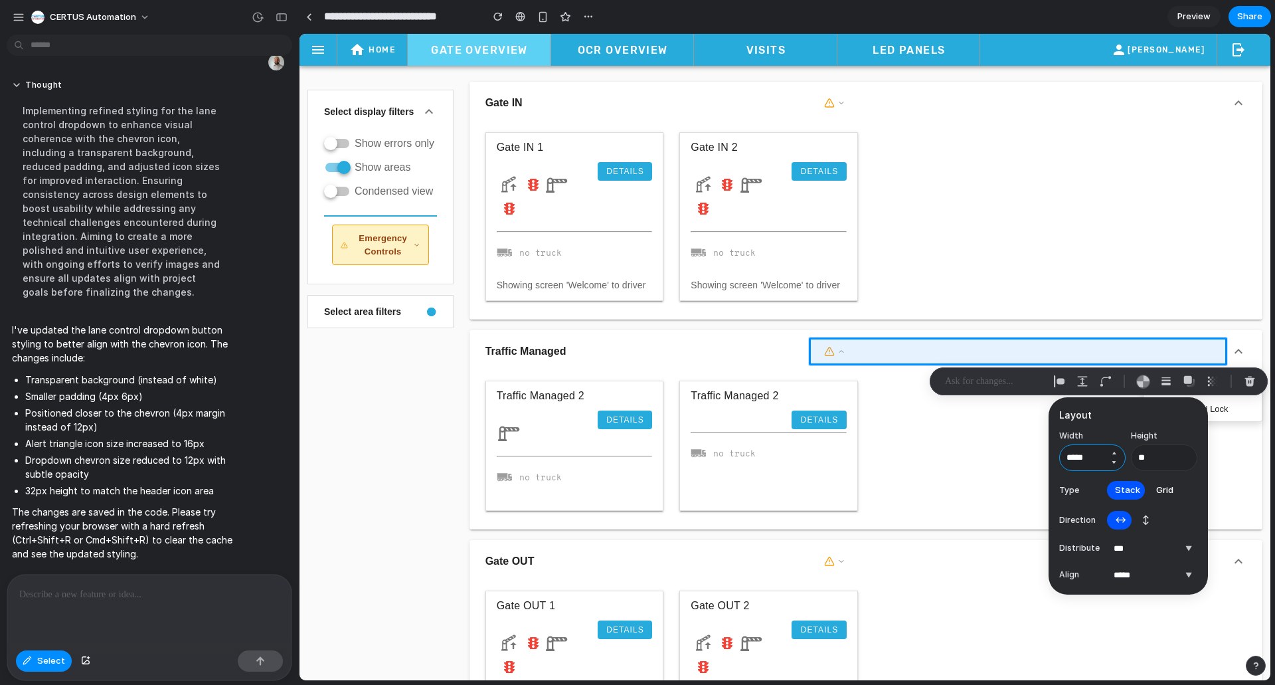
click at [1068, 459] on input "*****" at bounding box center [1092, 457] width 66 height 27
click at [1069, 459] on input "*****" at bounding box center [1092, 457] width 66 height 27
click at [1077, 460] on input "****" at bounding box center [1092, 457] width 66 height 27
click at [1111, 453] on button "Increment" at bounding box center [1113, 453] width 13 height 11
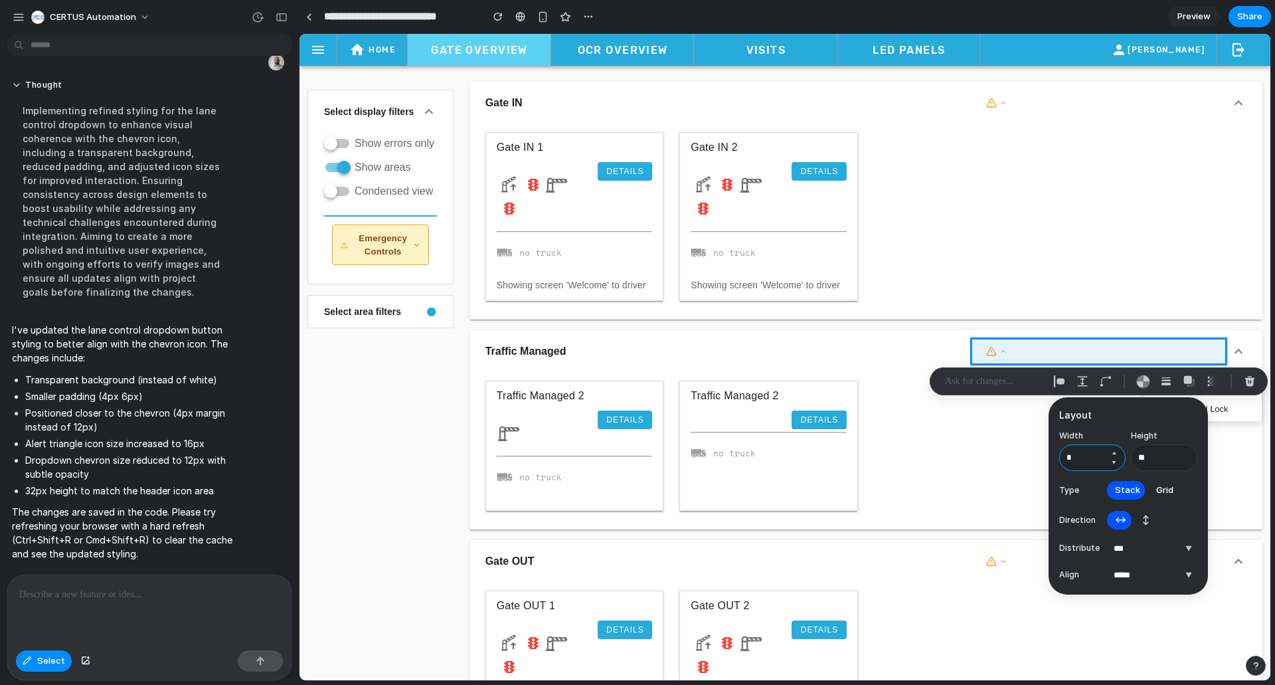
click at [1111, 453] on button "Increment" at bounding box center [1113, 453] width 13 height 11
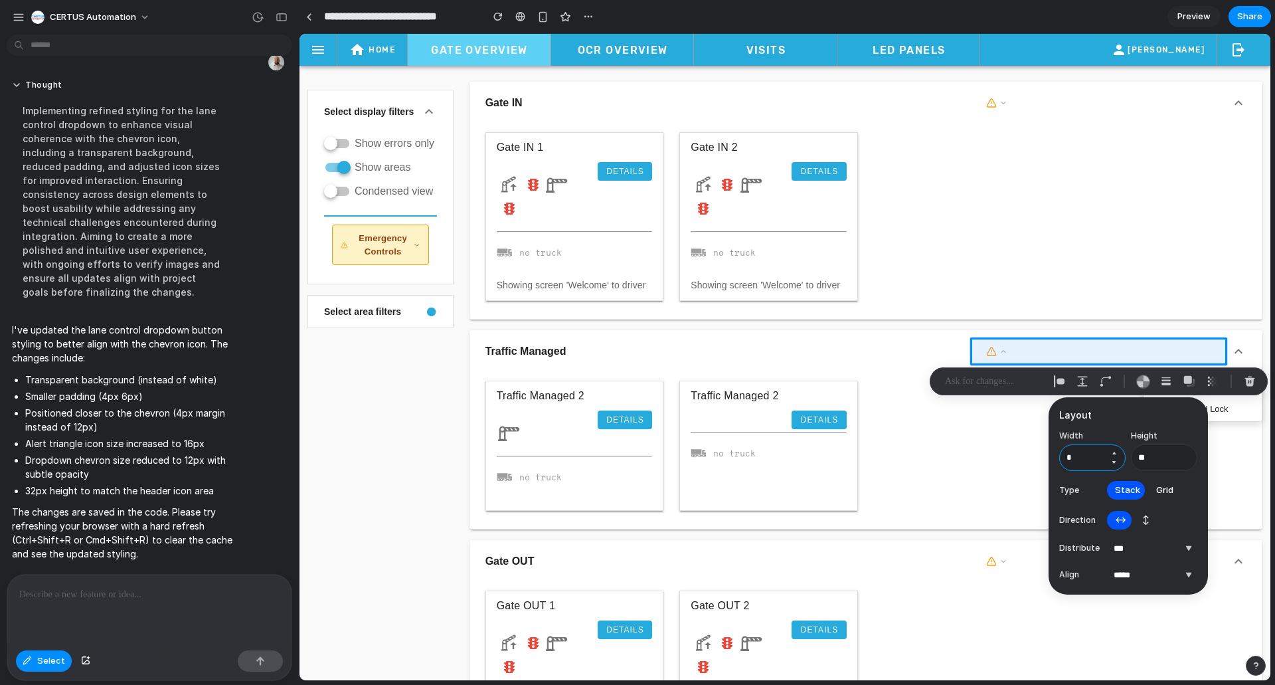
click at [1111, 453] on button "Increment" at bounding box center [1113, 453] width 13 height 11
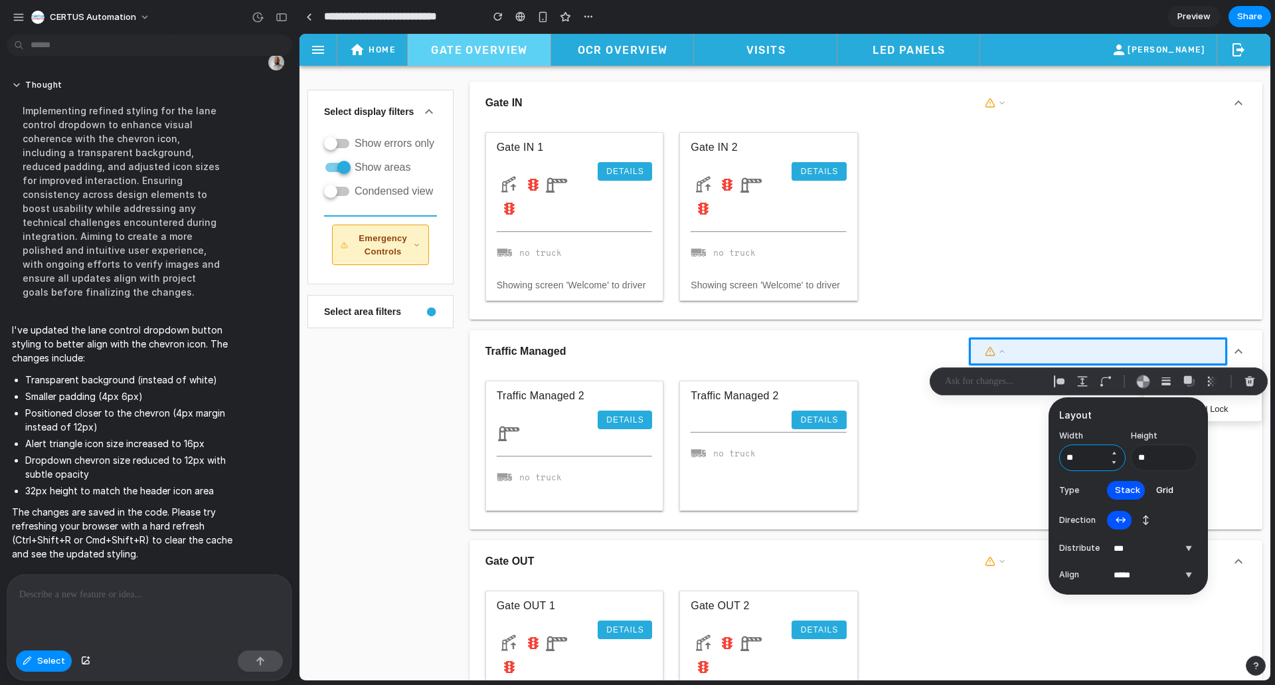
click at [1111, 453] on button "Increment" at bounding box center [1113, 453] width 13 height 11
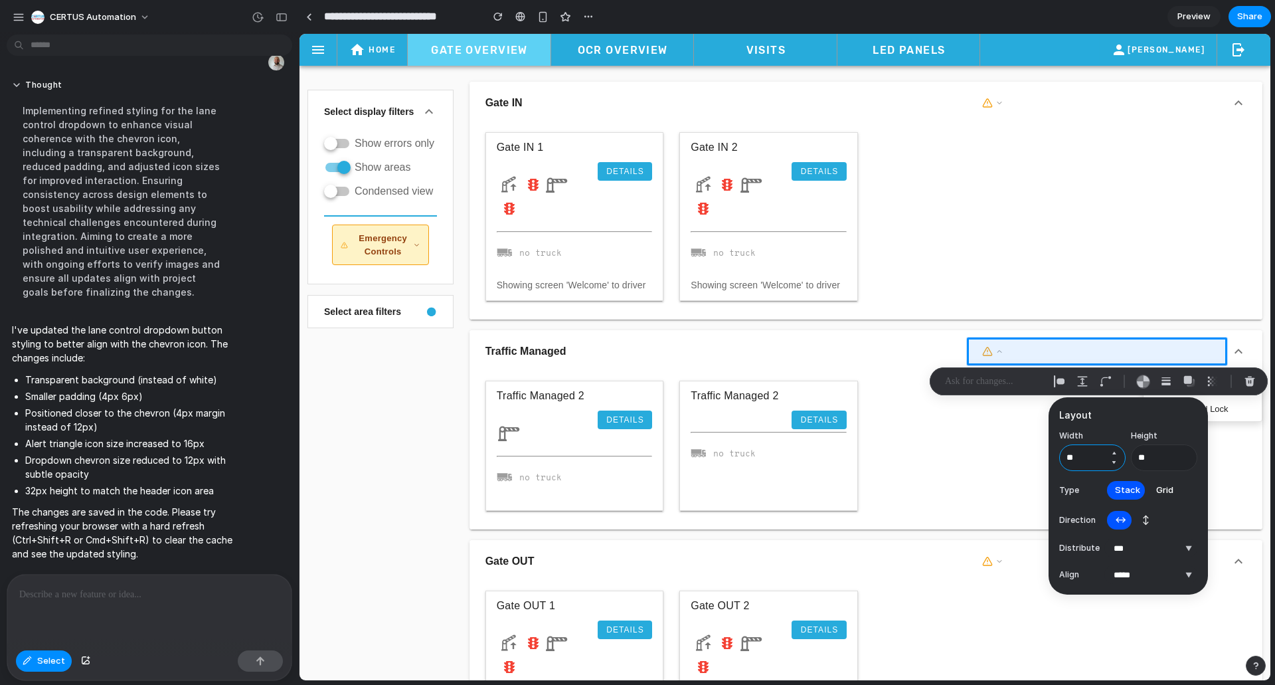
click at [1111, 453] on button "Increment" at bounding box center [1113, 453] width 13 height 11
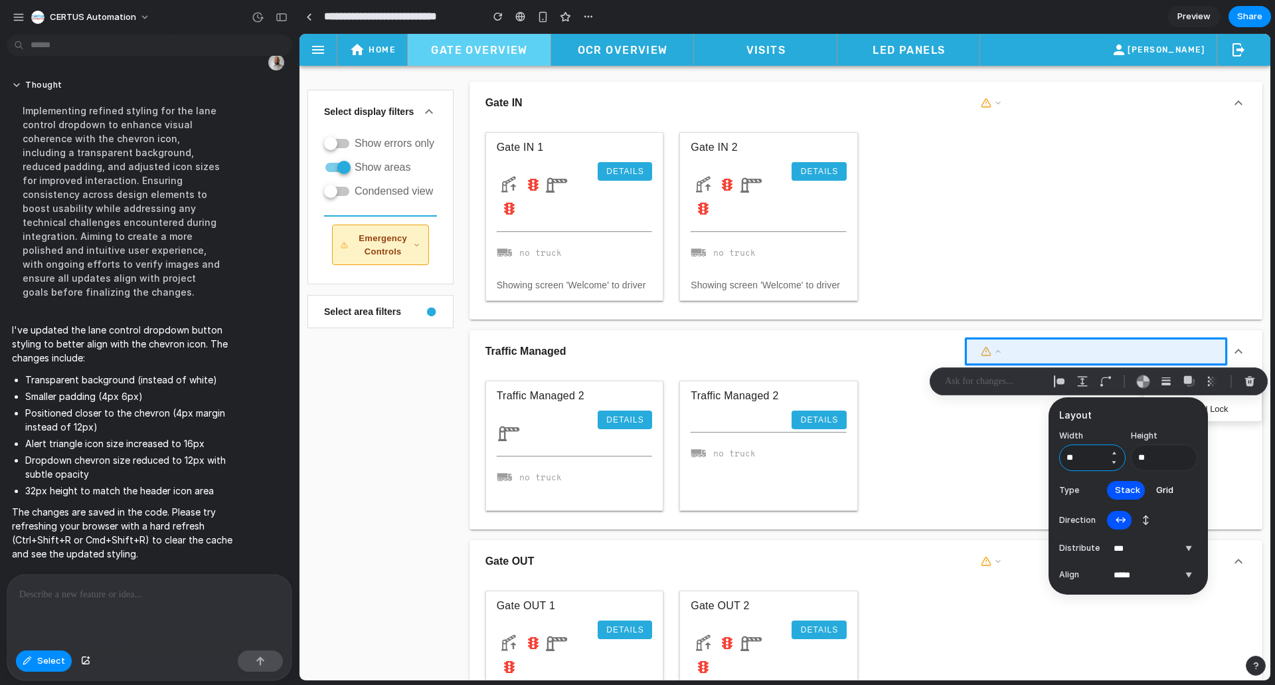
click at [1111, 453] on button "Increment" at bounding box center [1113, 453] width 13 height 11
click at [1112, 452] on button "Increment" at bounding box center [1113, 453] width 13 height 11
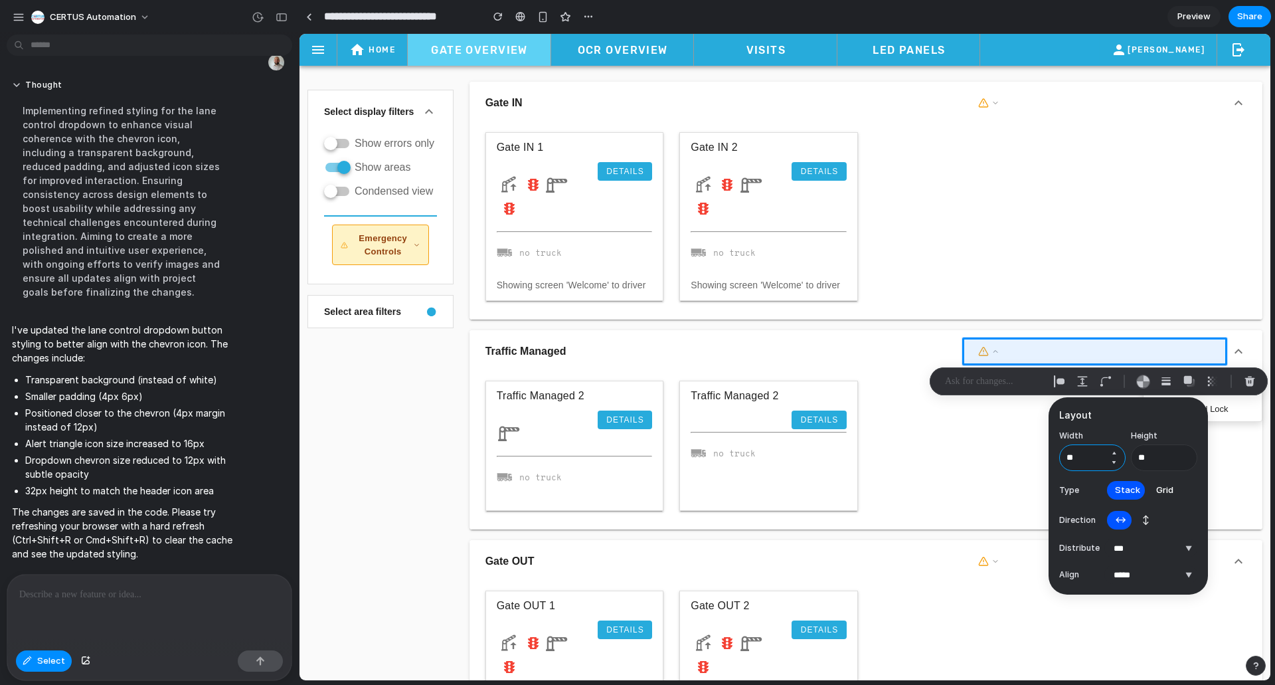
click at [1116, 464] on button "Decrement" at bounding box center [1113, 462] width 13 height 11
type input "**"
click at [1140, 581] on select "***** ****** *** *******" at bounding box center [1151, 574] width 93 height 19
select select "********"
click at [1105, 565] on select "***** ****** *** *******" at bounding box center [1151, 574] width 93 height 19
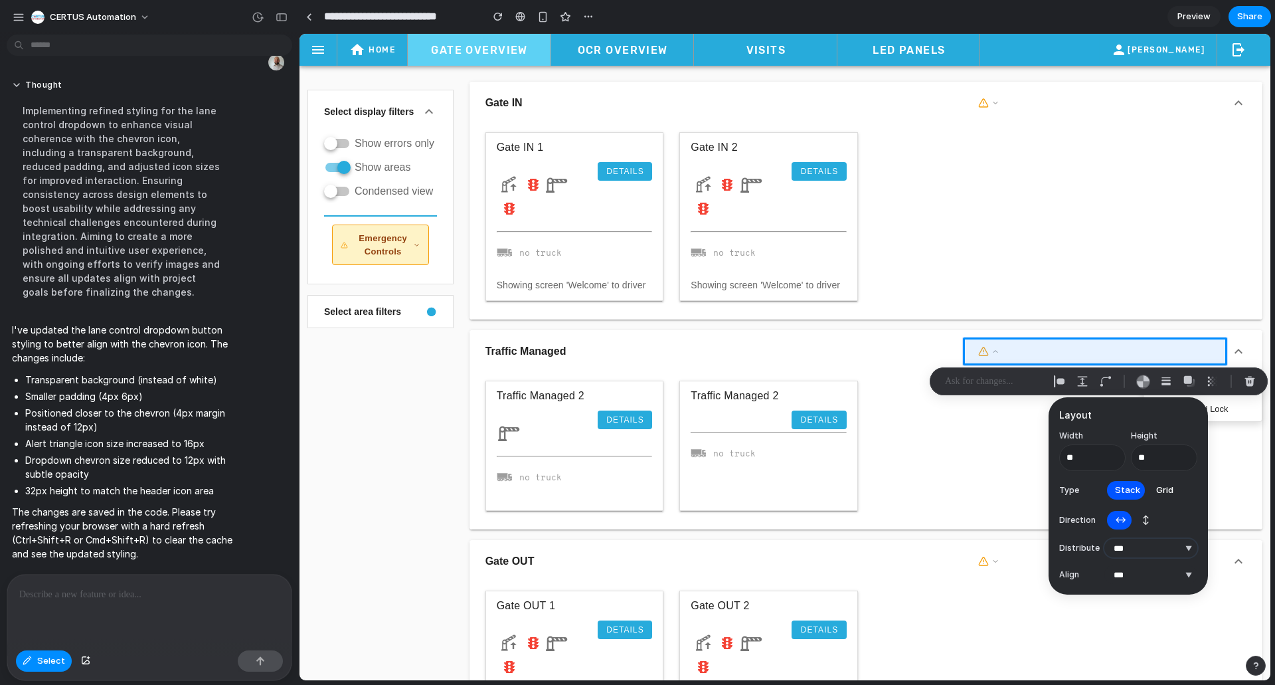
click at [1153, 547] on select "**********" at bounding box center [1151, 548] width 93 height 19
select select "**********"
click at [1105, 539] on select "**********" at bounding box center [1151, 548] width 93 height 19
click at [1150, 547] on select "**********" at bounding box center [1151, 548] width 93 height 19
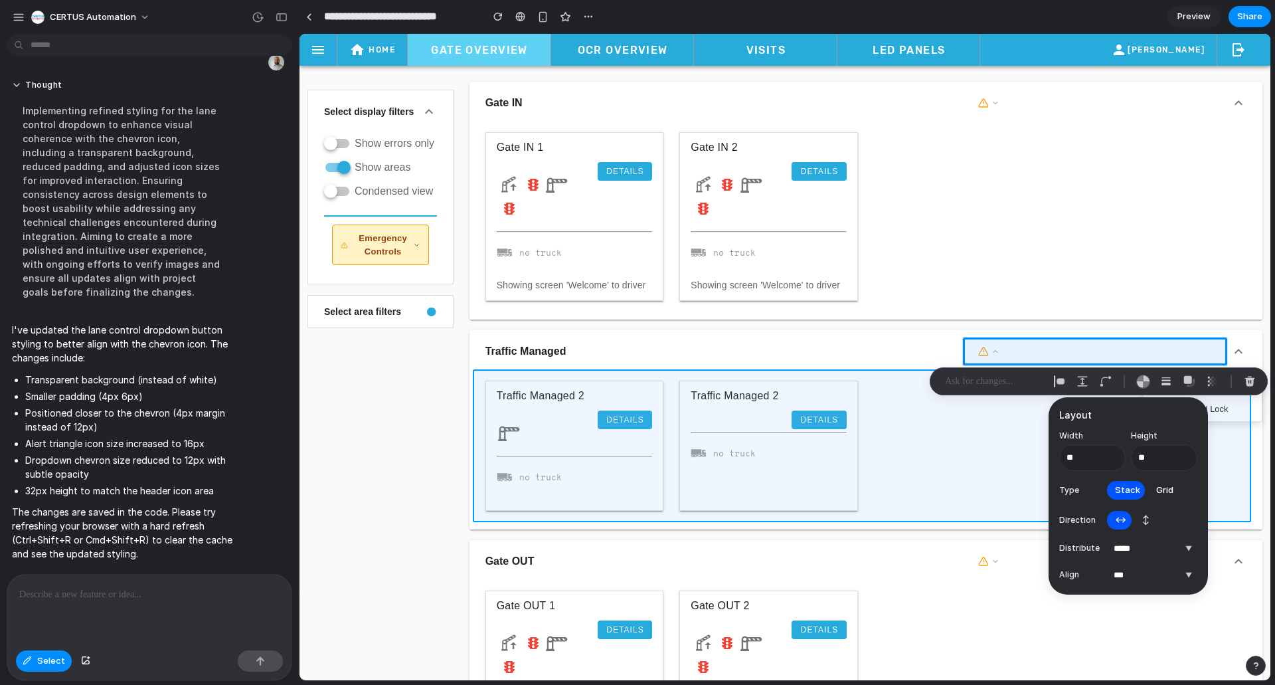
click at [895, 339] on div at bounding box center [785, 357] width 971 height 646
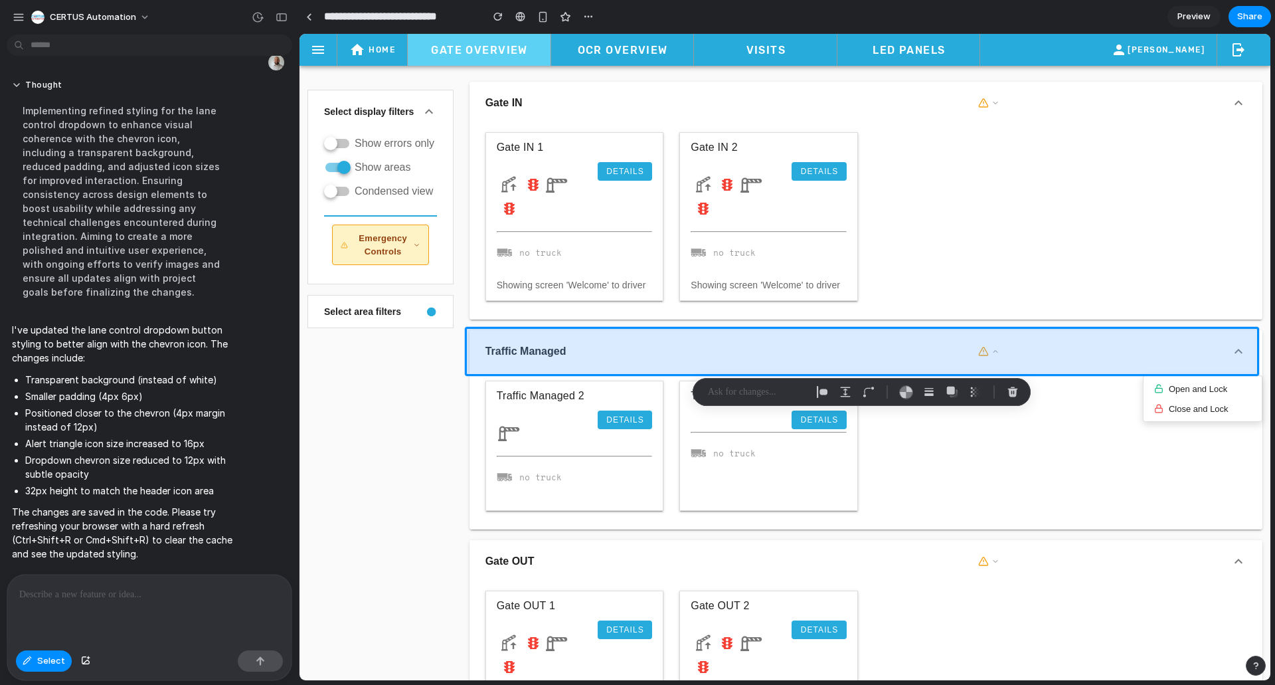
click at [975, 343] on div at bounding box center [785, 357] width 971 height 646
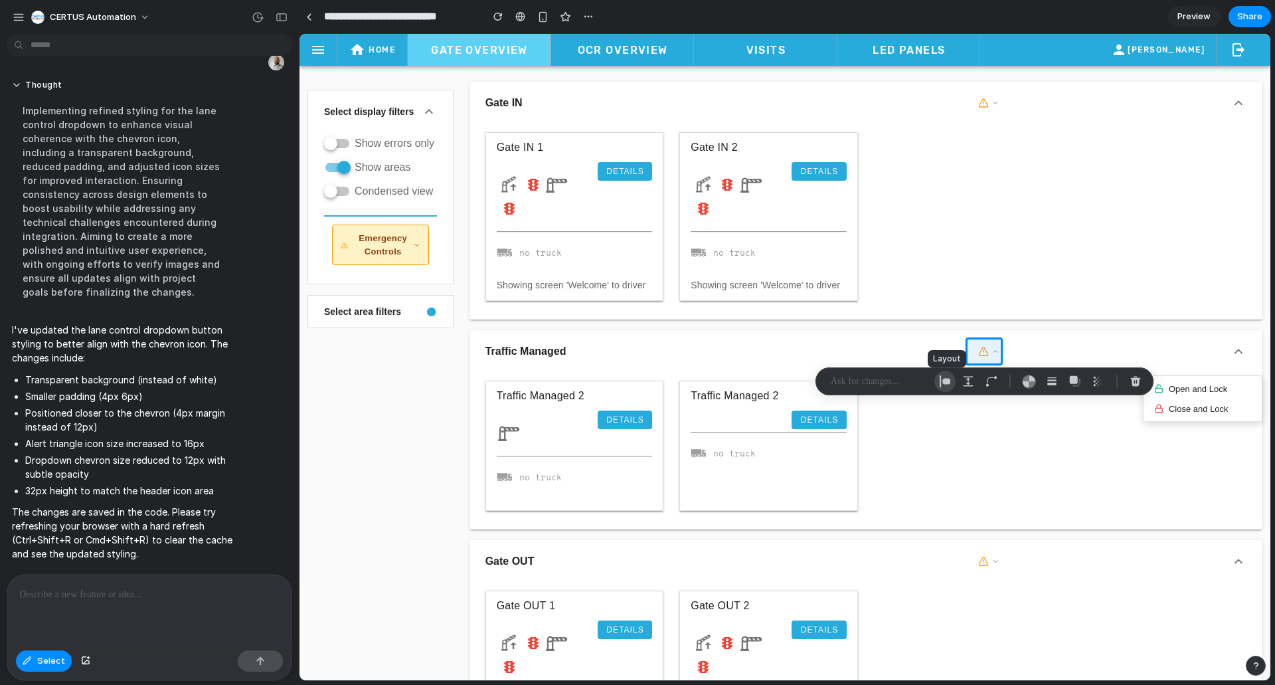
click at [950, 388] on button "button" at bounding box center [944, 381] width 21 height 21
select select "******"
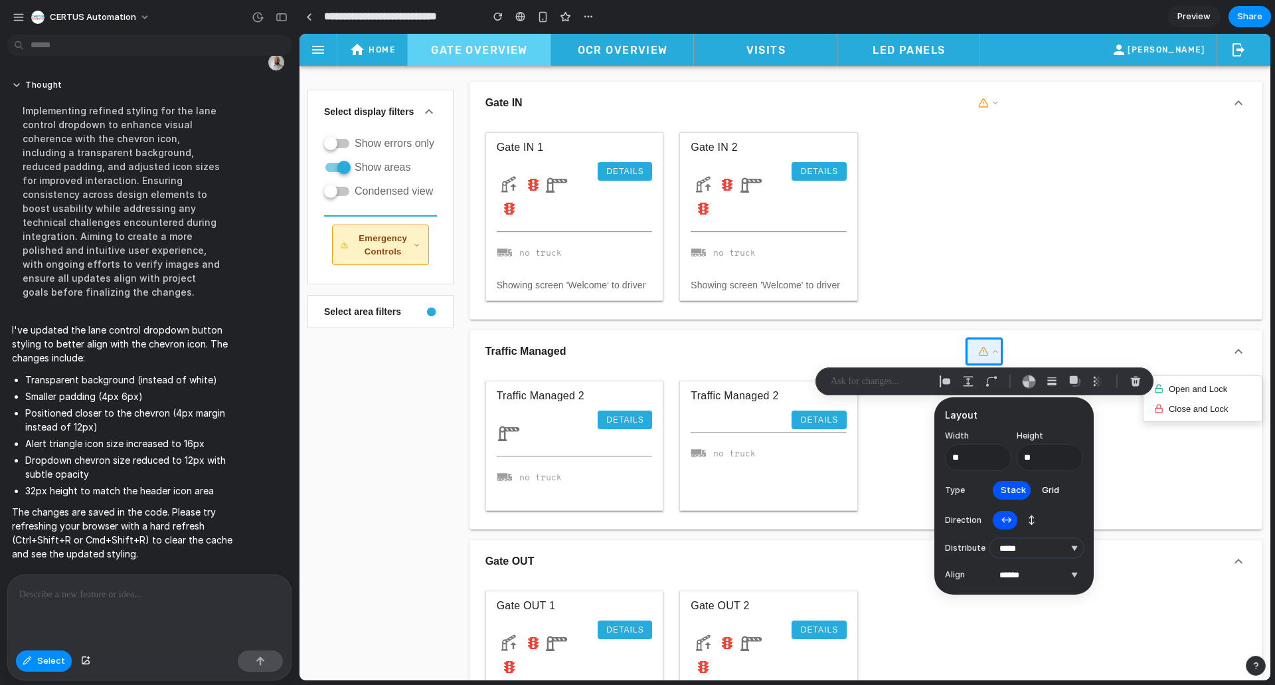
click at [1038, 549] on select "**********" at bounding box center [1036, 548] width 93 height 19
click at [990, 539] on select "**********" at bounding box center [1036, 548] width 93 height 19
click at [1035, 549] on select "**********" at bounding box center [1036, 548] width 93 height 19
select select "**********"
click at [990, 539] on select "**********" at bounding box center [1036, 548] width 93 height 19
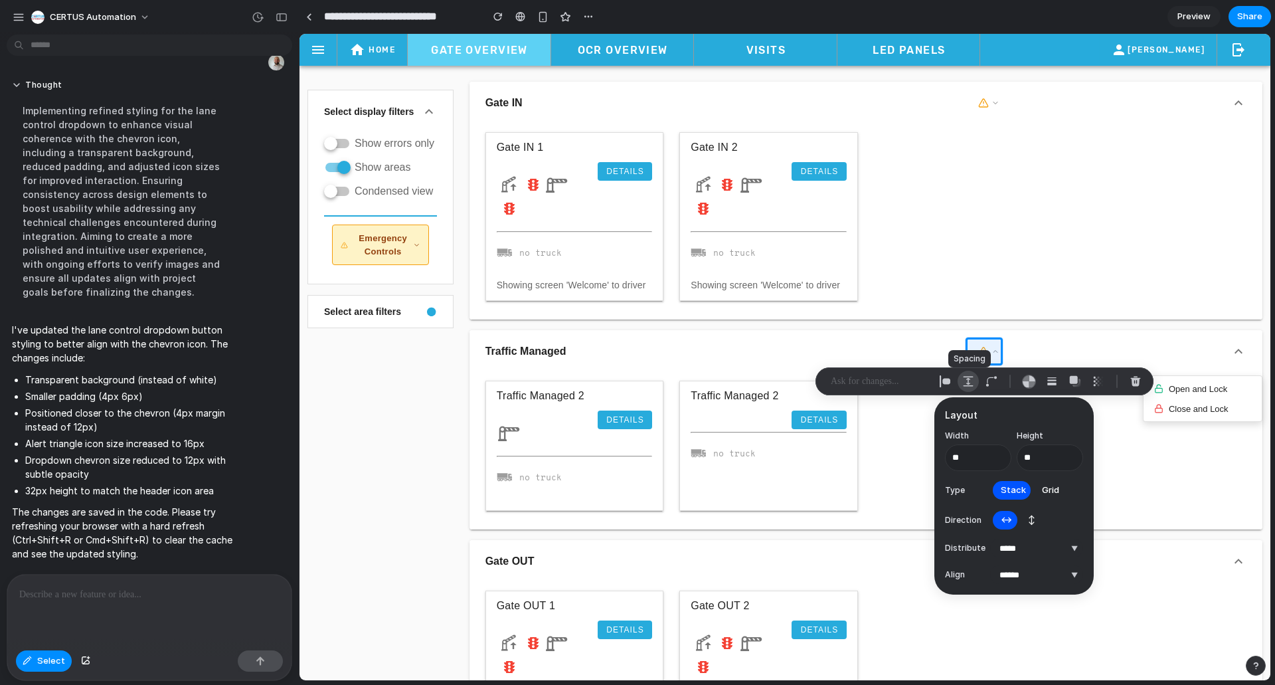
click at [969, 386] on div "button" at bounding box center [968, 381] width 12 height 12
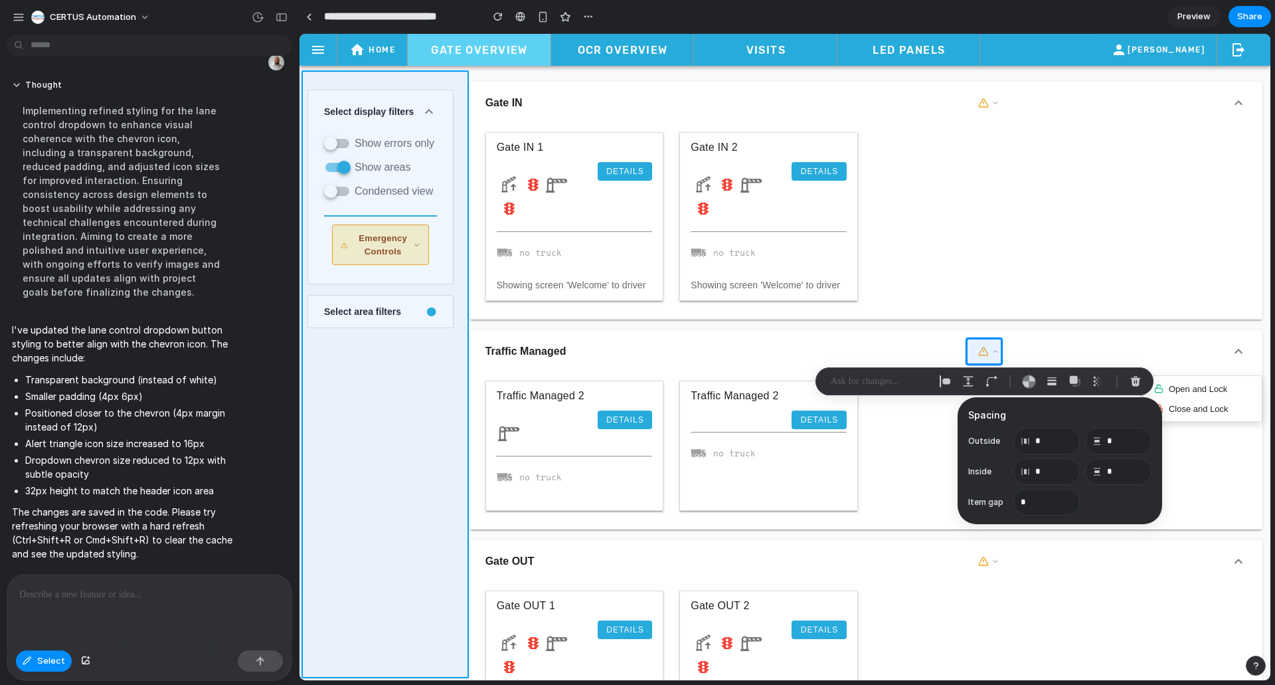
click at [423, 438] on div at bounding box center [785, 357] width 971 height 646
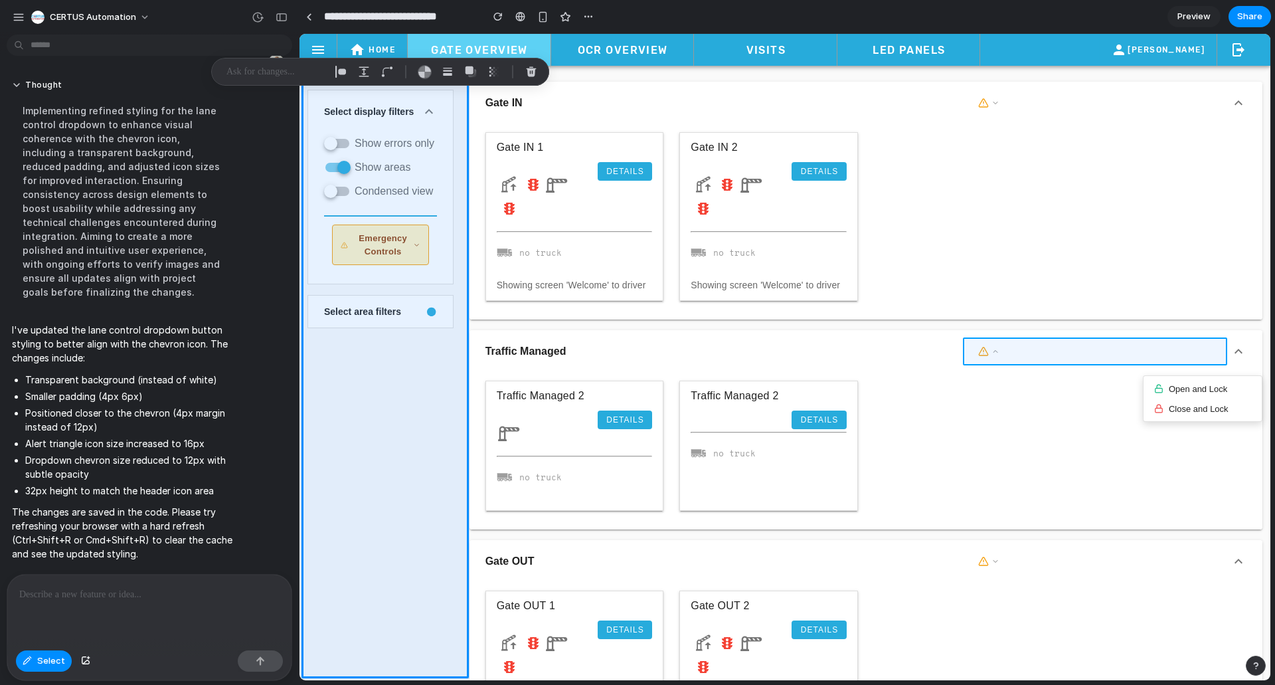
click at [1093, 350] on div at bounding box center [785, 357] width 971 height 646
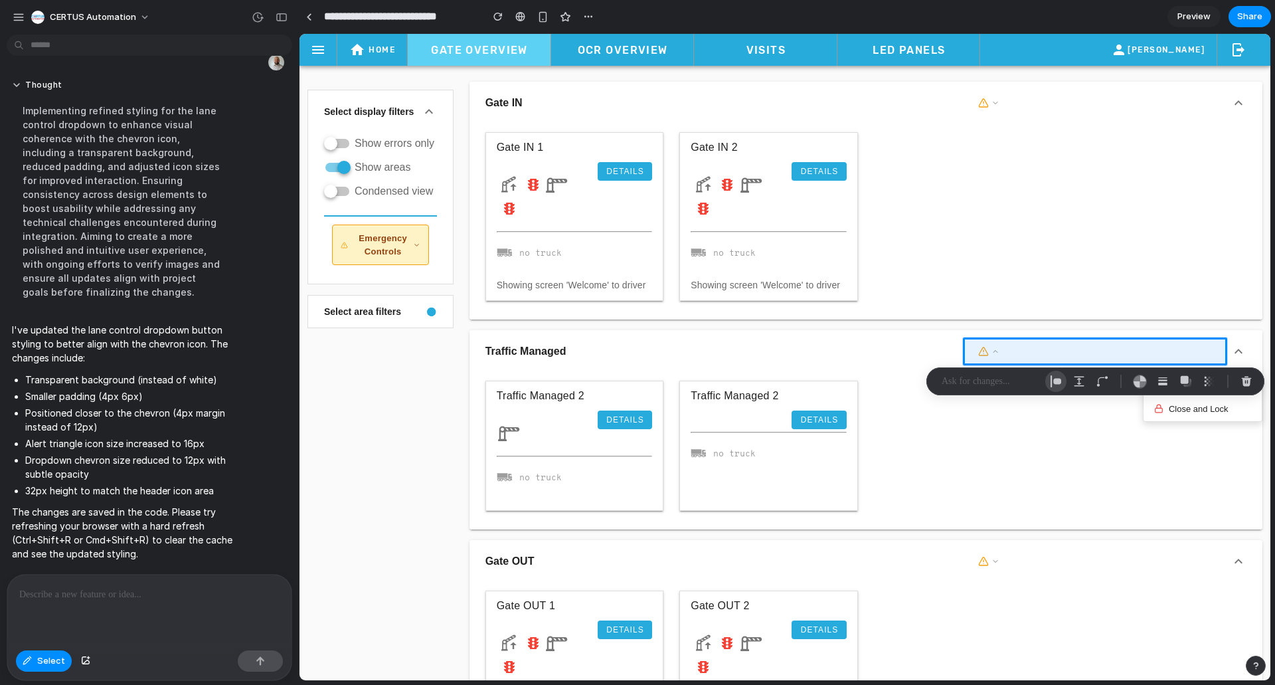
click at [1057, 383] on div "button" at bounding box center [1056, 381] width 12 height 12
select select "********"
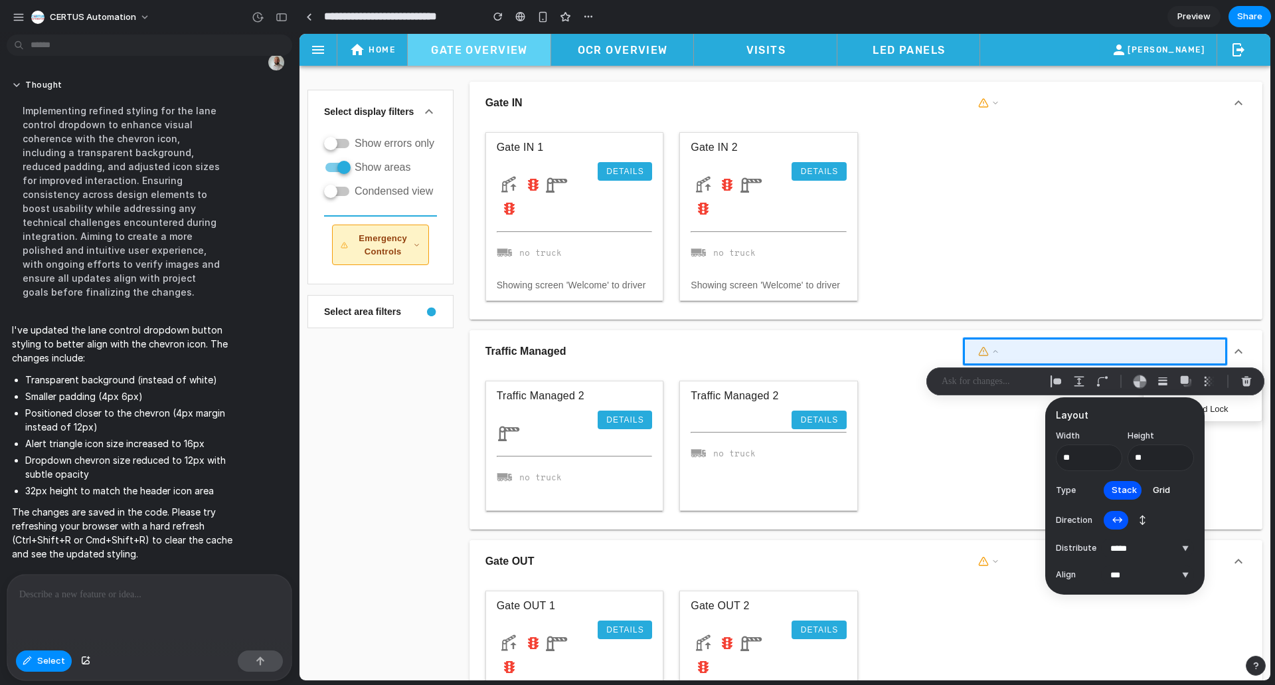
click at [1148, 521] on button "↕" at bounding box center [1142, 519] width 23 height 21
click at [1118, 519] on span "↔" at bounding box center [1117, 519] width 11 height 13
click at [1117, 549] on select "**********" at bounding box center [1147, 548] width 93 height 19
select select "********"
click at [1101, 539] on select "**********" at bounding box center [1147, 548] width 93 height 19
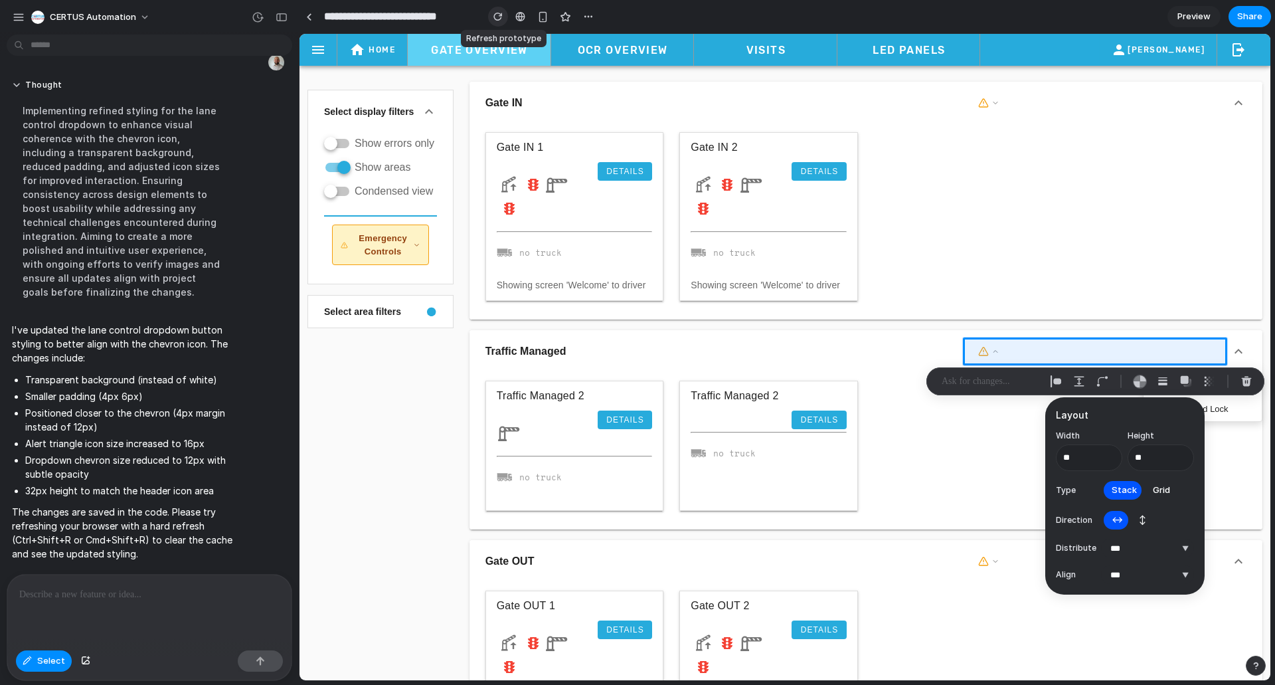
click at [497, 21] on div "button" at bounding box center [497, 16] width 9 height 9
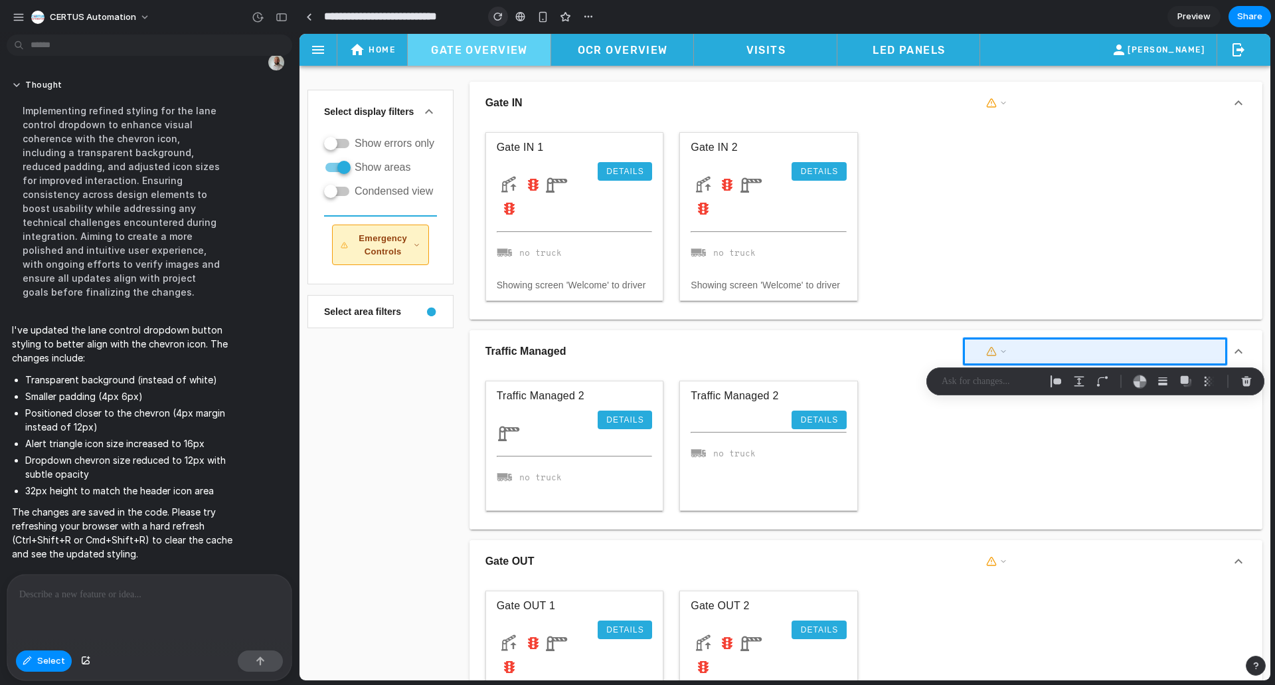
click at [497, 21] on div "button" at bounding box center [497, 16] width 9 height 9
click at [1000, 356] on div at bounding box center [785, 357] width 971 height 646
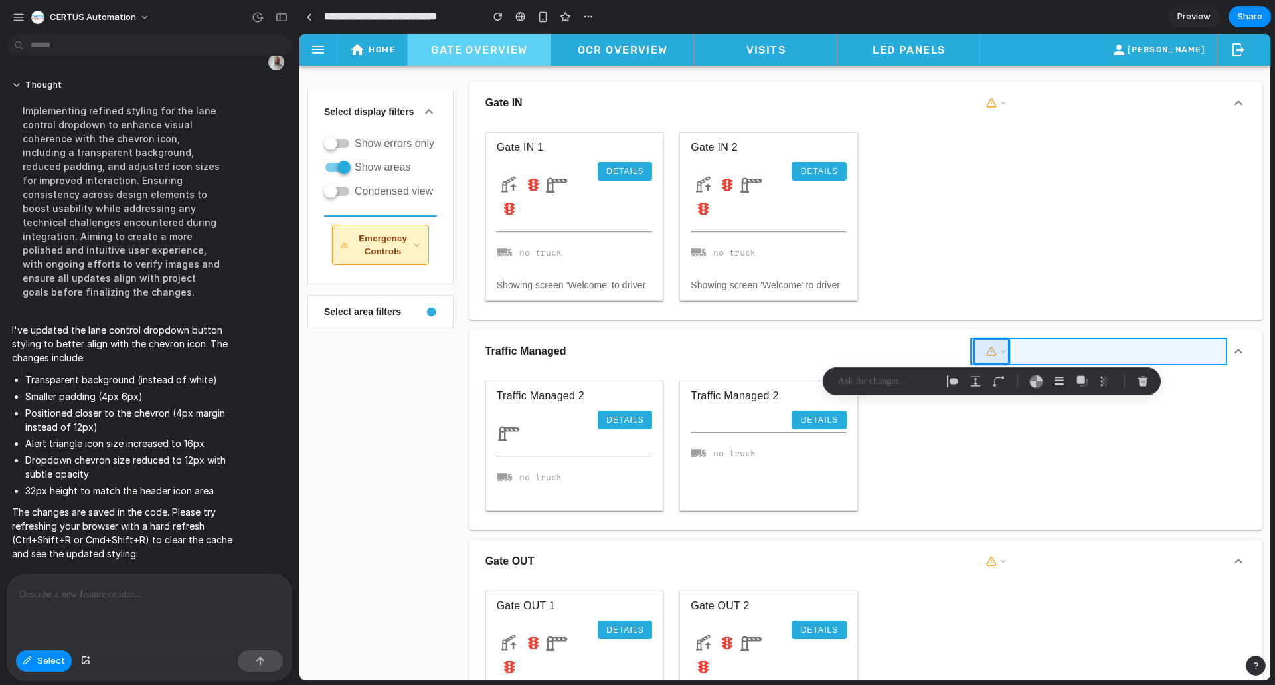
click at [1039, 357] on div at bounding box center [785, 357] width 971 height 646
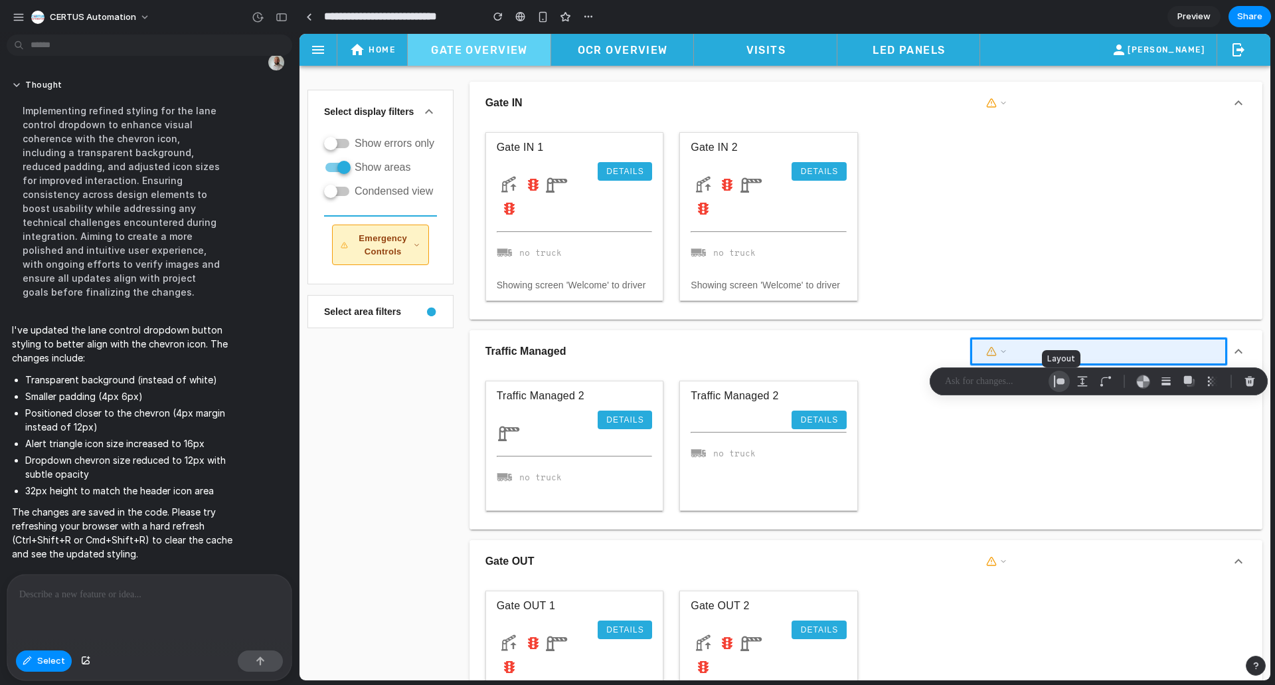
click at [1052, 385] on button "button" at bounding box center [1059, 381] width 21 height 21
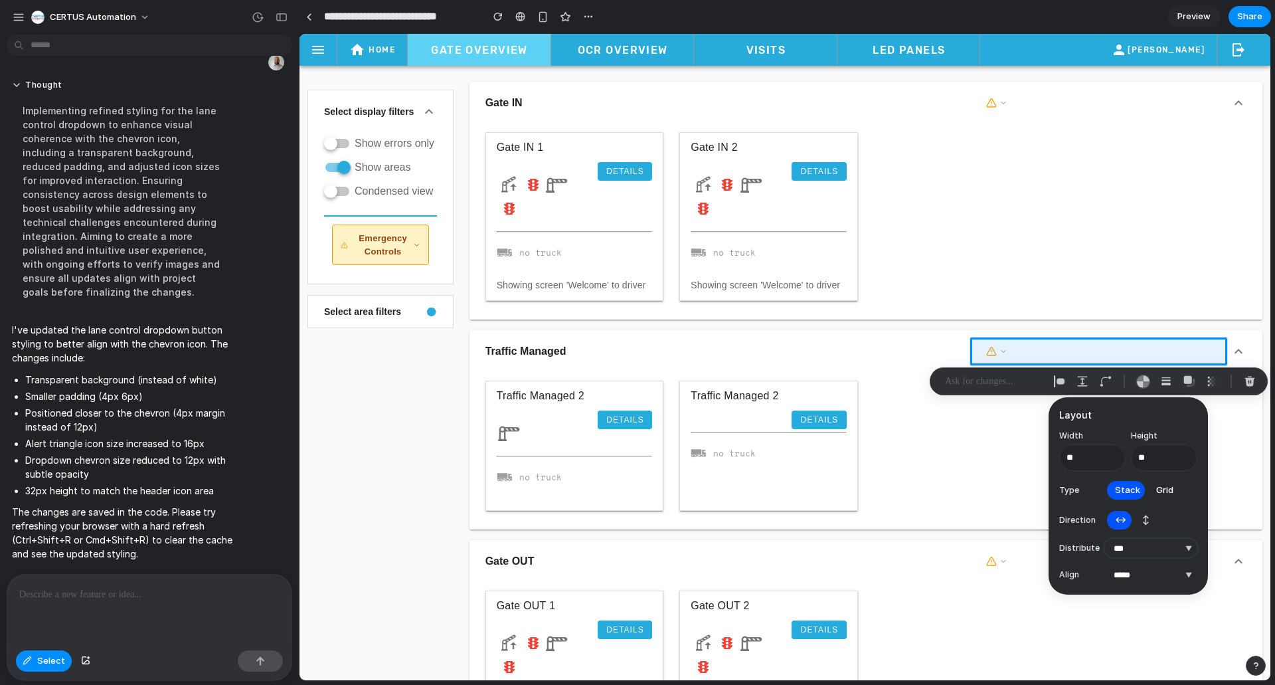
click at [1162, 550] on select "**********" at bounding box center [1151, 548] width 93 height 19
click at [1105, 539] on select "**********" at bounding box center [1151, 548] width 93 height 19
click at [1128, 546] on select "**********" at bounding box center [1151, 548] width 93 height 19
click at [1105, 539] on select "**********" at bounding box center [1151, 548] width 93 height 19
click at [1149, 549] on select "**********" at bounding box center [1151, 548] width 93 height 19
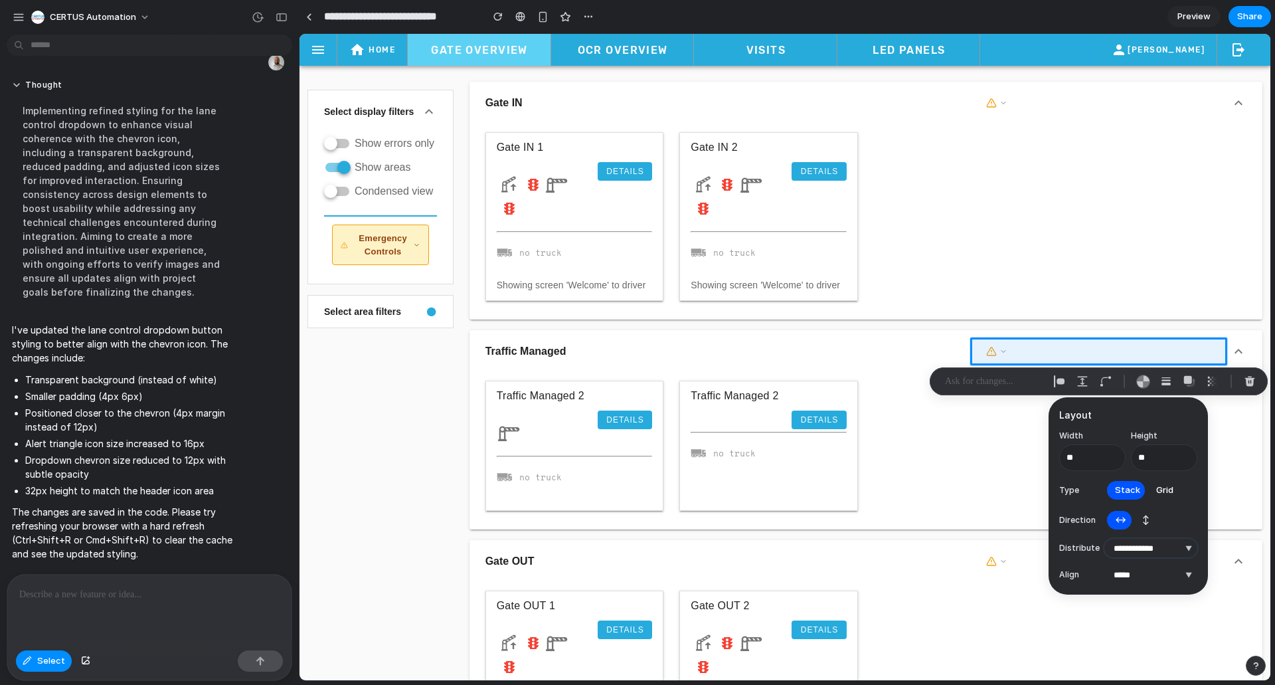
click at [1105, 539] on select "**********" at bounding box center [1151, 548] width 93 height 19
click at [1145, 547] on select "**********" at bounding box center [1151, 548] width 93 height 19
select select "**********"
click at [1105, 539] on select "**********" at bounding box center [1151, 548] width 93 height 19
click at [1143, 577] on select "***** ****** *** *******" at bounding box center [1151, 574] width 93 height 19
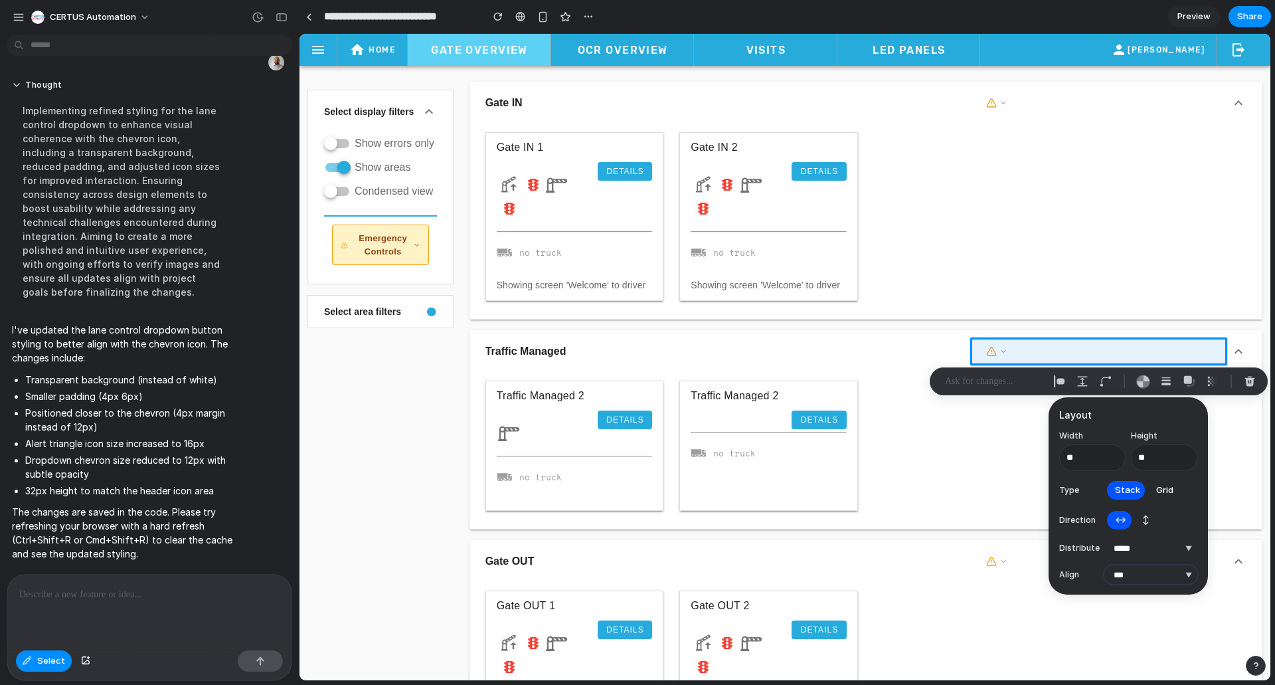
click at [1105, 565] on select "***** ****** *** *******" at bounding box center [1151, 574] width 93 height 19
click at [1156, 571] on select "***** ****** *** *******" at bounding box center [1151, 574] width 93 height 19
select select "**********"
click at [1105, 565] on select "***** ****** *** *******" at bounding box center [1151, 574] width 93 height 19
click at [994, 351] on div at bounding box center [785, 357] width 971 height 646
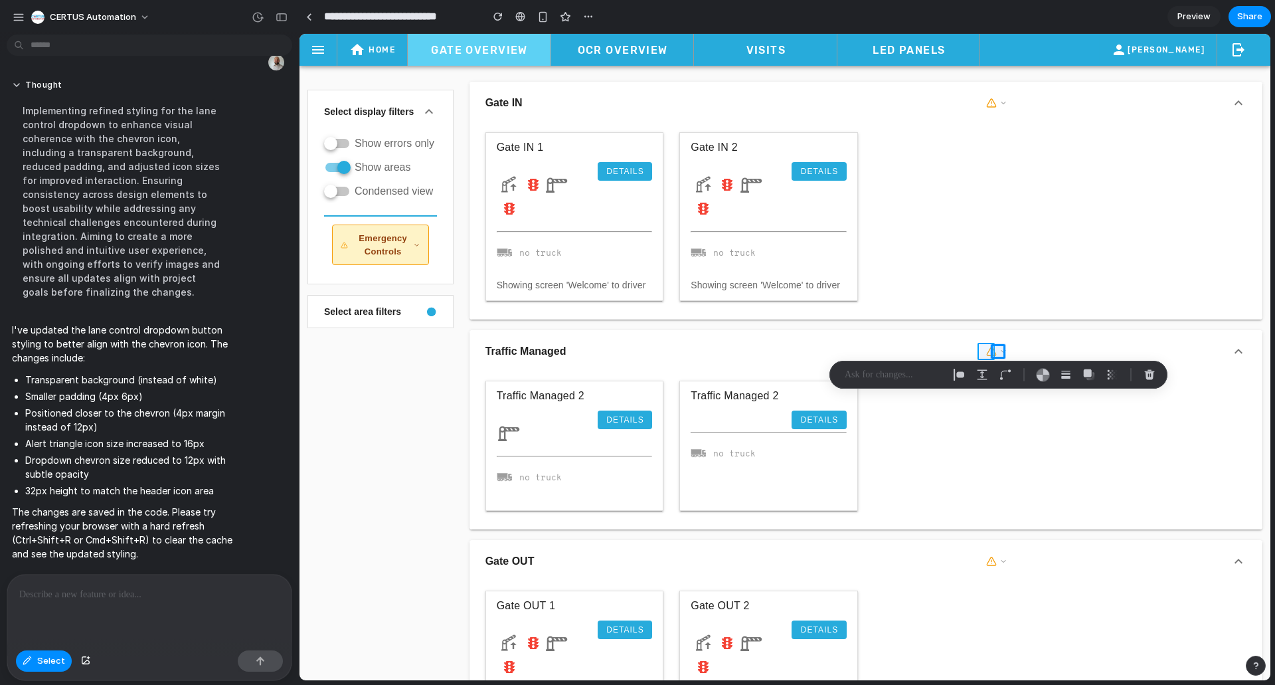
click at [992, 354] on div at bounding box center [785, 357] width 971 height 646
click at [997, 343] on div at bounding box center [785, 357] width 971 height 646
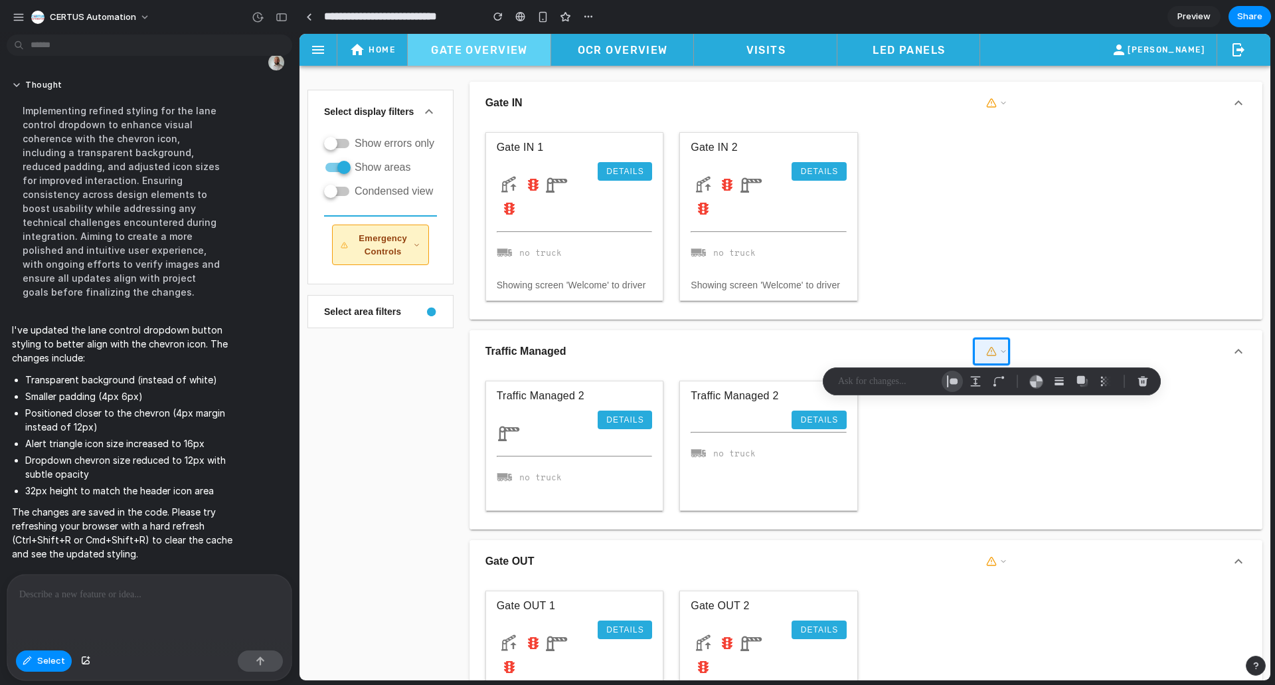
click at [949, 373] on button "button" at bounding box center [952, 381] width 21 height 21
select select "******"
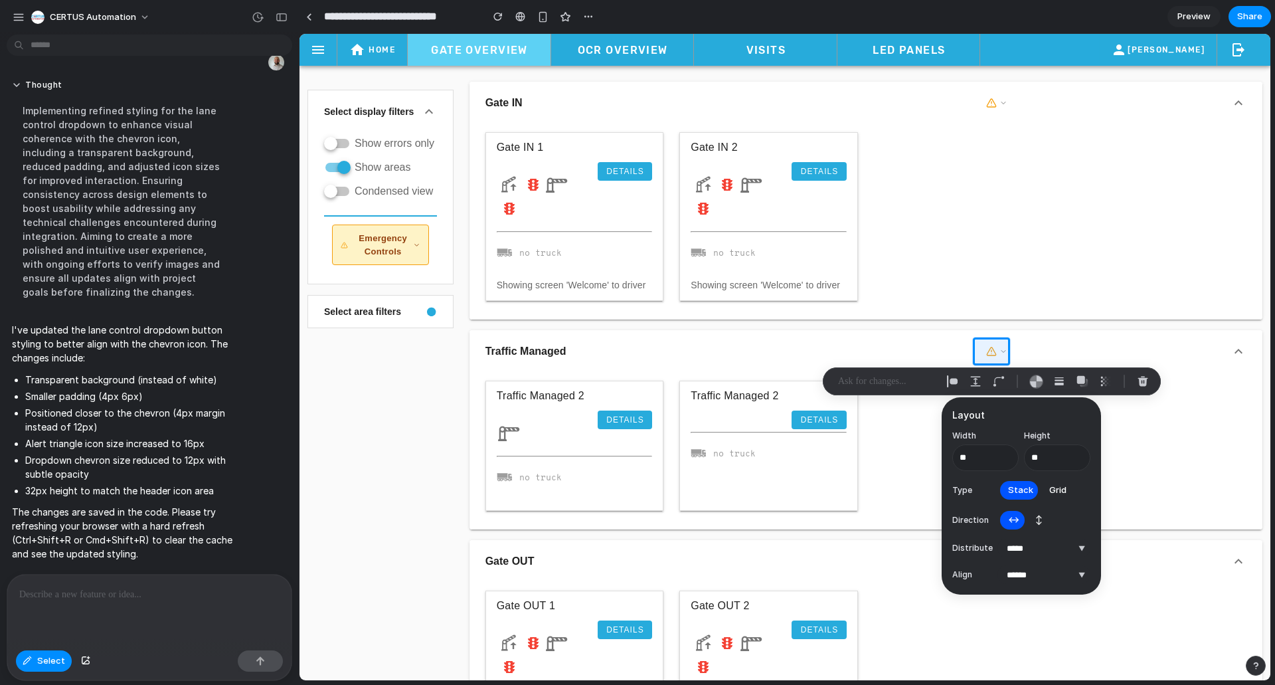
click at [1035, 345] on div at bounding box center [785, 357] width 971 height 646
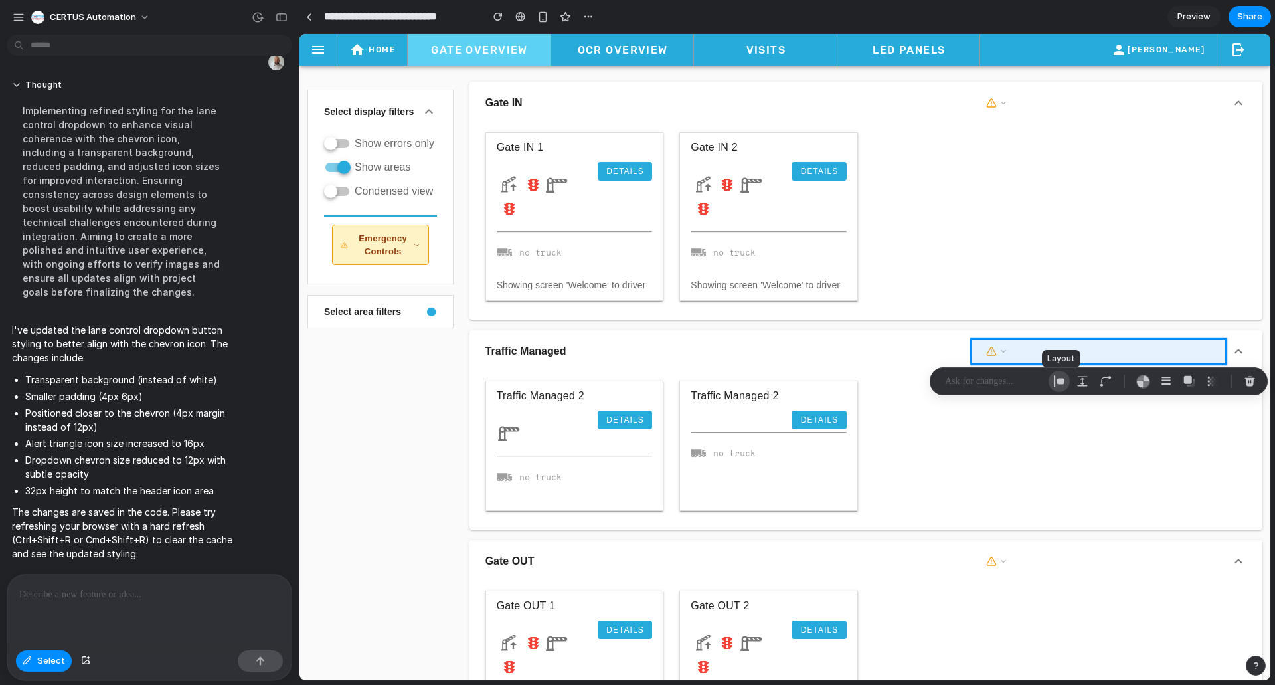
click at [1069, 380] on button "button" at bounding box center [1059, 381] width 21 height 21
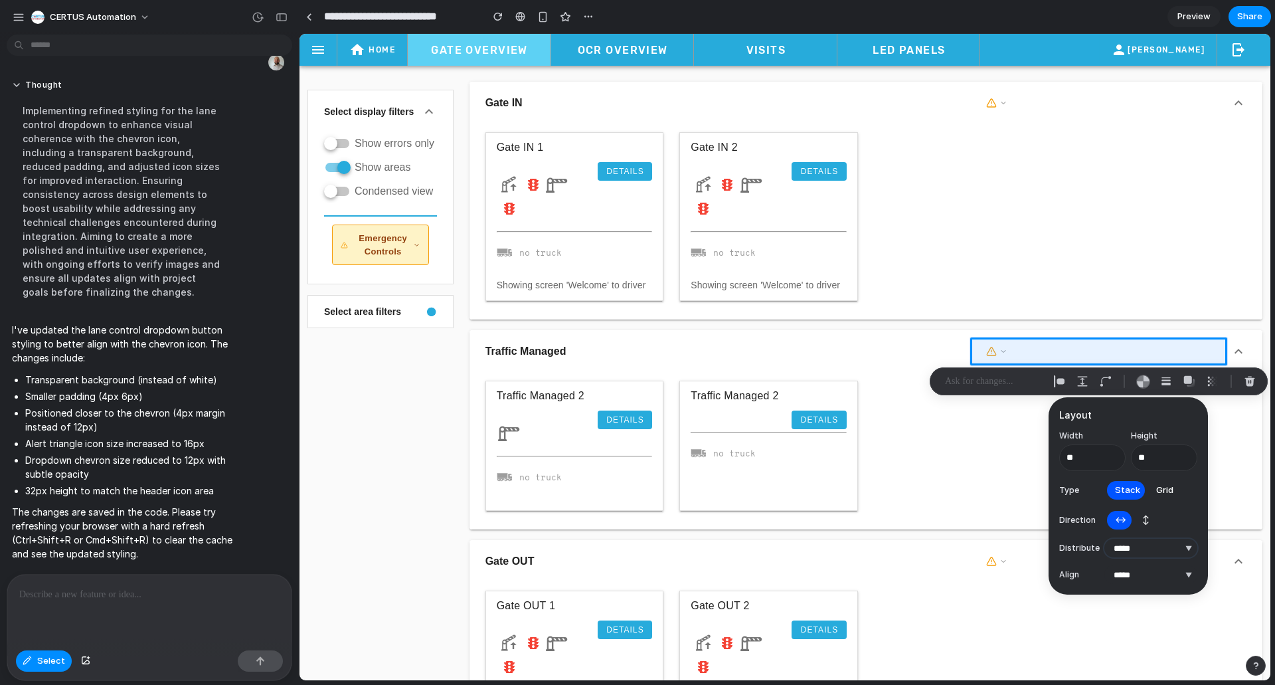
click at [1160, 541] on select "**********" at bounding box center [1151, 548] width 93 height 19
click at [1105, 539] on select "**********" at bounding box center [1151, 548] width 93 height 19
click at [1162, 554] on select "**********" at bounding box center [1151, 548] width 93 height 19
select select "********"
click at [1105, 539] on select "**********" at bounding box center [1151, 548] width 93 height 19
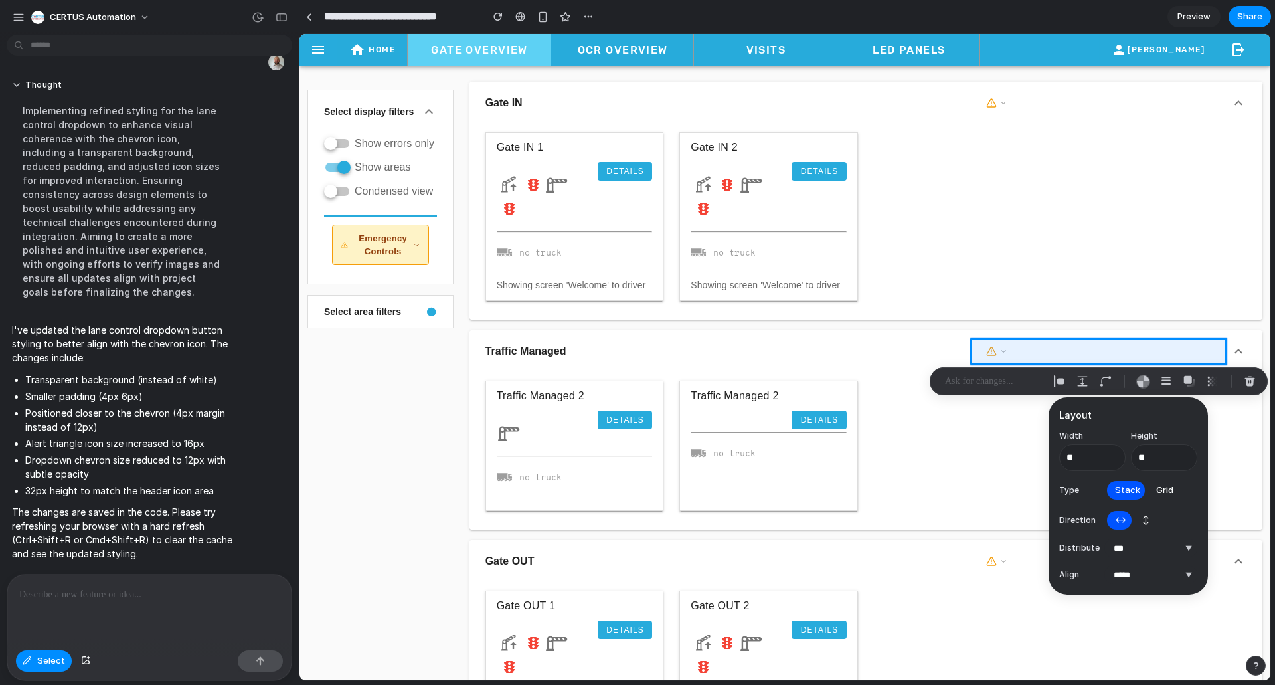
click at [173, 575] on div at bounding box center [149, 610] width 284 height 70
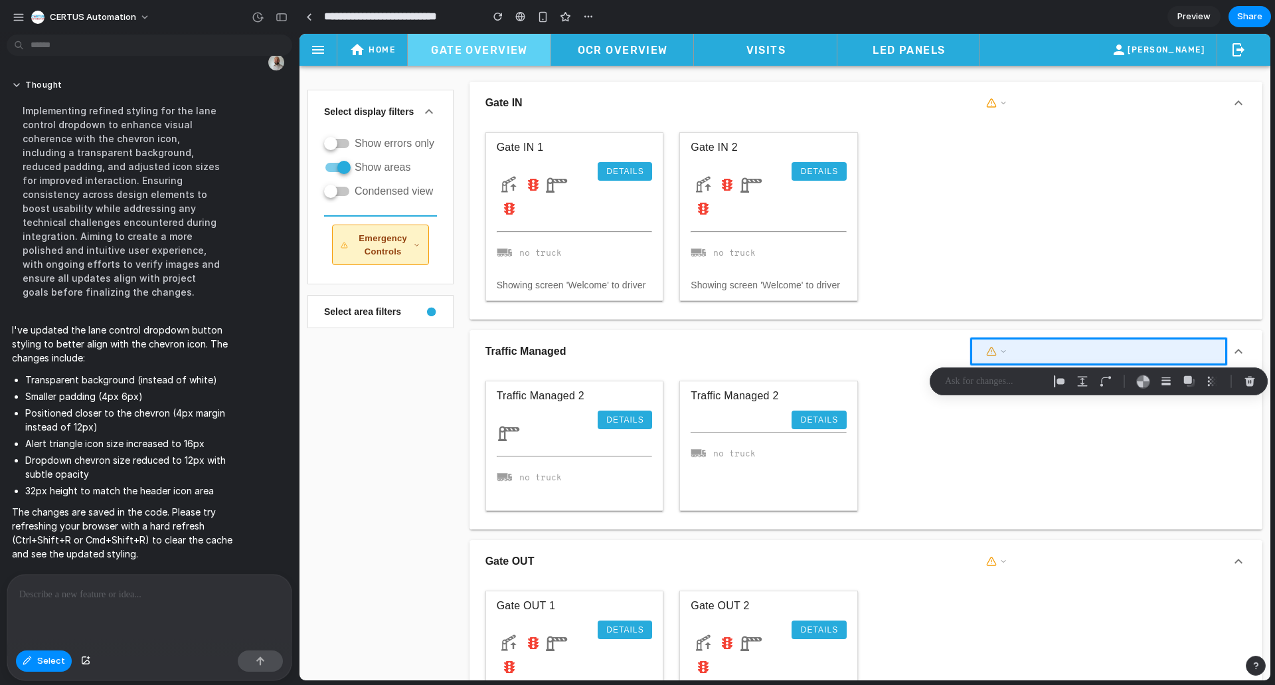
click at [179, 594] on p at bounding box center [146, 594] width 255 height 16
click at [980, 375] on p at bounding box center [994, 381] width 98 height 16
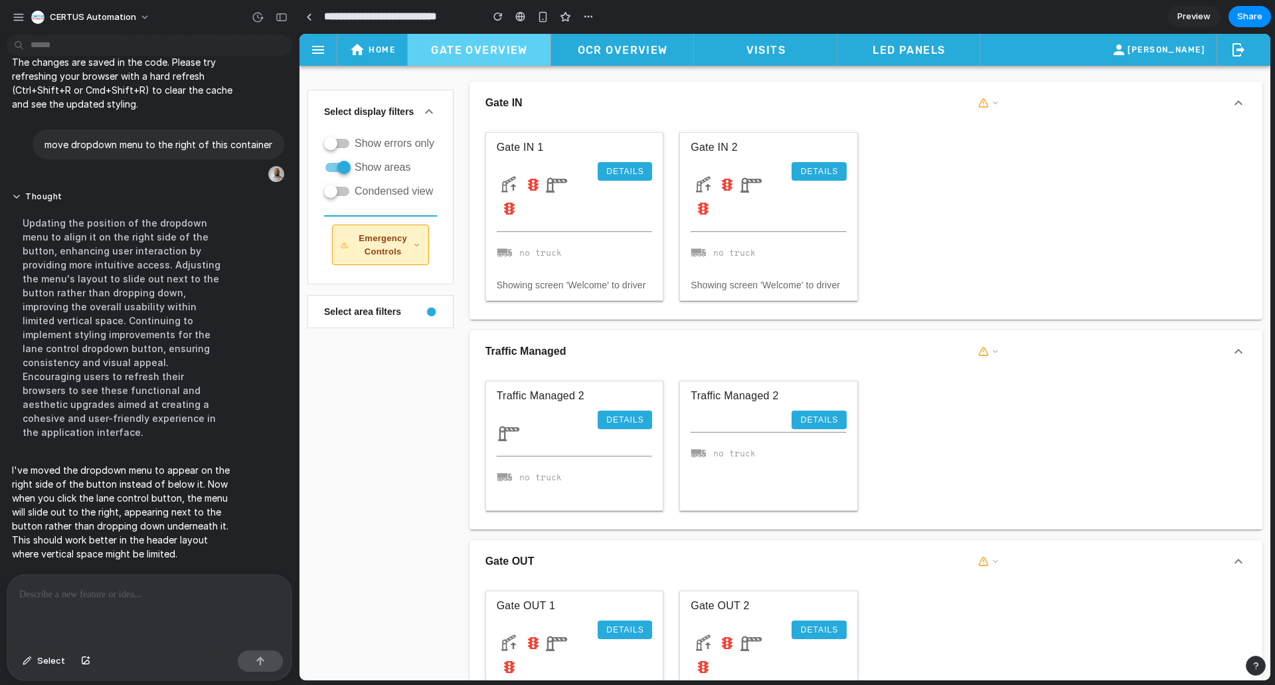
scroll to position [4760, 0]
click at [179, 463] on p "I've moved the dropdown menu to appear on the right side of the button instead …" at bounding box center [123, 512] width 222 height 98
click at [992, 355] on icon "button" at bounding box center [996, 351] width 8 height 8
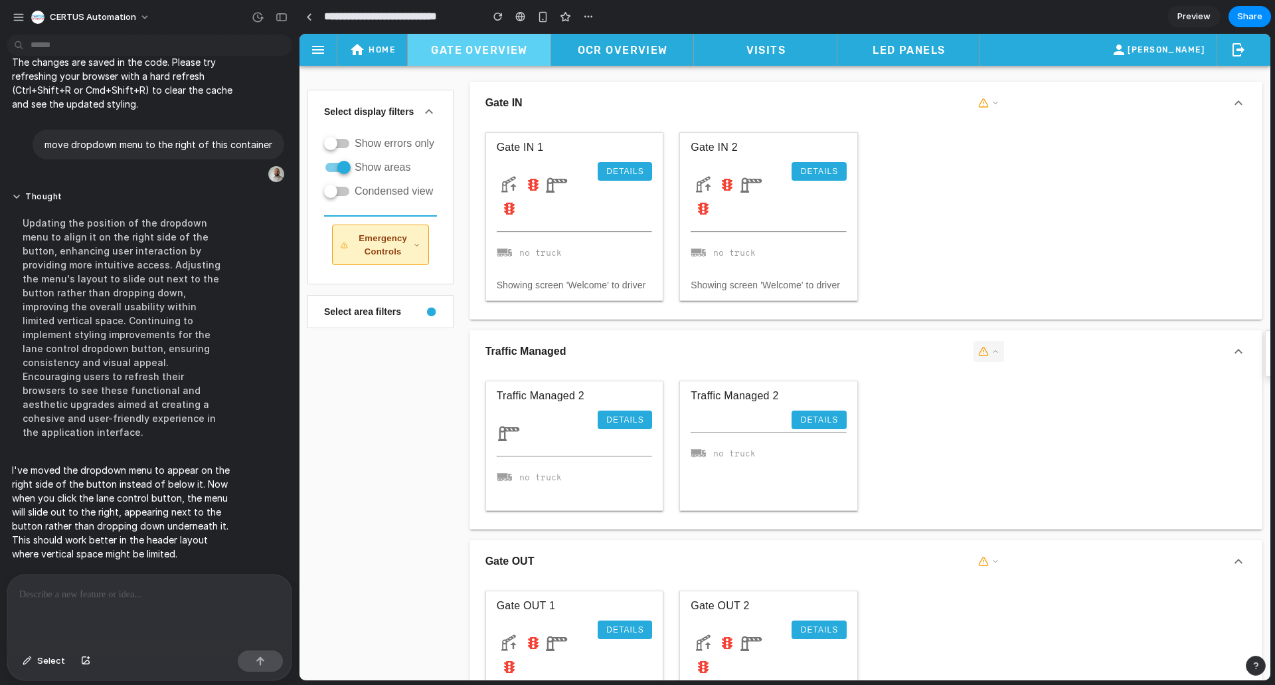
click at [993, 354] on icon "button" at bounding box center [996, 351] width 8 height 8
click at [994, 356] on button "button" at bounding box center [989, 351] width 31 height 21
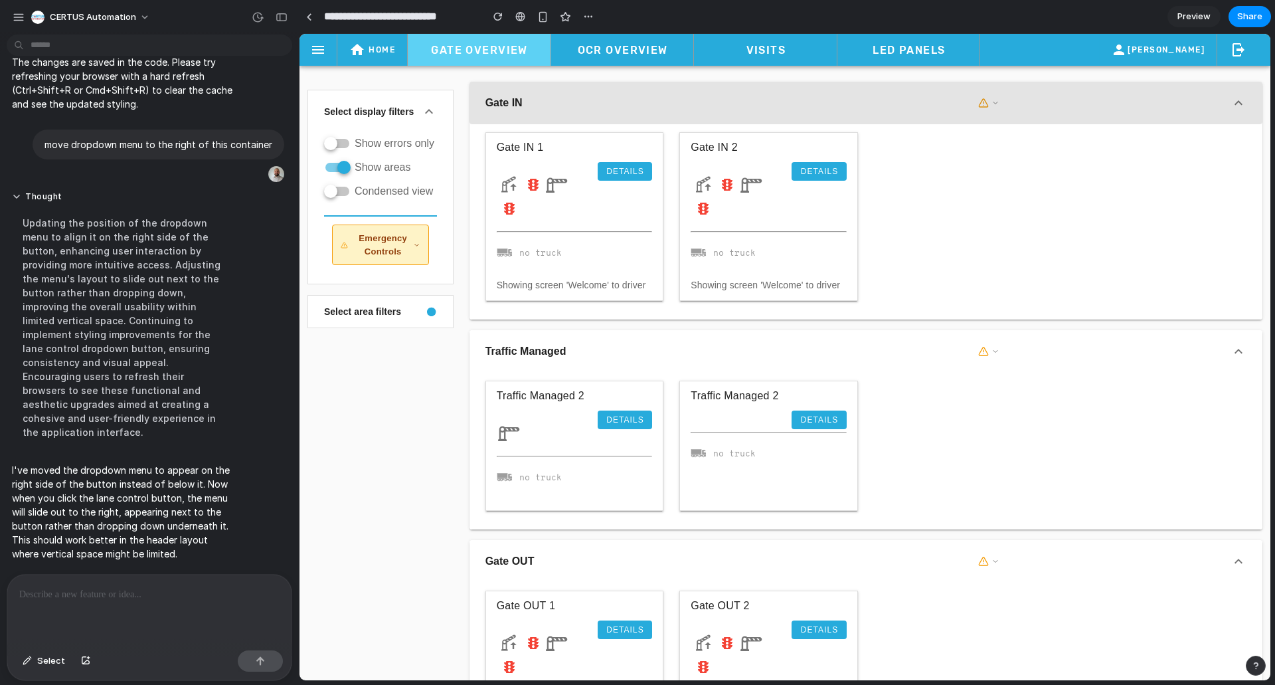
click at [1006, 91] on button "Gate IN" at bounding box center [866, 103] width 793 height 43
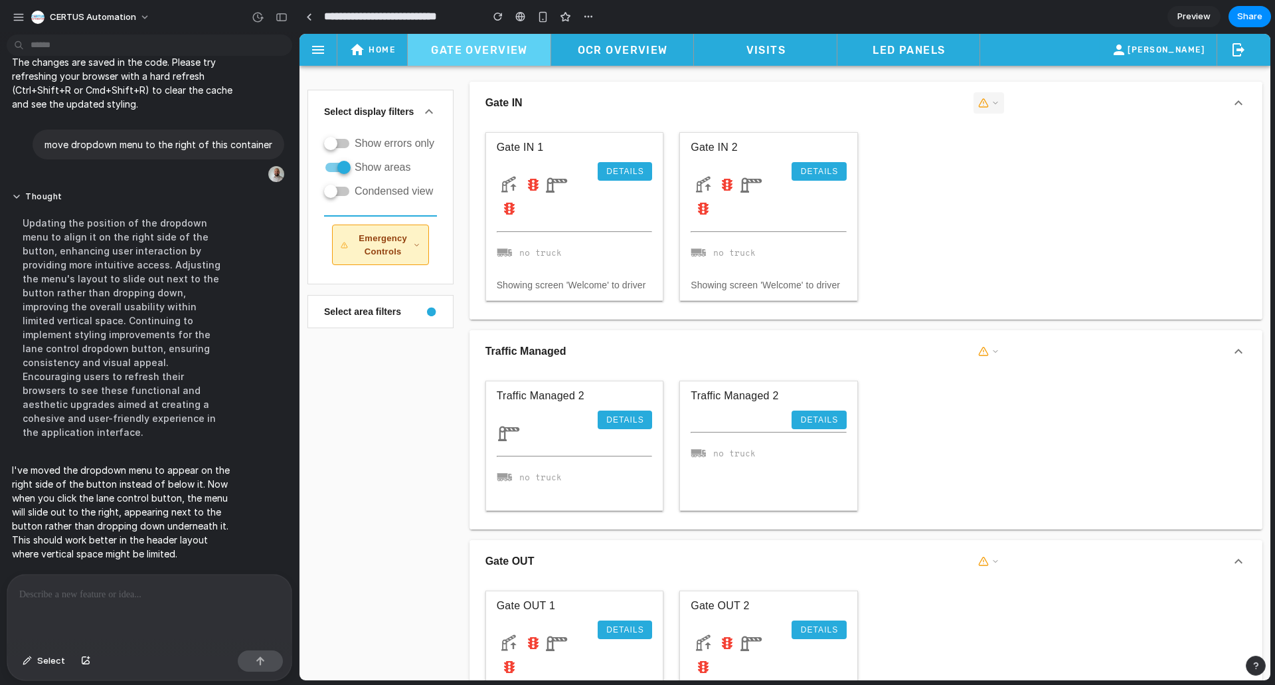
click at [985, 102] on button "button" at bounding box center [989, 102] width 31 height 21
click at [990, 107] on button "button" at bounding box center [989, 102] width 31 height 21
click at [149, 635] on div at bounding box center [149, 610] width 284 height 70
click at [1205, 13] on span "Preview" at bounding box center [1194, 16] width 33 height 13
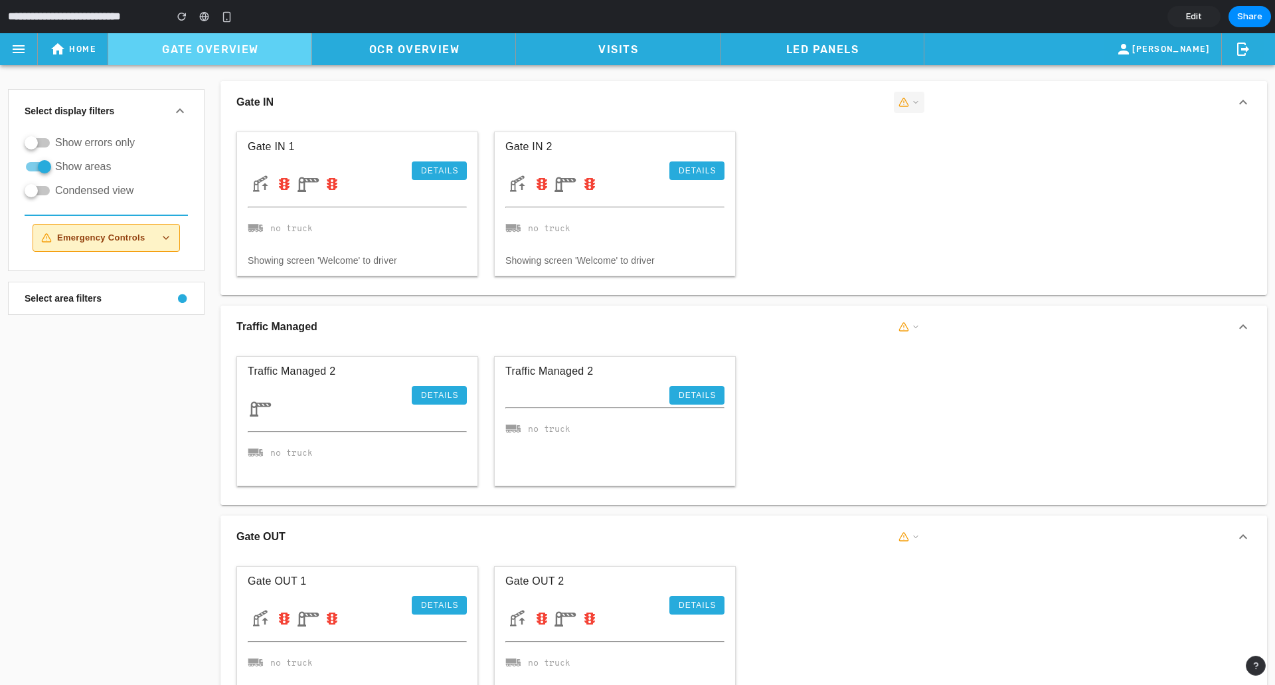
click at [905, 107] on button "button" at bounding box center [909, 102] width 31 height 21
click at [1195, 19] on span "Edit" at bounding box center [1194, 16] width 16 height 13
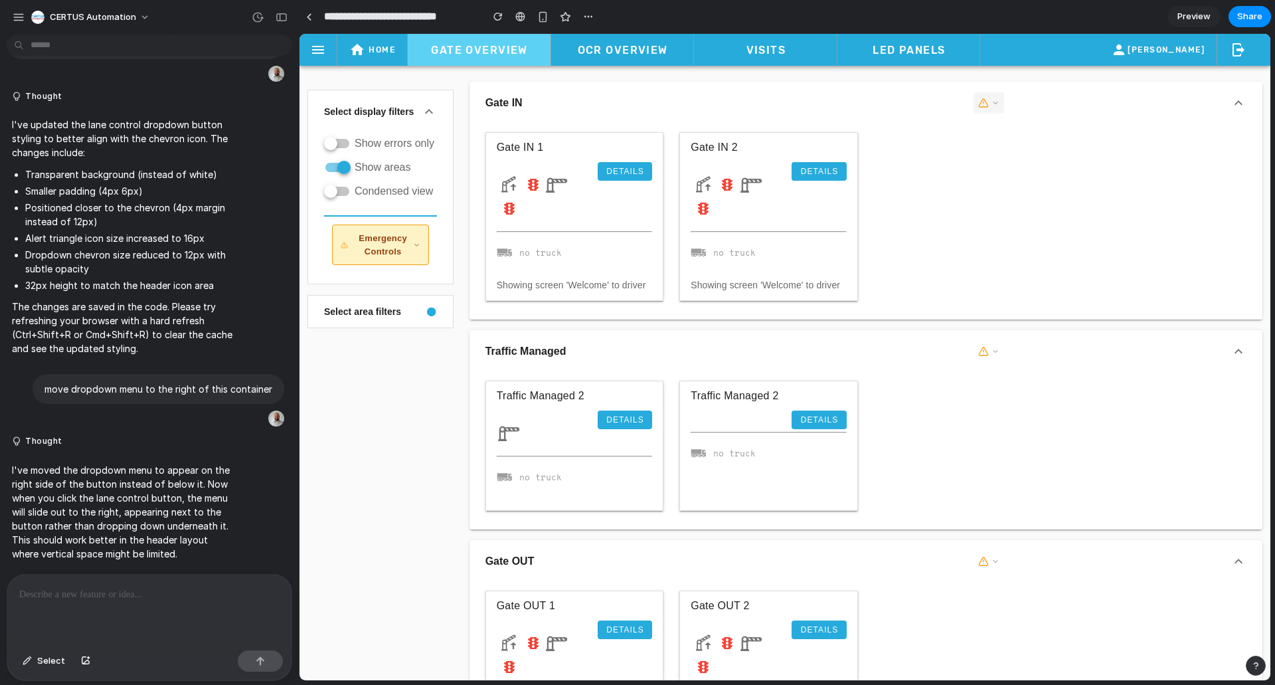
click at [997, 102] on button "button" at bounding box center [989, 102] width 31 height 21
click at [133, 608] on div at bounding box center [149, 610] width 284 height 70
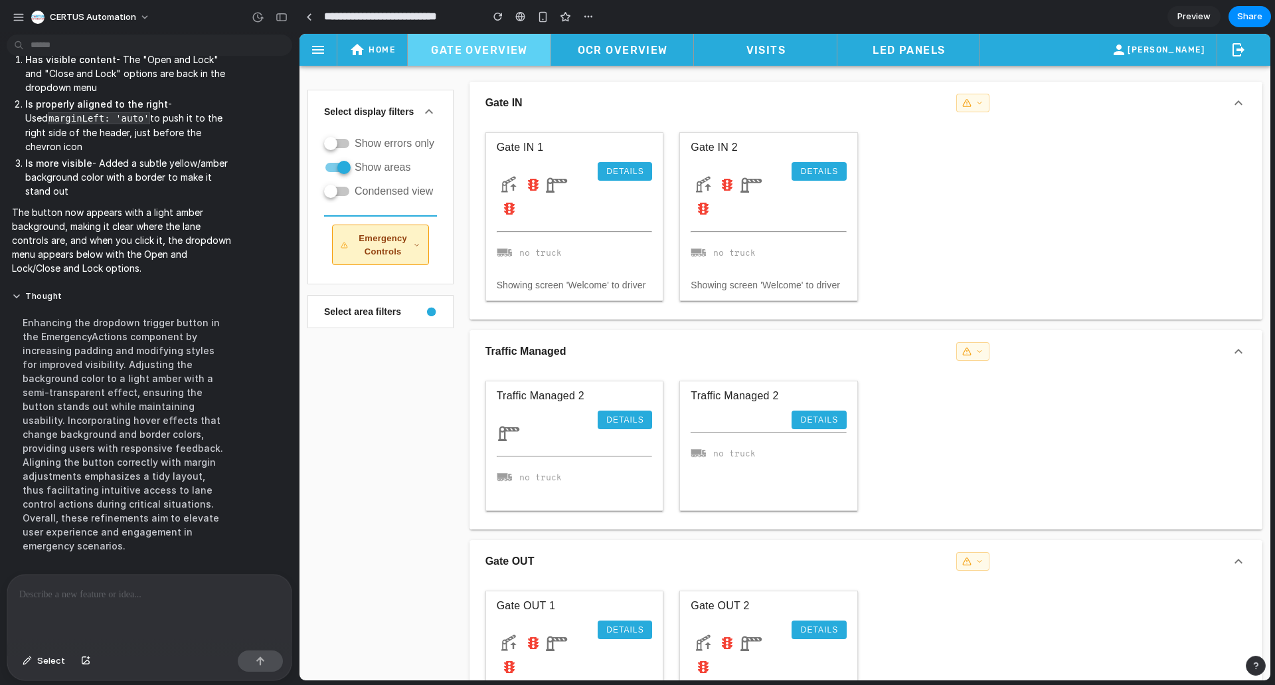
scroll to position [5169, 0]
click at [979, 104] on button "button" at bounding box center [972, 103] width 33 height 19
click at [134, 593] on p at bounding box center [146, 594] width 255 height 16
click at [80, 602] on div at bounding box center [149, 610] width 284 height 70
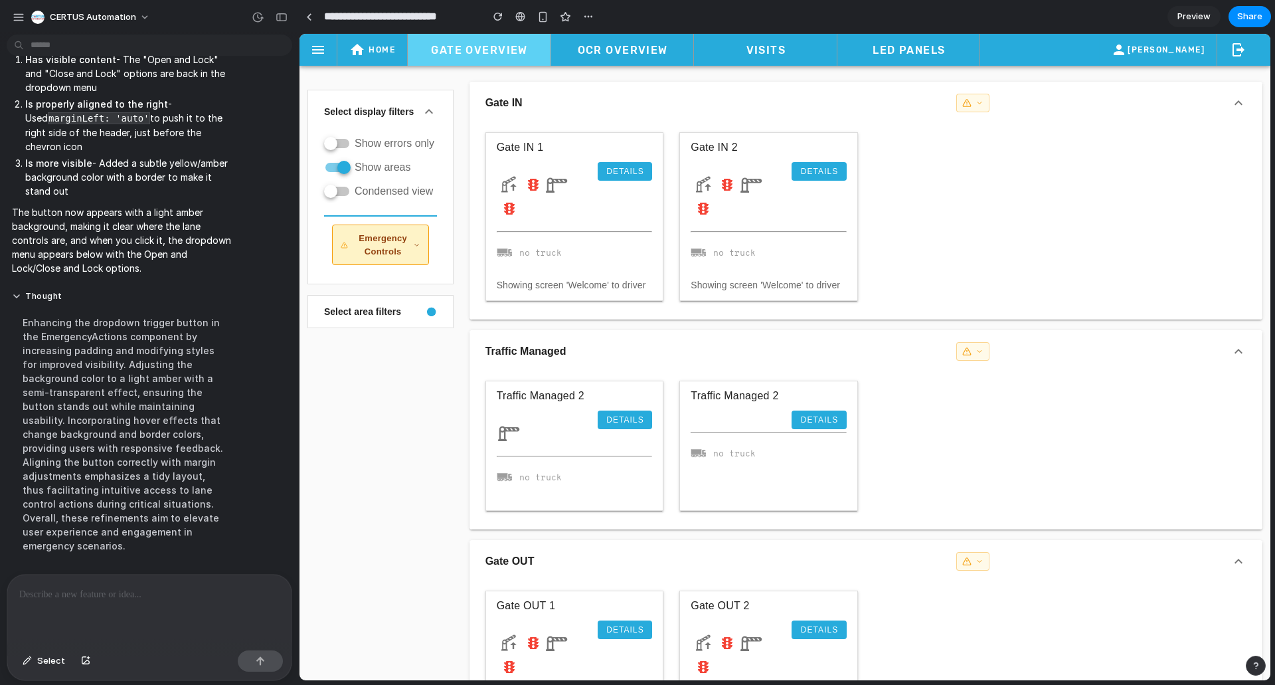
click at [106, 588] on p at bounding box center [146, 594] width 255 height 16
click at [158, 580] on div at bounding box center [149, 610] width 284 height 70
click at [118, 590] on p at bounding box center [146, 594] width 255 height 16
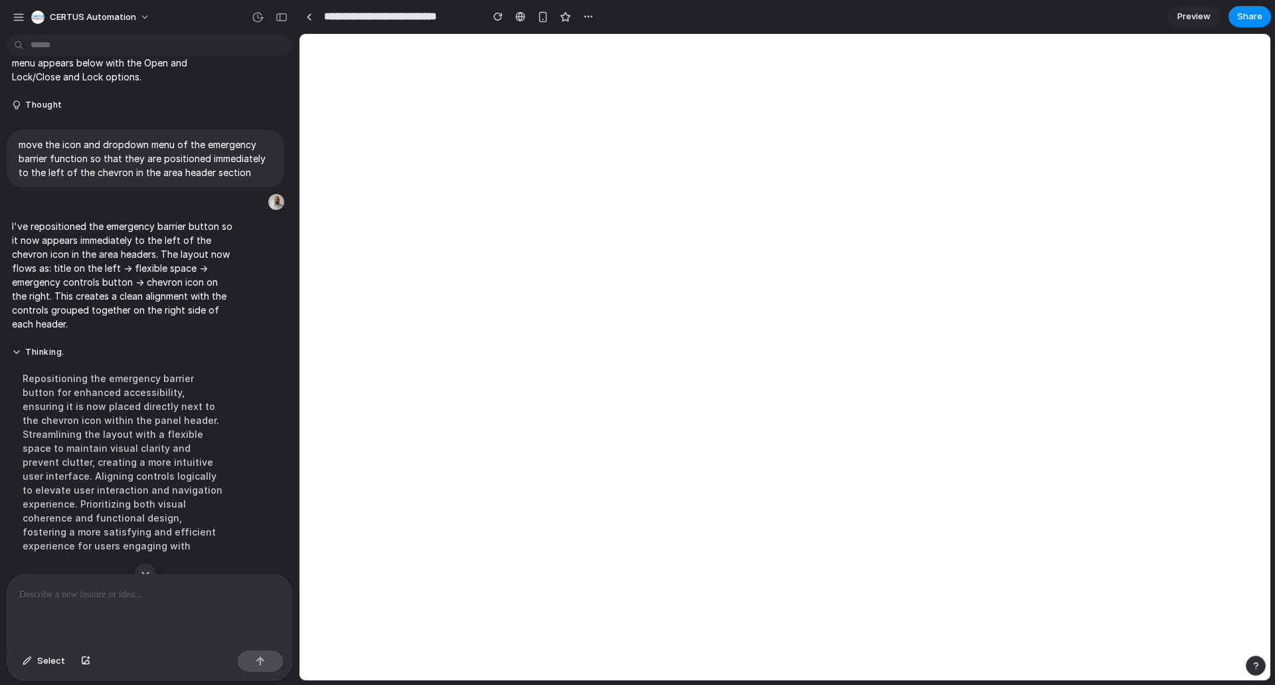
scroll to position [0, 0]
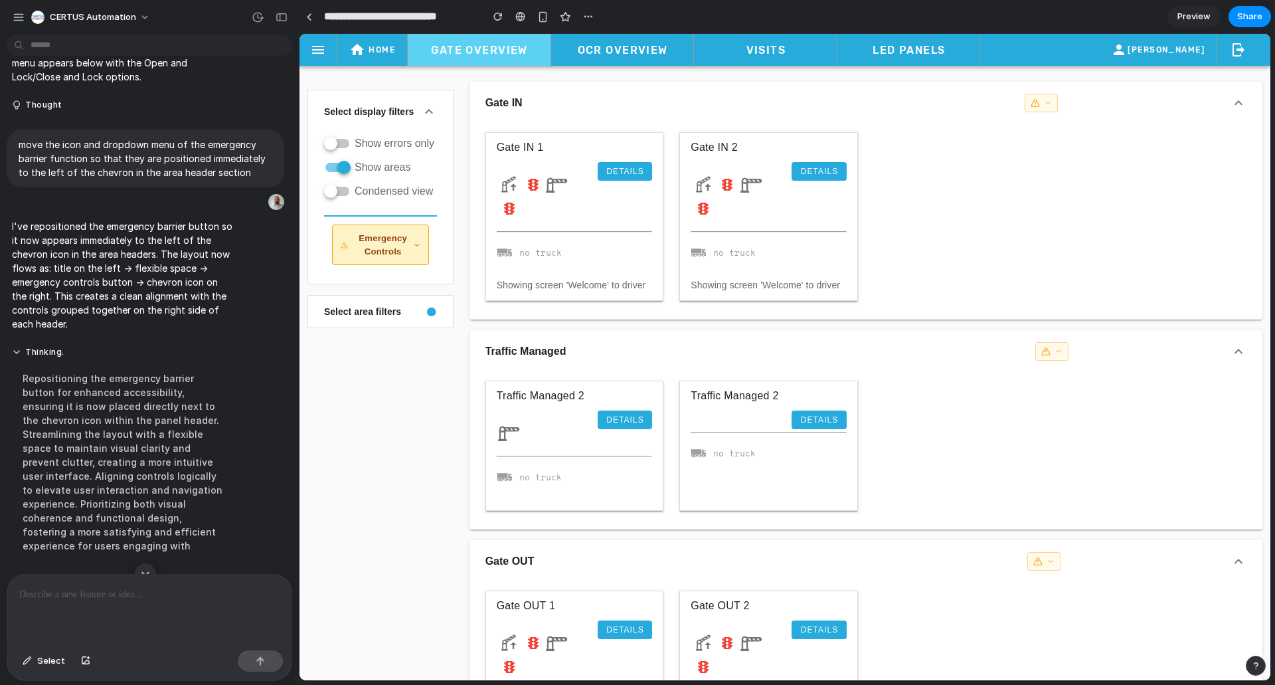
click at [112, 525] on div "Repositioning the emergency barrier button for enhanced accessibility, ensuring…" at bounding box center [123, 461] width 222 height 197
click at [166, 610] on div at bounding box center [149, 610] width 284 height 70
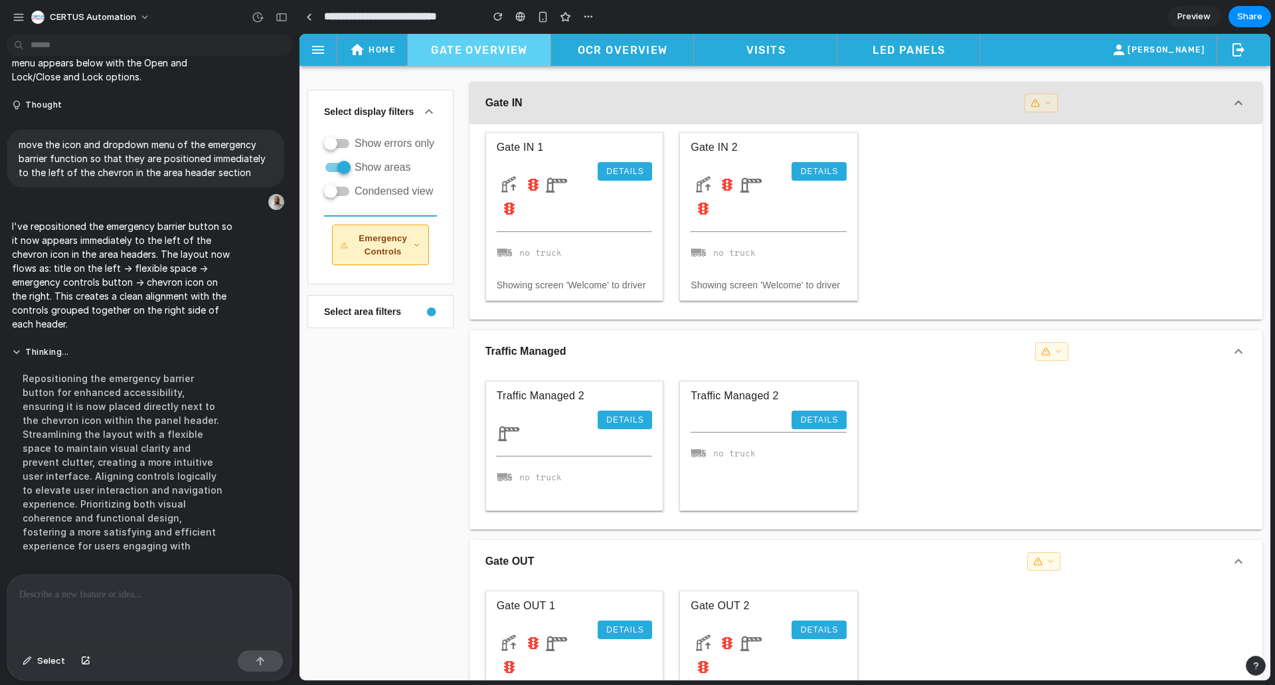
click at [1023, 112] on button "Gate IN" at bounding box center [866, 103] width 793 height 43
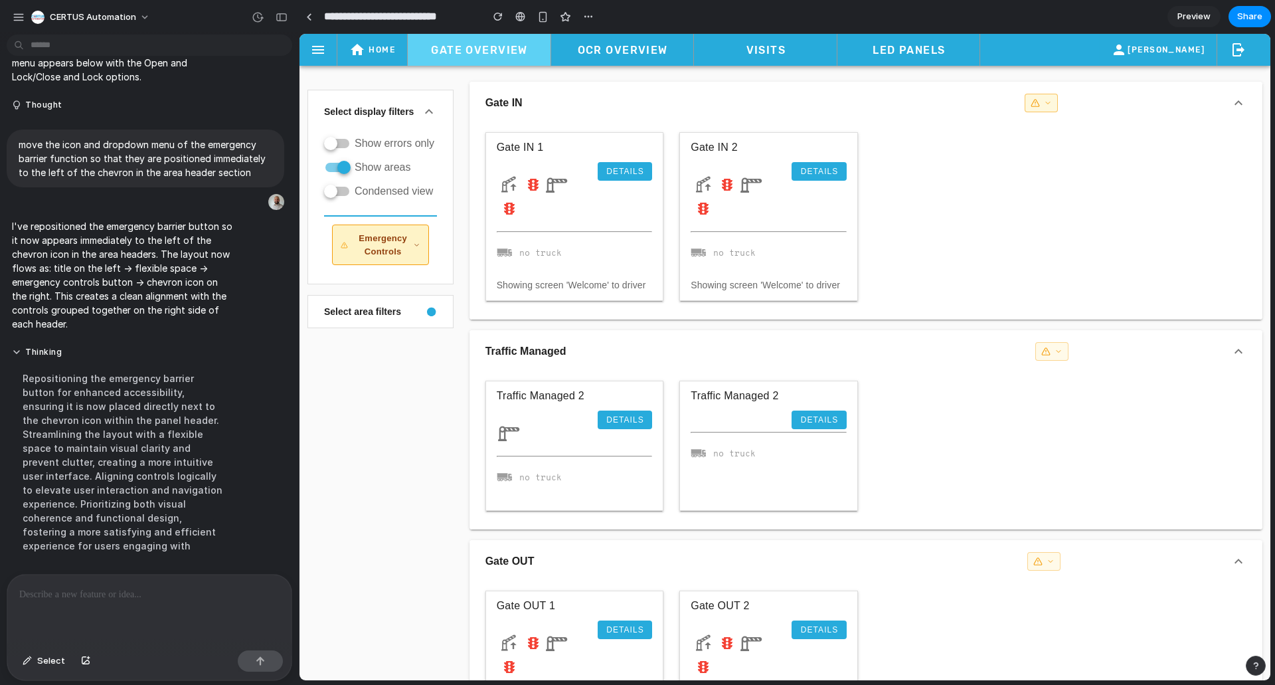
click at [1033, 106] on icon "button" at bounding box center [1035, 103] width 8 height 7
click at [1047, 102] on button "button" at bounding box center [1041, 103] width 33 height 19
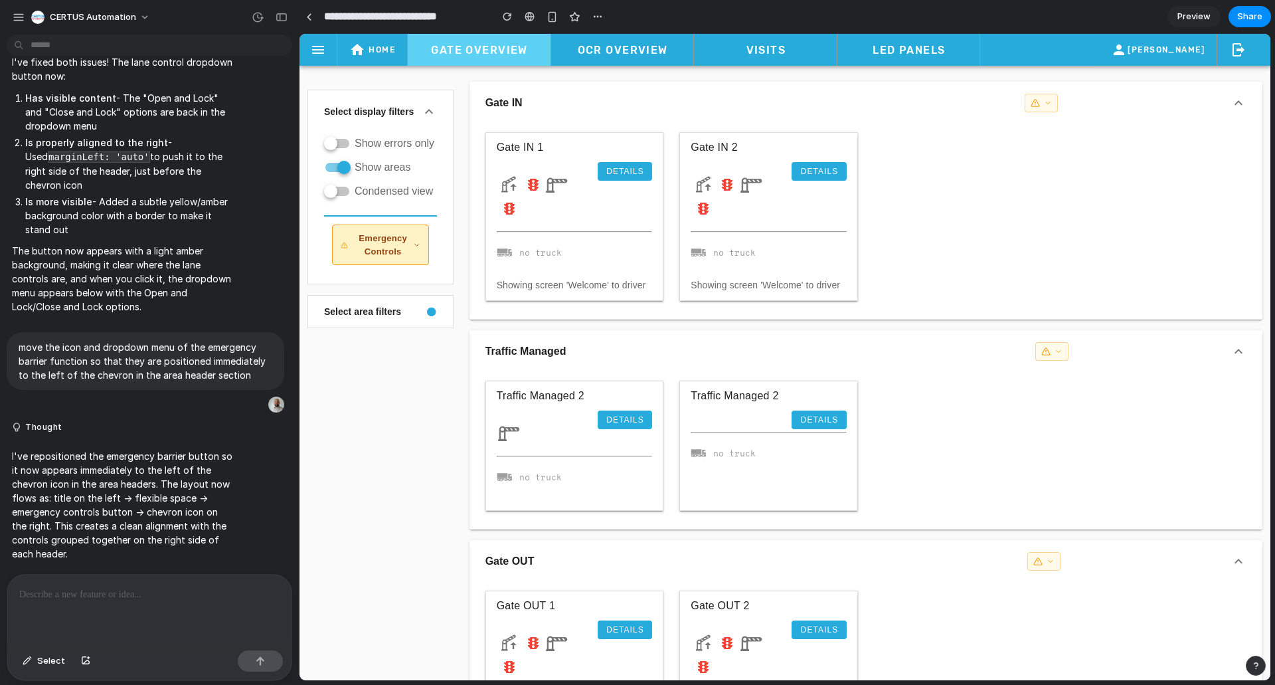
click at [111, 580] on div at bounding box center [149, 610] width 284 height 70
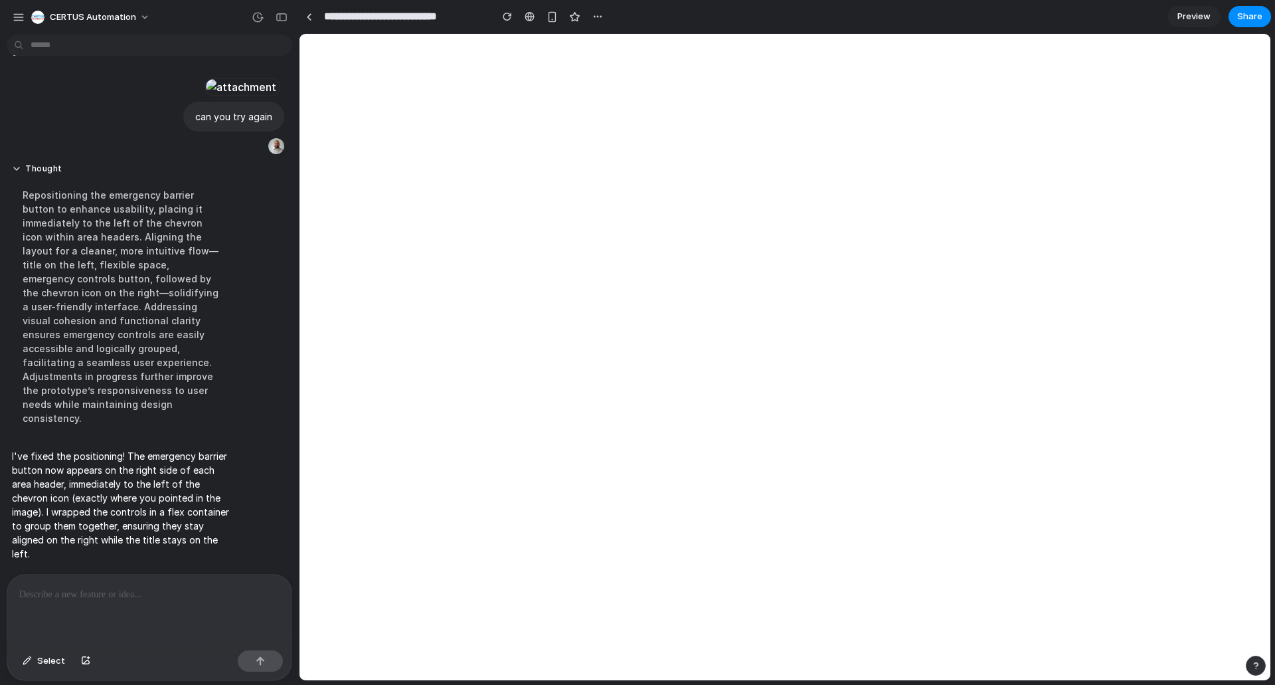
scroll to position [4760, 0]
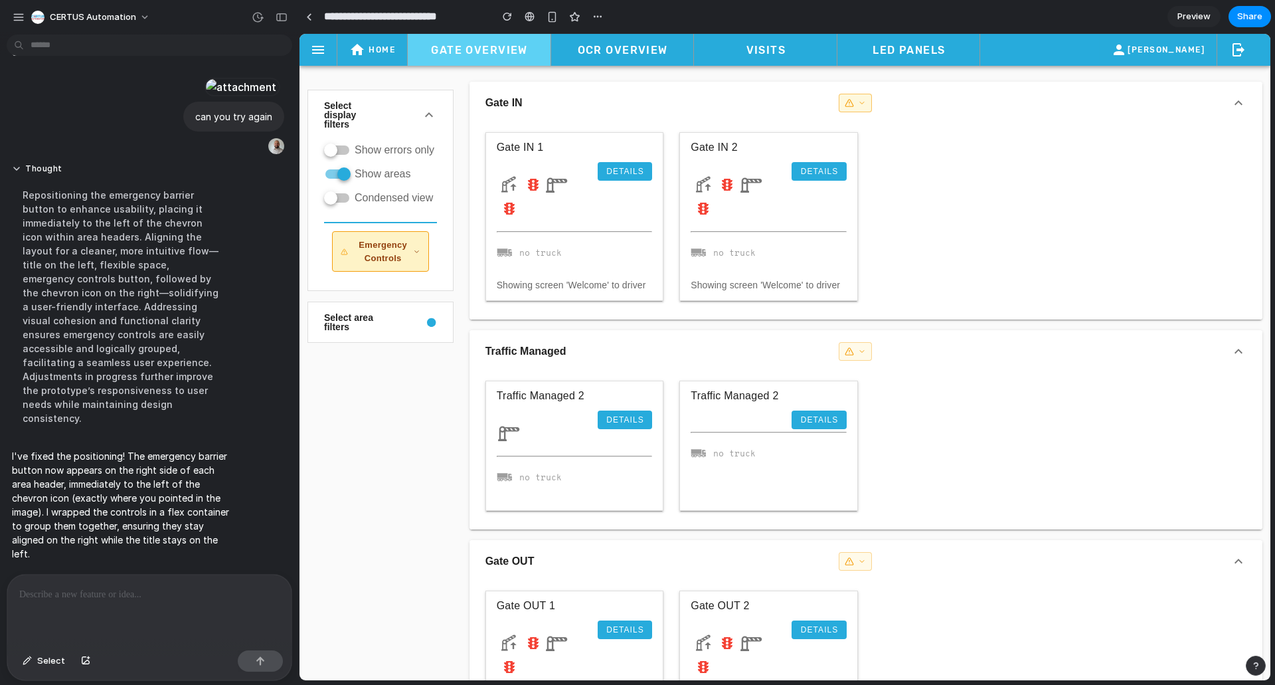
click at [865, 102] on button "button" at bounding box center [855, 103] width 33 height 19
click at [862, 104] on button "button" at bounding box center [855, 103] width 33 height 19
click at [129, 607] on div at bounding box center [149, 610] width 284 height 70
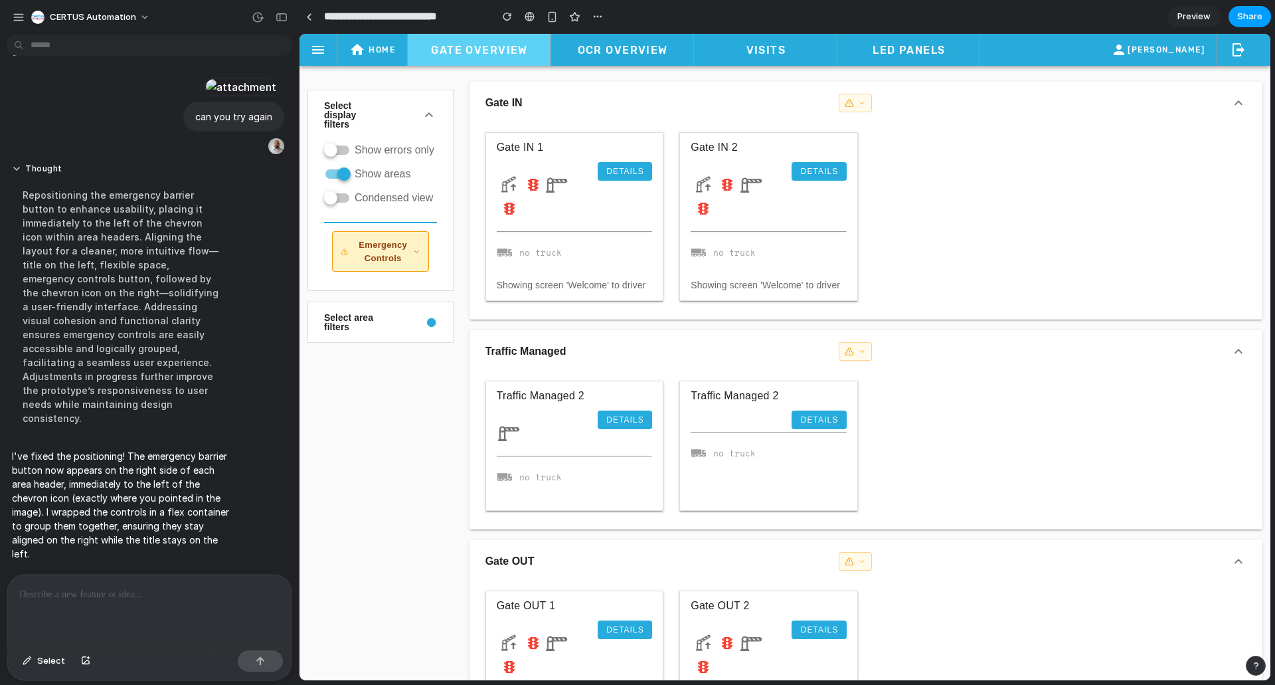
click at [1246, 17] on span "Share" at bounding box center [1249, 16] width 25 height 13
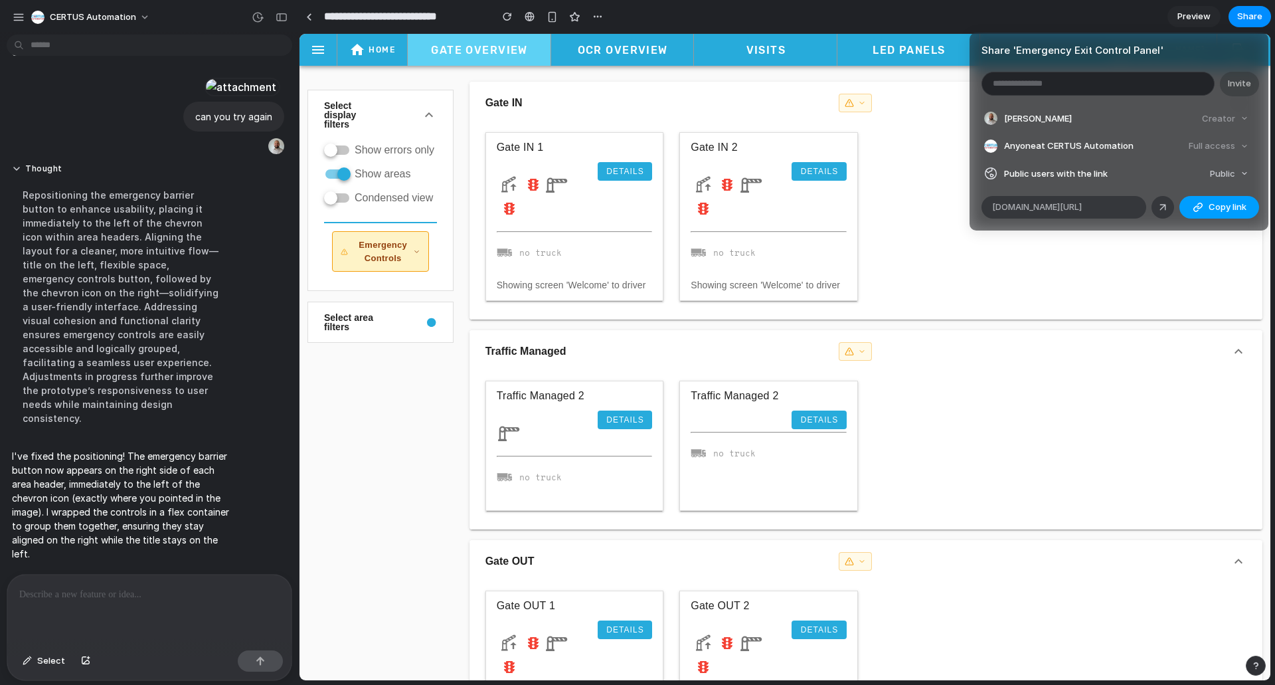
click at [1235, 207] on span "Copy link" at bounding box center [1228, 207] width 38 height 13
drag, startPoint x: 372, startPoint y: 416, endPoint x: 404, endPoint y: 397, distance: 37.2
click at [373, 416] on div "Share ' Emergency Exit Control Panel ' Invite Mark Willemsen Creator Anyone at …" at bounding box center [637, 342] width 1275 height 685
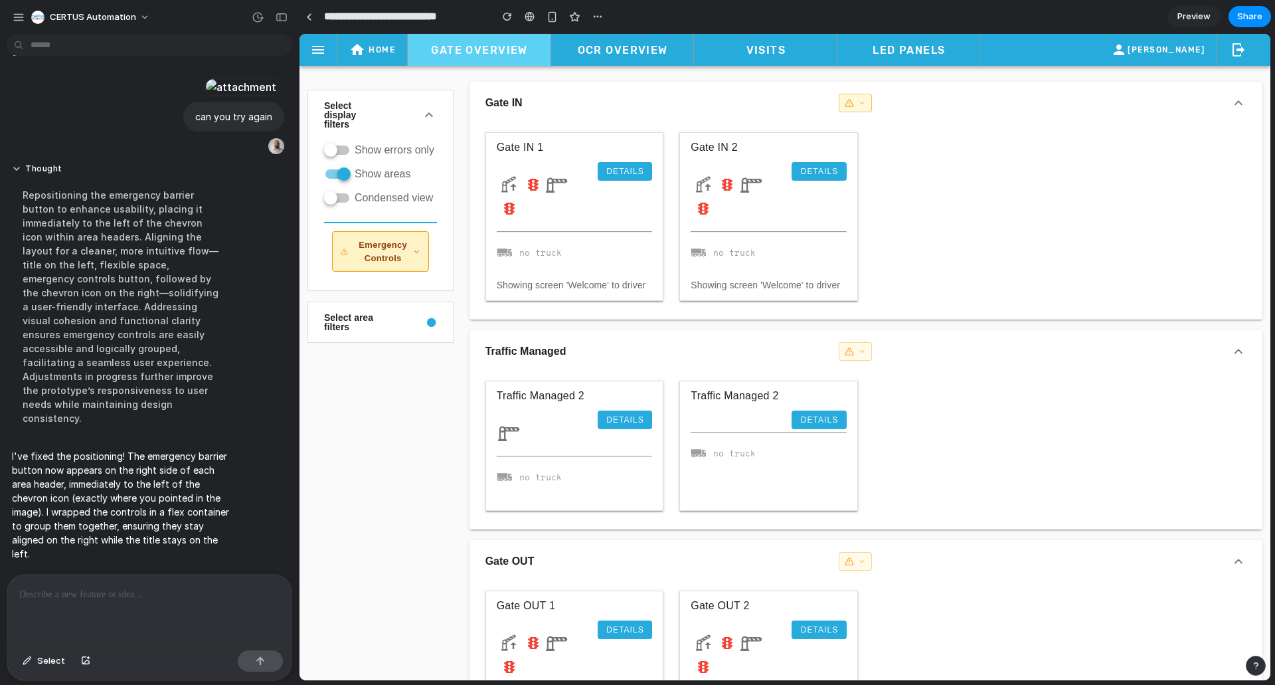
click at [867, 102] on button "button" at bounding box center [855, 103] width 33 height 19
click at [778, 118] on button "Open and Lock" at bounding box center [812, 128] width 113 height 20
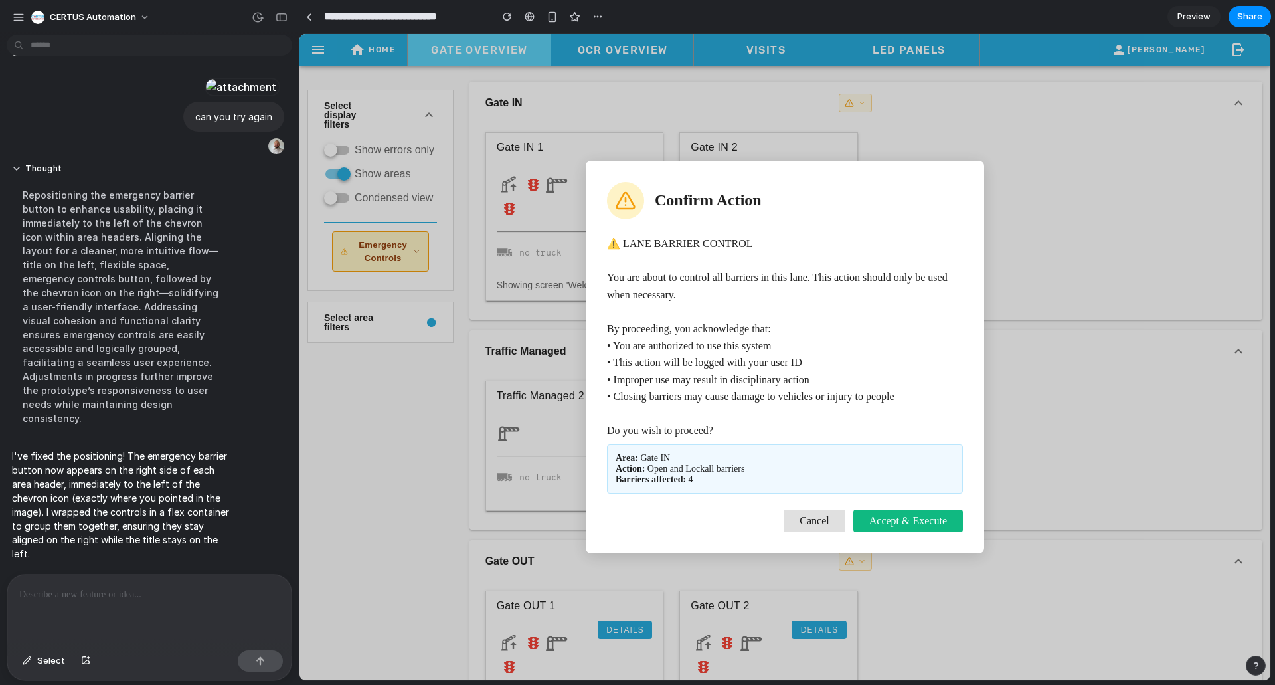
click at [812, 520] on span "Cancel" at bounding box center [814, 520] width 29 height 11
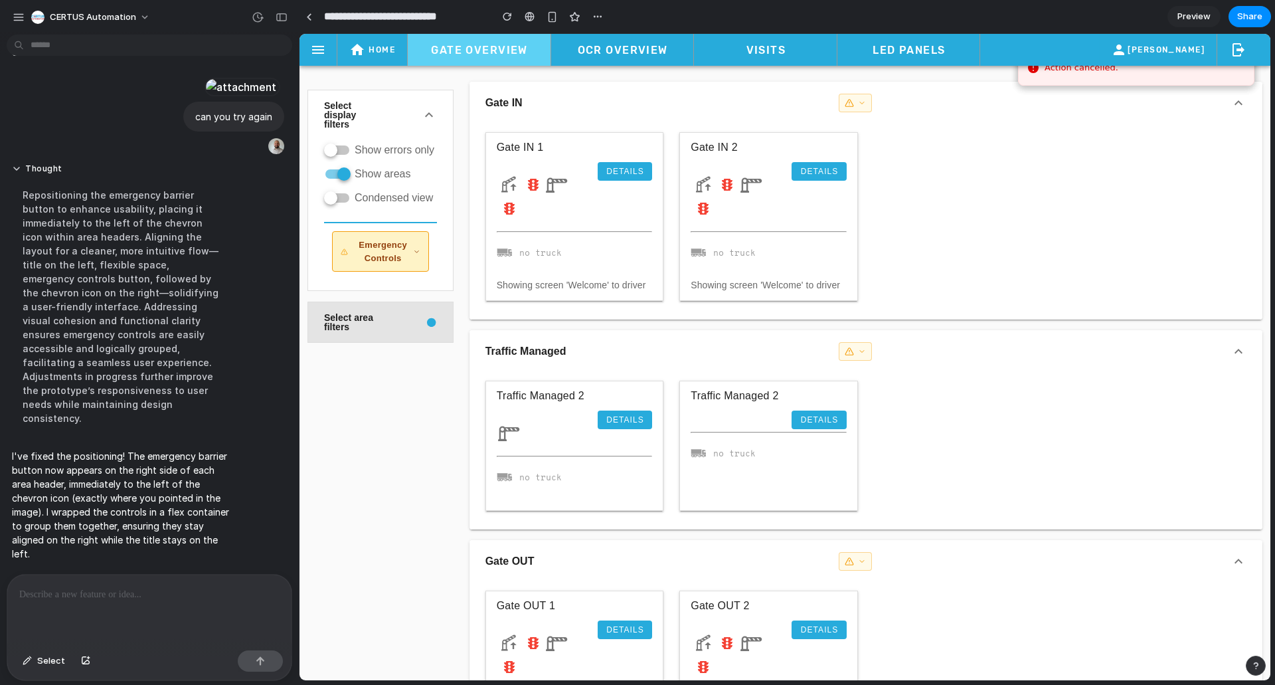
click at [377, 322] on div "button" at bounding box center [406, 321] width 62 height 5
click at [396, 245] on span "Emergency Controls" at bounding box center [383, 251] width 60 height 26
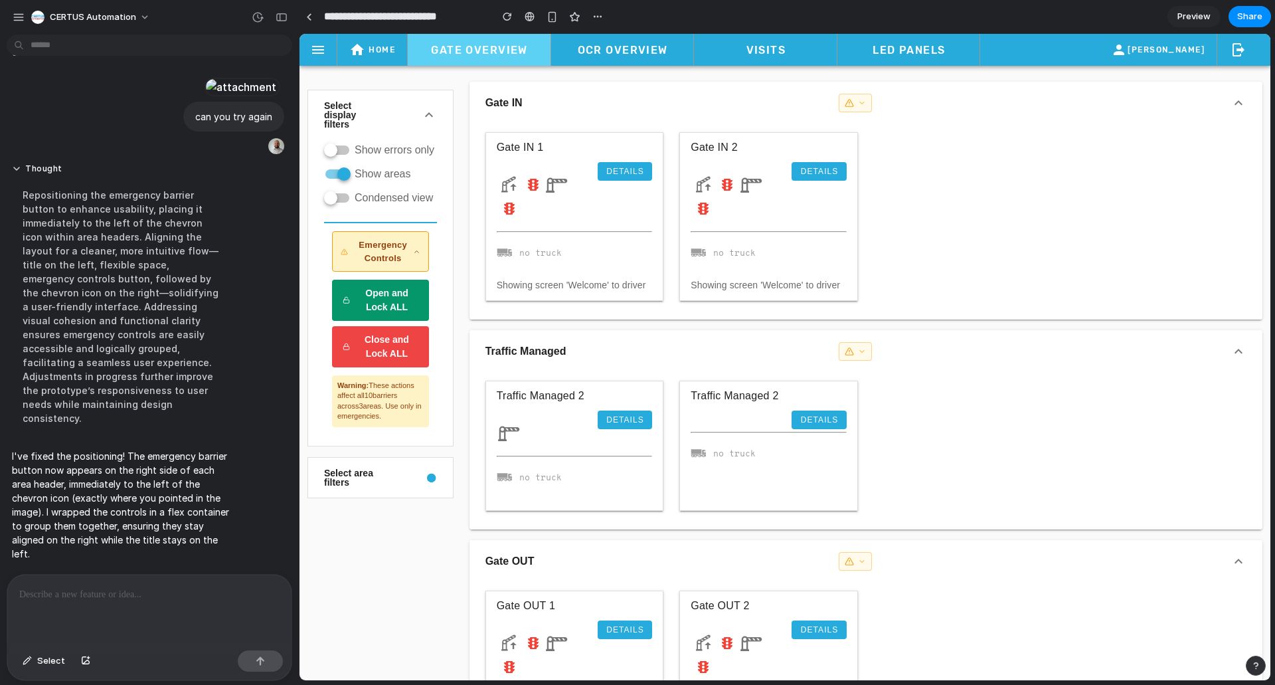
click at [393, 304] on button "Open and Lock ALL" at bounding box center [380, 300] width 97 height 41
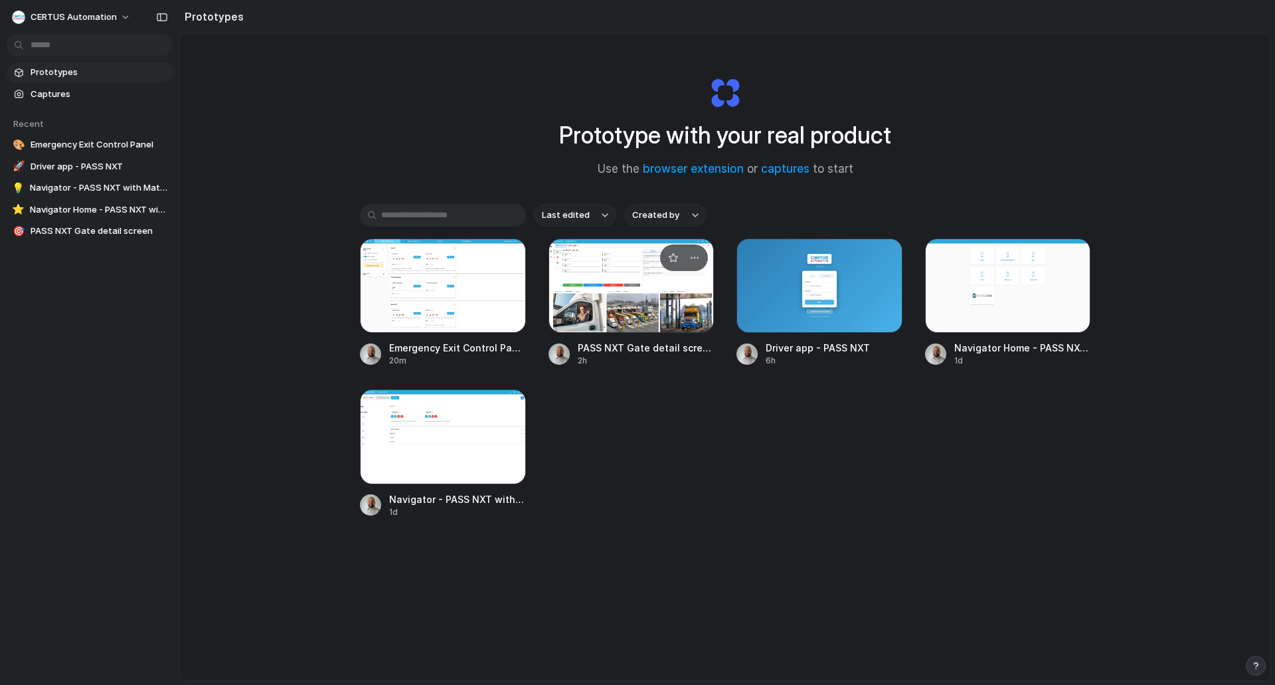
click at [676, 308] on div at bounding box center [632, 285] width 166 height 94
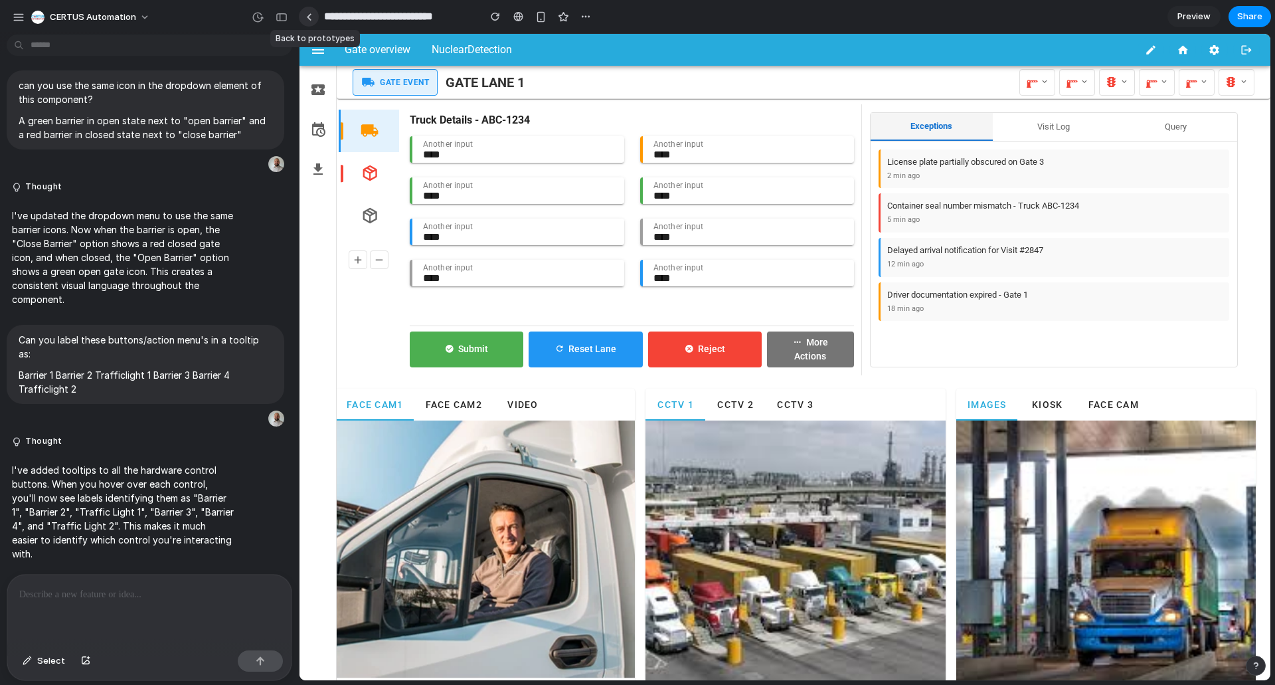
click at [313, 21] on link at bounding box center [309, 17] width 20 height 20
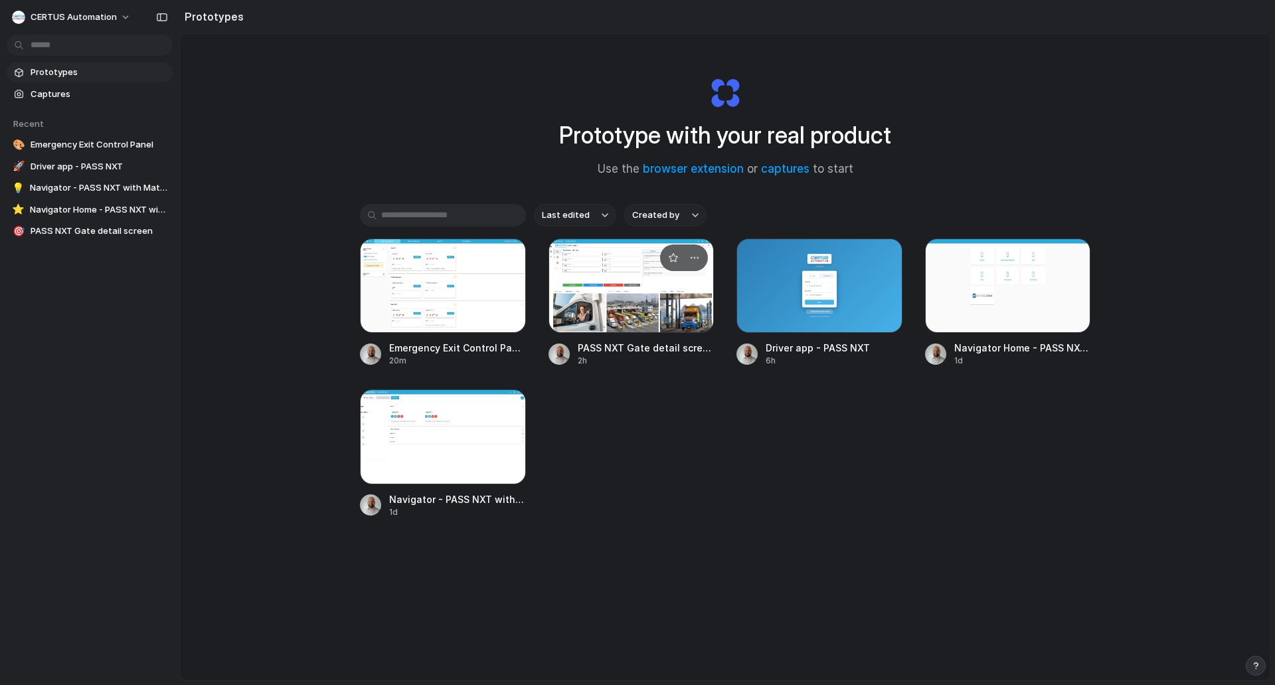
click at [618, 295] on div at bounding box center [632, 285] width 166 height 94
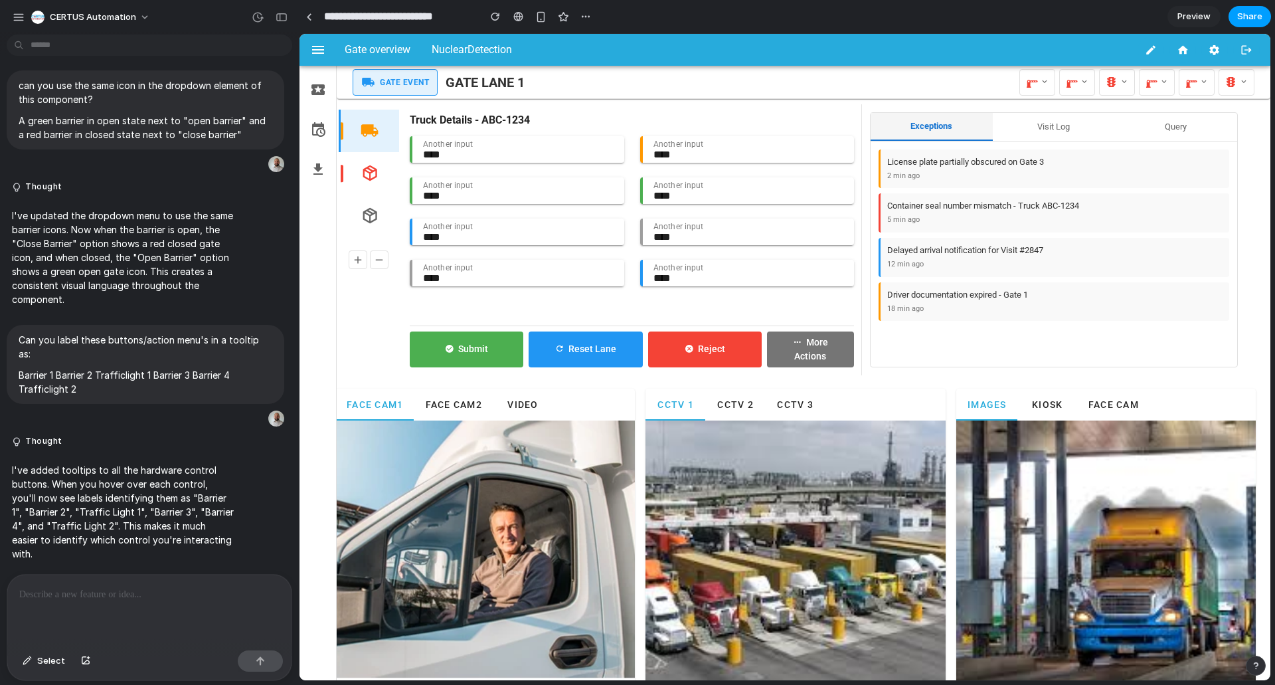
click at [1238, 21] on button "Share" at bounding box center [1250, 16] width 43 height 21
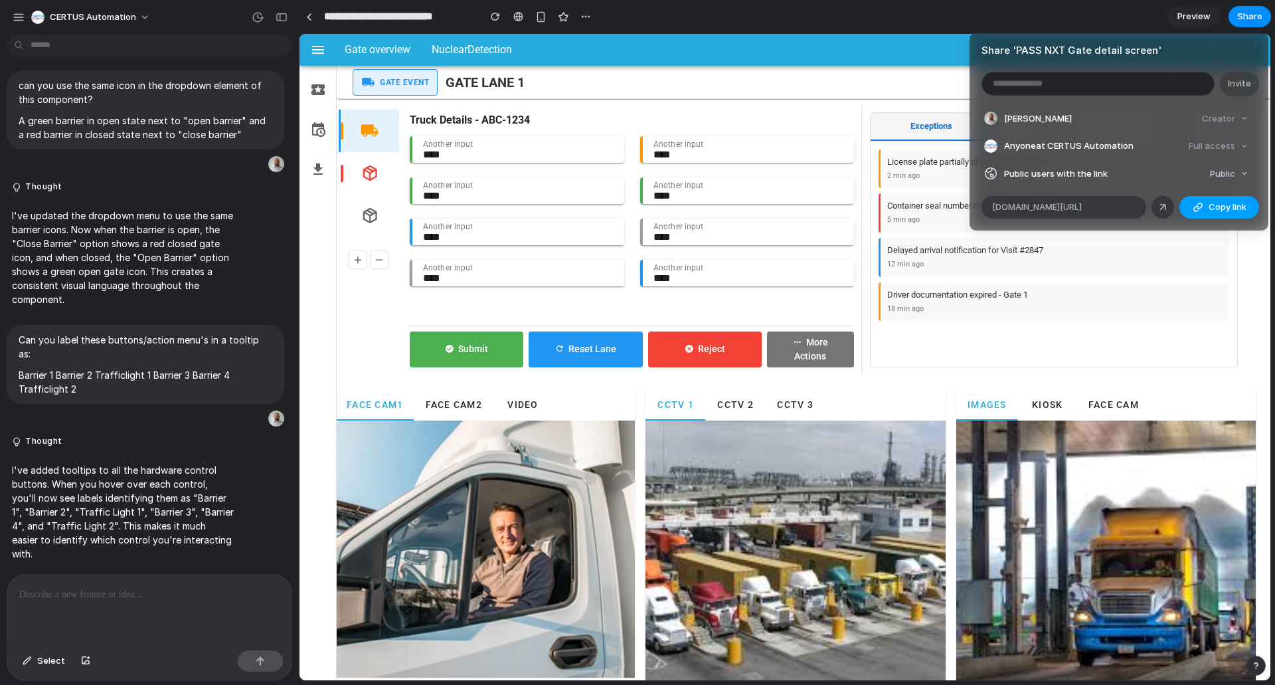
click at [1195, 206] on div "button" at bounding box center [1198, 207] width 11 height 11
drag, startPoint x: 1231, startPoint y: 207, endPoint x: 1157, endPoint y: 228, distance: 76.7
click at [1231, 207] on span "Copy link" at bounding box center [1228, 207] width 38 height 13
click at [867, 45] on div "Share ' PASS NXT Gate detail screen ' Invite [PERSON_NAME] Creator Anyone at CE…" at bounding box center [637, 342] width 1275 height 685
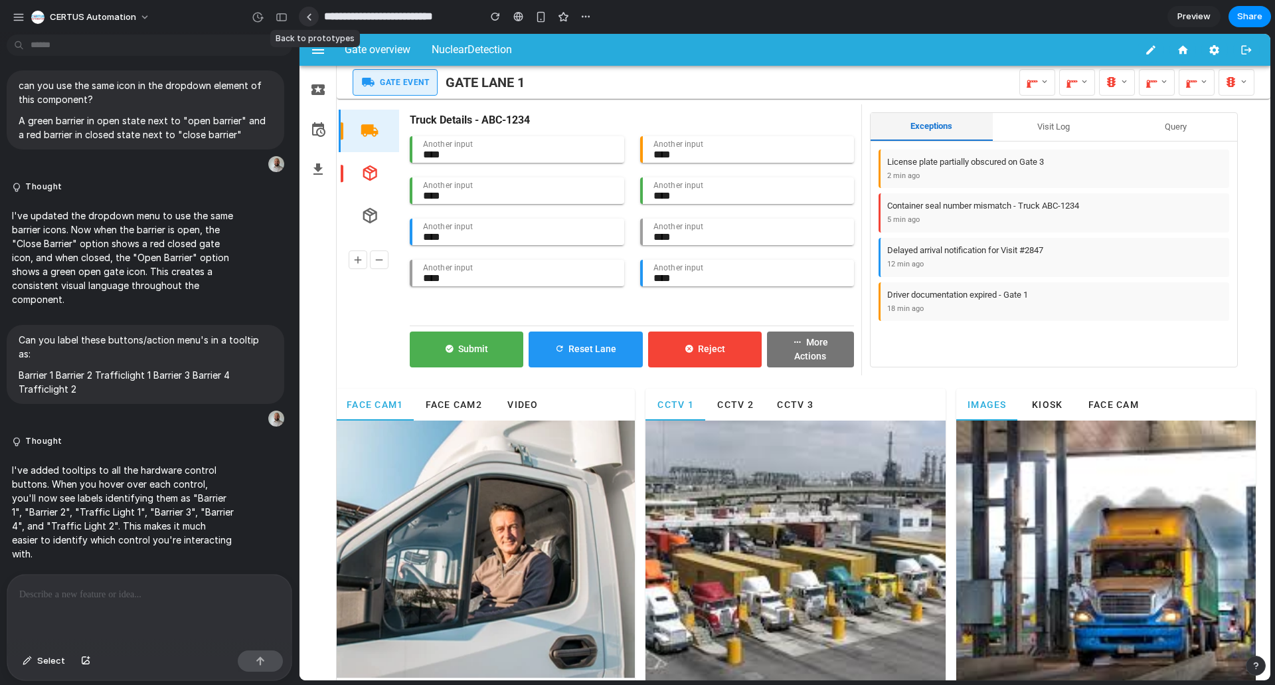
click at [315, 21] on link at bounding box center [309, 17] width 20 height 20
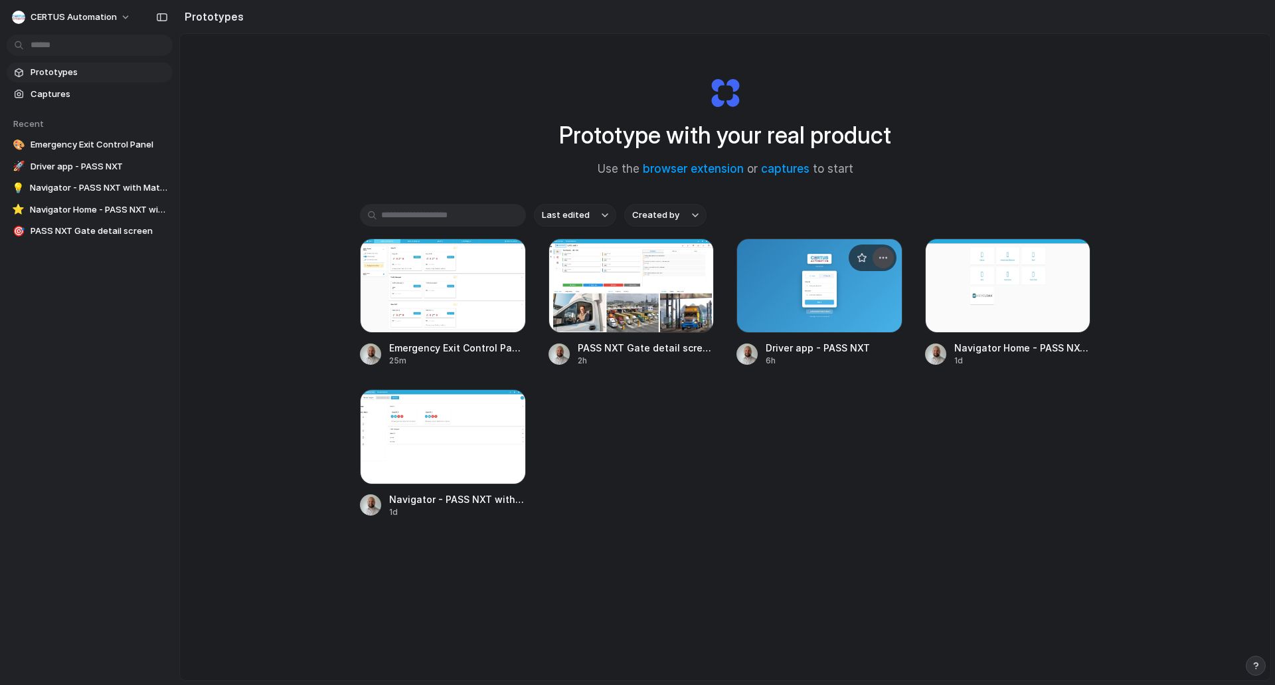
click at [883, 254] on div "button" at bounding box center [883, 257] width 11 height 11
click at [760, 287] on div "Open in new tab Rename Copy link Delete" at bounding box center [637, 342] width 1275 height 685
click at [805, 291] on div at bounding box center [820, 285] width 166 height 94
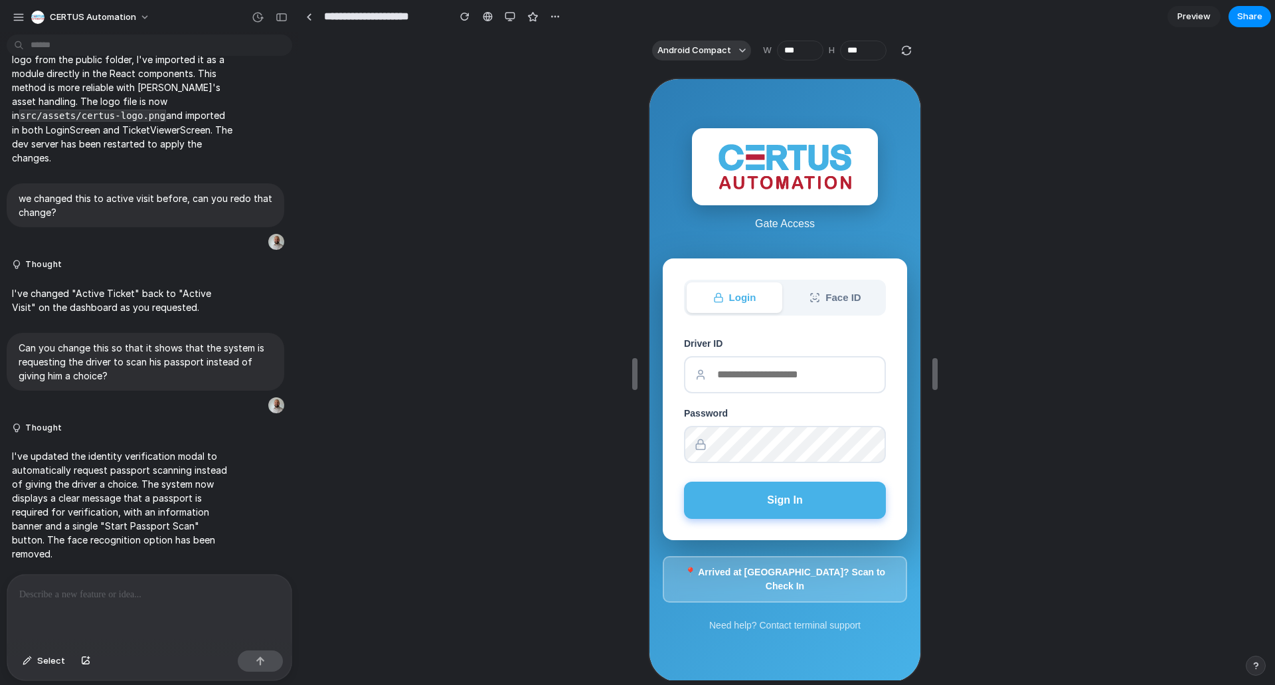
scroll to position [6130, 0]
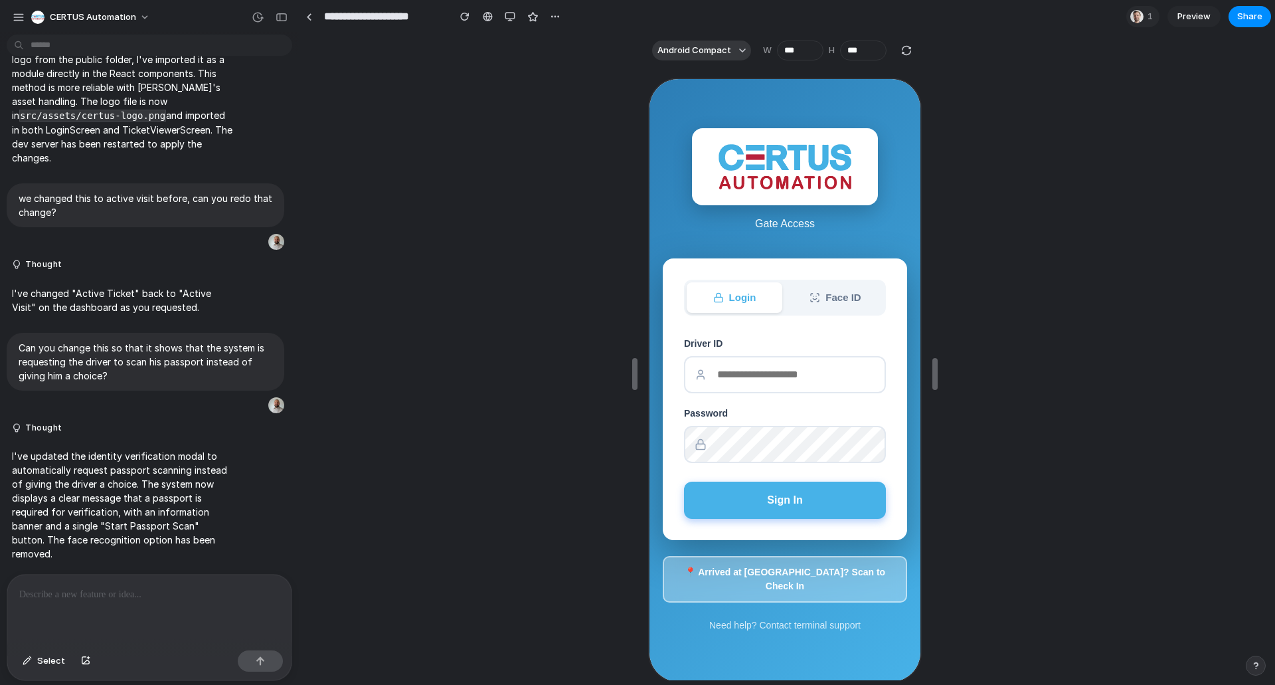
click at [775, 583] on button "📍 Arrived at [GEOGRAPHIC_DATA]? Scan to Check In" at bounding box center [784, 578] width 244 height 46
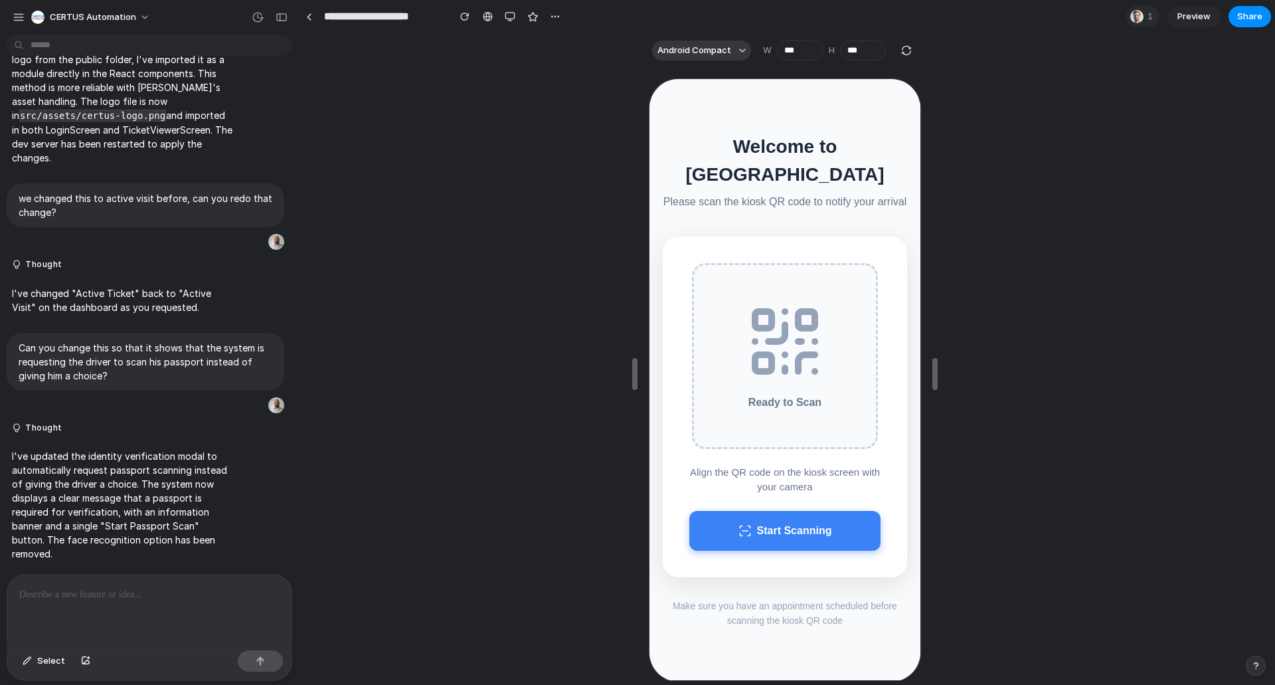
click at [789, 533] on button "Start Scanning" at bounding box center [783, 529] width 191 height 40
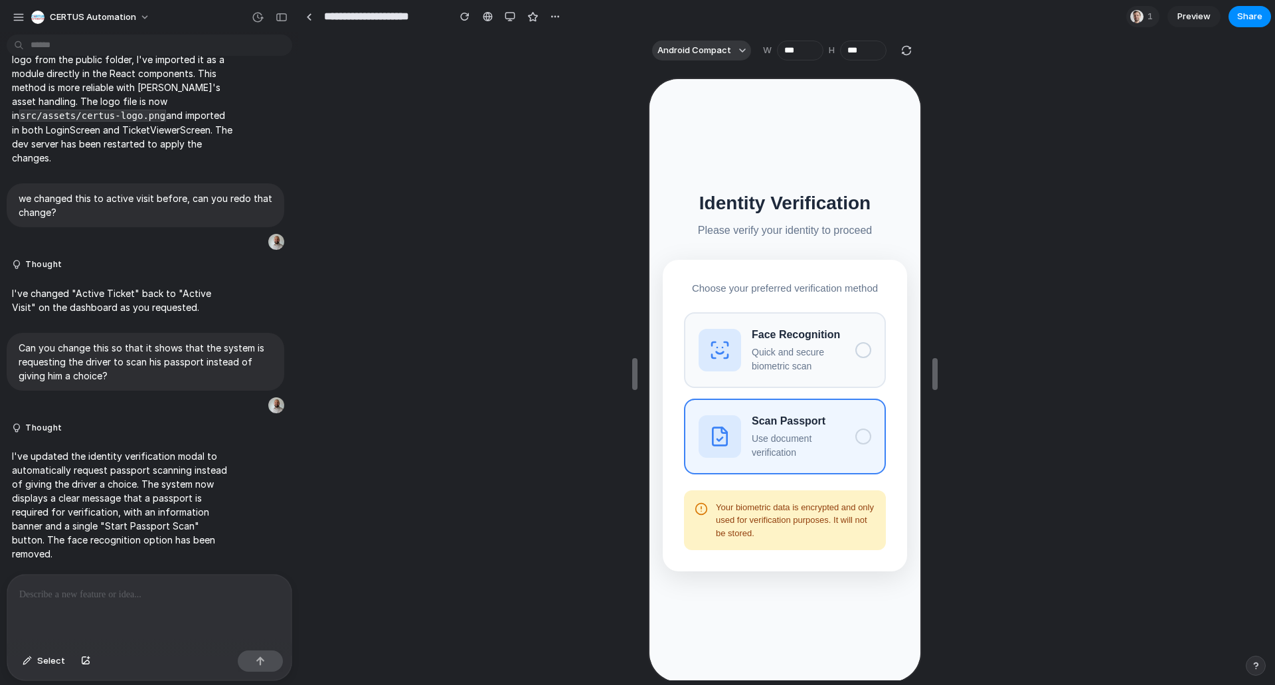
click at [766, 432] on p "Use document verification" at bounding box center [797, 444] width 93 height 28
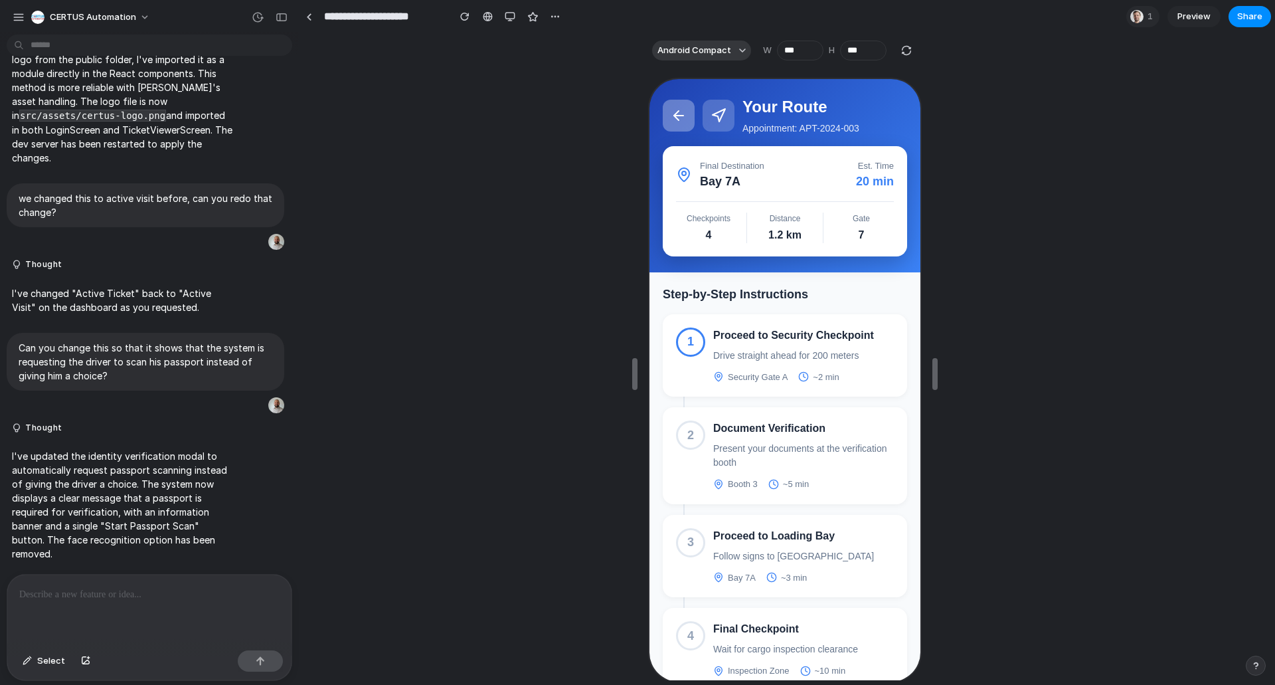
click at [672, 118] on icon at bounding box center [677, 114] width 16 height 16
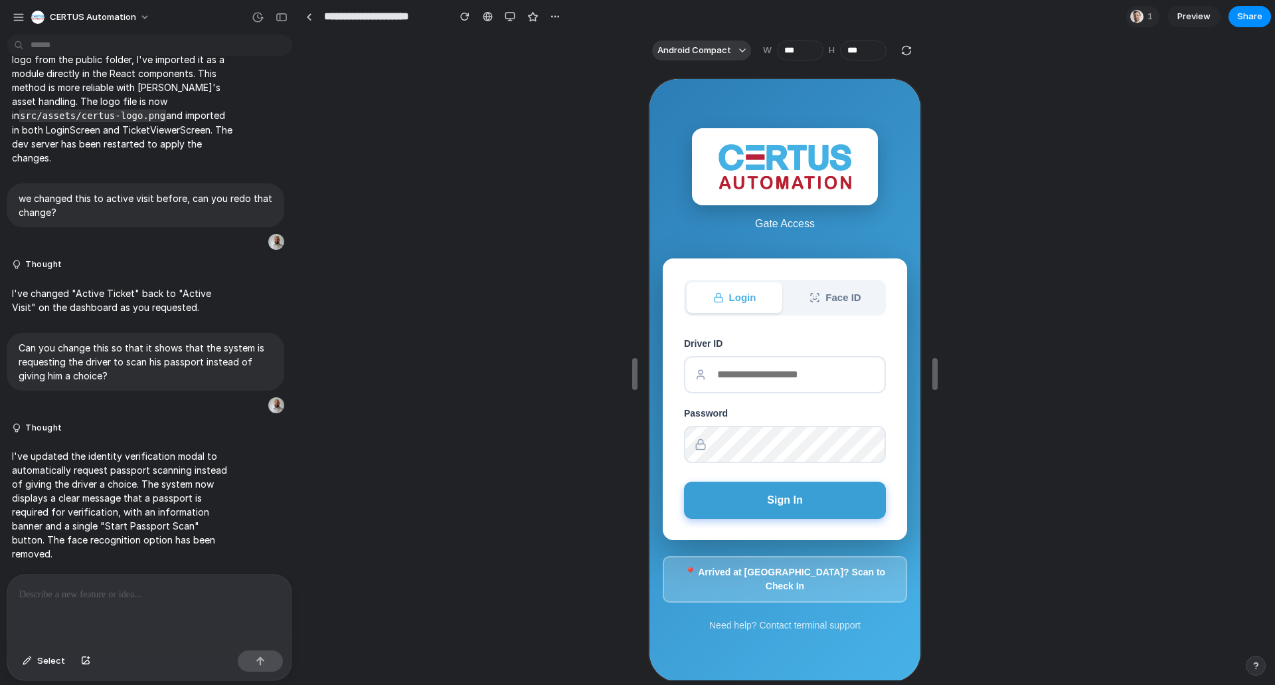
click at [799, 504] on button "Sign In" at bounding box center [784, 498] width 202 height 37
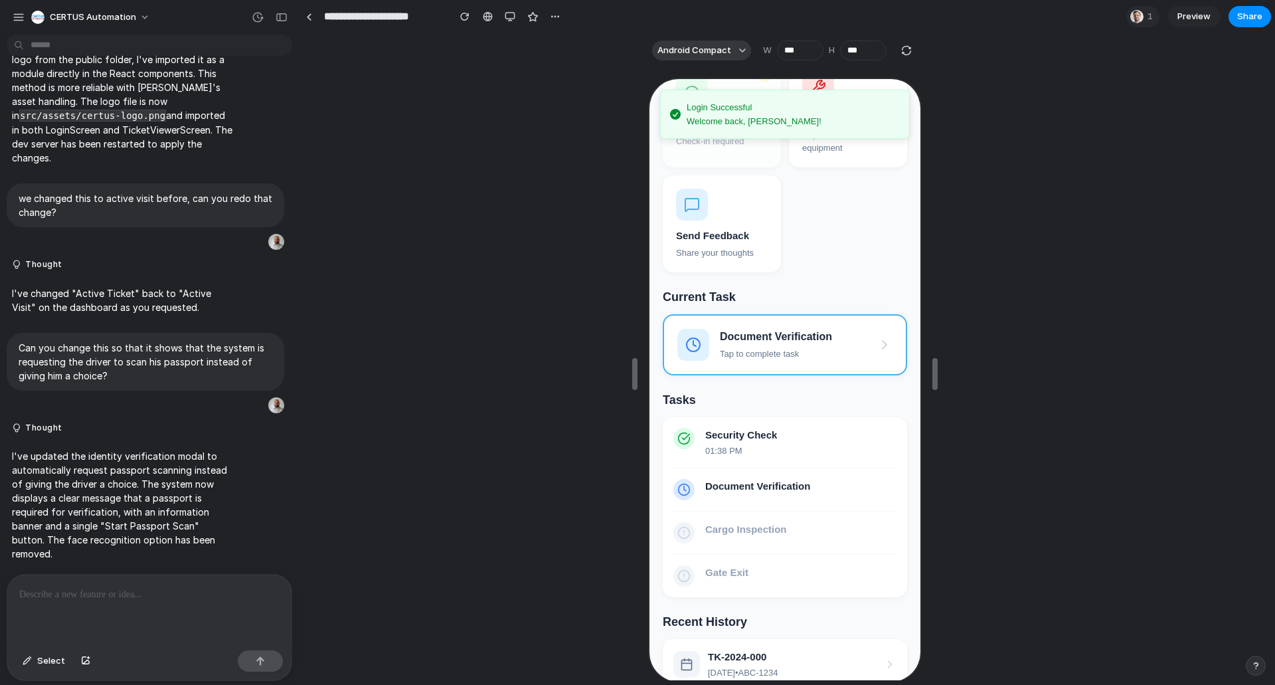
scroll to position [0, 0]
